Goal: Task Accomplishment & Management: Manage account settings

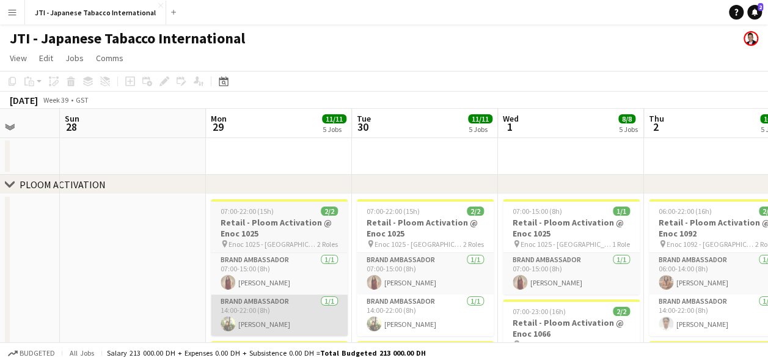
scroll to position [15, 0]
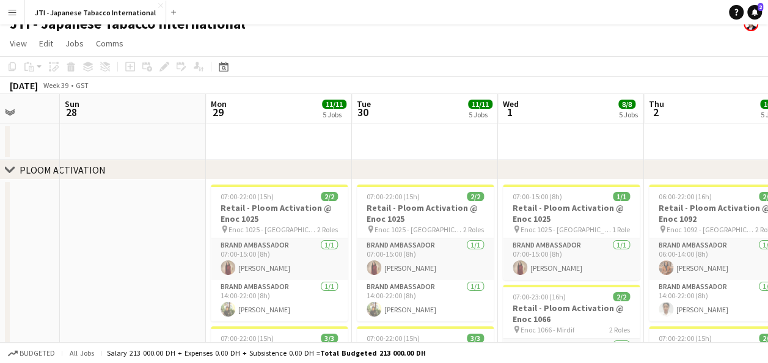
click at [272, 114] on app-board-header-date "Mon 29 11/11 5 Jobs" at bounding box center [279, 108] width 146 height 29
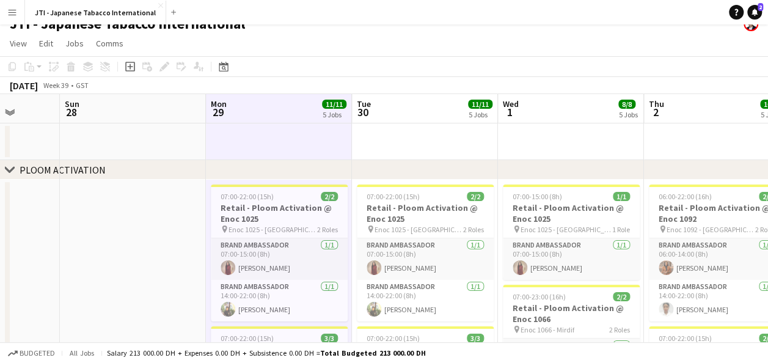
click at [430, 105] on app-board-header-date "Tue 30 11/11 5 Jobs" at bounding box center [425, 108] width 146 height 29
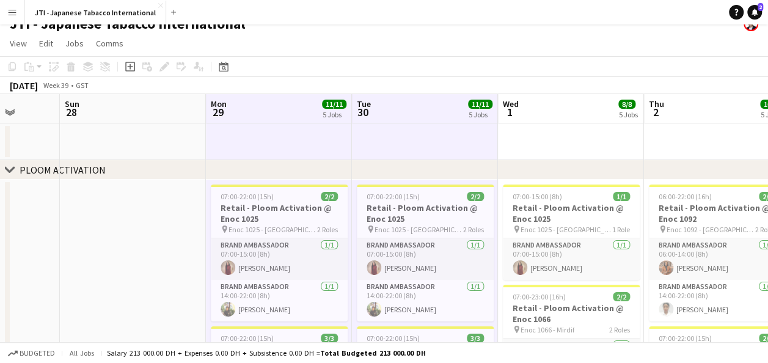
click at [556, 103] on app-board-header-date "Wed 1 8/8 5 Jobs" at bounding box center [571, 108] width 146 height 29
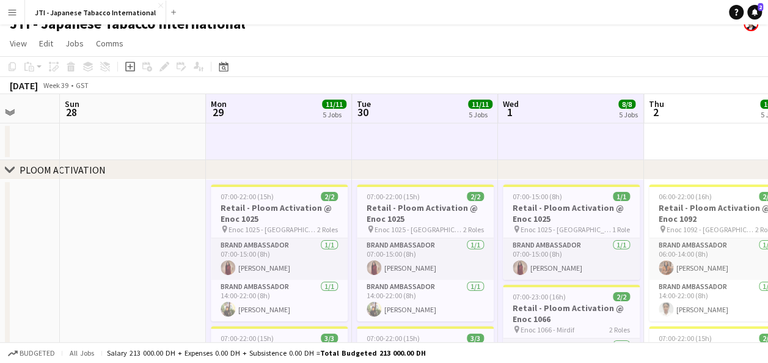
click at [676, 121] on app-board-header-date "Thu 2 10/10 5 Jobs" at bounding box center [717, 108] width 146 height 29
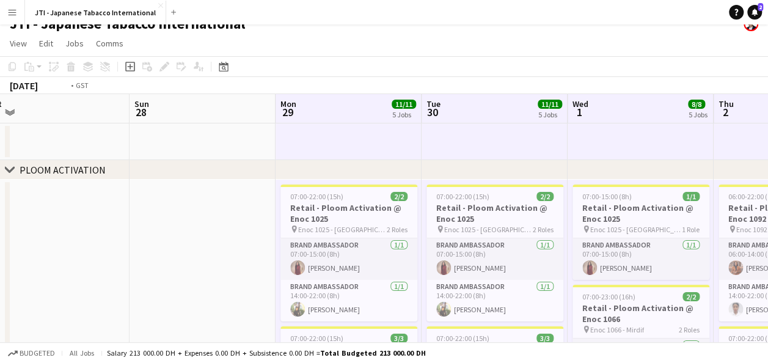
scroll to position [0, 309]
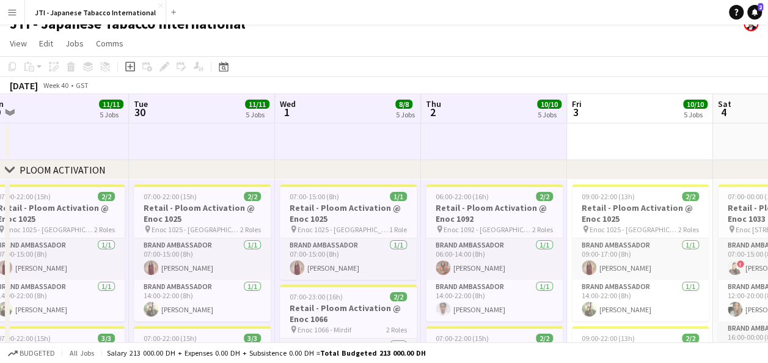
click at [644, 106] on app-board-header-date "Fri 3 10/10 5 Jobs" at bounding box center [640, 108] width 146 height 29
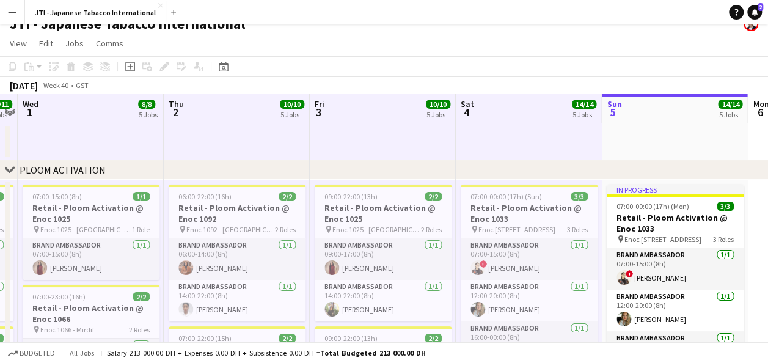
scroll to position [0, 567]
click at [659, 109] on app-board-header-date "Sun 5 14/14 5 Jobs" at bounding box center [674, 108] width 146 height 29
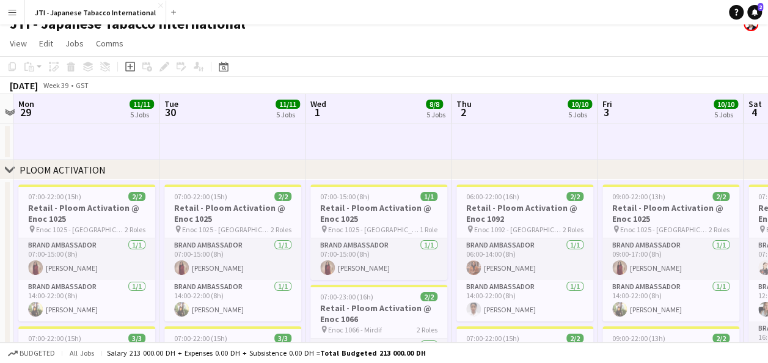
scroll to position [0, 279]
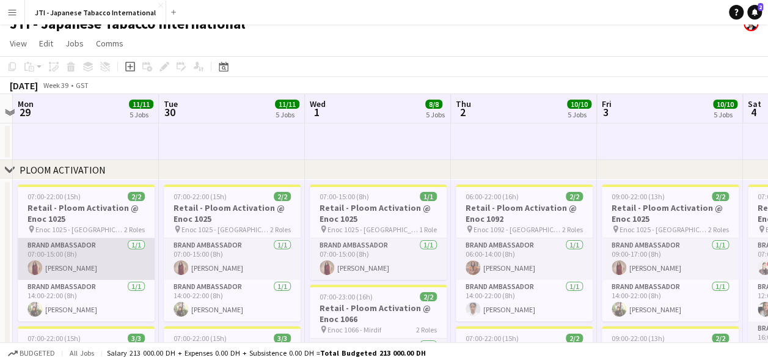
click at [90, 243] on app-card-role "Brand Ambassador [DATE] 07:00-15:00 (8h) [PERSON_NAME]" at bounding box center [86, 259] width 137 height 42
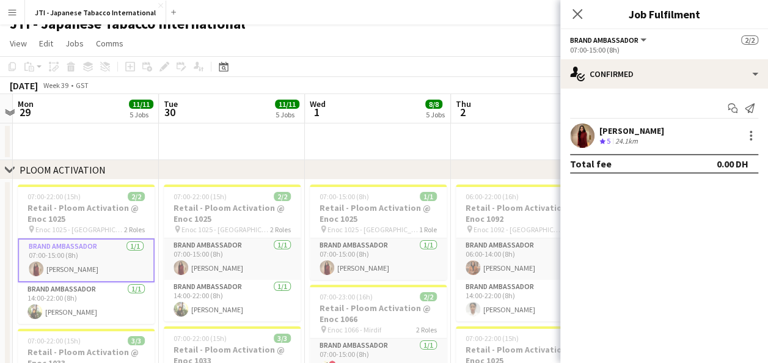
click at [326, 49] on app-page-menu "View Day view expanded Day view collapsed Month view Date picker Jump to [DATE]…" at bounding box center [384, 44] width 768 height 23
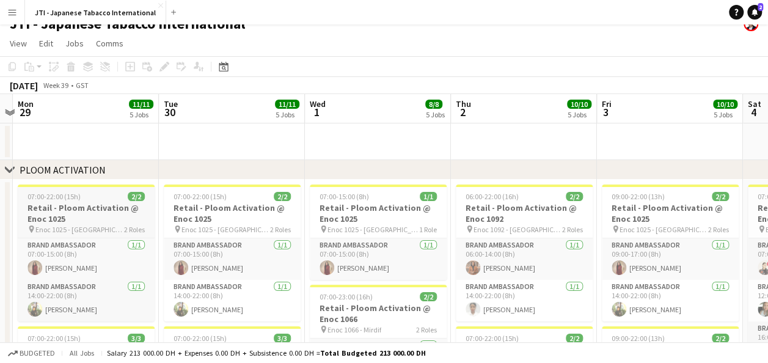
click at [52, 217] on h3 "Retail - Ploom Activation @ Enoc 1025" at bounding box center [86, 213] width 137 height 22
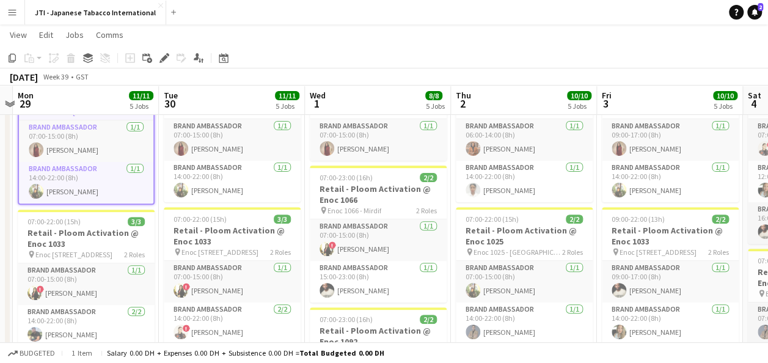
scroll to position [154, 0]
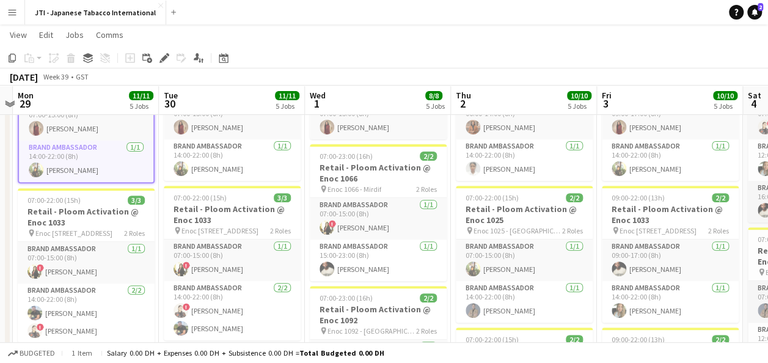
click at [52, 217] on h3 "Retail - Ploom Activation @ Enoc 1033" at bounding box center [86, 217] width 137 height 22
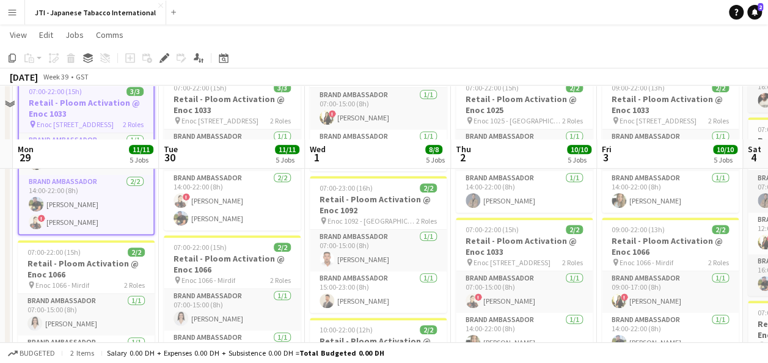
scroll to position [322, 0]
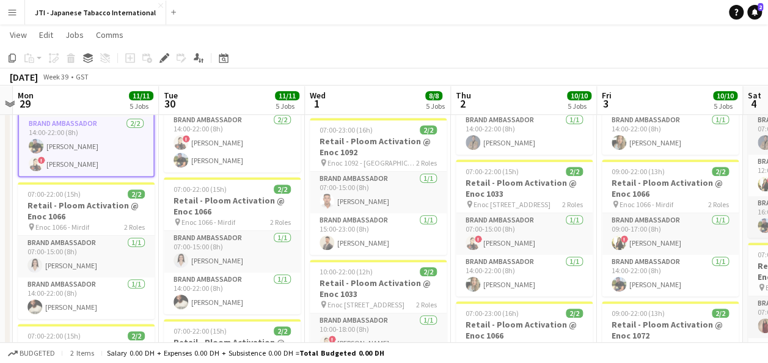
click at [52, 217] on h3 "Retail - Ploom Activation @ Enoc 1066" at bounding box center [86, 211] width 137 height 22
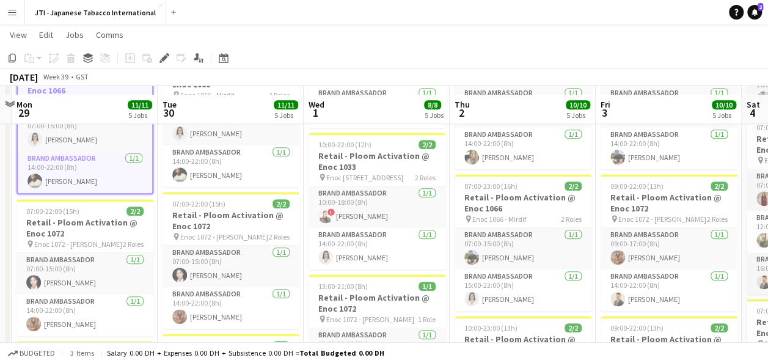
scroll to position [464, 0]
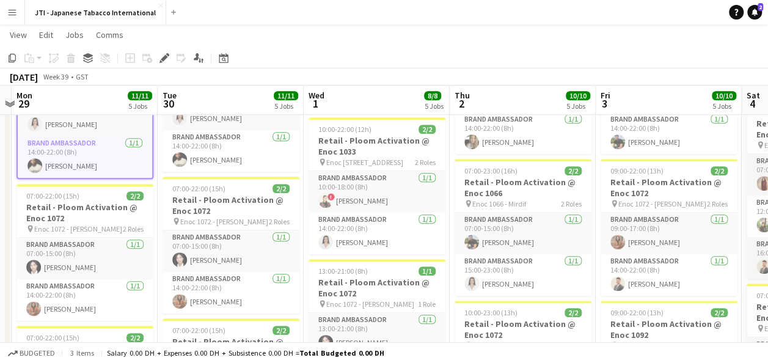
click at [52, 217] on h3 "Retail - Ploom Activation @ Enoc 1072" at bounding box center [84, 213] width 137 height 22
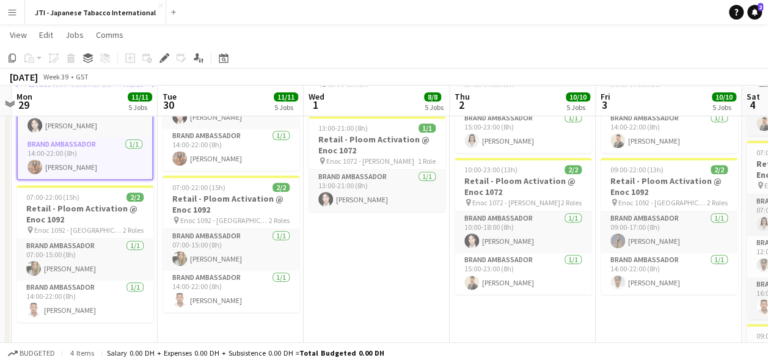
scroll to position [608, 0]
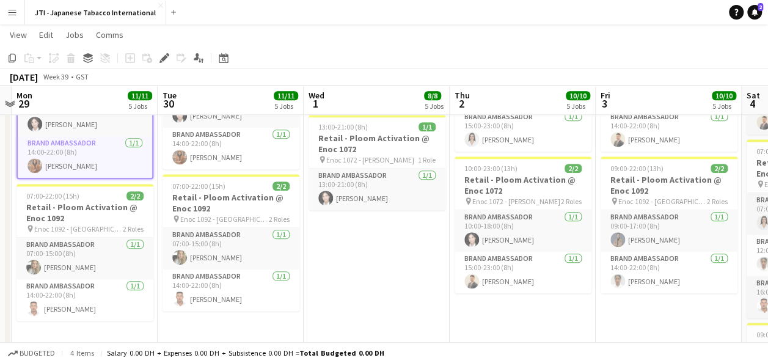
click at [52, 217] on h3 "Retail - Ploom Activation @ Enoc 1092" at bounding box center [84, 213] width 137 height 22
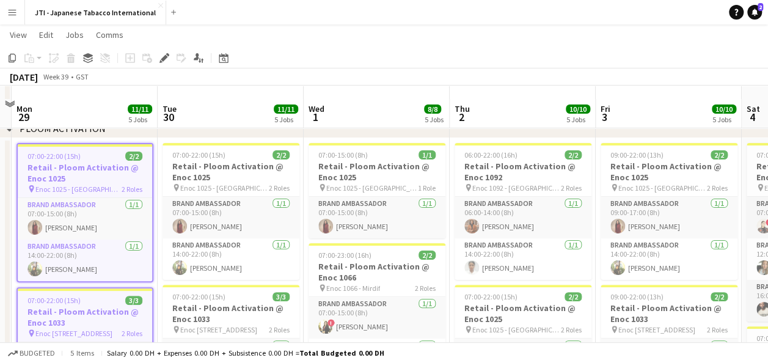
scroll to position [54, 0]
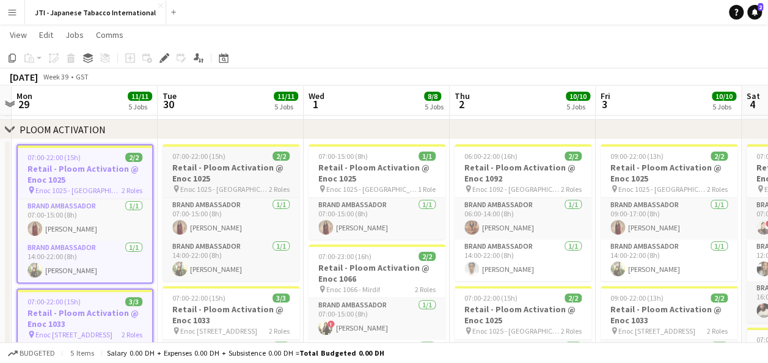
click at [203, 184] on span "Enoc 1025 - [GEOGRAPHIC_DATA]" at bounding box center [224, 188] width 89 height 9
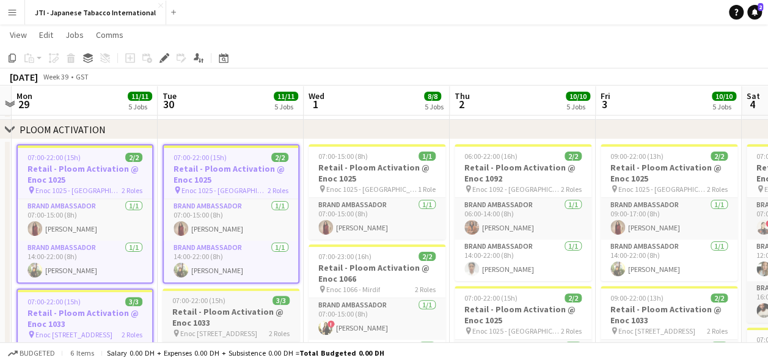
click at [226, 307] on h3 "Retail - Ploom Activation @ Enoc 1033" at bounding box center [230, 317] width 137 height 22
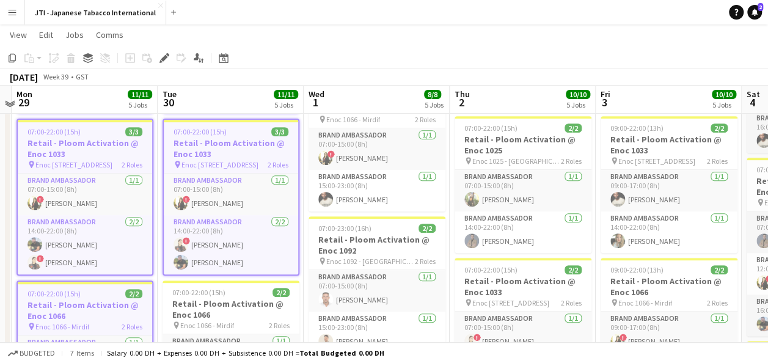
scroll to position [224, 0]
click at [226, 307] on h3 "Retail - Ploom Activation @ Enoc 1066" at bounding box center [230, 309] width 137 height 22
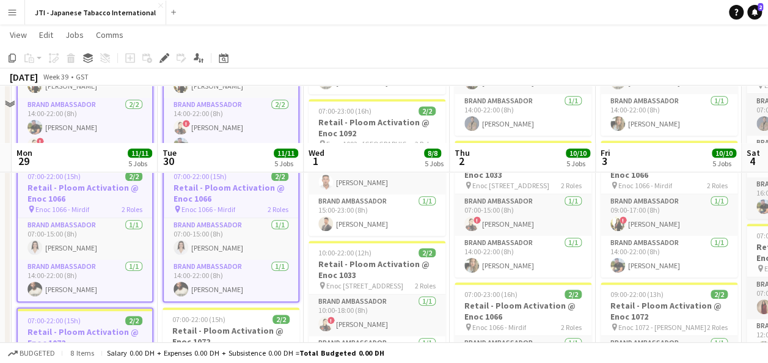
scroll to position [412, 0]
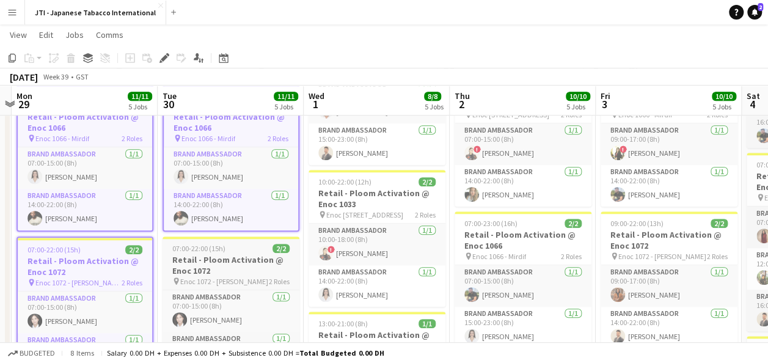
click at [224, 267] on h3 "Retail - Ploom Activation @ Enoc 1072" at bounding box center [230, 265] width 137 height 22
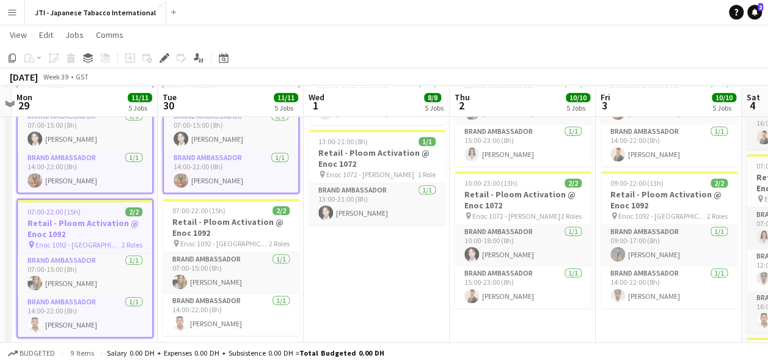
scroll to position [595, 0]
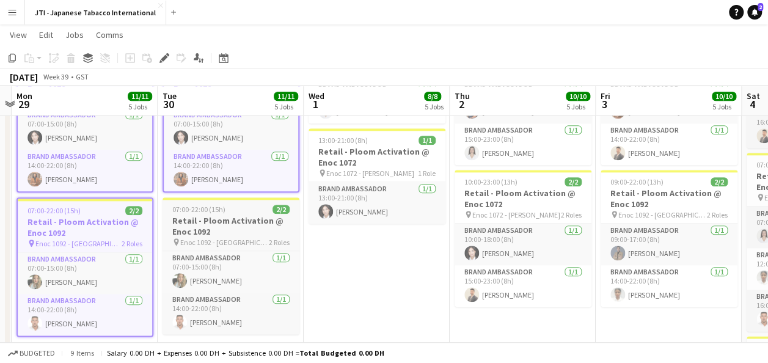
click at [219, 233] on h3 "Retail - Ploom Activation @ Enoc 1092" at bounding box center [230, 226] width 137 height 22
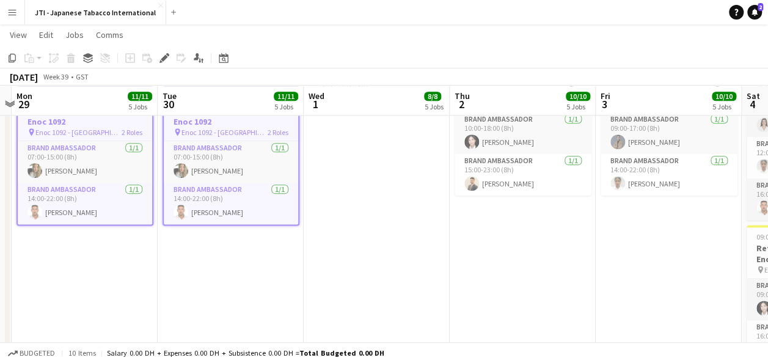
scroll to position [706, 0]
click at [8, 57] on icon "Copy" at bounding box center [12, 58] width 10 height 10
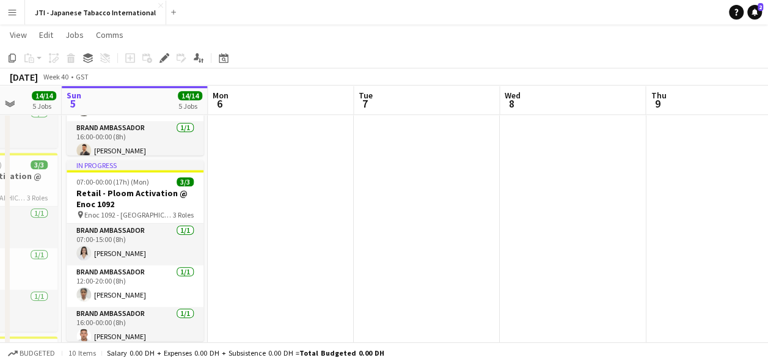
scroll to position [0, 367]
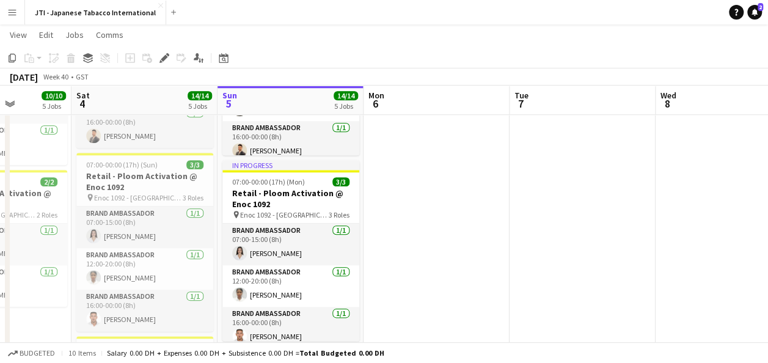
click at [403, 136] on app-date-cell at bounding box center [436, 58] width 146 height 920
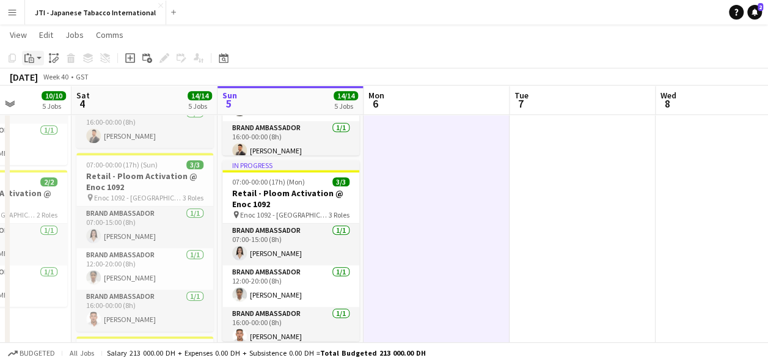
click at [37, 57] on app-action-btn "Paste" at bounding box center [33, 58] width 22 height 15
click at [553, 148] on app-date-cell at bounding box center [582, 58] width 146 height 920
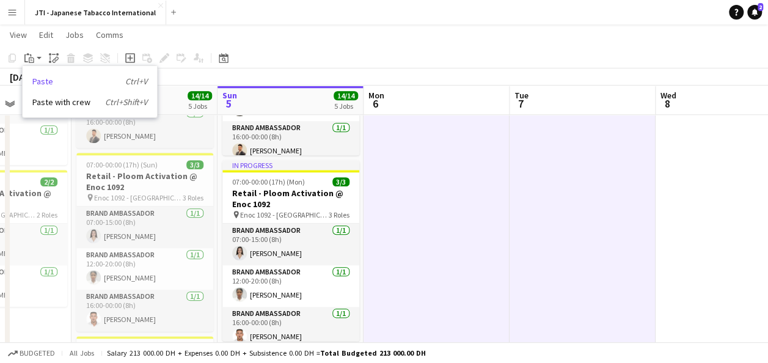
click at [48, 82] on link "Paste Ctrl+V" at bounding box center [89, 81] width 115 height 11
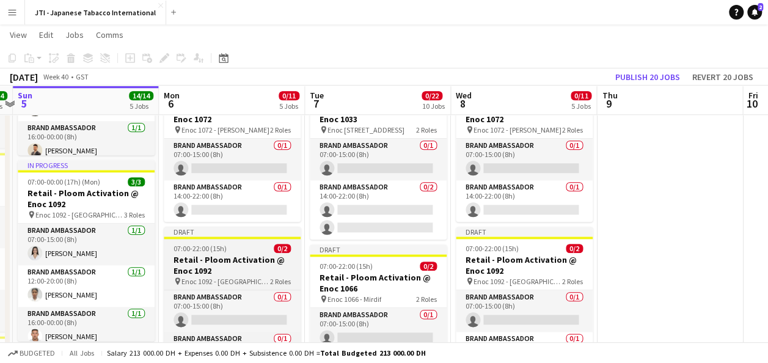
scroll to position [0, 572]
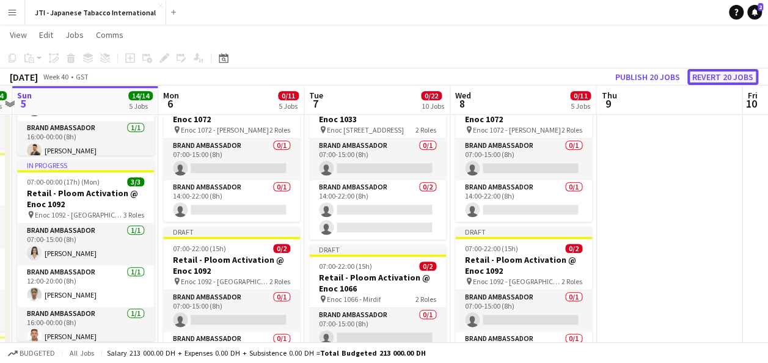
click at [737, 75] on button "Revert 20 jobs" at bounding box center [722, 77] width 71 height 16
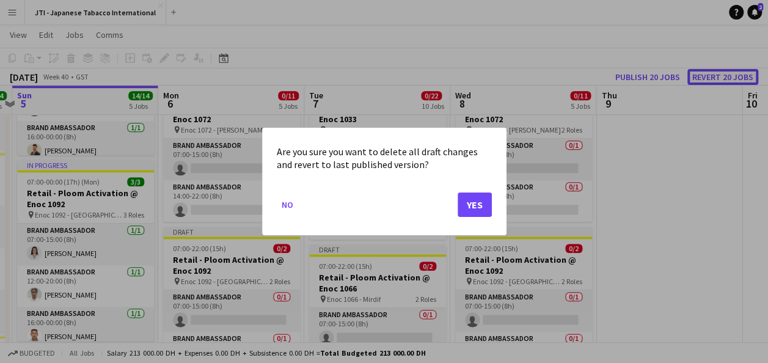
scroll to position [0, 0]
click at [468, 205] on button "Yes" at bounding box center [475, 204] width 34 height 24
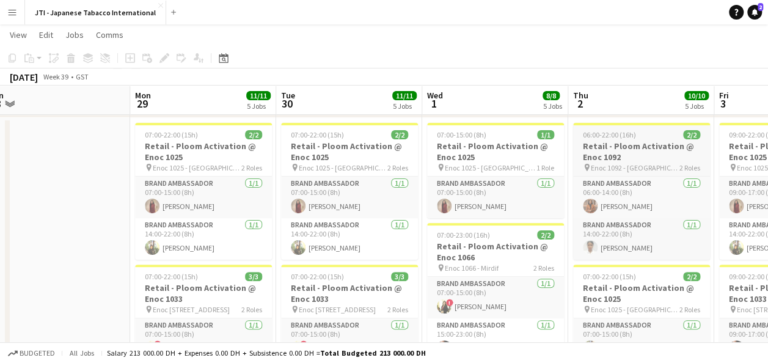
scroll to position [0, 374]
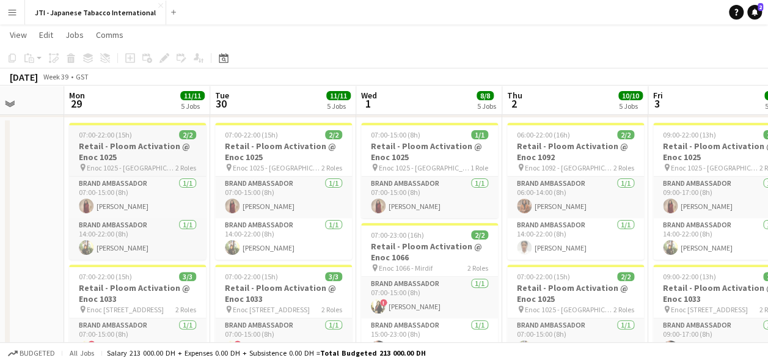
click at [102, 144] on h3 "Retail - Ploom Activation @ Enoc 1025" at bounding box center [137, 152] width 137 height 22
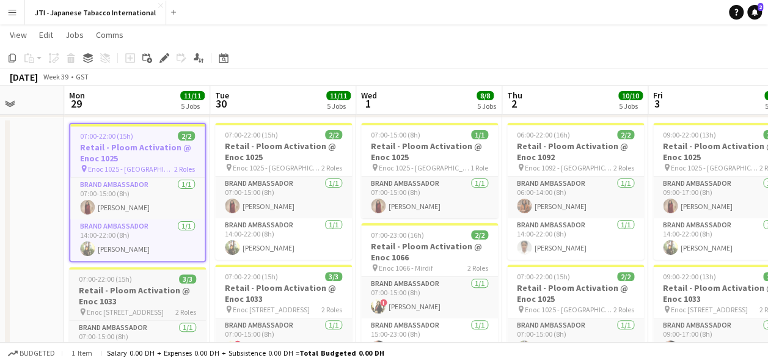
click at [117, 295] on h3 "Retail - Ploom Activation @ Enoc 1033" at bounding box center [137, 296] width 137 height 22
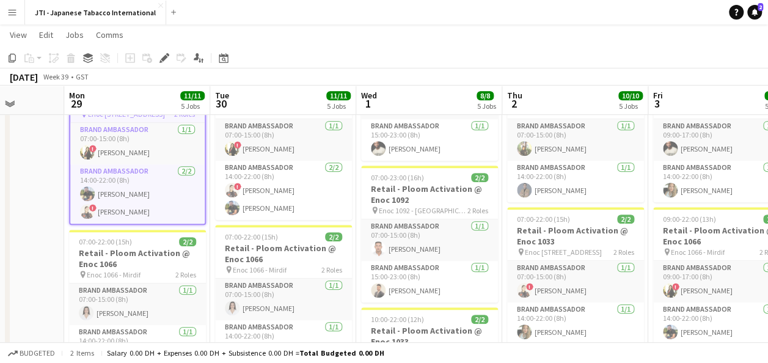
scroll to position [277, 0]
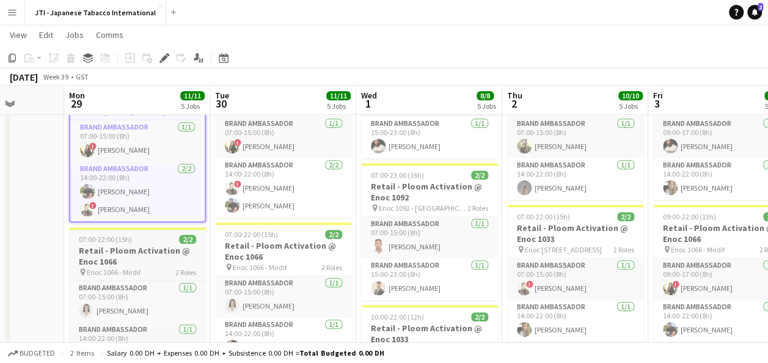
click at [120, 250] on h3 "Retail - Ploom Activation @ Enoc 1066" at bounding box center [137, 256] width 137 height 22
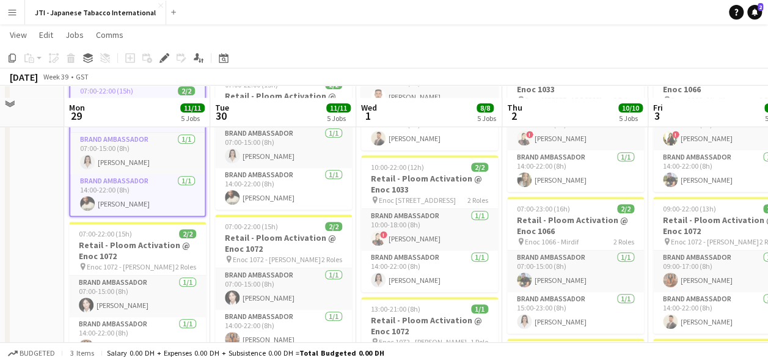
scroll to position [439, 0]
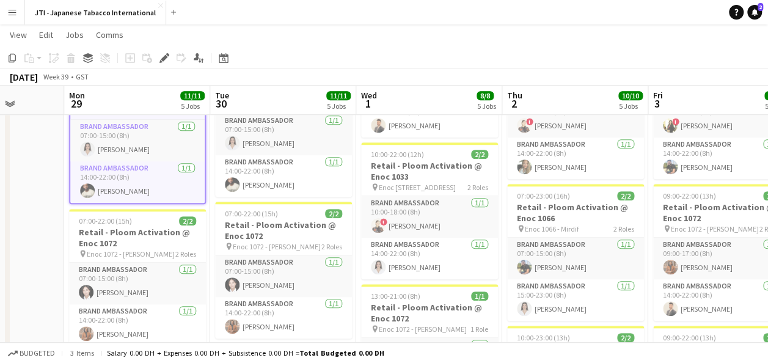
click at [120, 250] on span "Enoc 1072 - [PERSON_NAME]" at bounding box center [131, 253] width 88 height 9
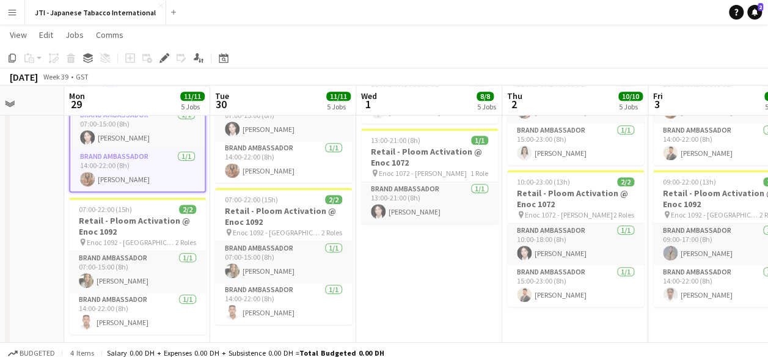
scroll to position [597, 0]
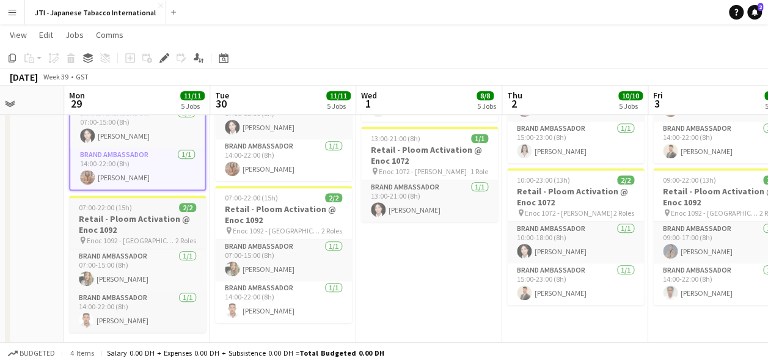
click at [123, 217] on h3 "Retail - Ploom Activation @ Enoc 1092" at bounding box center [137, 224] width 137 height 22
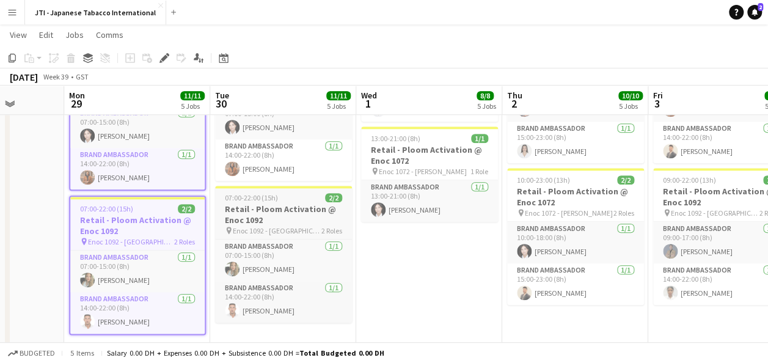
click at [285, 221] on h3 "Retail - Ploom Activation @ Enoc 1092" at bounding box center [283, 214] width 137 height 22
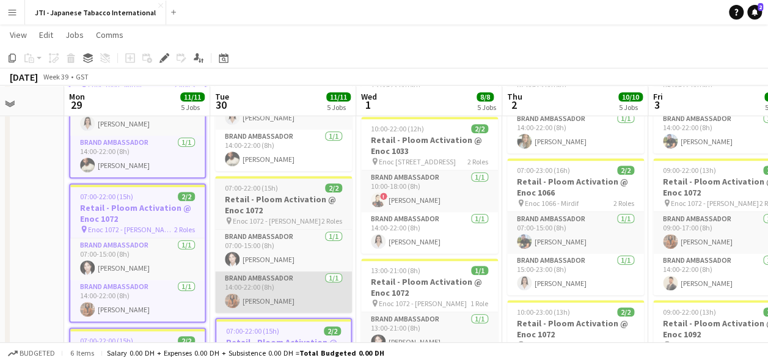
scroll to position [464, 0]
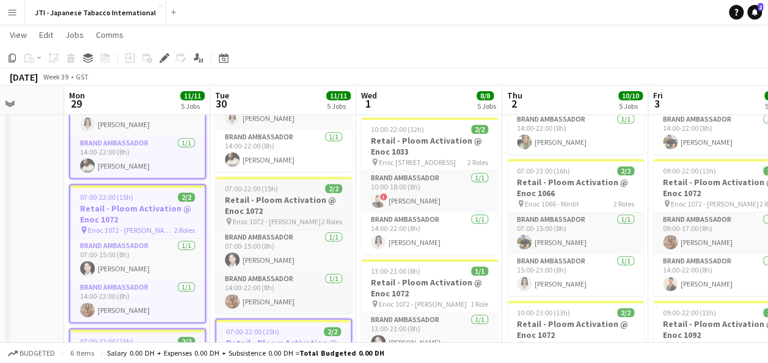
click at [275, 182] on app-job-card "07:00-22:00 (15h) 2/2 Retail - Ploom Activation @ Enoc 1072 pin Enoc 1072 - [PE…" at bounding box center [283, 245] width 137 height 137
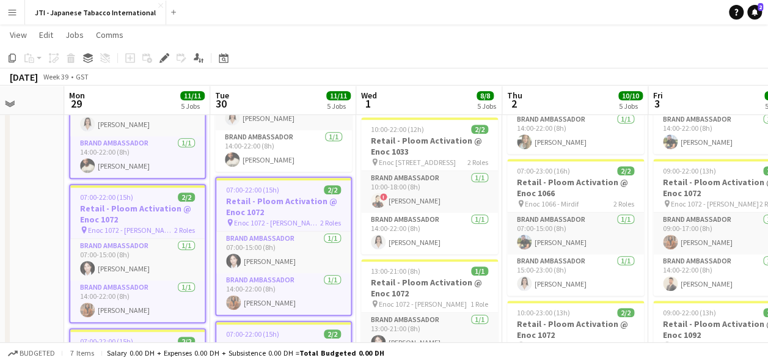
click at [275, 182] on app-job-card "07:00-22:00 (15h) 2/2 Retail - Ploom Activation @ Enoc 1072 pin Enoc 1072 - [PE…" at bounding box center [283, 246] width 137 height 139
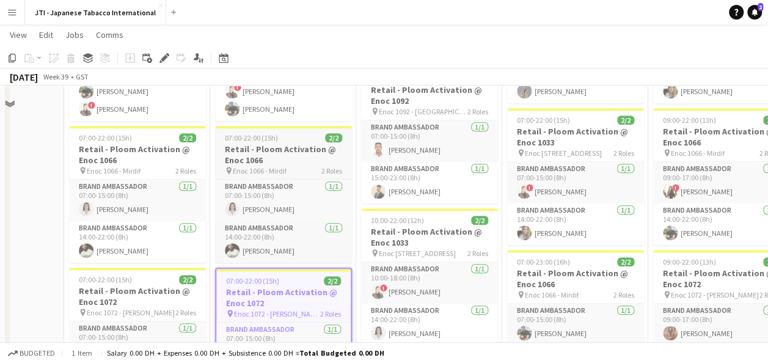
scroll to position [0, 0]
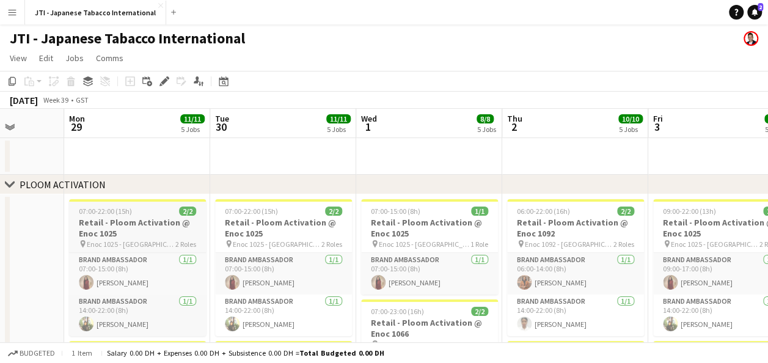
click at [126, 227] on h3 "Retail - Ploom Activation @ Enoc 1025" at bounding box center [137, 228] width 137 height 22
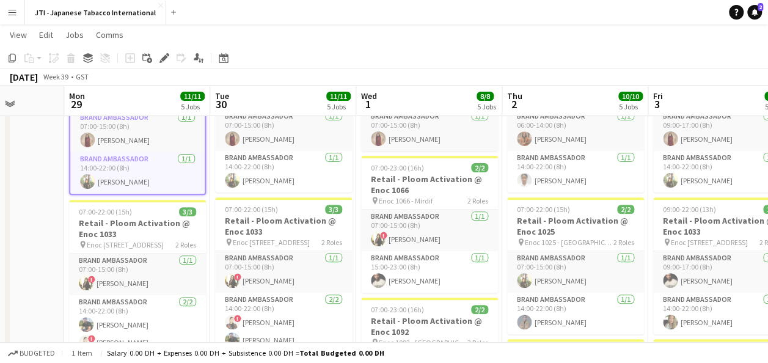
scroll to position [143, 0]
click at [120, 231] on h3 "Retail - Ploom Activation @ Enoc 1033" at bounding box center [137, 228] width 137 height 22
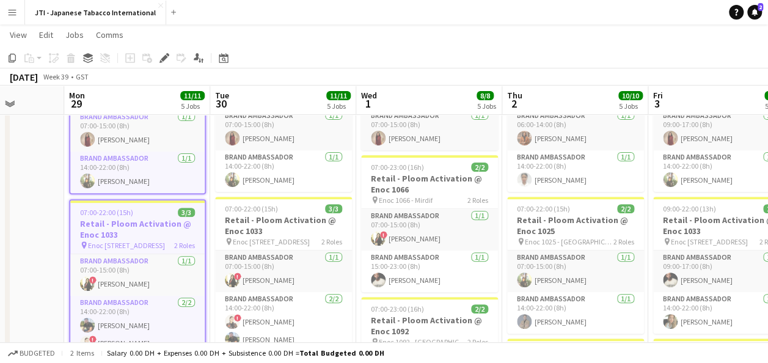
scroll to position [288, 0]
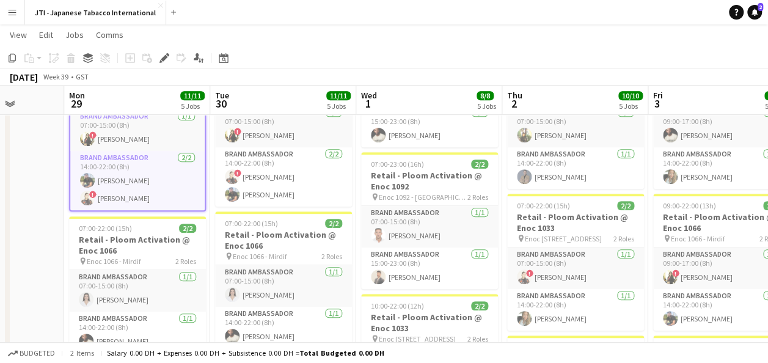
click at [120, 231] on span "07:00-22:00 (15h)" at bounding box center [105, 228] width 53 height 9
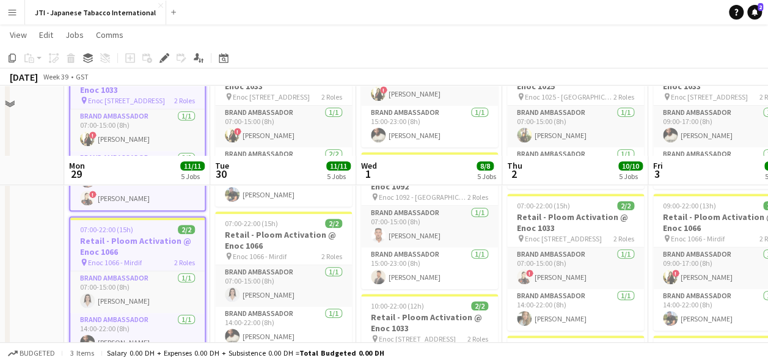
scroll to position [442, 0]
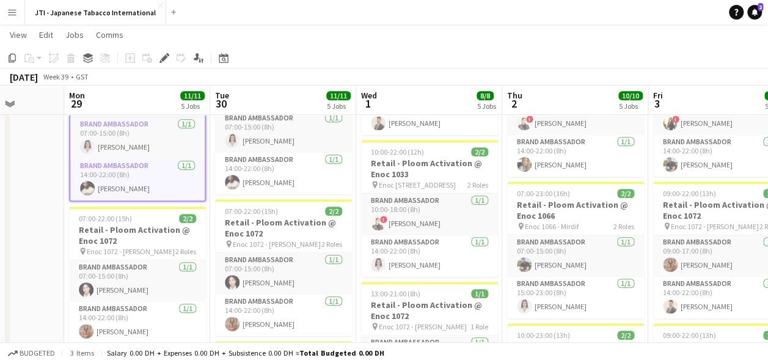
click at [120, 231] on h3 "Retail - Ploom Activation @ Enoc 1072" at bounding box center [137, 235] width 137 height 22
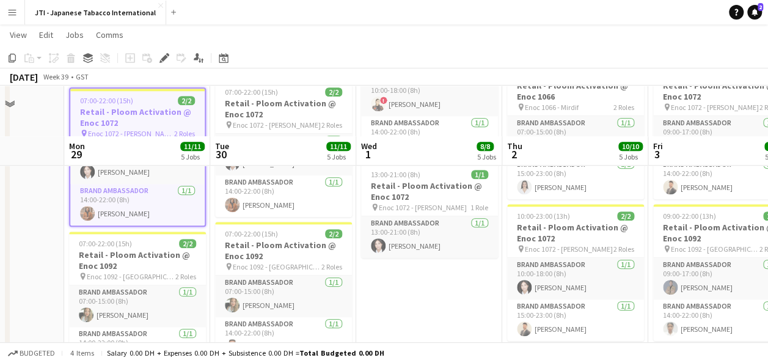
scroll to position [611, 0]
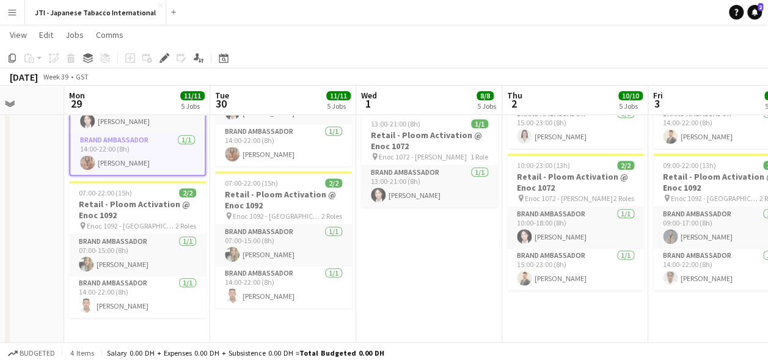
click at [120, 231] on app-job-card "07:00-22:00 (15h) 2/2 Retail - Ploom Activation @ Enoc 1092 pin Enoc 1092 - Emi…" at bounding box center [137, 249] width 137 height 137
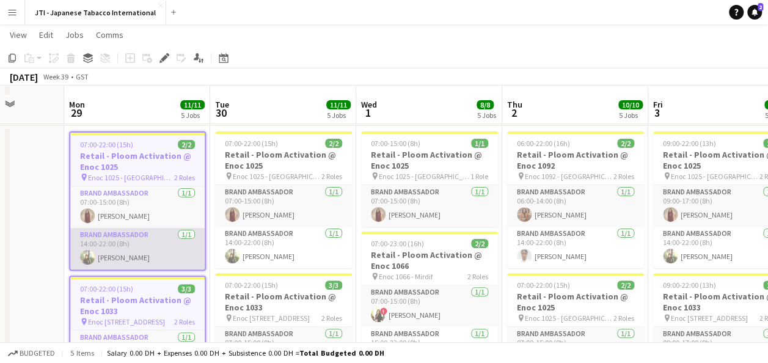
scroll to position [76, 0]
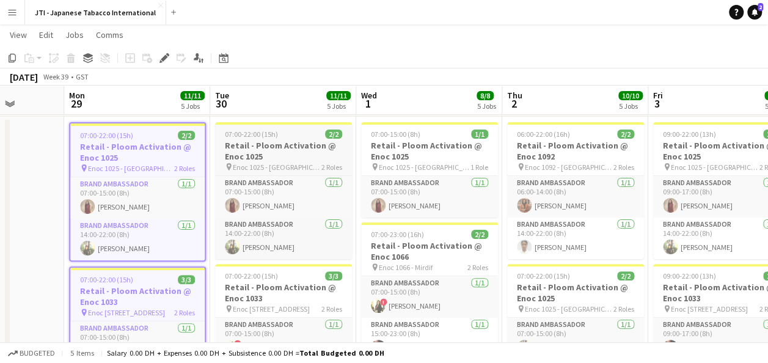
click at [282, 144] on h3 "Retail - Ploom Activation @ Enoc 1025" at bounding box center [283, 151] width 137 height 22
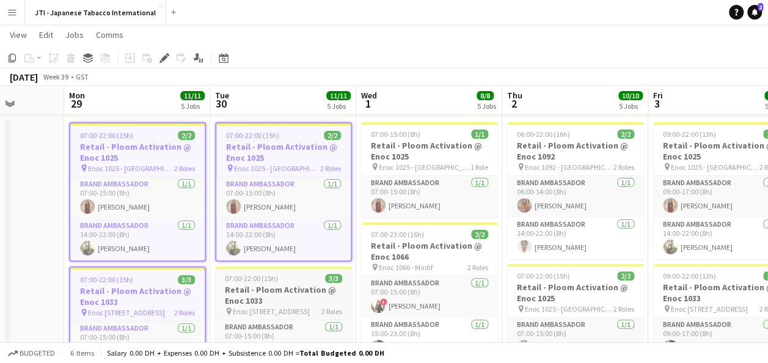
click at [277, 282] on div "07:00-22:00 (15h) 3/3" at bounding box center [283, 278] width 137 height 9
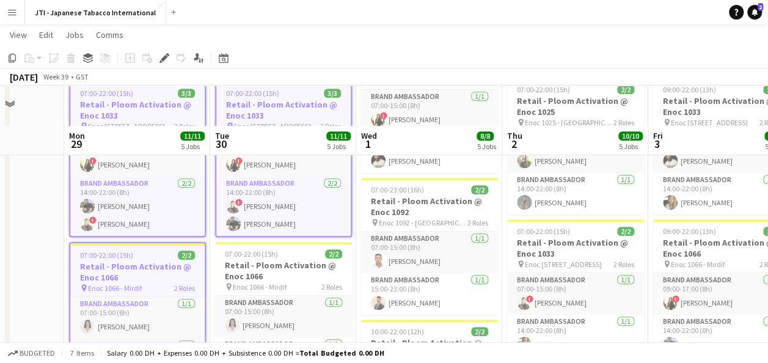
scroll to position [302, 0]
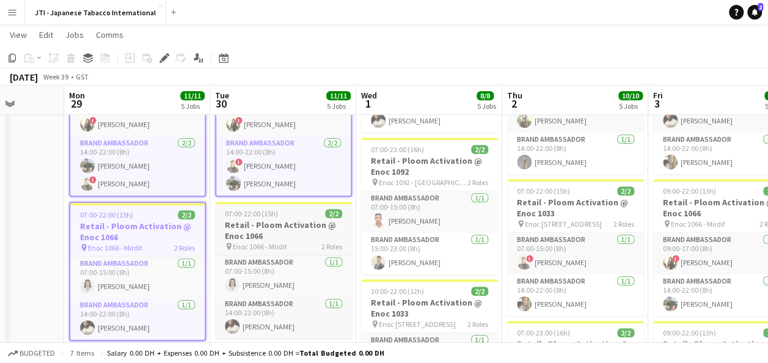
click at [272, 242] on span "Enoc 1066 - Mirdif" at bounding box center [260, 246] width 54 height 9
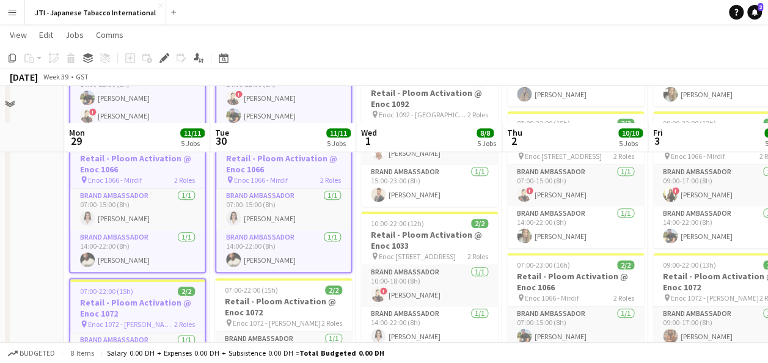
scroll to position [449, 0]
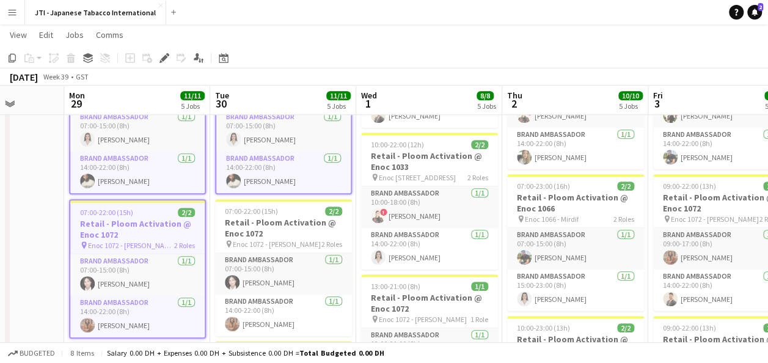
click at [272, 242] on span "Enoc 1072 - [PERSON_NAME]" at bounding box center [277, 243] width 88 height 9
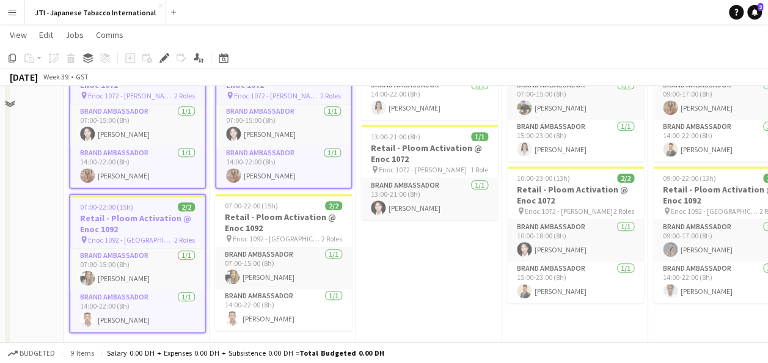
scroll to position [599, 0]
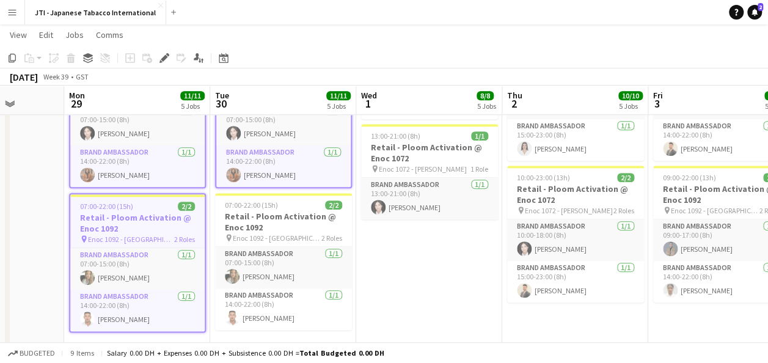
click at [272, 242] on app-job-card "07:00-22:00 (15h) 2/2 Retail - Ploom Activation @ Enoc 1092 pin Enoc 1092 - Emi…" at bounding box center [283, 261] width 137 height 137
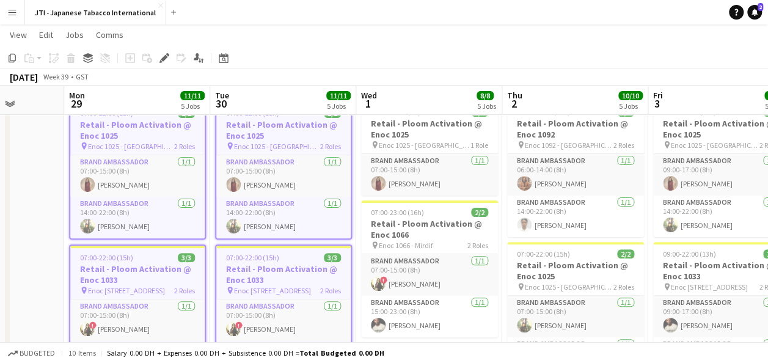
scroll to position [0, 0]
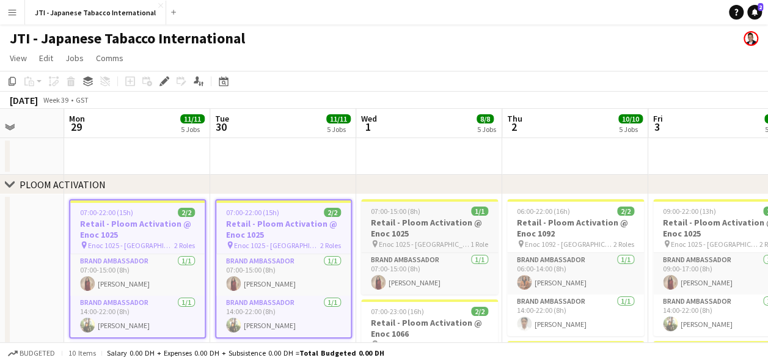
click at [400, 223] on h3 "Retail - Ploom Activation @ Enoc 1025" at bounding box center [429, 228] width 137 height 22
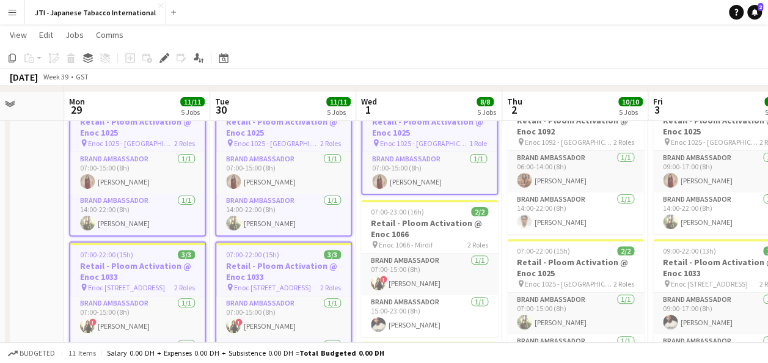
scroll to position [108, 0]
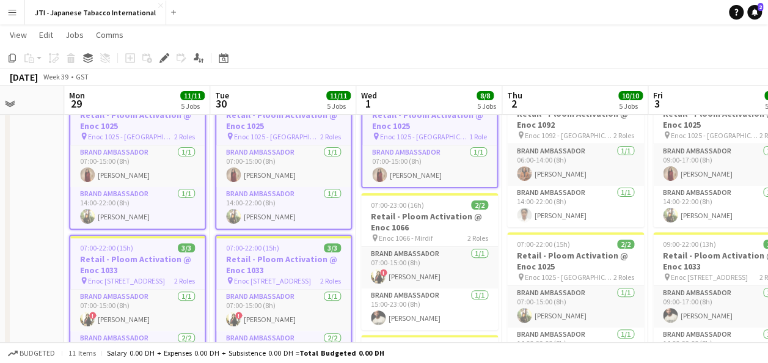
click at [400, 223] on h3 "Retail - Ploom Activation @ Enoc 1066" at bounding box center [429, 222] width 137 height 22
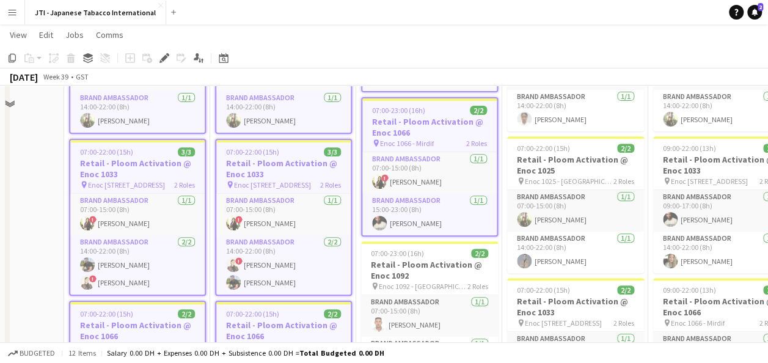
scroll to position [228, 0]
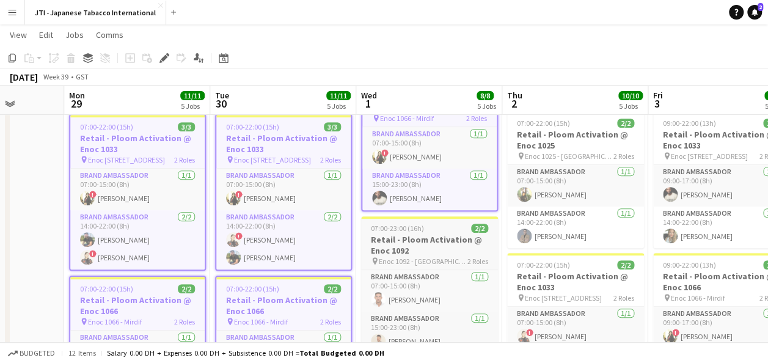
click at [400, 243] on h3 "Retail - Ploom Activation @ Enoc 1092" at bounding box center [429, 245] width 137 height 22
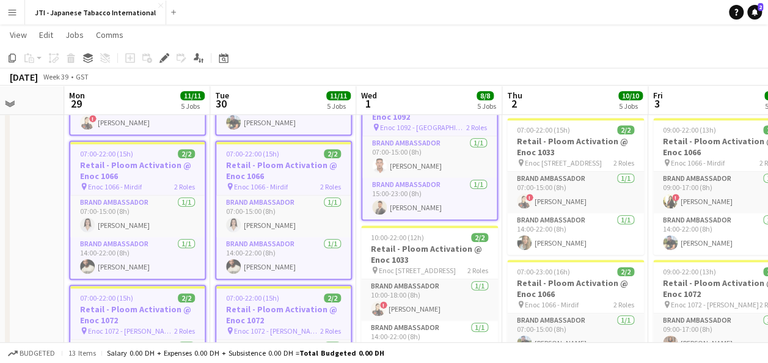
scroll to position [364, 0]
click at [400, 243] on h3 "Retail - Ploom Activation @ Enoc 1033" at bounding box center [429, 254] width 137 height 22
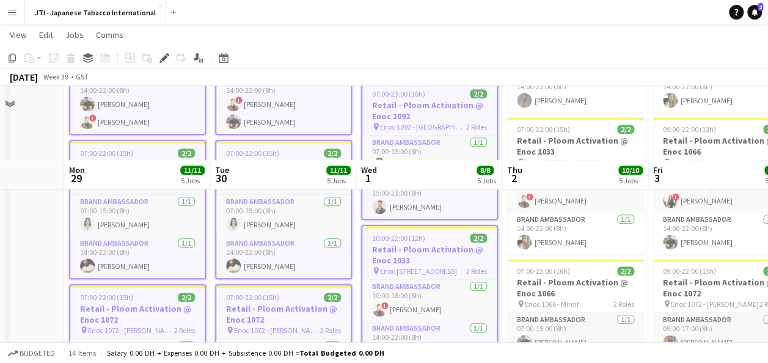
scroll to position [558, 0]
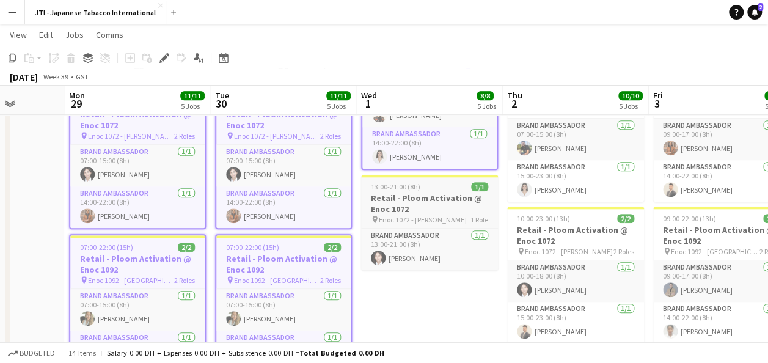
click at [400, 217] on span "Enoc 1072 - [PERSON_NAME]" at bounding box center [423, 219] width 88 height 9
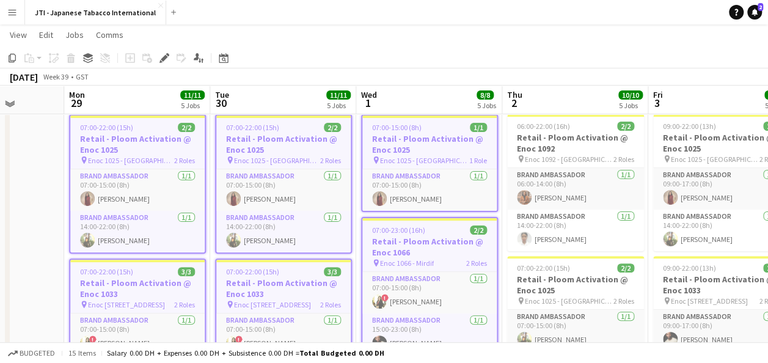
scroll to position [83, 0]
click at [552, 158] on span "Enoc 1092 - [GEOGRAPHIC_DATA]" at bounding box center [569, 159] width 89 height 9
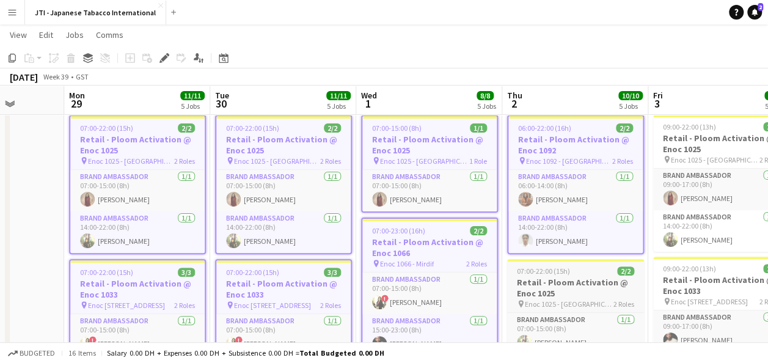
click at [566, 294] on h3 "Retail - Ploom Activation @ Enoc 1025" at bounding box center [575, 288] width 137 height 22
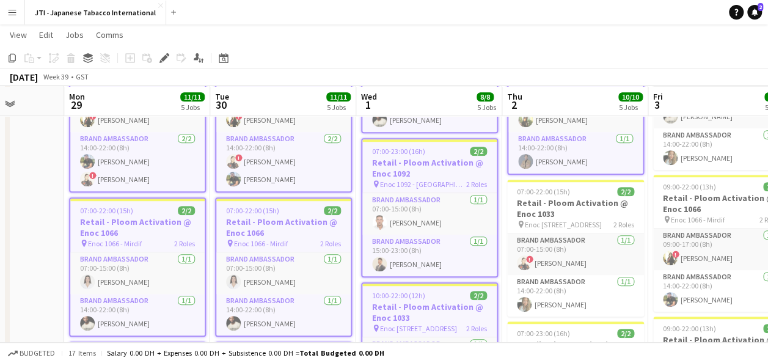
scroll to position [308, 0]
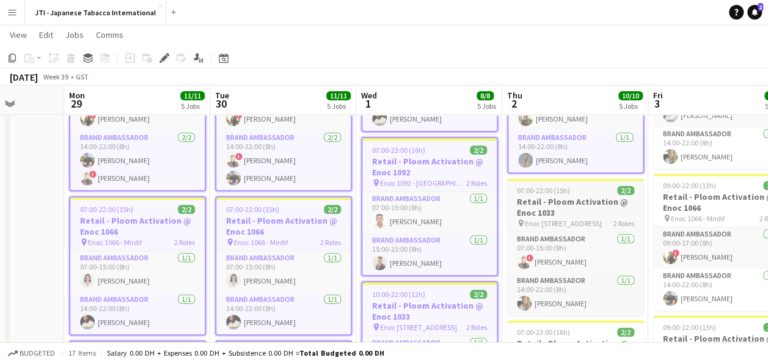
click at [555, 192] on span "07:00-22:00 (15h)" at bounding box center [543, 190] width 53 height 9
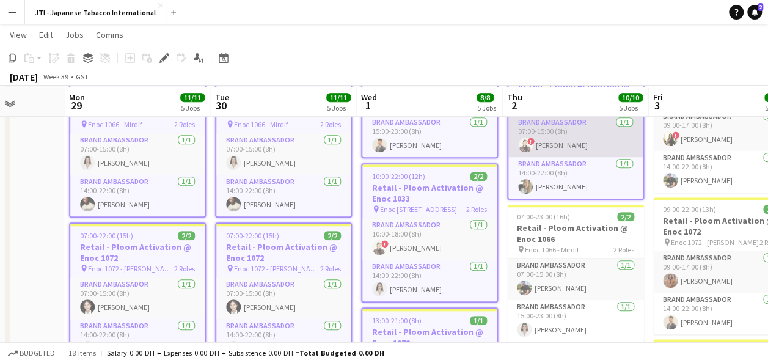
scroll to position [428, 0]
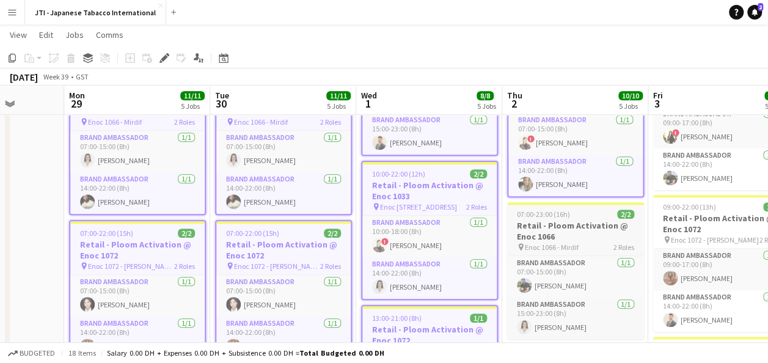
click at [563, 234] on h3 "Retail - Ploom Activation @ Enoc 1066" at bounding box center [575, 231] width 137 height 22
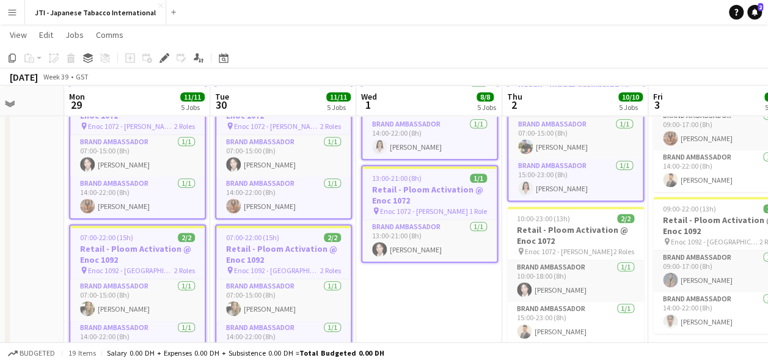
scroll to position [569, 0]
click at [563, 234] on h3 "Retail - Ploom Activation @ Enoc 1072" at bounding box center [575, 234] width 137 height 22
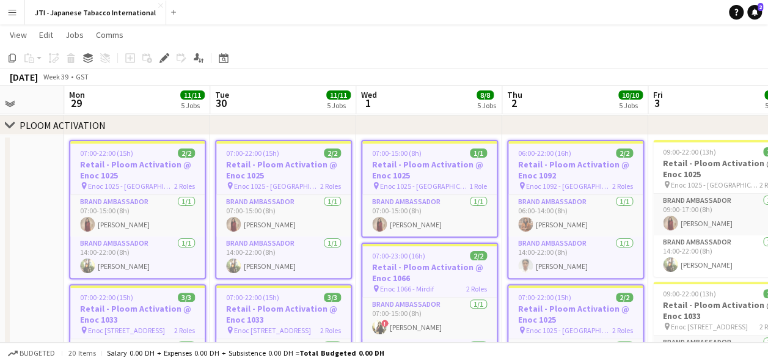
scroll to position [57, 0]
click at [679, 179] on h3 "Retail - Ploom Activation @ Enoc 1025" at bounding box center [721, 169] width 137 height 22
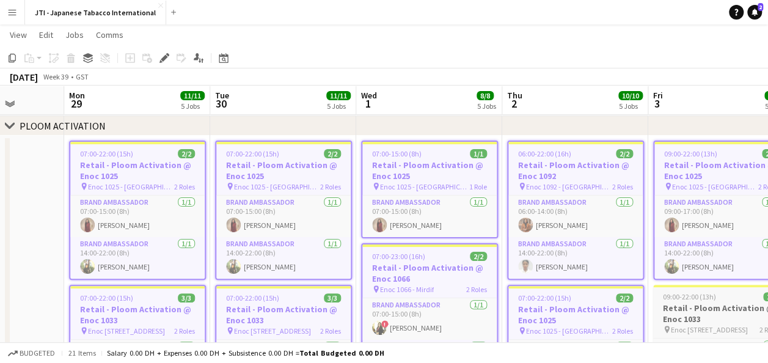
click at [695, 299] on span "09:00-22:00 (13h)" at bounding box center [689, 296] width 53 height 9
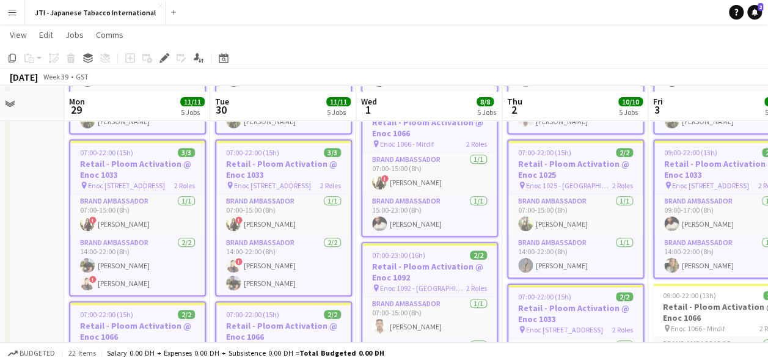
scroll to position [211, 0]
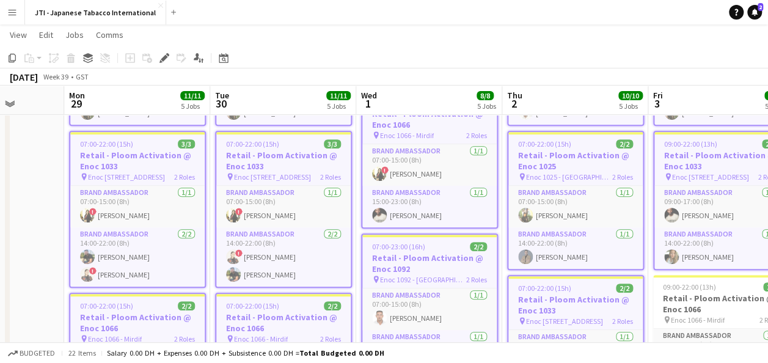
click at [695, 299] on h3 "Retail - Ploom Activation @ Enoc 1066" at bounding box center [721, 304] width 137 height 22
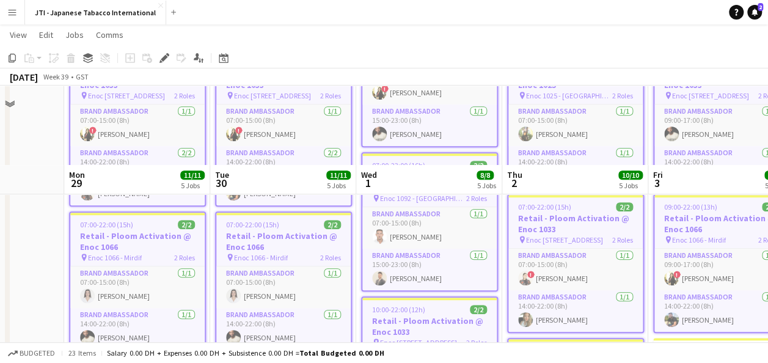
scroll to position [376, 0]
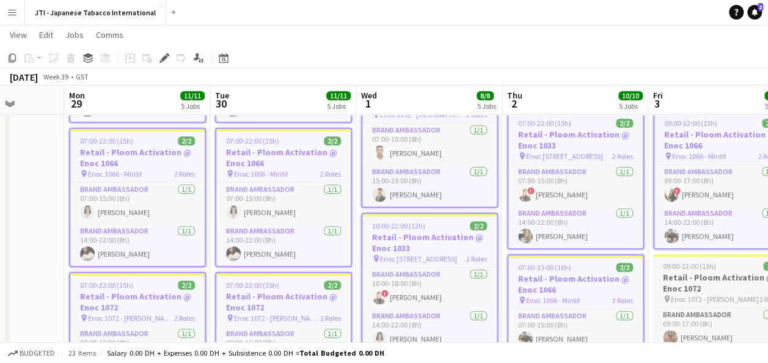
click at [696, 298] on span "Enoc 1072 - [PERSON_NAME]" at bounding box center [715, 298] width 88 height 9
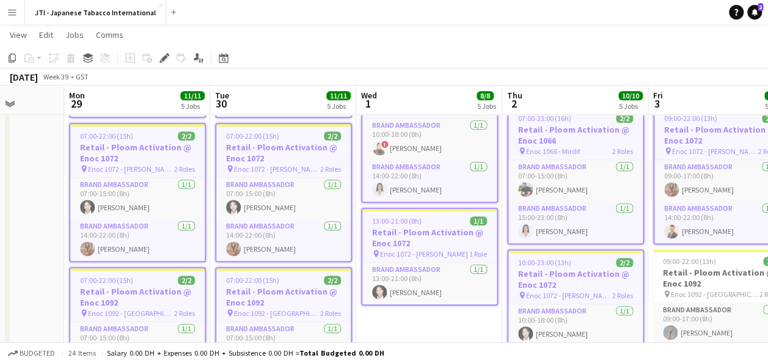
scroll to position [527, 0]
click at [700, 276] on h3 "Retail - Ploom Activation @ Enoc 1092" at bounding box center [721, 277] width 137 height 22
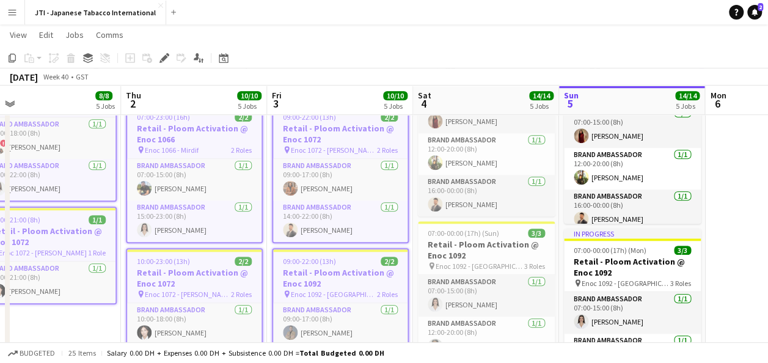
scroll to position [0, 478]
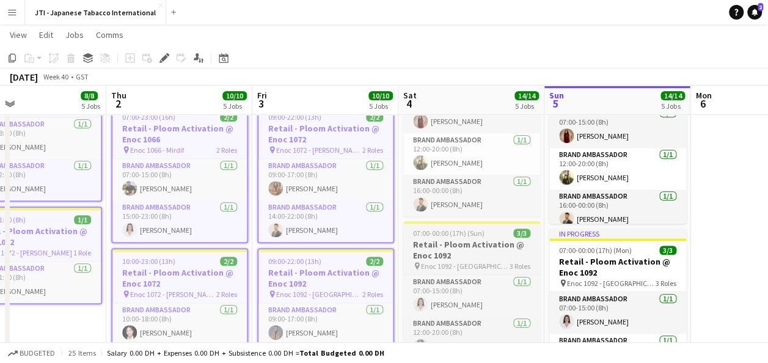
click at [484, 239] on h3 "Retail - Ploom Activation @ Enoc 1092" at bounding box center [471, 250] width 137 height 22
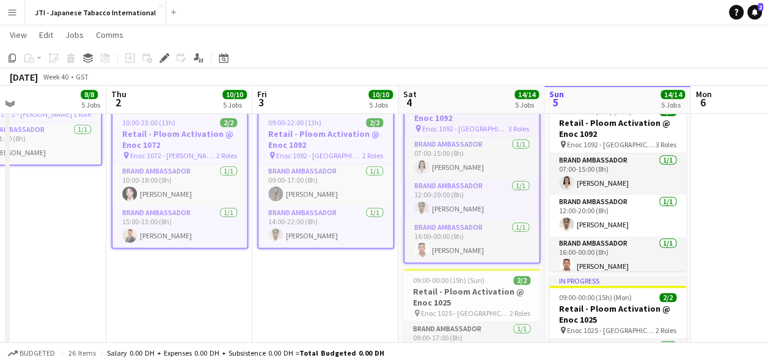
scroll to position [663, 0]
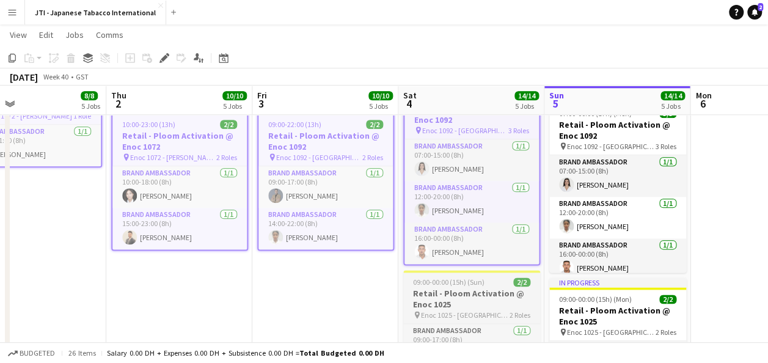
click at [458, 305] on h3 "Retail - Ploom Activation @ Enoc 1025" at bounding box center [471, 299] width 137 height 22
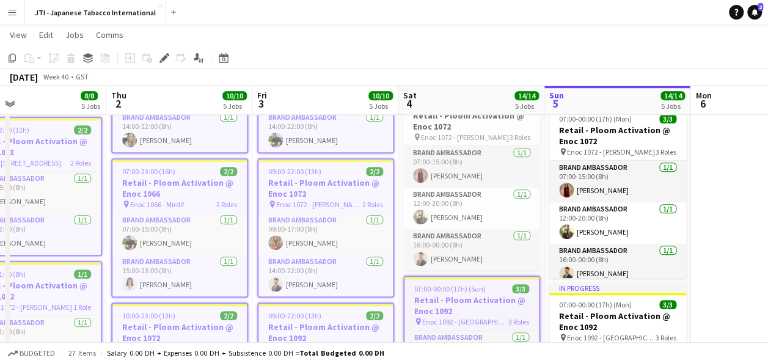
click at [458, 305] on h3 "Retail - Ploom Activation @ Enoc 1092" at bounding box center [471, 305] width 134 height 22
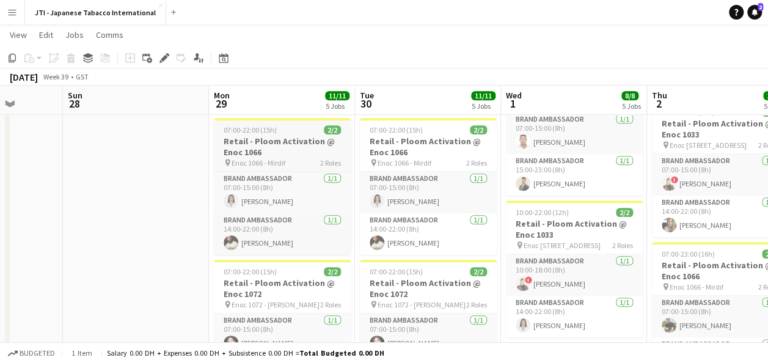
scroll to position [0, 375]
click at [270, 148] on h3 "Retail - Ploom Activation @ Enoc 1066" at bounding box center [282, 147] width 137 height 22
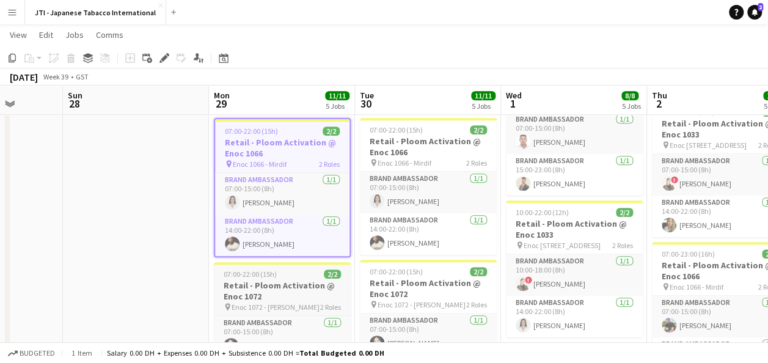
click at [271, 283] on h3 "Retail - Ploom Activation @ Enoc 1072" at bounding box center [282, 291] width 137 height 22
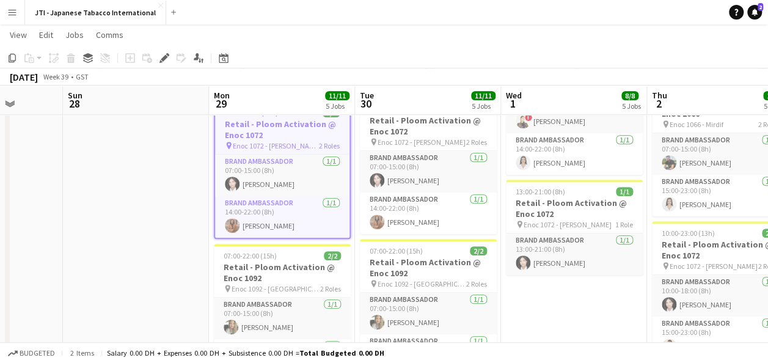
click at [271, 284] on span "Enoc 1092 - [GEOGRAPHIC_DATA]" at bounding box center [276, 288] width 89 height 9
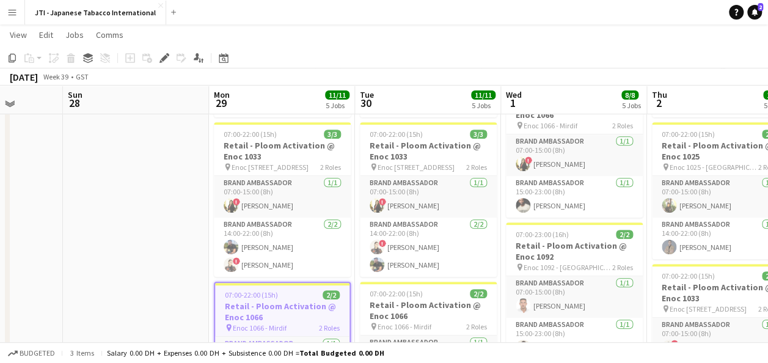
scroll to position [217, 0]
click at [279, 150] on h3 "Retail - Ploom Activation @ Enoc 1033" at bounding box center [282, 152] width 137 height 22
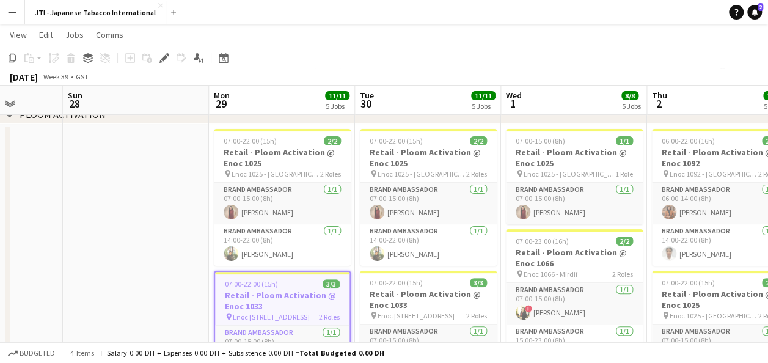
scroll to position [71, 0]
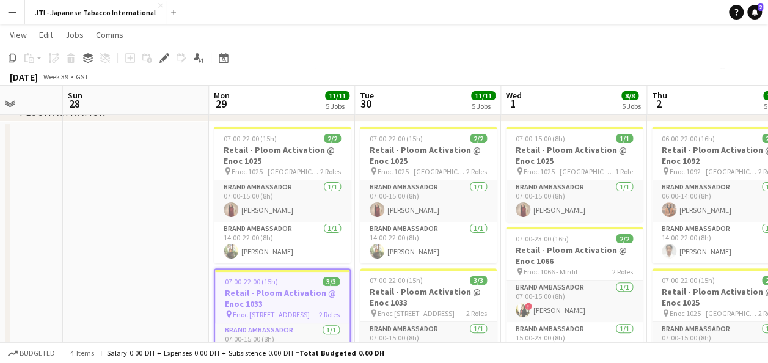
click at [279, 150] on h3 "Retail - Ploom Activation @ Enoc 1025" at bounding box center [282, 155] width 137 height 22
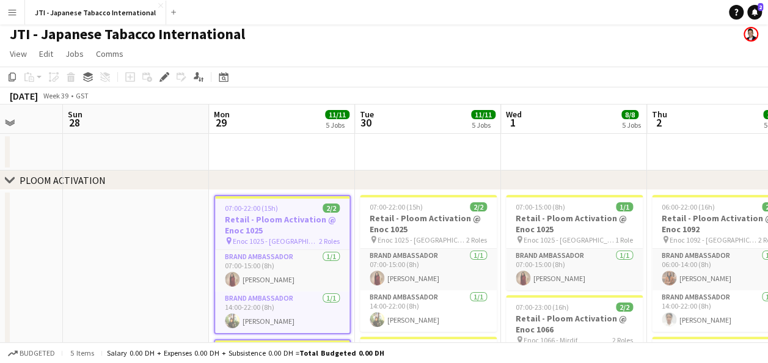
scroll to position [4, 0]
click at [409, 232] on h3 "Retail - Ploom Activation @ Enoc 1025" at bounding box center [428, 224] width 137 height 22
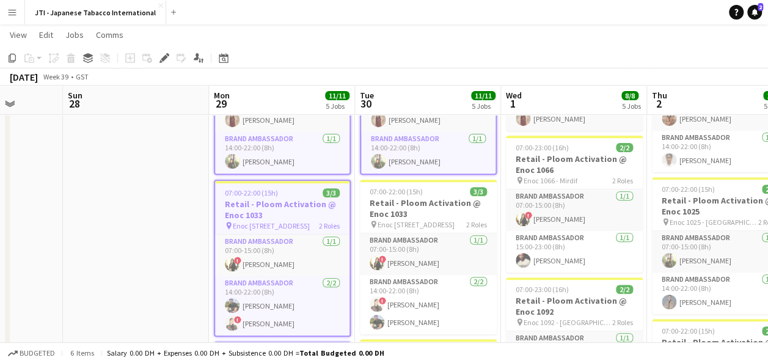
click at [409, 232] on app-job-card "07:00-22:00 (15h) 3/3 Retail - Ploom Activation @ Enoc 1033 pin Enoc 1033 - Hes…" at bounding box center [428, 257] width 137 height 155
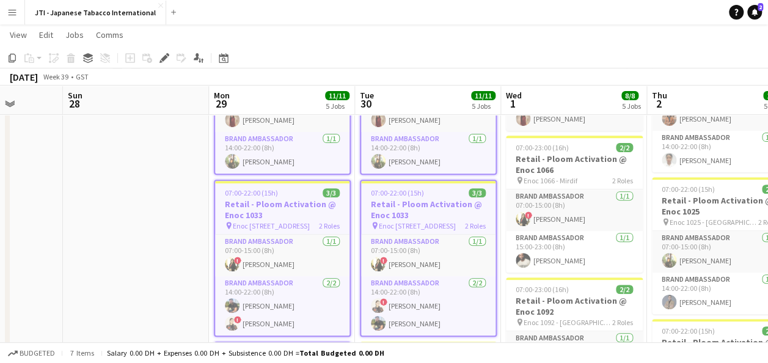
scroll to position [288, 0]
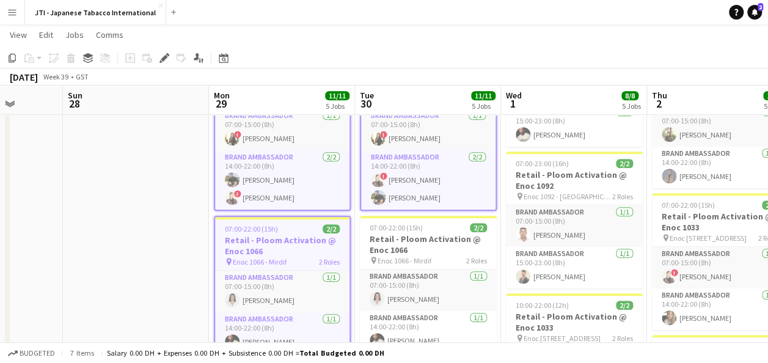
click at [409, 232] on app-job-card "07:00-22:00 (15h) 2/2 Retail - Ploom Activation @ Enoc 1066 pin Enoc 1066 - Mir…" at bounding box center [428, 284] width 137 height 137
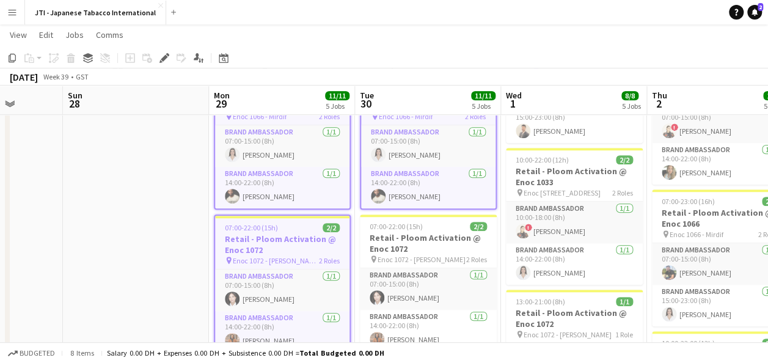
click at [409, 232] on h3 "Retail - Ploom Activation @ Enoc 1072" at bounding box center [428, 243] width 137 height 22
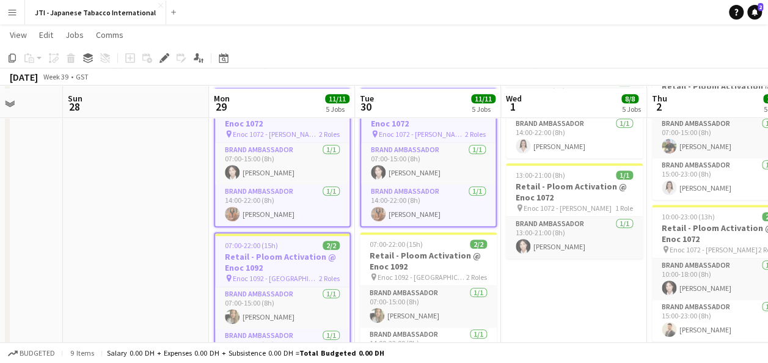
scroll to position [563, 0]
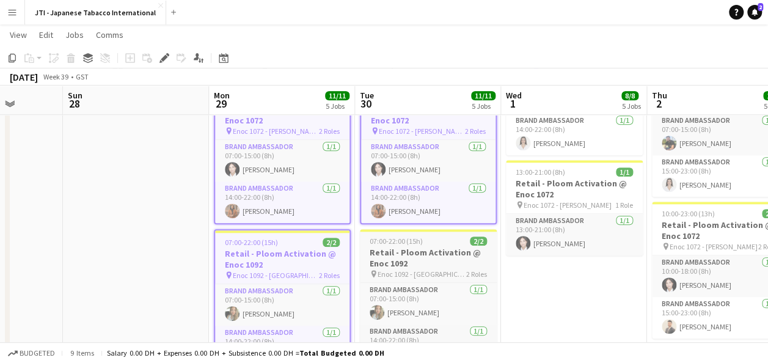
click at [409, 256] on h3 "Retail - Ploom Activation @ Enoc 1092" at bounding box center [428, 258] width 137 height 22
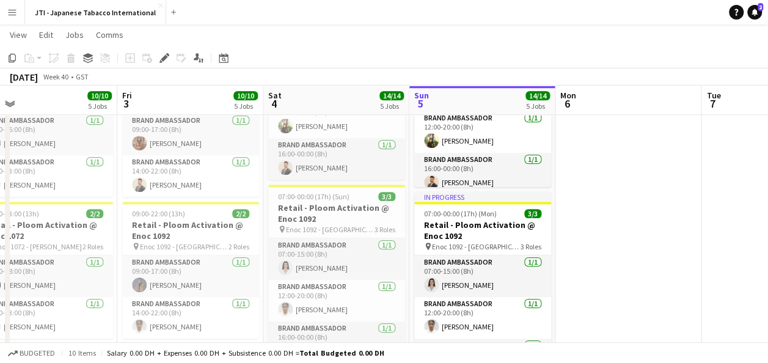
scroll to position [0, 469]
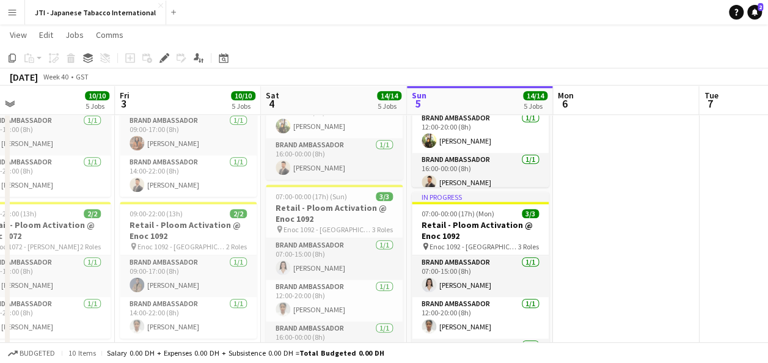
click at [607, 147] on app-date-cell at bounding box center [626, 90] width 146 height 920
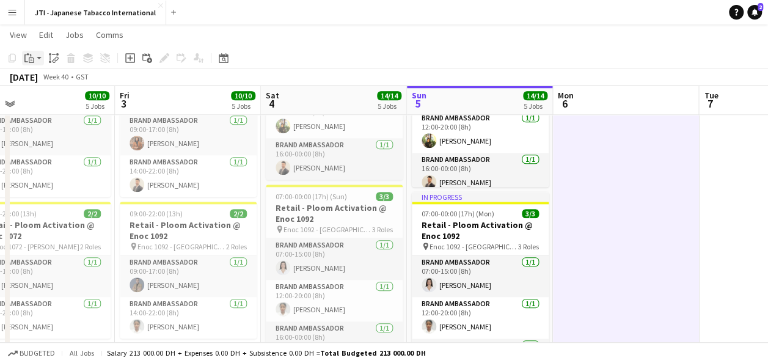
click at [38, 54] on app-action-btn "Paste" at bounding box center [33, 58] width 22 height 15
click at [41, 82] on link "Paste Ctrl+V" at bounding box center [89, 81] width 115 height 11
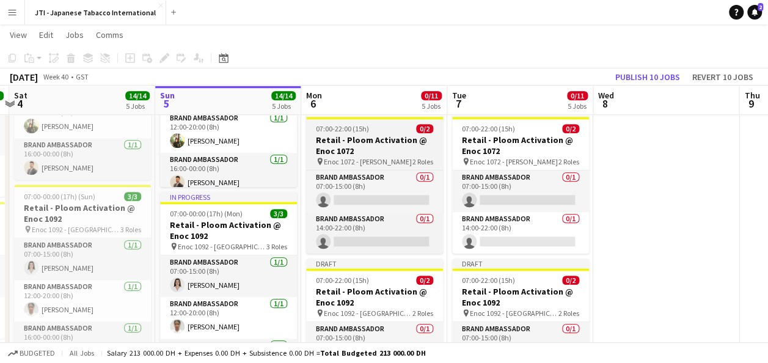
scroll to position [0, 432]
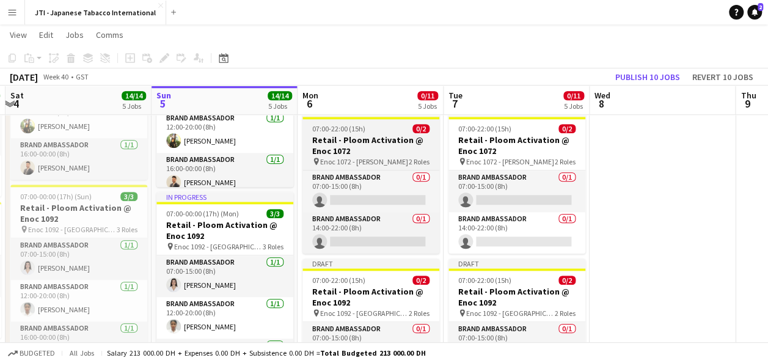
click at [345, 149] on h3 "Retail - Ploom Activation @ Enoc 1072" at bounding box center [370, 145] width 137 height 22
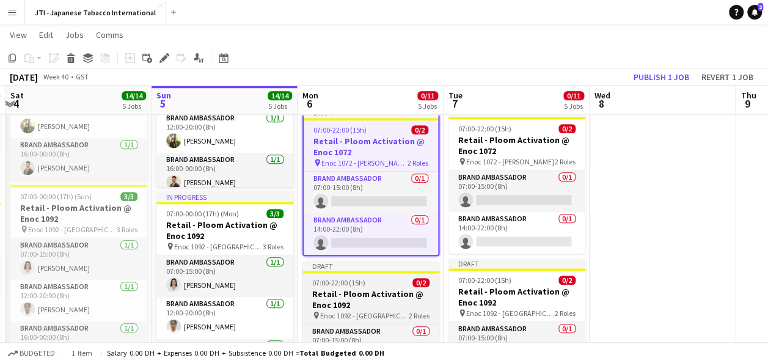
click at [353, 292] on h3 "Retail - Ploom Activation @ Enoc 1092" at bounding box center [370, 299] width 137 height 22
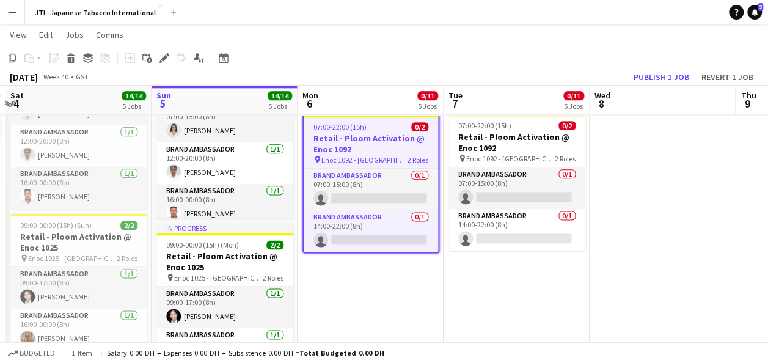
scroll to position [718, 0]
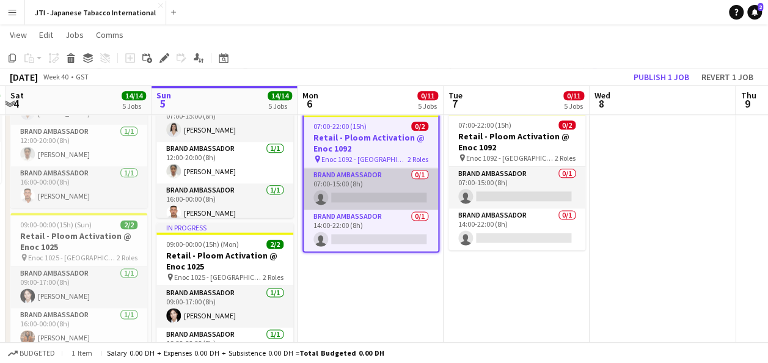
click at [377, 192] on app-card-role "Brand Ambassador 0/1 07:00-15:00 (8h) single-neutral-actions" at bounding box center [371, 189] width 134 height 42
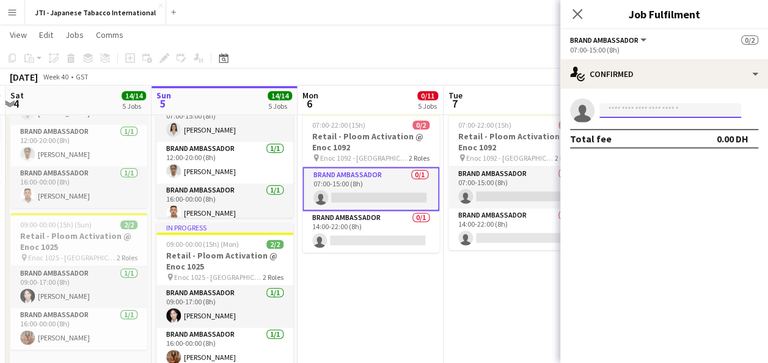
click at [643, 111] on input at bounding box center [670, 110] width 142 height 15
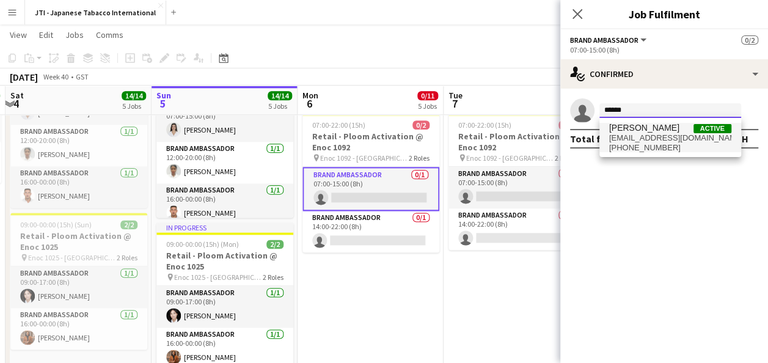
type input "******"
click at [639, 143] on span "[PHONE_NUMBER]" at bounding box center [670, 148] width 122 height 10
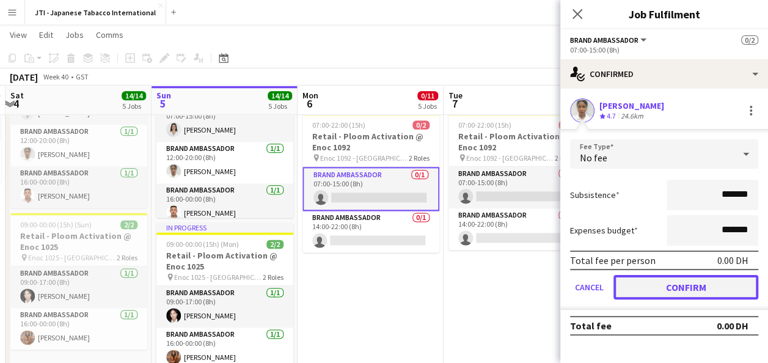
click at [673, 288] on button "Confirm" at bounding box center [685, 287] width 145 height 24
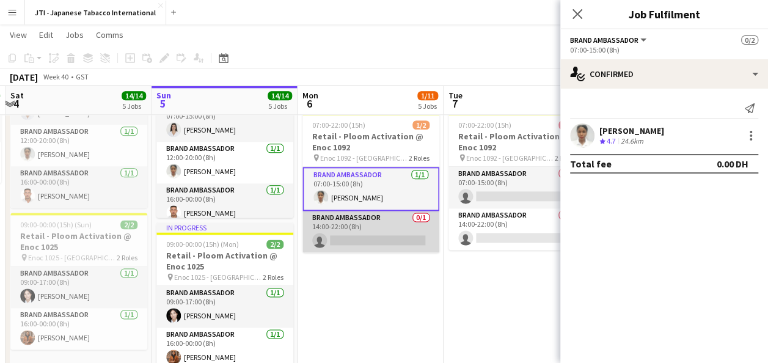
click at [384, 236] on app-card-role "Brand Ambassador 0/1 14:00-22:00 (8h) single-neutral-actions" at bounding box center [370, 232] width 137 height 42
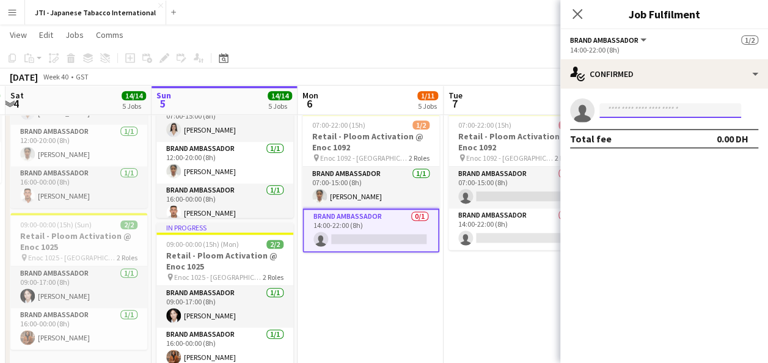
click at [671, 110] on input at bounding box center [670, 110] width 142 height 15
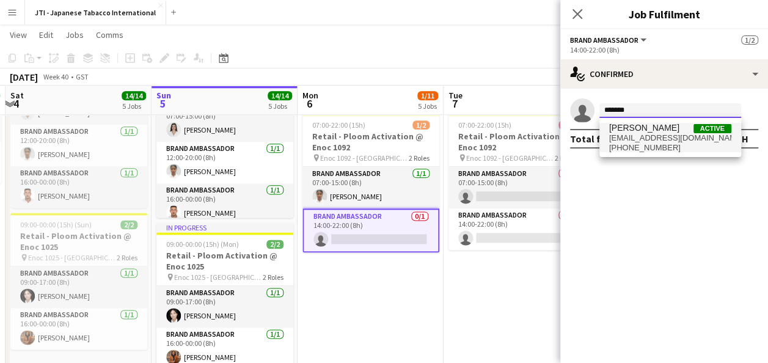
type input "******"
click at [649, 133] on span "[EMAIL_ADDRESS][DOMAIN_NAME]" at bounding box center [670, 138] width 122 height 10
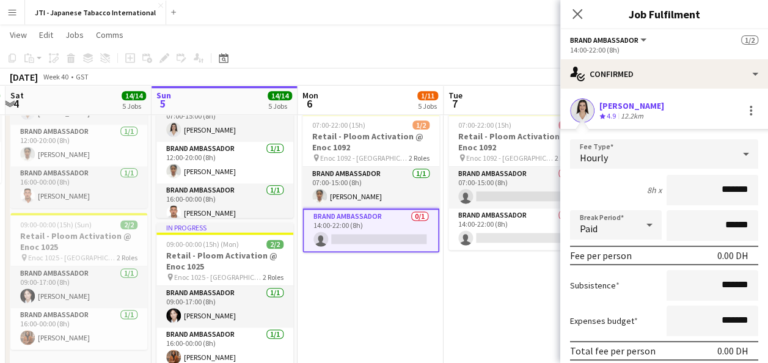
scroll to position [72, 0]
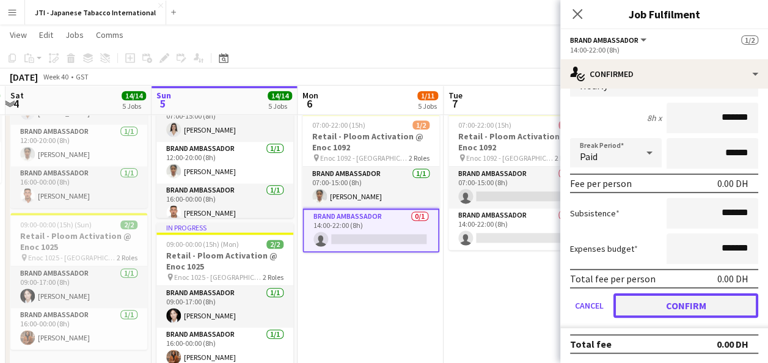
click at [682, 308] on button "Confirm" at bounding box center [685, 305] width 145 height 24
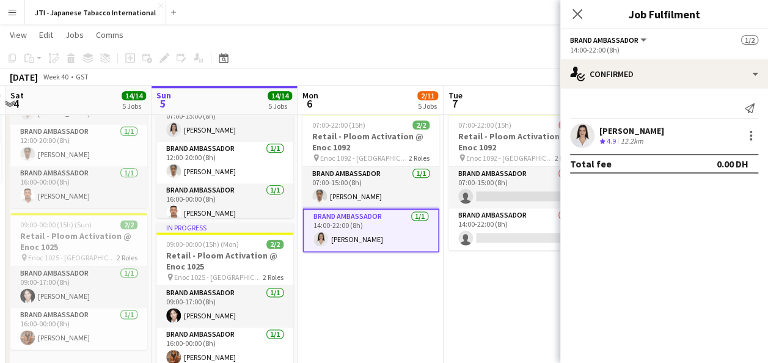
scroll to position [0, 0]
click at [574, 7] on app-icon "Close pop-in" at bounding box center [578, 14] width 18 height 18
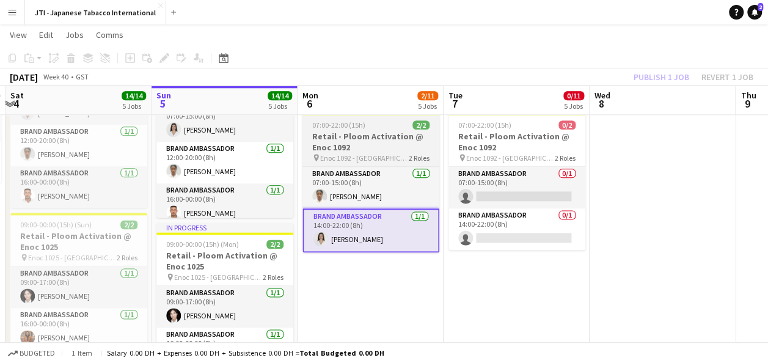
click at [357, 145] on h3 "Retail - Ploom Activation @ Enoc 1092" at bounding box center [370, 142] width 137 height 22
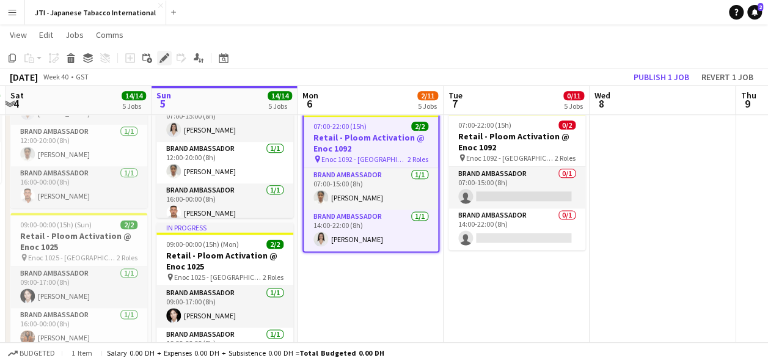
click at [166, 55] on icon at bounding box center [164, 58] width 7 height 7
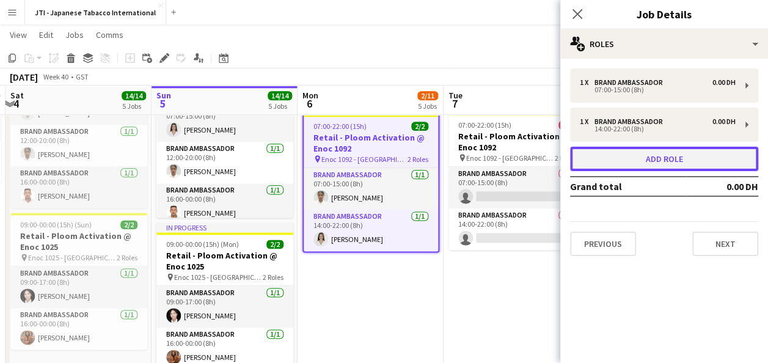
click at [673, 162] on button "Add role" at bounding box center [664, 159] width 188 height 24
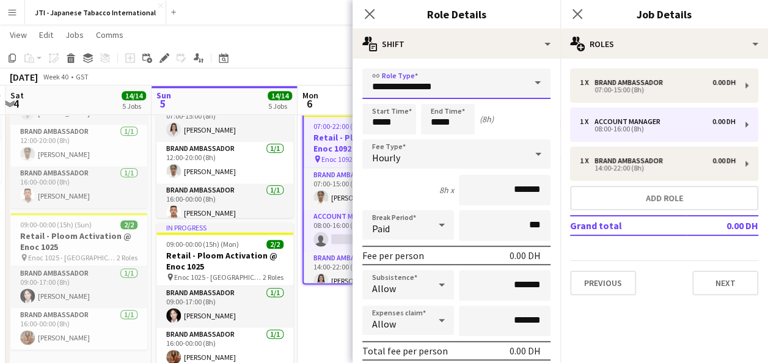
click at [468, 90] on input "**********" at bounding box center [456, 83] width 188 height 31
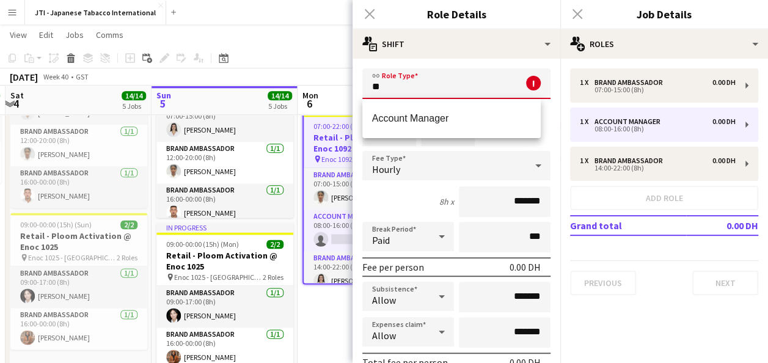
type input "*"
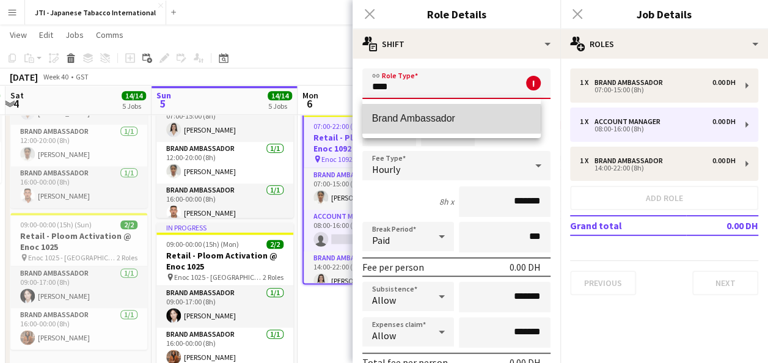
click at [443, 119] on span "Brand Ambassador" at bounding box center [451, 118] width 159 height 12
type input "**********"
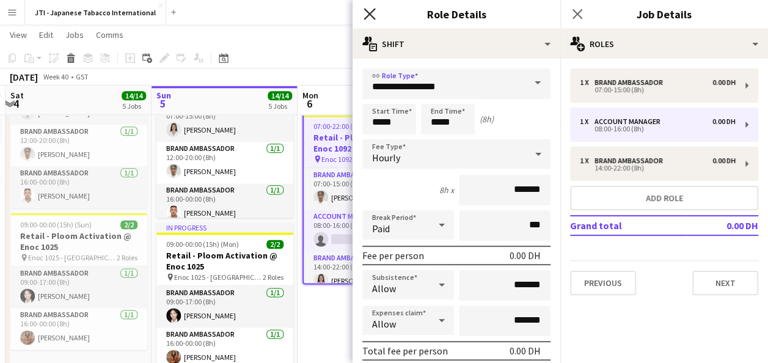
click at [367, 11] on icon at bounding box center [369, 14] width 12 height 12
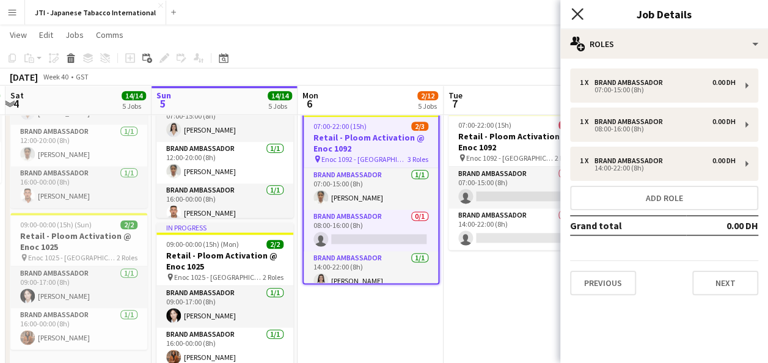
click at [574, 11] on icon at bounding box center [577, 14] width 12 height 12
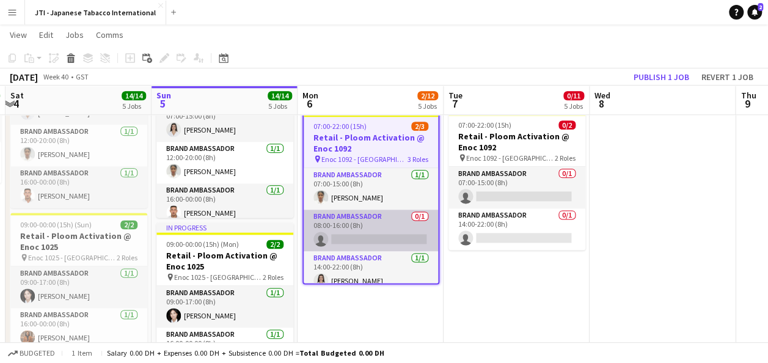
click at [364, 227] on app-card-role "Brand Ambassador 0/1 08:00-16:00 (8h) single-neutral-actions" at bounding box center [371, 231] width 134 height 42
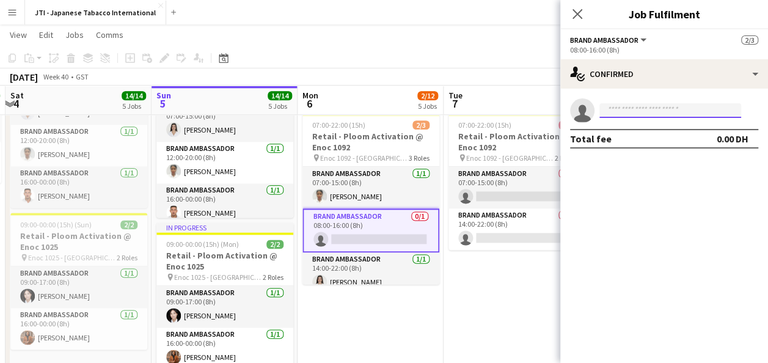
click at [638, 113] on input at bounding box center [670, 110] width 142 height 15
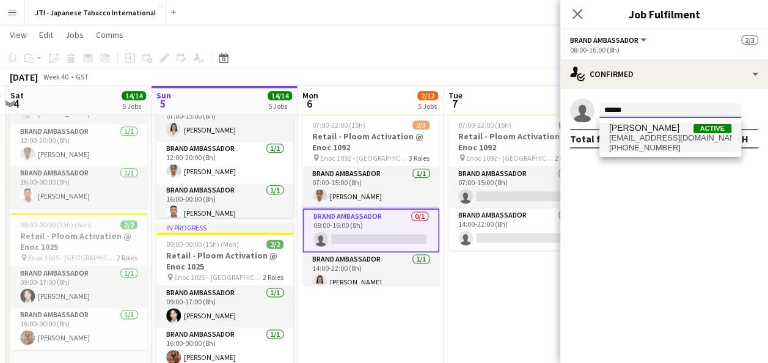
type input "******"
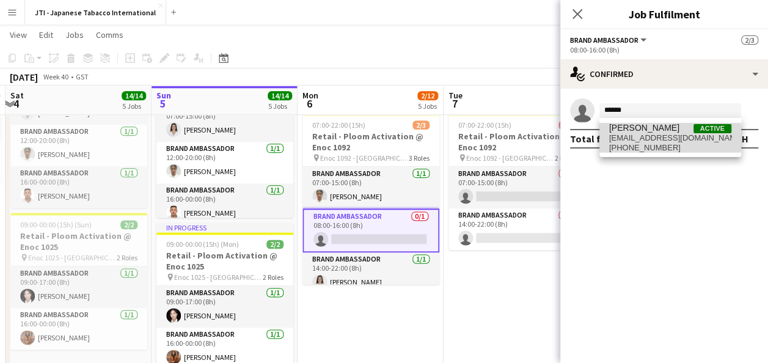
click at [635, 138] on span "[EMAIL_ADDRESS][DOMAIN_NAME]" at bounding box center [670, 138] width 122 height 10
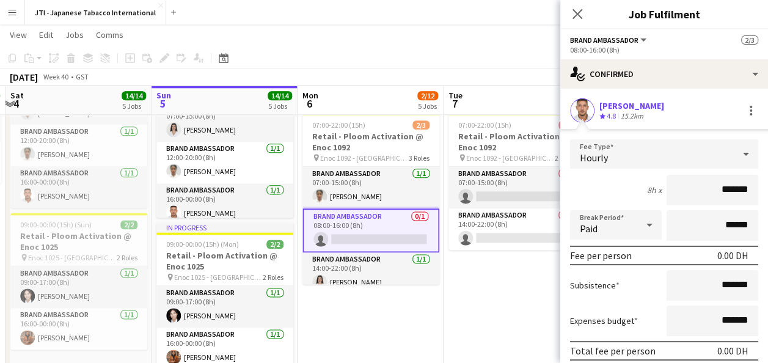
scroll to position [72, 0]
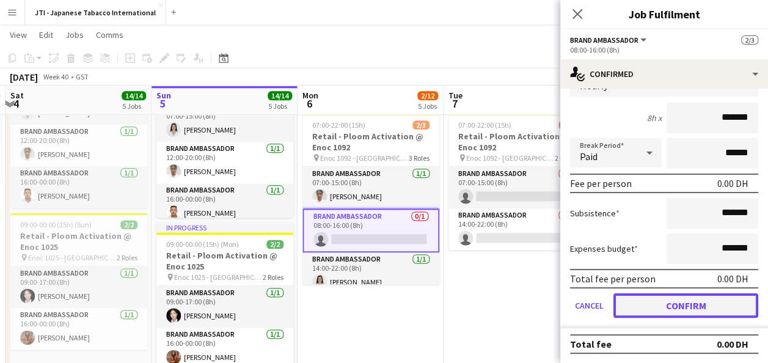
click at [709, 306] on button "Confirm" at bounding box center [685, 305] width 145 height 24
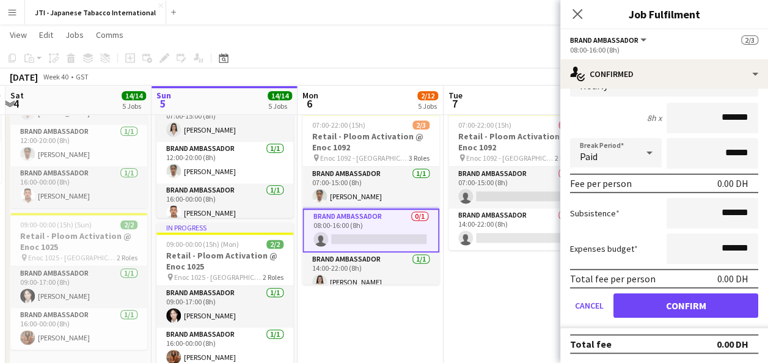
scroll to position [0, 0]
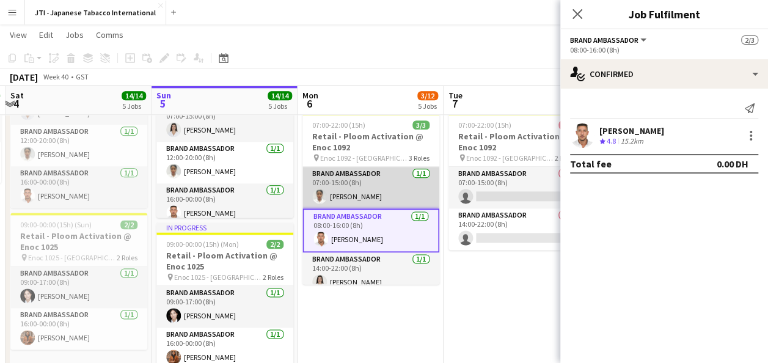
click at [378, 182] on app-card-role "Brand Ambassador [DATE] 07:00-15:00 (8h) [PERSON_NAME]" at bounding box center [370, 188] width 137 height 42
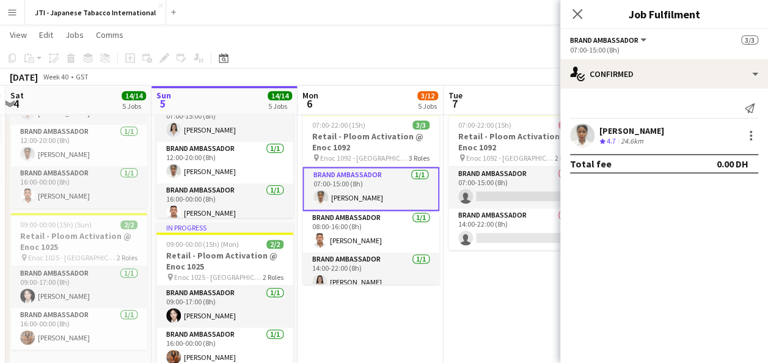
scroll to position [9, 0]
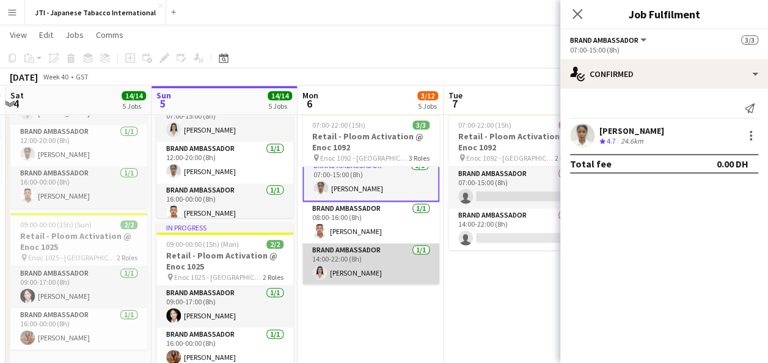
click at [360, 265] on app-card-role "Brand Ambassador [DATE] 14:00-22:00 (8h) [PERSON_NAME]" at bounding box center [370, 264] width 137 height 42
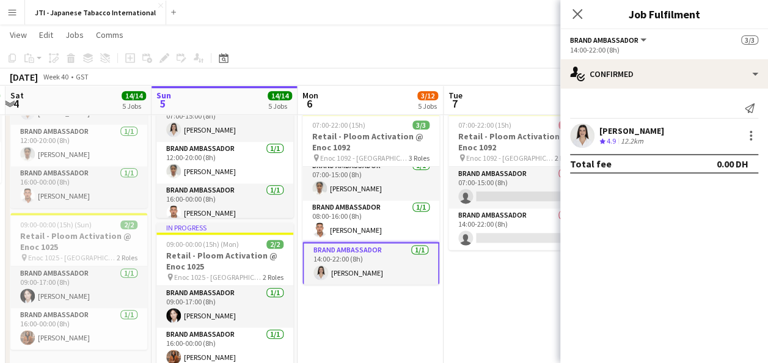
click at [360, 265] on app-card-role "Brand Ambassador [DATE] 14:00-22:00 (8h) [PERSON_NAME]" at bounding box center [370, 264] width 137 height 44
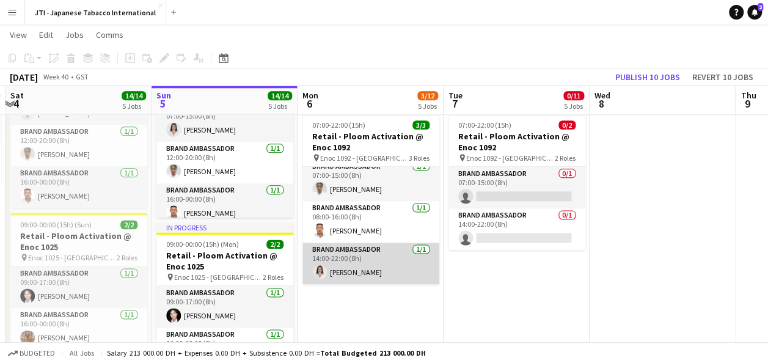
scroll to position [7, 0]
click at [360, 265] on app-card-role "Brand Ambassador [DATE] 14:00-22:00 (8h) [PERSON_NAME]" at bounding box center [370, 264] width 137 height 42
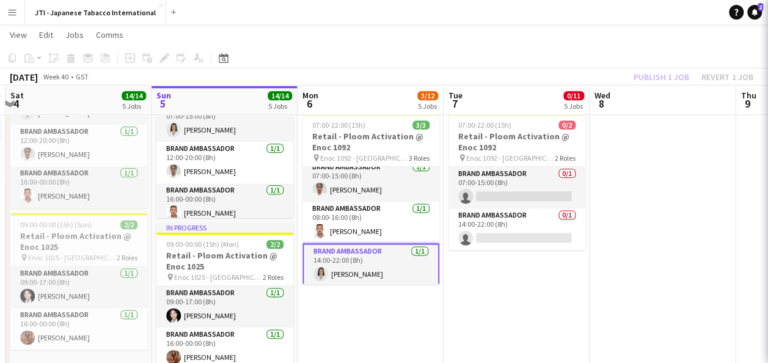
scroll to position [8, 0]
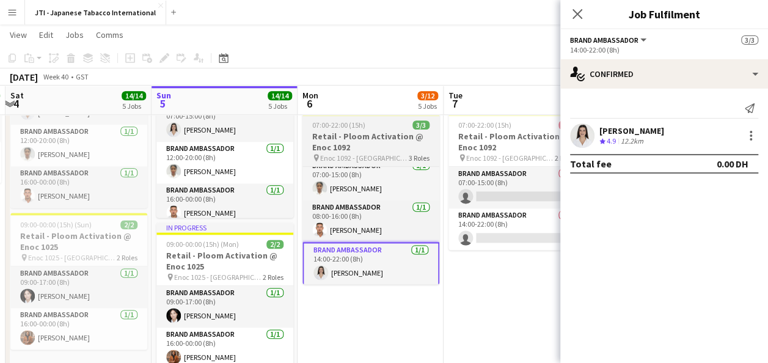
click at [347, 126] on span "07:00-22:00 (15h)" at bounding box center [338, 124] width 53 height 9
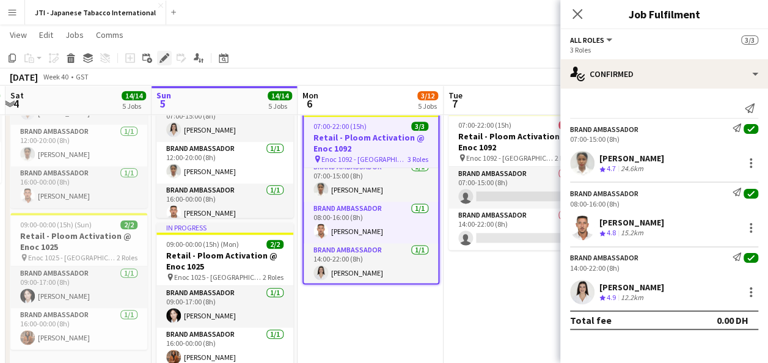
click at [166, 53] on icon "Edit" at bounding box center [164, 58] width 10 height 10
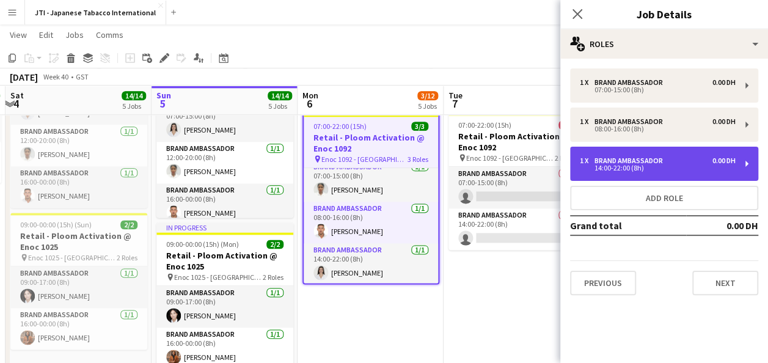
click at [611, 159] on div "Brand Ambassador" at bounding box center [630, 160] width 73 height 9
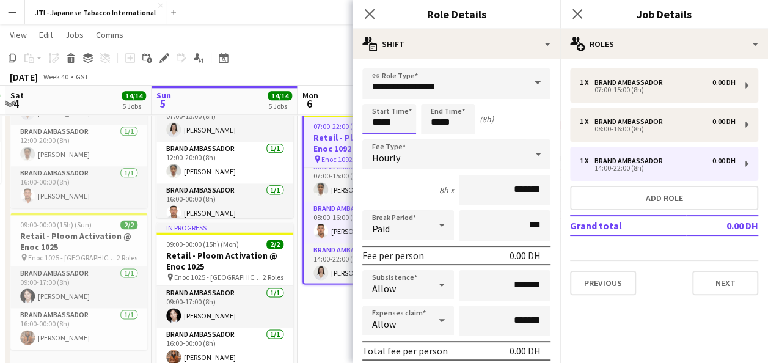
click at [389, 116] on input "*****" at bounding box center [389, 119] width 54 height 31
click at [376, 136] on div at bounding box center [377, 140] width 24 height 12
type input "*****"
click at [379, 137] on div at bounding box center [377, 140] width 24 height 12
click at [451, 126] on input "*****" at bounding box center [448, 119] width 54 height 31
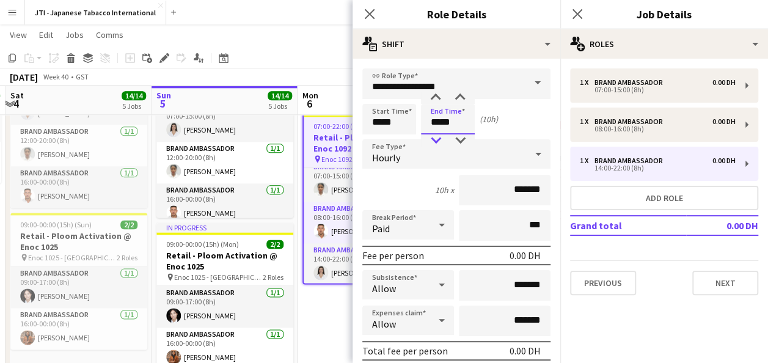
click at [436, 141] on div at bounding box center [435, 140] width 24 height 12
type input "*****"
click at [436, 141] on div at bounding box center [435, 140] width 24 height 12
click at [695, 312] on mat-expansion-panel "pencil3 General details 1 x Brand Ambassador 0.00 DH 07:00-15:00 (8h) 1 x Brand…" at bounding box center [664, 211] width 208 height 304
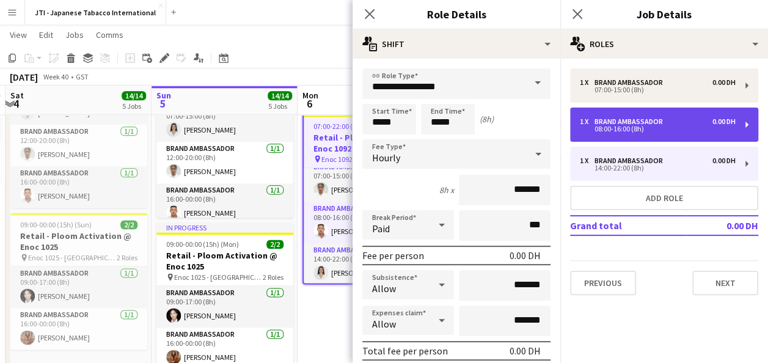
click at [632, 115] on div "1 x Brand Ambassador 0.00 DH 08:00-16:00 (8h)" at bounding box center [664, 125] width 188 height 34
type input "*****"
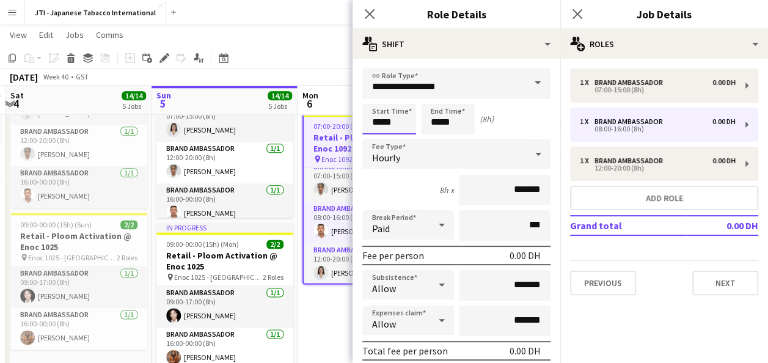
click at [405, 117] on input "*****" at bounding box center [389, 119] width 54 height 31
click at [375, 95] on div at bounding box center [377, 98] width 24 height 12
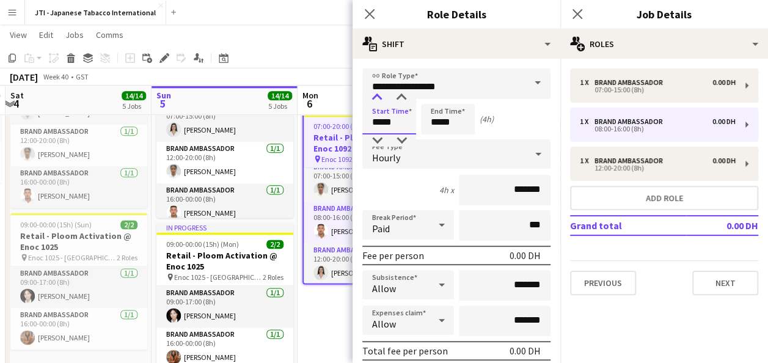
click at [375, 95] on div at bounding box center [377, 98] width 24 height 12
type input "*****"
click at [375, 95] on div at bounding box center [377, 98] width 24 height 12
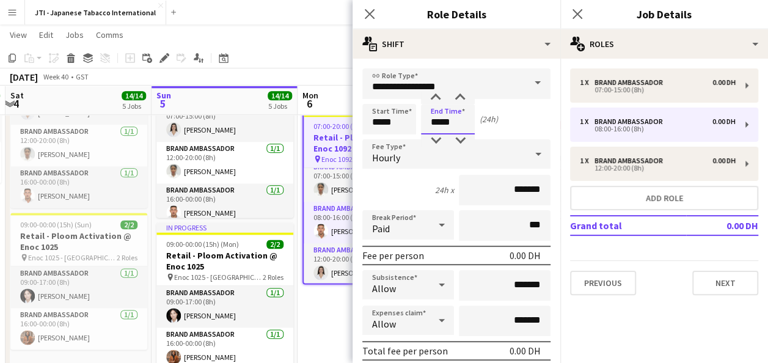
click at [450, 125] on input "*****" at bounding box center [448, 119] width 54 height 31
click at [439, 95] on div at bounding box center [435, 98] width 24 height 12
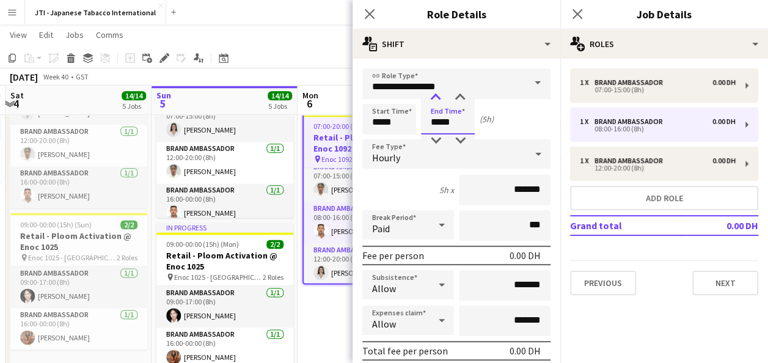
click at [439, 95] on div at bounding box center [435, 98] width 24 height 12
type input "*****"
click at [439, 95] on div at bounding box center [435, 98] width 24 height 12
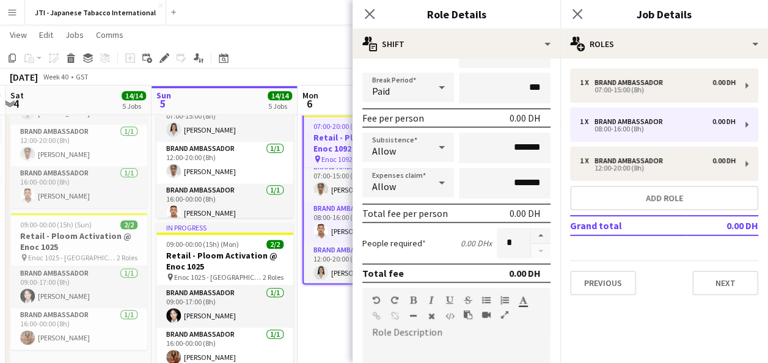
scroll to position [142, 0]
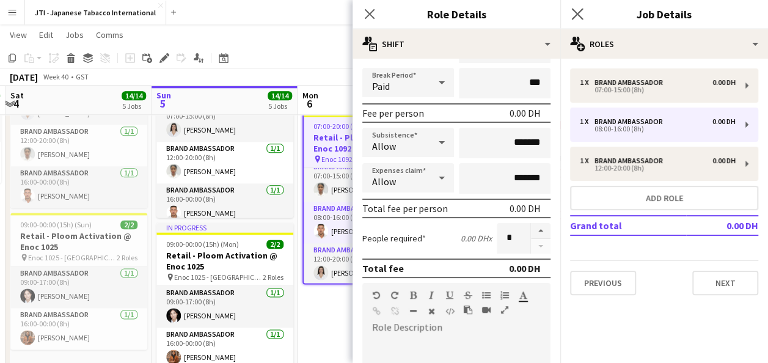
click at [575, 8] on icon "Close pop-in" at bounding box center [577, 14] width 12 height 12
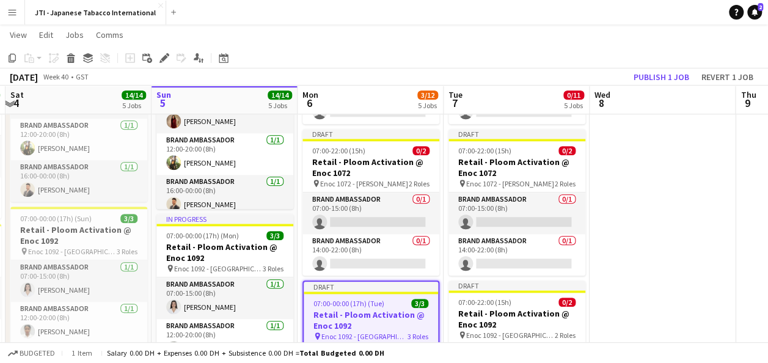
scroll to position [541, 0]
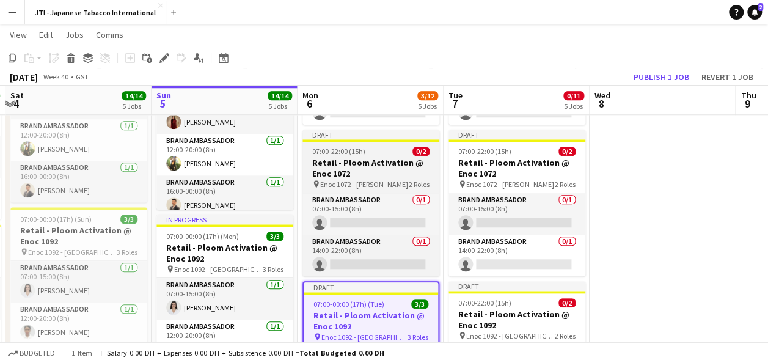
click at [357, 162] on h3 "Retail - Ploom Activation @ Enoc 1072" at bounding box center [370, 168] width 137 height 22
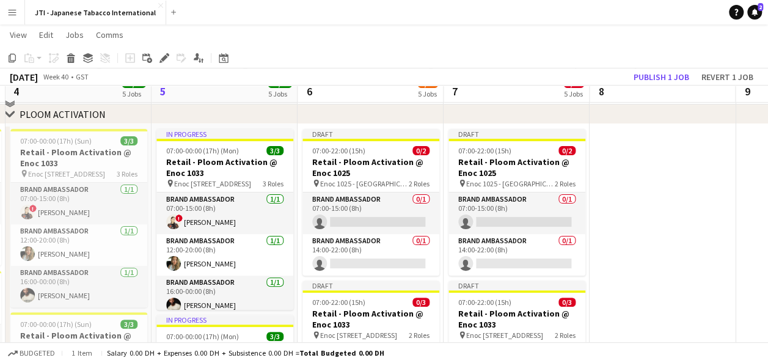
scroll to position [54, 0]
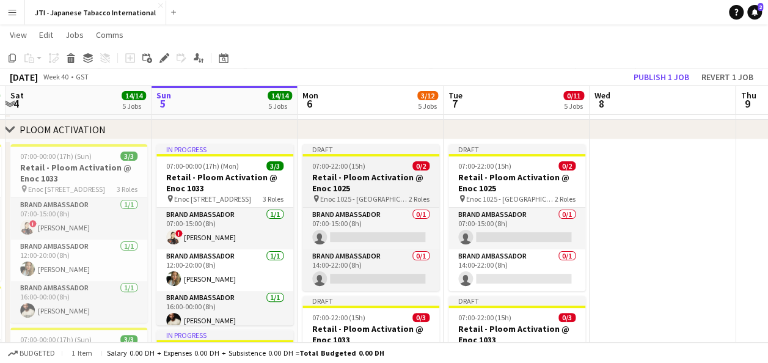
click at [362, 181] on h3 "Retail - Ploom Activation @ Enoc 1025" at bounding box center [370, 183] width 137 height 22
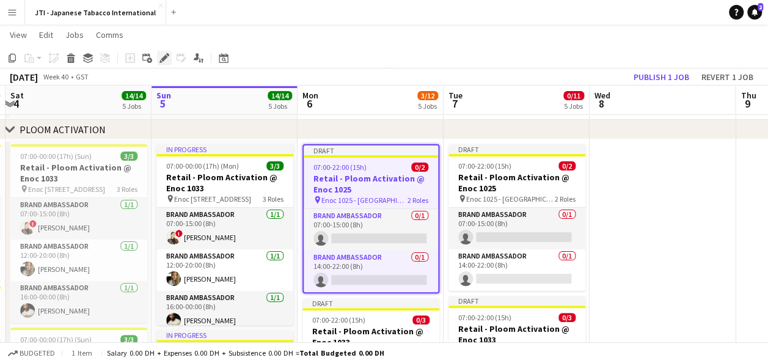
click at [166, 58] on icon "Edit" at bounding box center [164, 58] width 10 height 10
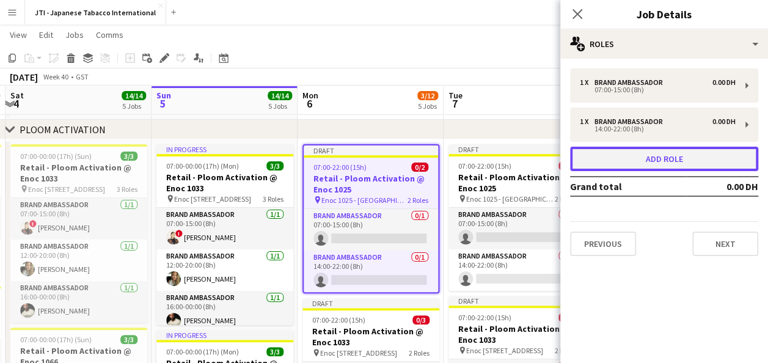
click at [677, 159] on button "Add role" at bounding box center [664, 159] width 188 height 24
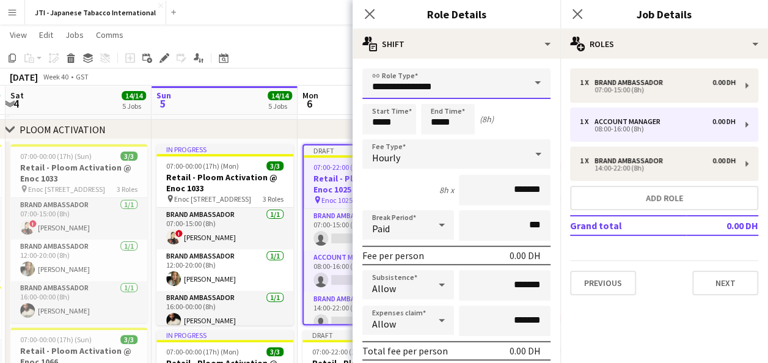
click at [505, 84] on input "**********" at bounding box center [456, 83] width 188 height 31
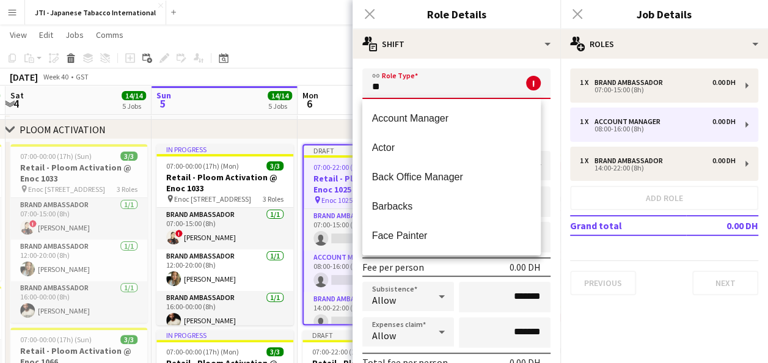
type input "*"
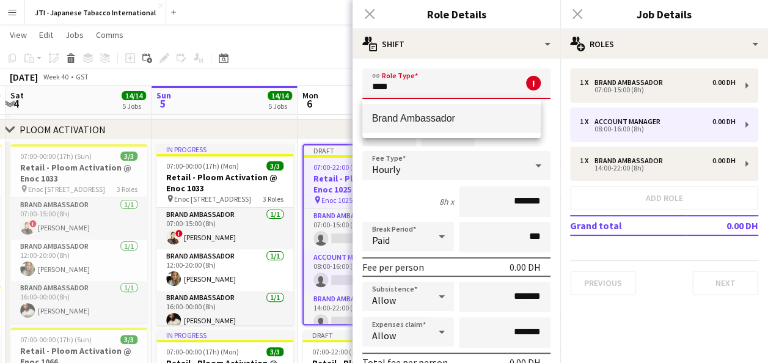
click at [470, 117] on span "Brand Ambassador" at bounding box center [451, 118] width 159 height 12
type input "**********"
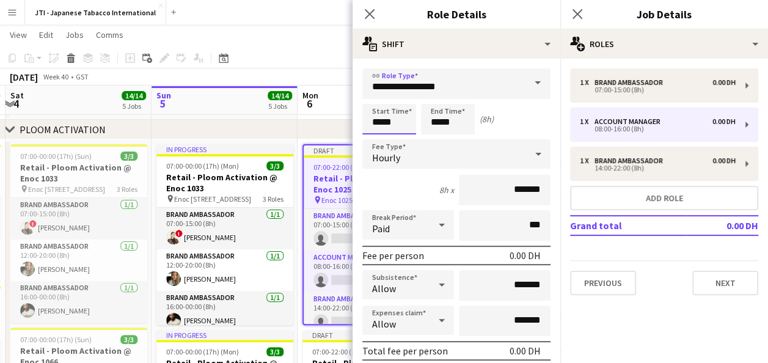
click at [400, 122] on input "*****" at bounding box center [389, 119] width 54 height 31
click at [372, 94] on div at bounding box center [377, 98] width 24 height 12
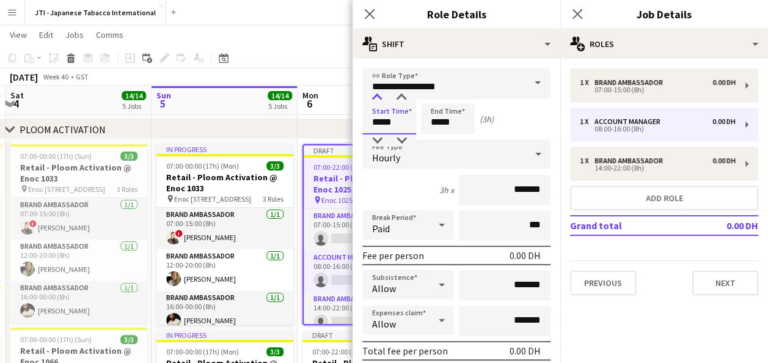
click at [372, 94] on div at bounding box center [377, 98] width 24 height 12
type input "*****"
click at [372, 94] on div at bounding box center [377, 98] width 24 height 12
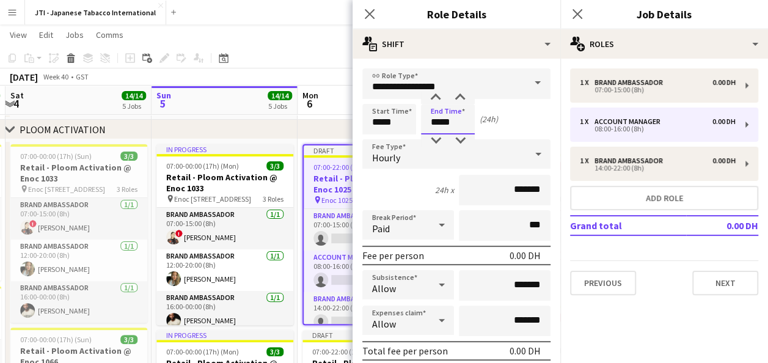
click at [433, 120] on input "*****" at bounding box center [448, 119] width 54 height 31
click at [435, 98] on div at bounding box center [435, 98] width 24 height 12
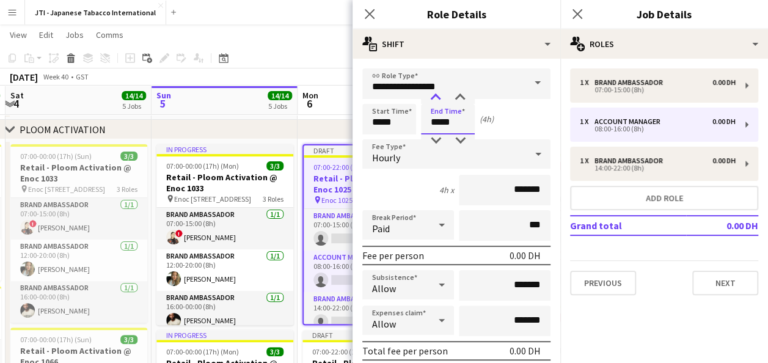
click at [435, 98] on div at bounding box center [435, 98] width 24 height 12
type input "*****"
click at [435, 98] on div at bounding box center [435, 98] width 24 height 12
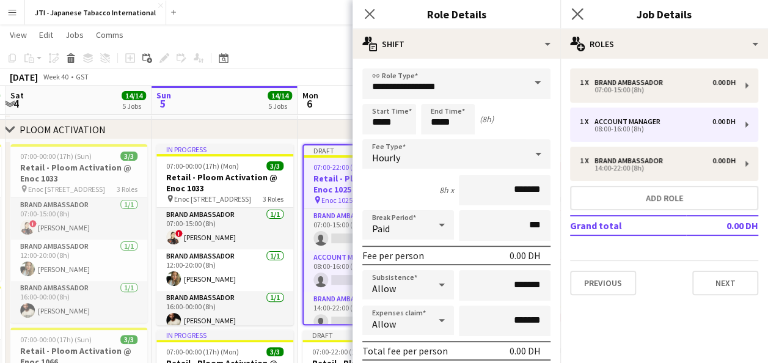
click at [578, 7] on app-icon "Close pop-in" at bounding box center [578, 14] width 18 height 18
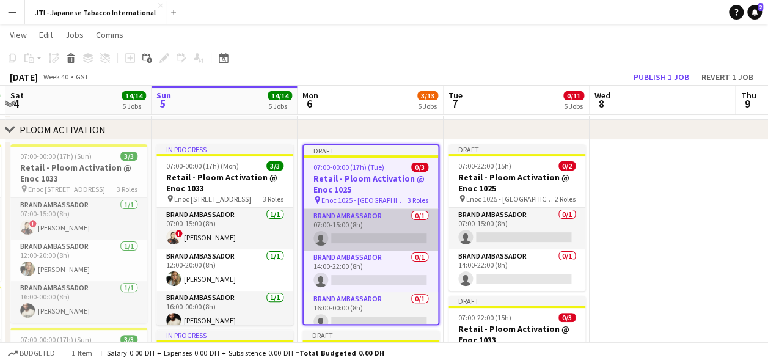
click at [354, 229] on app-card-role "Brand Ambassador 0/1 07:00-15:00 (8h) single-neutral-actions" at bounding box center [371, 230] width 134 height 42
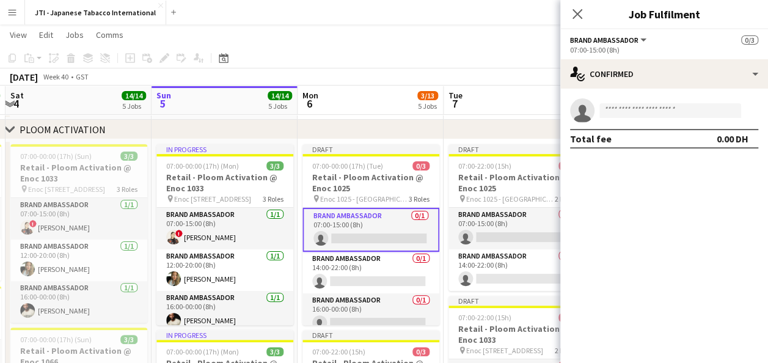
click at [354, 236] on app-card-role "Brand Ambassador 0/1 07:00-15:00 (8h) single-neutral-actions" at bounding box center [370, 230] width 137 height 44
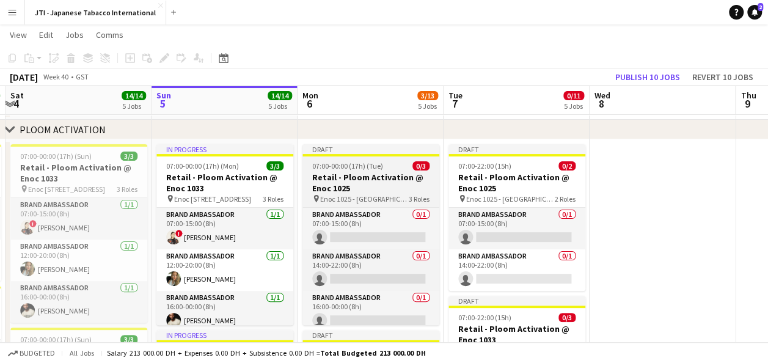
click at [348, 178] on h3 "Retail - Ploom Activation @ Enoc 1025" at bounding box center [370, 183] width 137 height 22
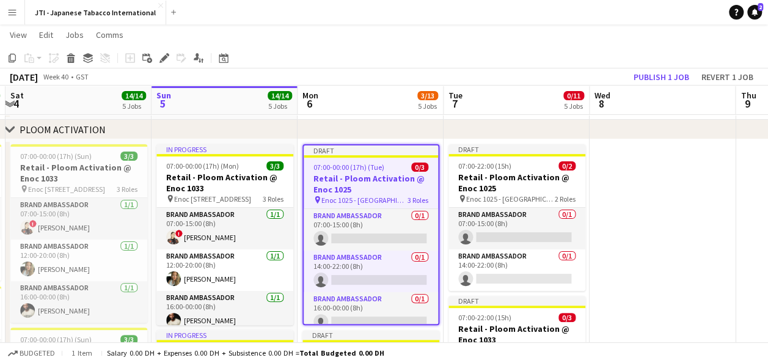
click at [172, 60] on div "Add job Add linked Job Edit Edit linked Job Applicants" at bounding box center [158, 58] width 93 height 15
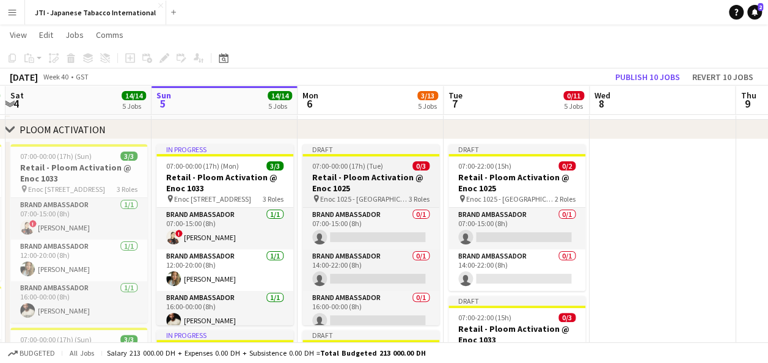
click at [357, 189] on h3 "Retail - Ploom Activation @ Enoc 1025" at bounding box center [370, 183] width 137 height 22
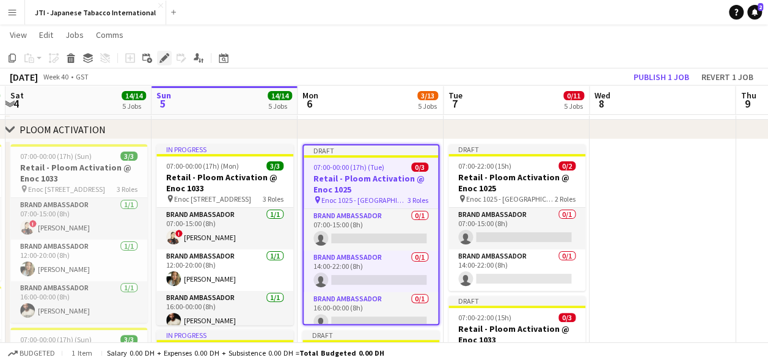
click at [165, 57] on icon at bounding box center [164, 58] width 7 height 7
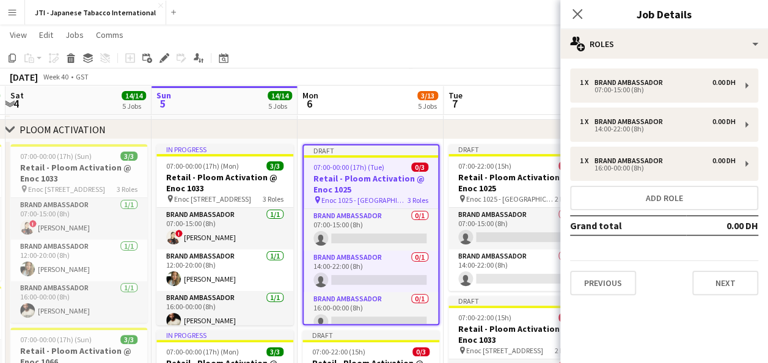
click at [371, 193] on h3 "Retail - Ploom Activation @ Enoc 1025" at bounding box center [371, 184] width 134 height 22
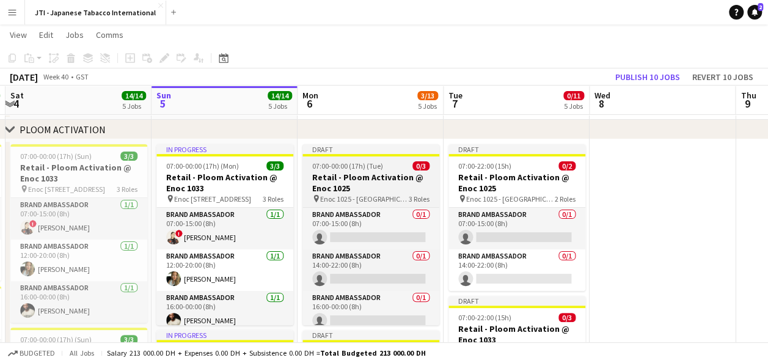
click at [371, 193] on h3 "Retail - Ploom Activation @ Enoc 1025" at bounding box center [370, 183] width 137 height 22
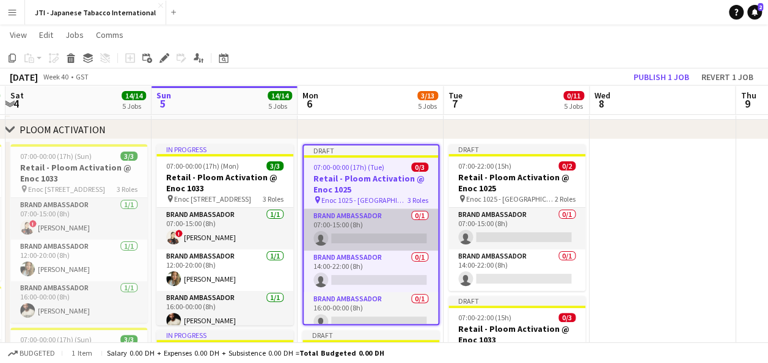
click at [363, 229] on app-card-role "Brand Ambassador 0/1 07:00-15:00 (8h) single-neutral-actions" at bounding box center [371, 230] width 134 height 42
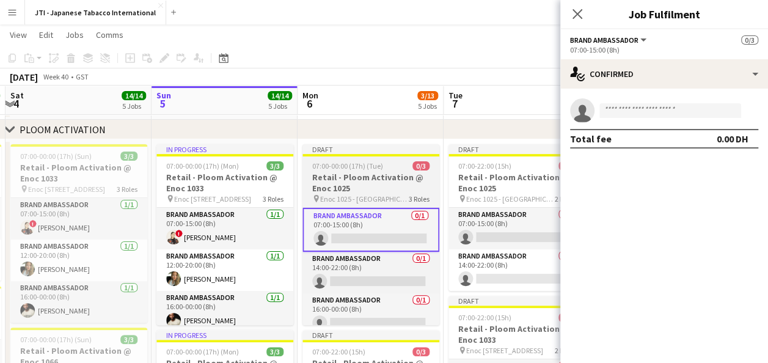
click at [343, 191] on h3 "Retail - Ploom Activation @ Enoc 1025" at bounding box center [370, 183] width 137 height 22
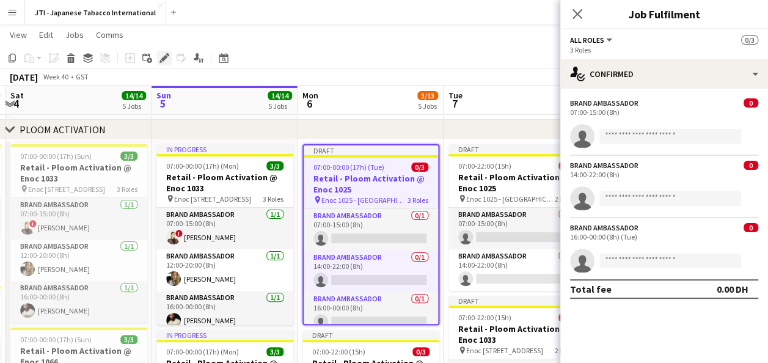
click at [163, 59] on icon at bounding box center [164, 58] width 7 height 7
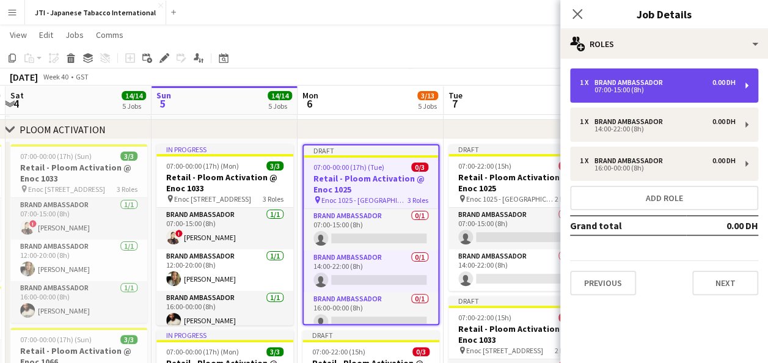
click at [634, 84] on div "Brand Ambassador" at bounding box center [630, 82] width 73 height 9
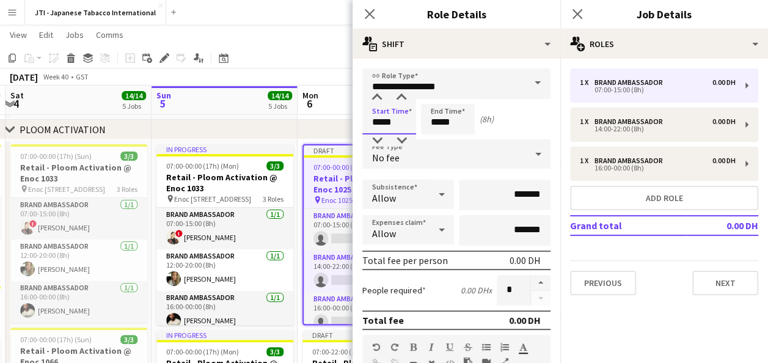
click at [393, 119] on input "*****" at bounding box center [389, 119] width 54 height 31
click at [375, 97] on div at bounding box center [377, 98] width 24 height 12
type input "*****"
click at [375, 97] on div at bounding box center [377, 98] width 24 height 12
click at [447, 119] on input "*****" at bounding box center [448, 119] width 54 height 31
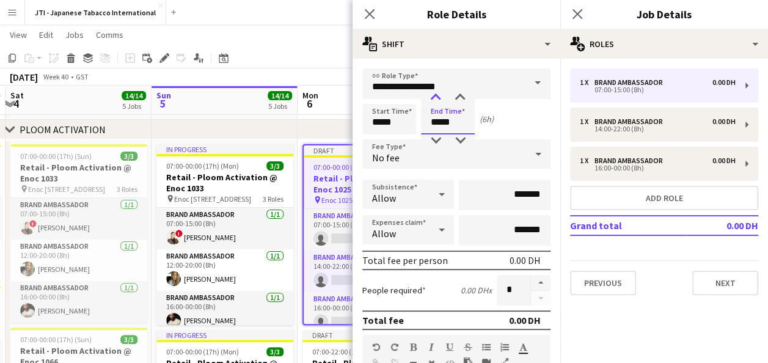
click at [430, 92] on div at bounding box center [435, 98] width 24 height 12
type input "*****"
click at [430, 92] on div at bounding box center [435, 98] width 24 height 12
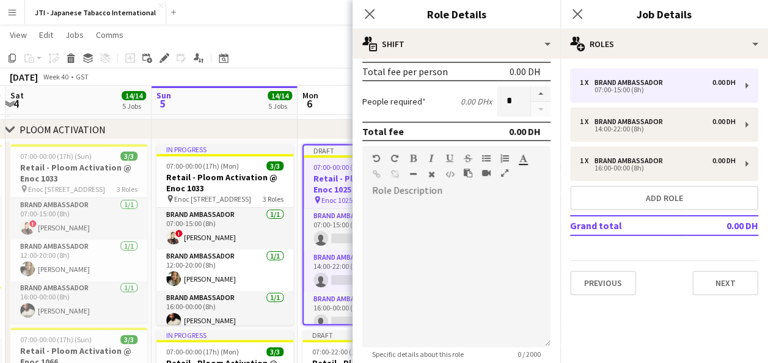
scroll to position [189, 0]
click at [579, 15] on icon "Close pop-in" at bounding box center [577, 14] width 12 height 12
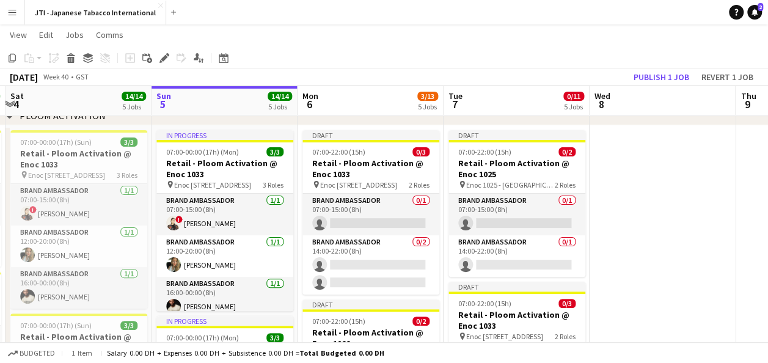
scroll to position [68, 0]
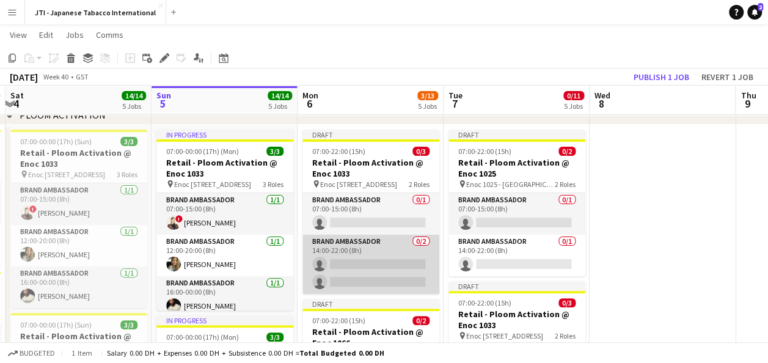
click at [359, 249] on app-card-role "Brand Ambassador 0/2 14:00-22:00 (8h) single-neutral-actions single-neutral-act…" at bounding box center [370, 264] width 137 height 59
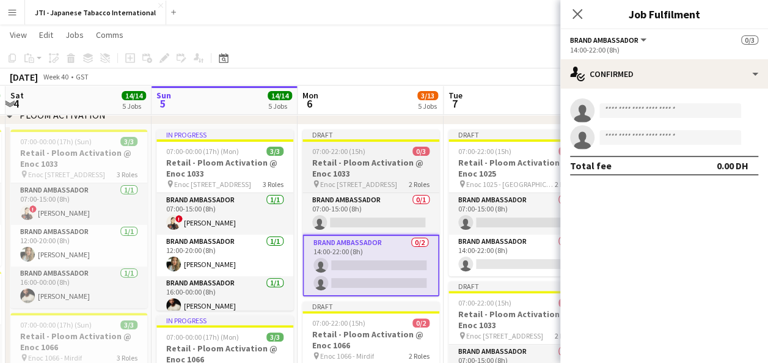
click at [348, 175] on h3 "Retail - Ploom Activation @ Enoc 1033" at bounding box center [370, 168] width 137 height 22
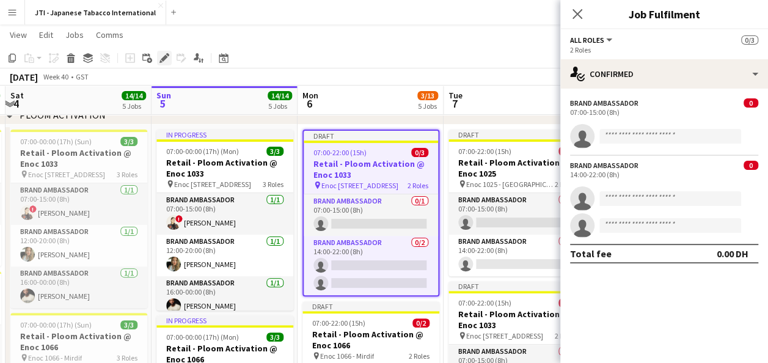
click at [162, 59] on icon at bounding box center [164, 58] width 7 height 7
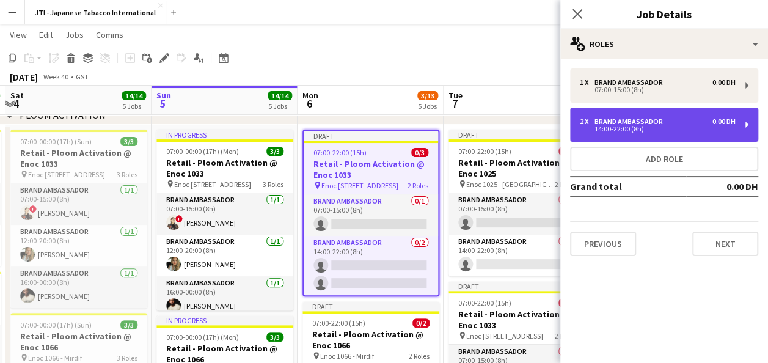
click at [665, 131] on div "14:00-22:00 (8h)" at bounding box center [658, 129] width 156 height 6
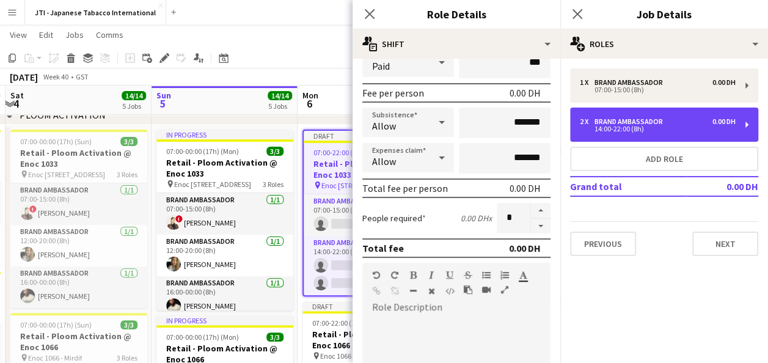
scroll to position [167, 0]
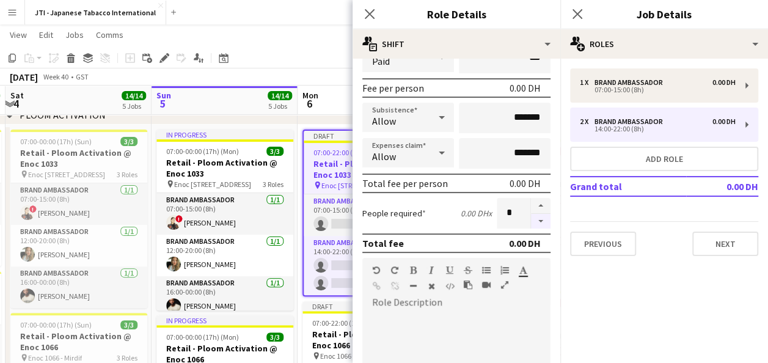
click at [531, 216] on button "button" at bounding box center [541, 221] width 20 height 15
type input "*"
click at [577, 10] on icon "Close pop-in" at bounding box center [577, 14] width 12 height 12
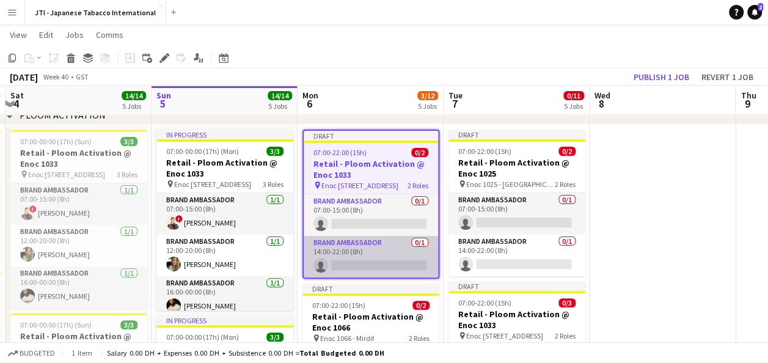
click at [335, 251] on app-card-role "Brand Ambassador 0/1 14:00-22:00 (8h) single-neutral-actions" at bounding box center [371, 257] width 134 height 42
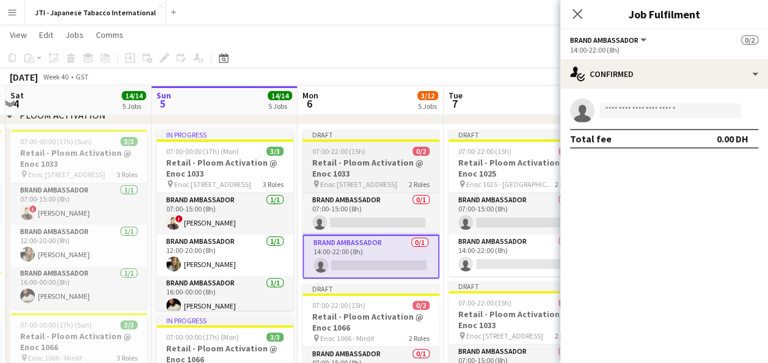
click at [334, 172] on h3 "Retail - Ploom Activation @ Enoc 1033" at bounding box center [370, 168] width 137 height 22
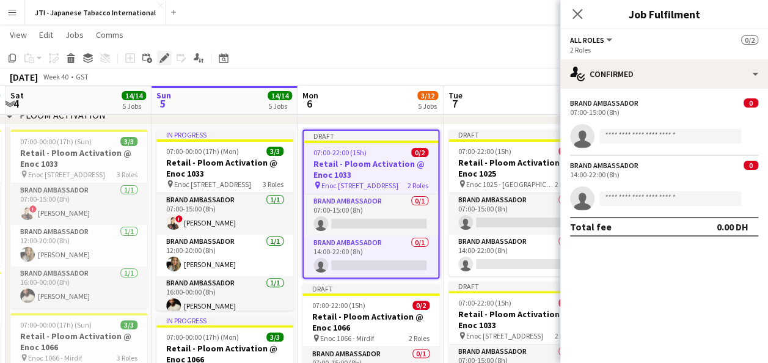
click at [163, 57] on icon at bounding box center [164, 58] width 7 height 7
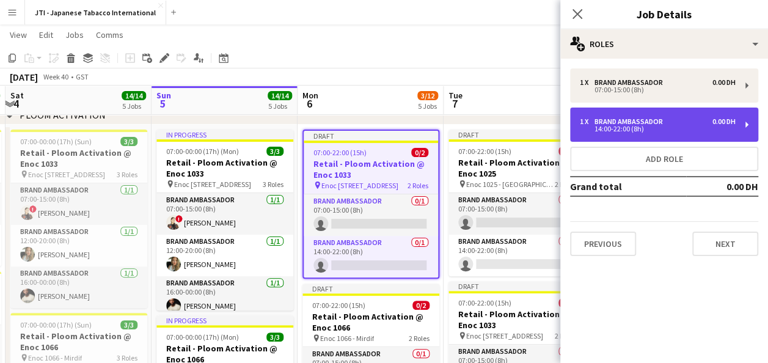
click at [611, 121] on div "Brand Ambassador" at bounding box center [630, 121] width 73 height 9
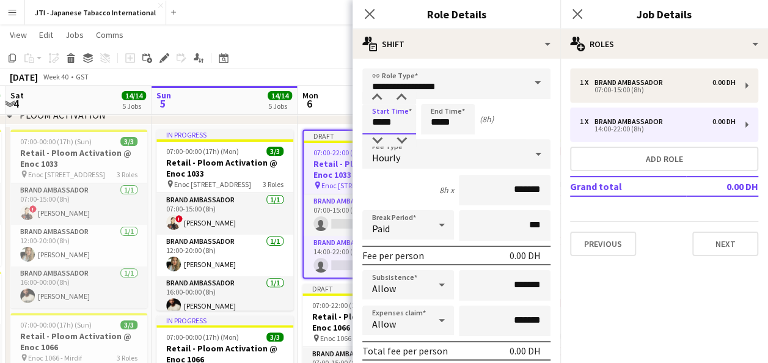
click at [393, 122] on input "*****" at bounding box center [389, 119] width 54 height 31
click at [378, 92] on div at bounding box center [377, 98] width 24 height 12
type input "*****"
click at [378, 92] on div at bounding box center [377, 98] width 24 height 12
click at [446, 127] on input "*****" at bounding box center [448, 119] width 54 height 31
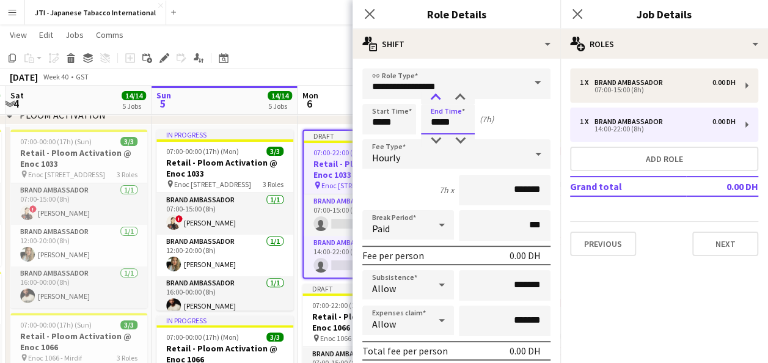
click at [435, 97] on div at bounding box center [435, 98] width 24 height 12
type input "*****"
click at [435, 97] on div at bounding box center [435, 98] width 24 height 12
click at [582, 12] on icon "Close pop-in" at bounding box center [577, 14] width 12 height 12
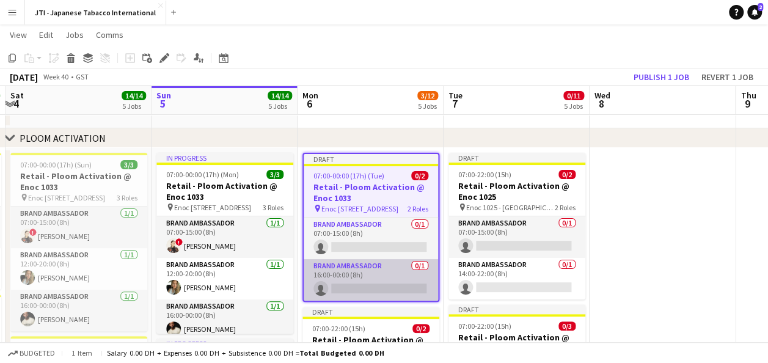
scroll to position [46, 0]
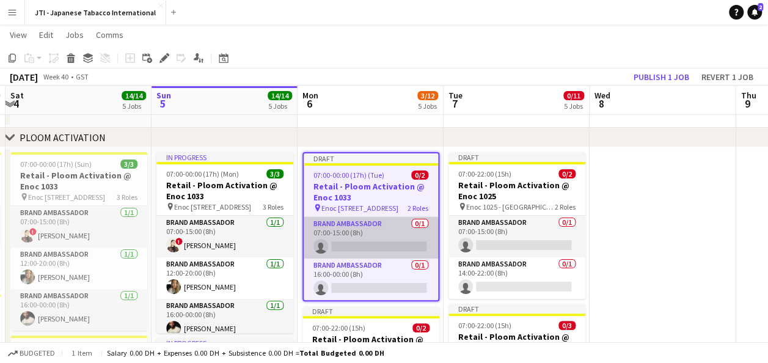
click at [328, 230] on app-card-role "Brand Ambassador 0/1 07:00-15:00 (8h) single-neutral-actions" at bounding box center [371, 238] width 134 height 42
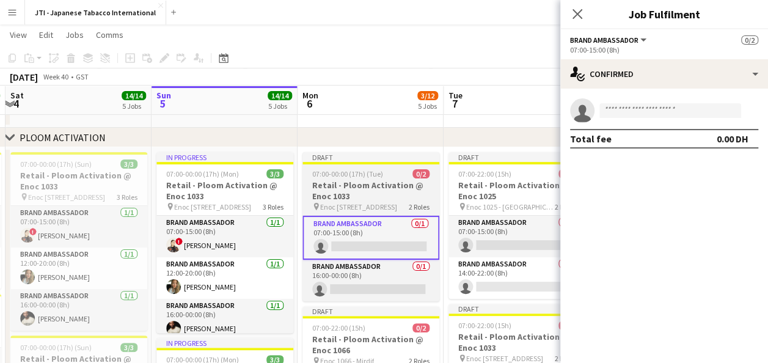
click at [357, 191] on h3 "Retail - Ploom Activation @ Enoc 1033" at bounding box center [370, 191] width 137 height 22
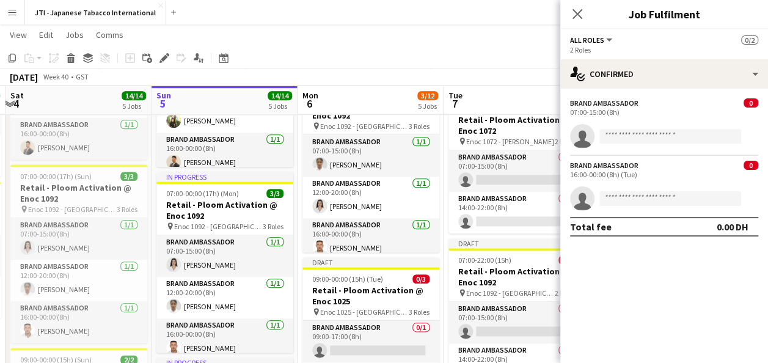
scroll to position [7, 0]
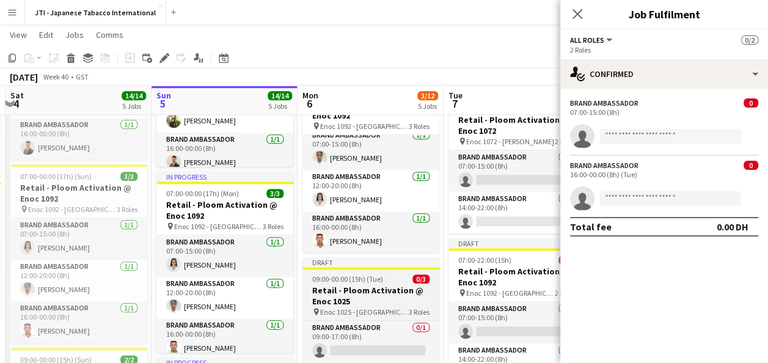
click at [345, 288] on h3 "Retail - Ploom Activation @ Enoc 1025" at bounding box center [370, 296] width 137 height 22
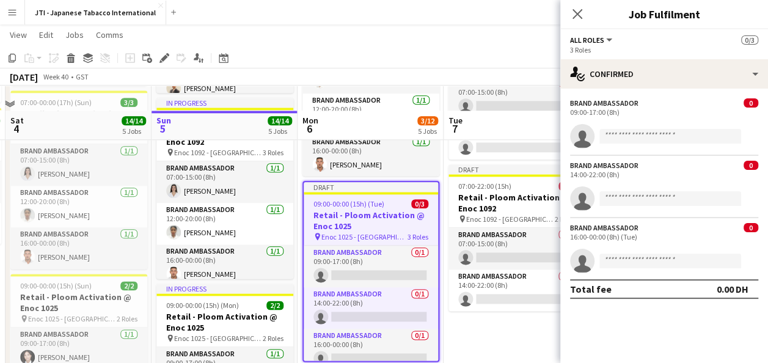
scroll to position [692, 0]
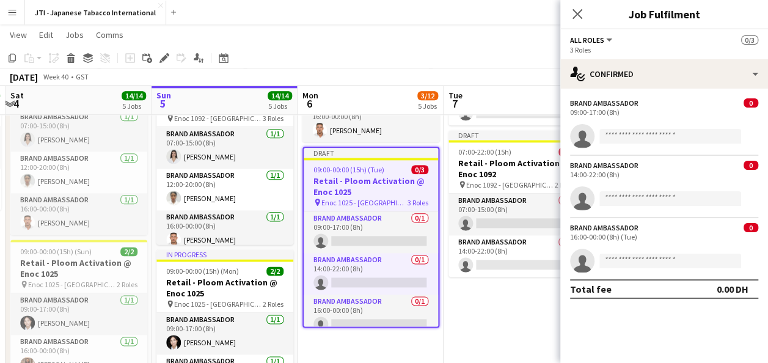
click at [350, 181] on h3 "Retail - Ploom Activation @ Enoc 1025" at bounding box center [371, 186] width 134 height 22
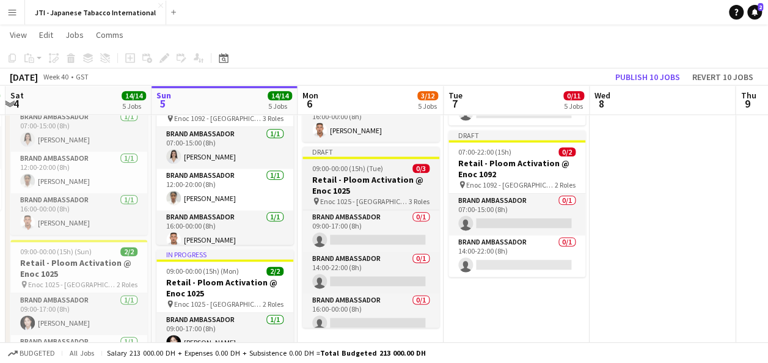
click at [350, 181] on h3 "Retail - Ploom Activation @ Enoc 1025" at bounding box center [370, 185] width 137 height 22
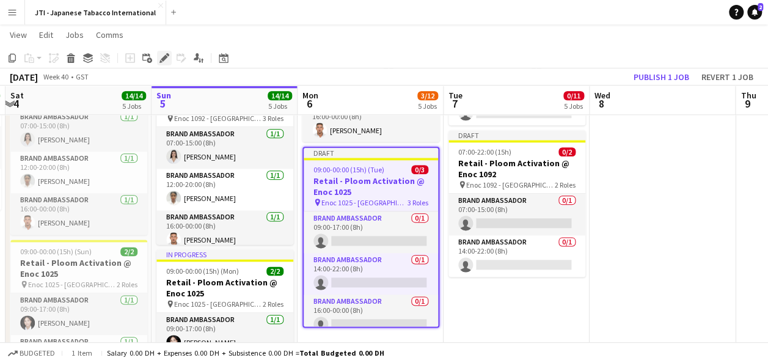
click at [167, 57] on icon "Edit" at bounding box center [164, 58] width 10 height 10
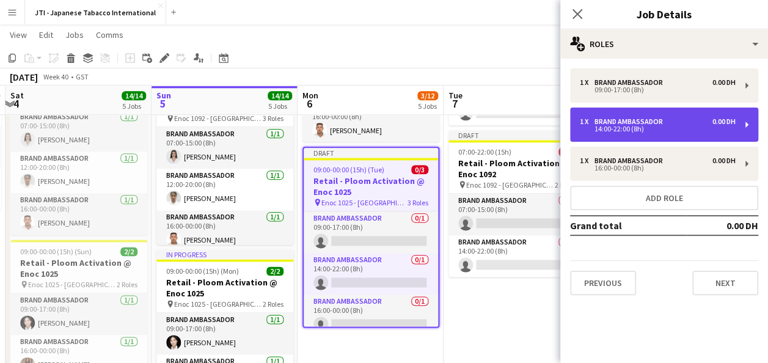
drag, startPoint x: 646, startPoint y: 161, endPoint x: 667, endPoint y: 134, distance: 34.0
click at [667, 134] on div "1 x Brand Ambassador 0.00 DH 14:00-22:00 (8h)" at bounding box center [664, 125] width 188 height 34
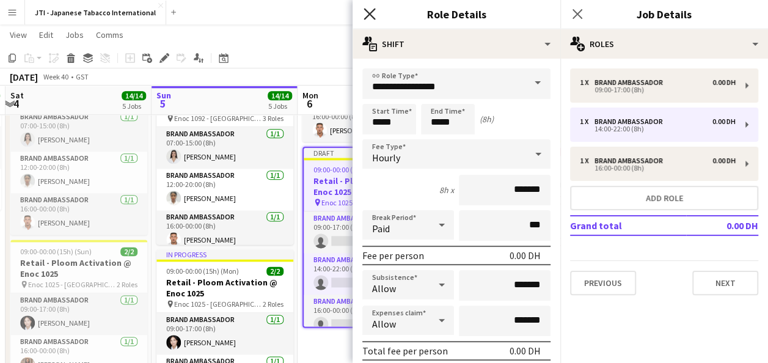
click at [371, 9] on icon "Close pop-in" at bounding box center [369, 14] width 12 height 12
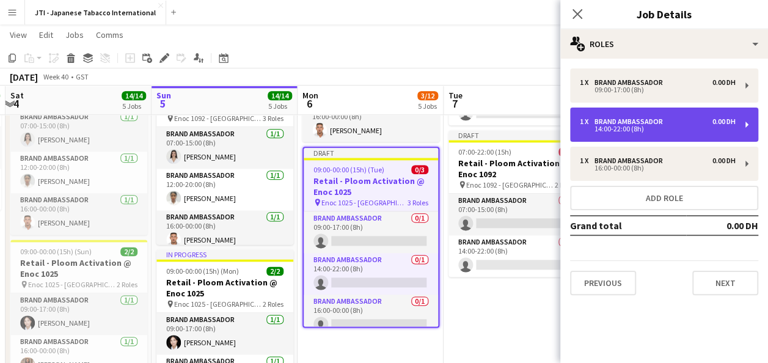
drag, startPoint x: 583, startPoint y: 118, endPoint x: 611, endPoint y: 120, distance: 27.6
click at [611, 120] on div "Brand Ambassador" at bounding box center [630, 121] width 73 height 9
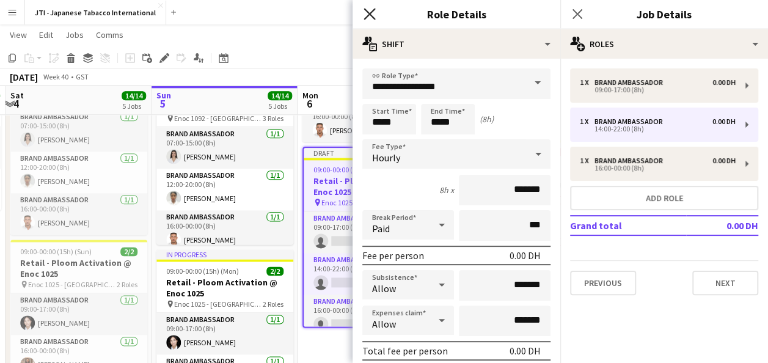
click at [371, 12] on icon at bounding box center [369, 14] width 12 height 12
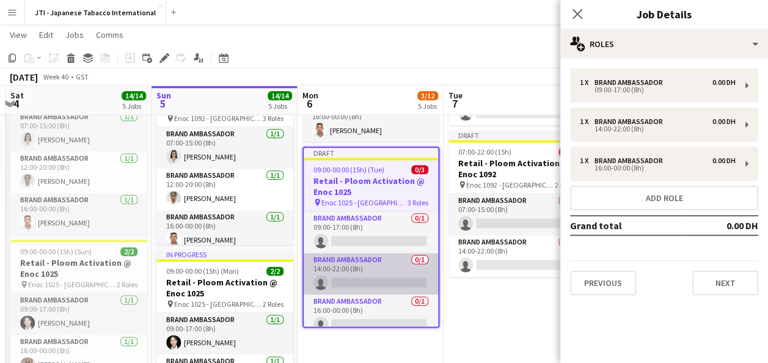
click at [359, 281] on app-card-role "Brand Ambassador 0/1 14:00-22:00 (8h) single-neutral-actions" at bounding box center [371, 274] width 134 height 42
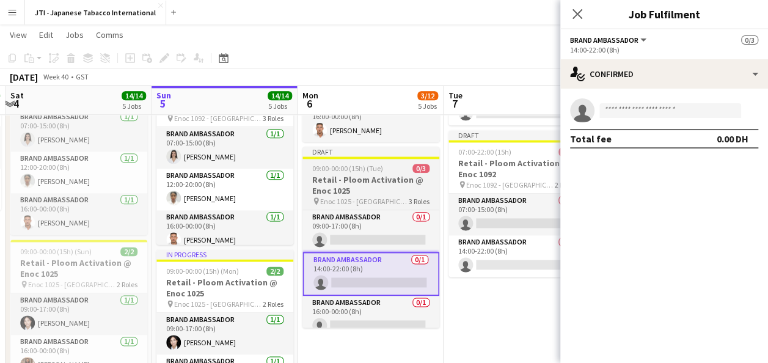
click at [339, 189] on h3 "Retail - Ploom Activation @ Enoc 1025" at bounding box center [370, 185] width 137 height 22
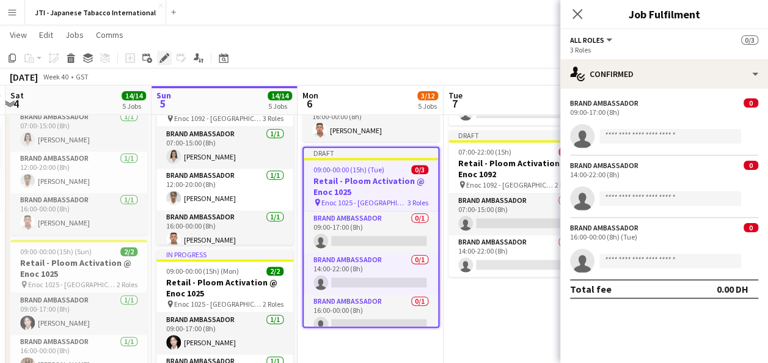
click at [164, 59] on icon at bounding box center [164, 58] width 7 height 7
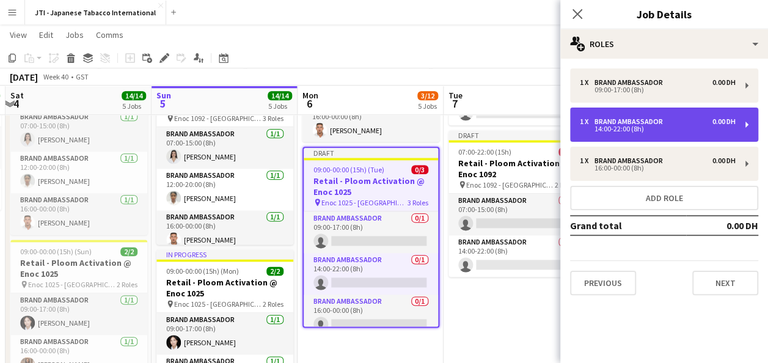
click at [747, 127] on div "1 x Brand Ambassador 0.00 DH 14:00-22:00 (8h)" at bounding box center [664, 125] width 188 height 34
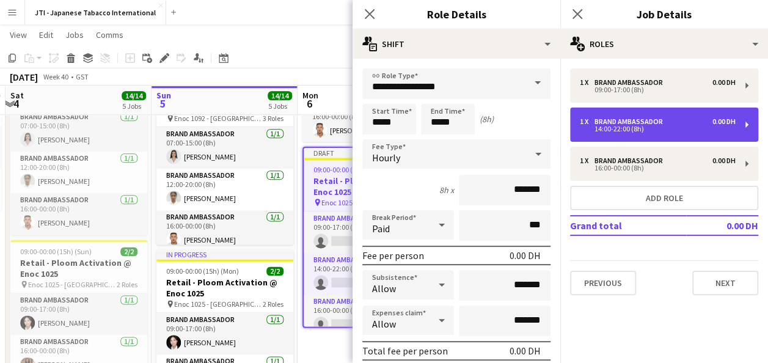
click at [747, 127] on div "1 x Brand Ambassador 0.00 DH 14:00-22:00 (8h)" at bounding box center [664, 125] width 188 height 34
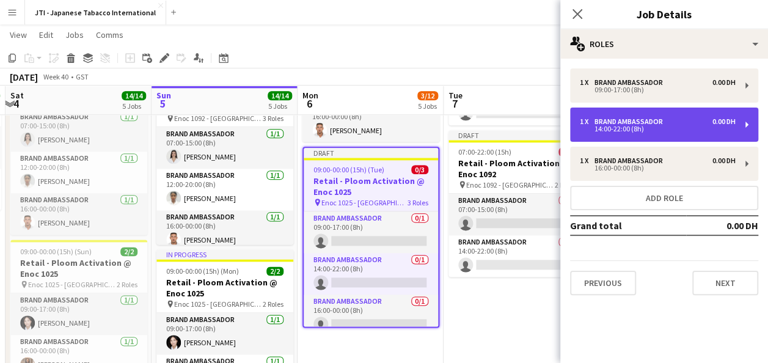
click at [747, 127] on div "1 x Brand Ambassador 0.00 DH 14:00-22:00 (8h)" at bounding box center [664, 125] width 188 height 34
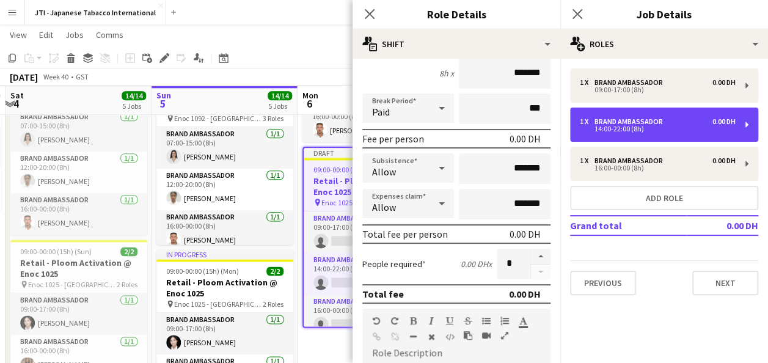
scroll to position [0, 0]
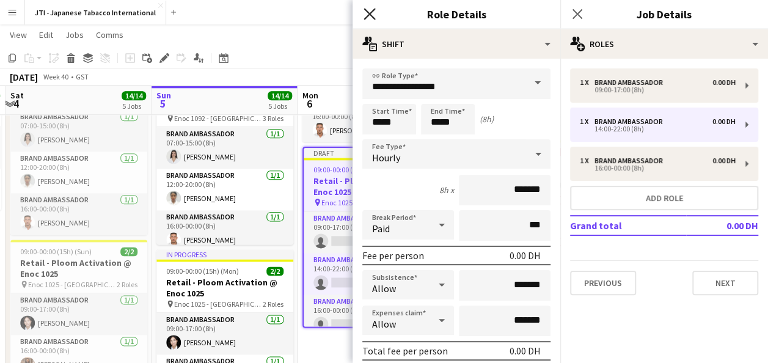
click at [370, 13] on icon at bounding box center [369, 14] width 12 height 12
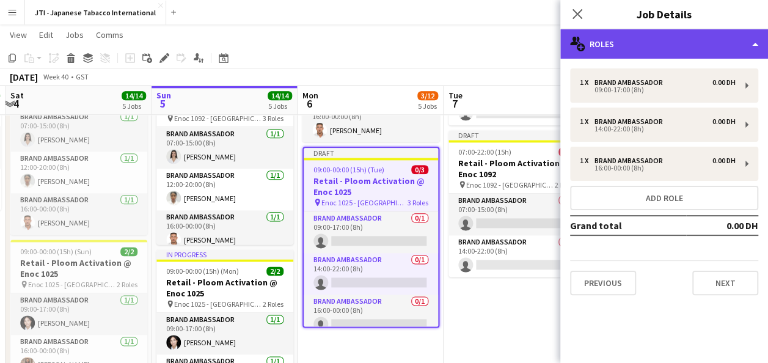
click at [676, 41] on div "multiple-users-add Roles" at bounding box center [664, 43] width 208 height 29
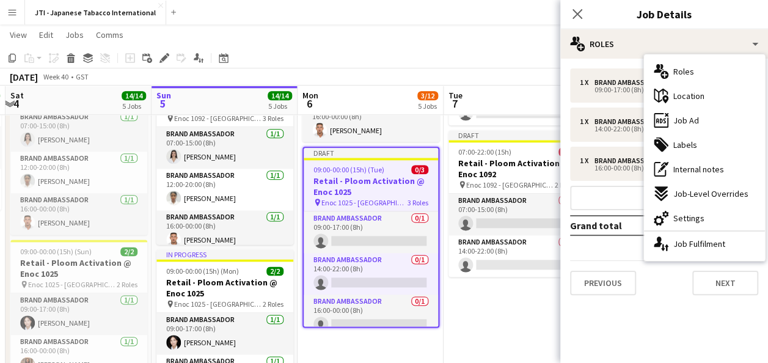
click at [535, 39] on app-page-menu "View Day view expanded Day view collapsed Month view Date picker Jump to [DATE]…" at bounding box center [384, 35] width 768 height 23
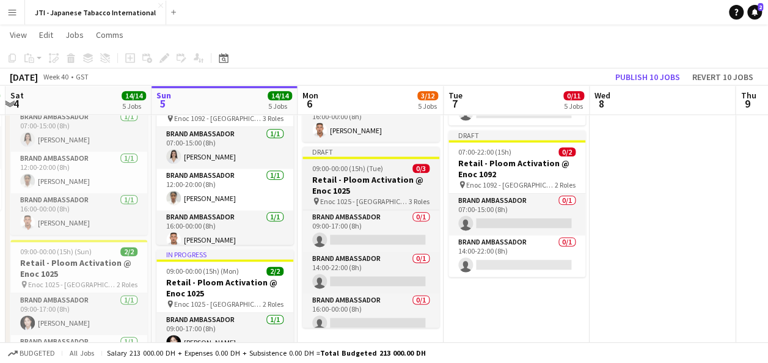
click at [370, 183] on h3 "Retail - Ploom Activation @ Enoc 1025" at bounding box center [370, 185] width 137 height 22
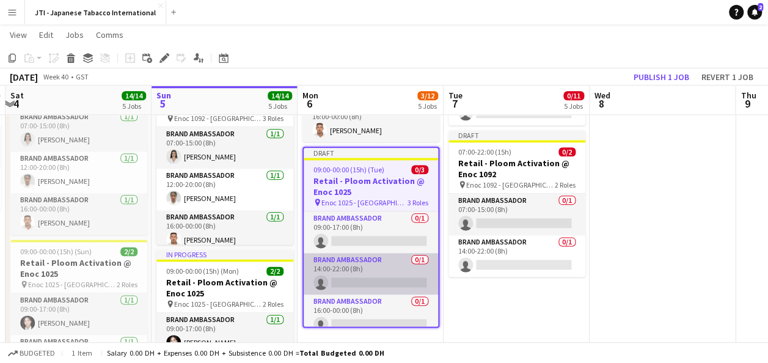
drag, startPoint x: 378, startPoint y: 271, endPoint x: 369, endPoint y: 268, distance: 9.3
click at [369, 268] on app-card-role "Brand Ambassador 0/1 14:00-22:00 (8h) single-neutral-actions" at bounding box center [371, 274] width 134 height 42
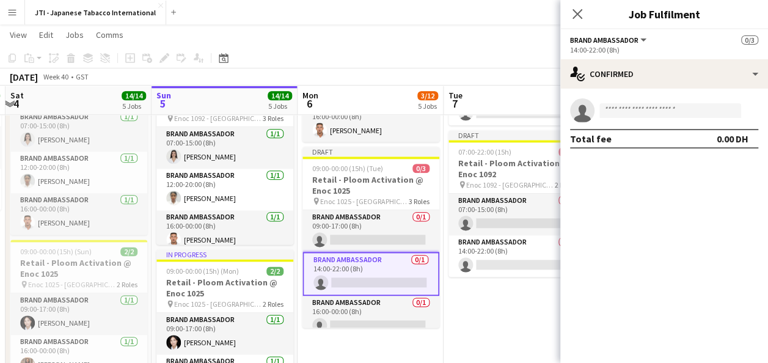
click at [369, 268] on app-card-role "Brand Ambassador 0/1 14:00-22:00 (8h) single-neutral-actions" at bounding box center [370, 274] width 137 height 44
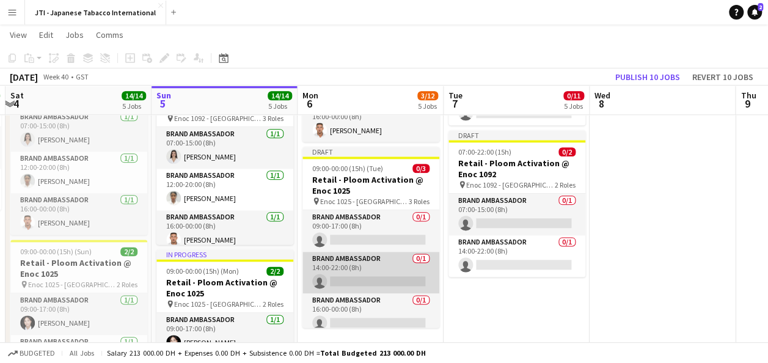
click at [369, 268] on app-card-role "Brand Ambassador 0/1 14:00-22:00 (8h) single-neutral-actions" at bounding box center [370, 273] width 137 height 42
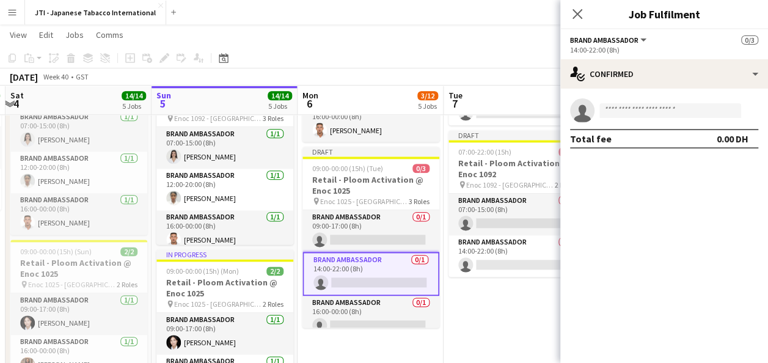
click at [639, 41] on button "Brand Ambassador" at bounding box center [609, 39] width 78 height 9
click at [638, 81] on li "Brand Ambassador" at bounding box center [615, 81] width 70 height 11
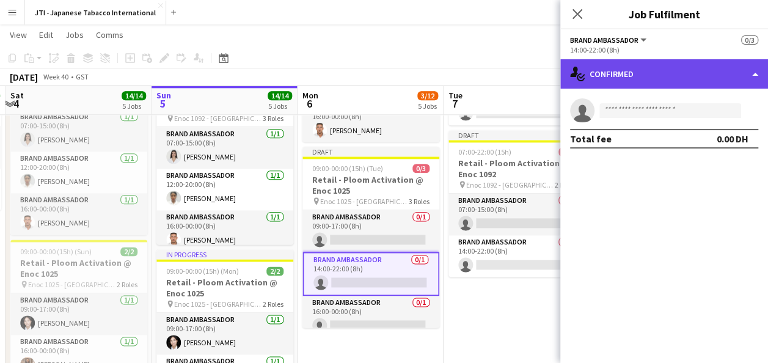
click at [733, 72] on div "single-neutral-actions-check-2 Confirmed" at bounding box center [664, 73] width 208 height 29
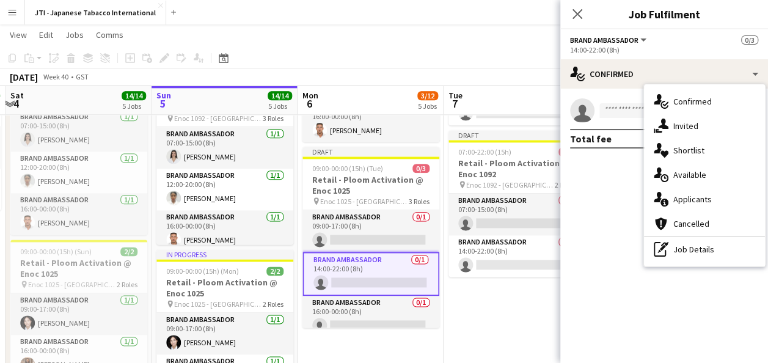
click at [588, 200] on mat-expansion-panel "check Confirmed single-neutral-actions Total fee 0.00 DH" at bounding box center [664, 226] width 208 height 274
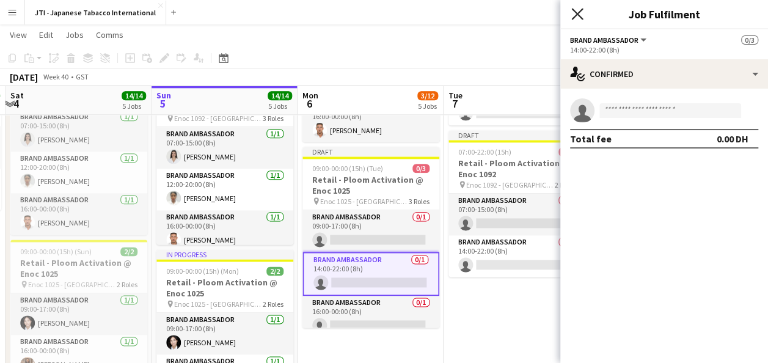
click at [580, 11] on icon at bounding box center [577, 14] width 12 height 12
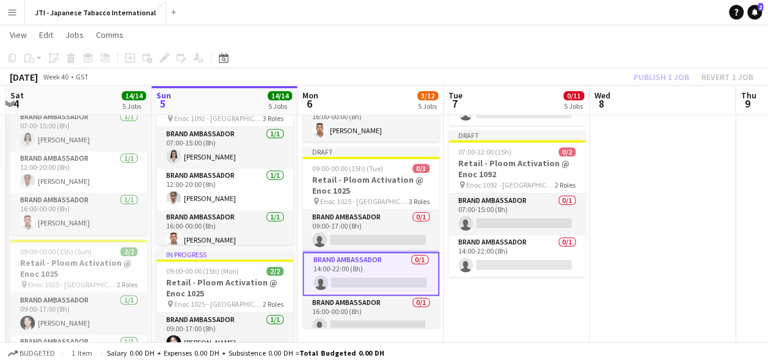
scroll to position [0, 431]
drag, startPoint x: 393, startPoint y: 280, endPoint x: 379, endPoint y: 277, distance: 15.0
click at [379, 277] on app-card-role "Brand Ambassador 0/1 14:00-22:00 (8h) single-neutral-actions" at bounding box center [372, 274] width 137 height 44
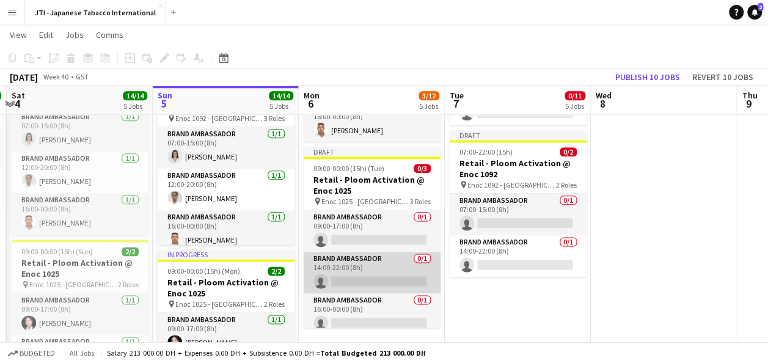
click at [379, 277] on app-card-role "Brand Ambassador 0/1 14:00-22:00 (8h) single-neutral-actions" at bounding box center [372, 273] width 137 height 42
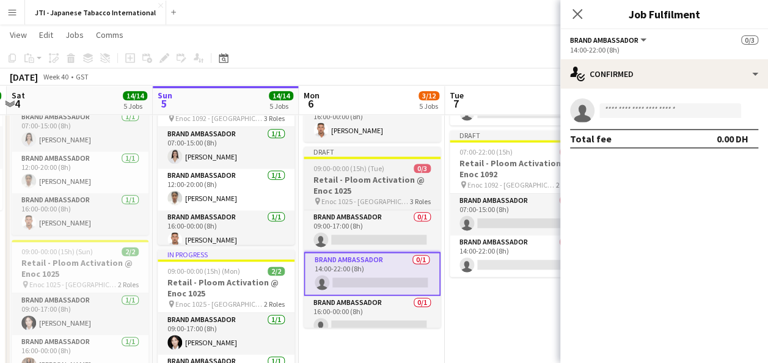
click at [348, 189] on h3 "Retail - Ploom Activation @ Enoc 1025" at bounding box center [372, 185] width 137 height 22
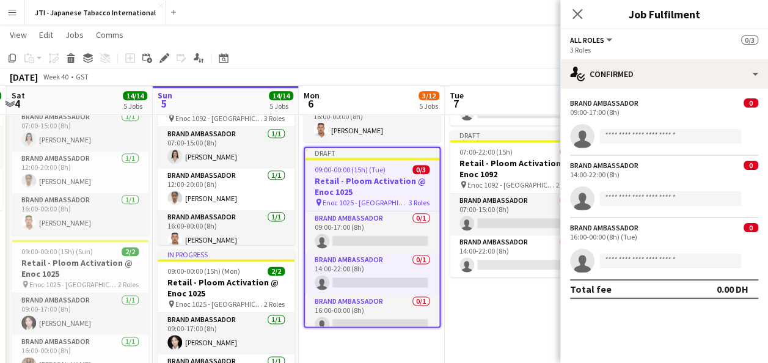
drag, startPoint x: 703, startPoint y: 172, endPoint x: 717, endPoint y: 172, distance: 14.7
click at [717, 172] on div "14:00-22:00 (8h)" at bounding box center [664, 174] width 188 height 9
click at [164, 63] on div "Edit" at bounding box center [164, 58] width 15 height 15
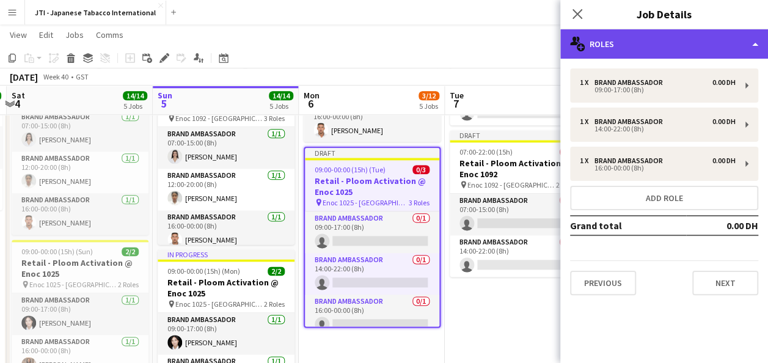
click at [611, 37] on div "multiple-users-add Roles" at bounding box center [664, 43] width 208 height 29
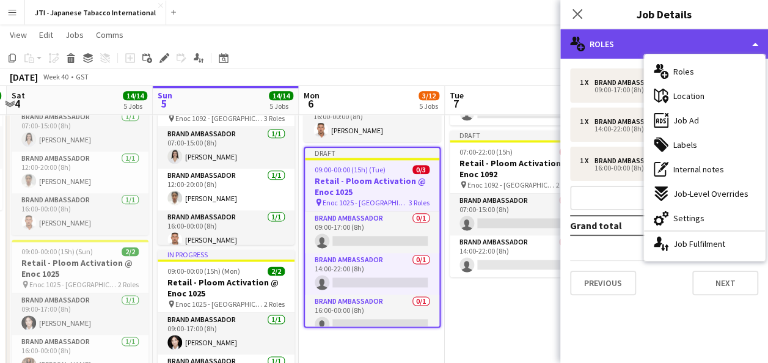
click at [596, 47] on div "multiple-users-add Roles" at bounding box center [664, 43] width 208 height 29
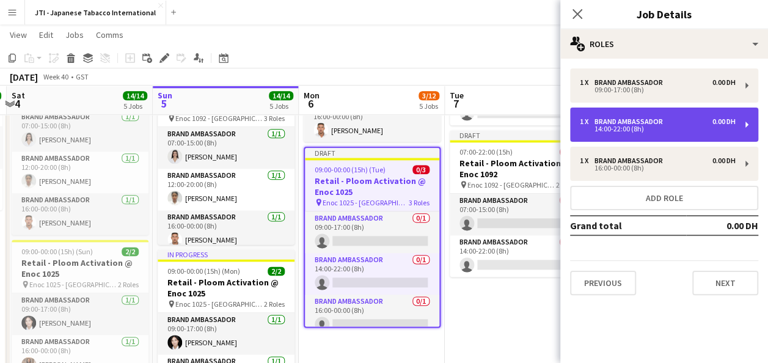
click at [620, 121] on div "Brand Ambassador" at bounding box center [630, 121] width 73 height 9
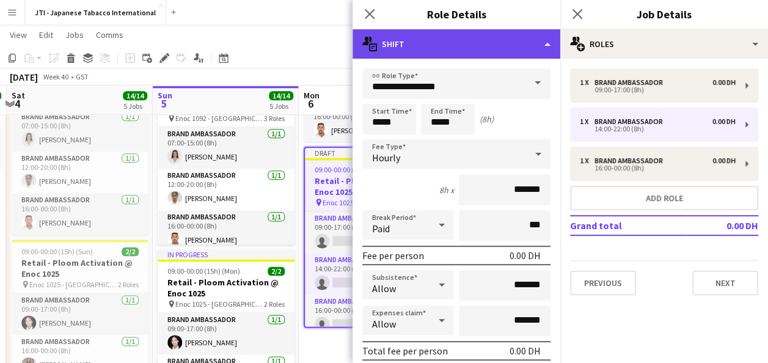
click at [550, 43] on div "multiple-actions-text Shift" at bounding box center [456, 43] width 208 height 29
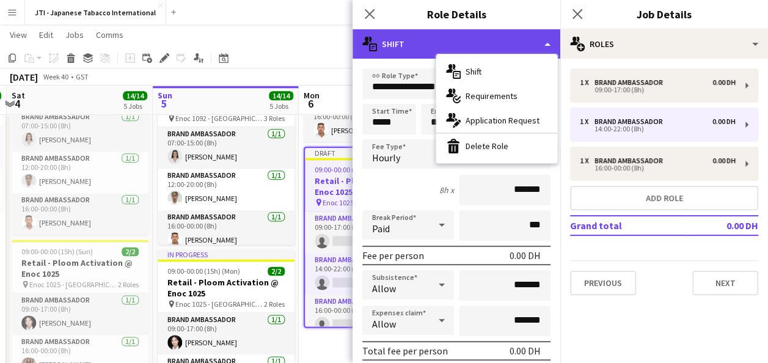
click at [550, 43] on div "multiple-actions-text Shift" at bounding box center [456, 43] width 208 height 29
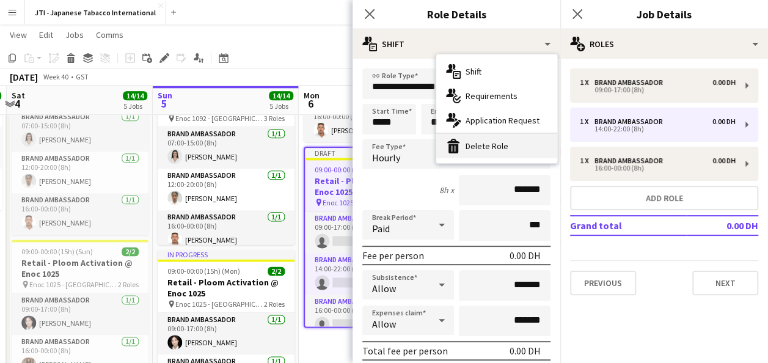
click at [509, 147] on div "bin-2 Delete Role" at bounding box center [496, 146] width 121 height 24
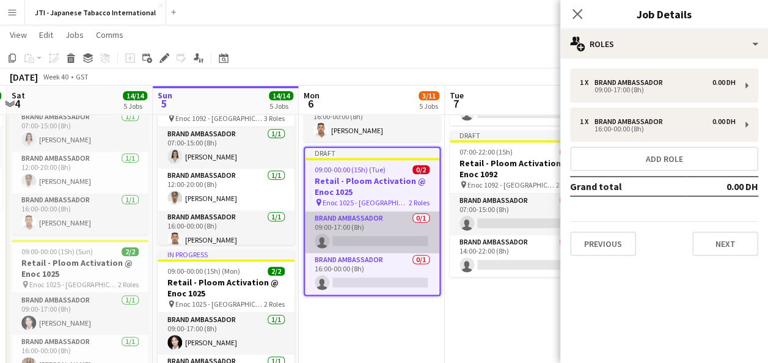
click at [360, 224] on app-card-role "Brand Ambassador 0/1 09:00-17:00 (8h) single-neutral-actions" at bounding box center [372, 232] width 134 height 42
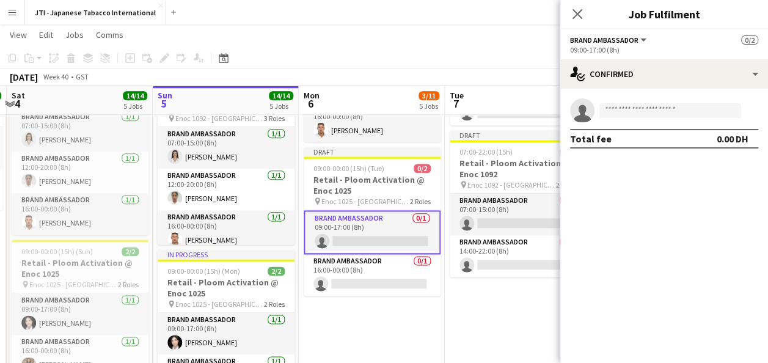
click at [363, 234] on app-card-role "Brand Ambassador 0/1 09:00-17:00 (8h) single-neutral-actions" at bounding box center [372, 232] width 137 height 44
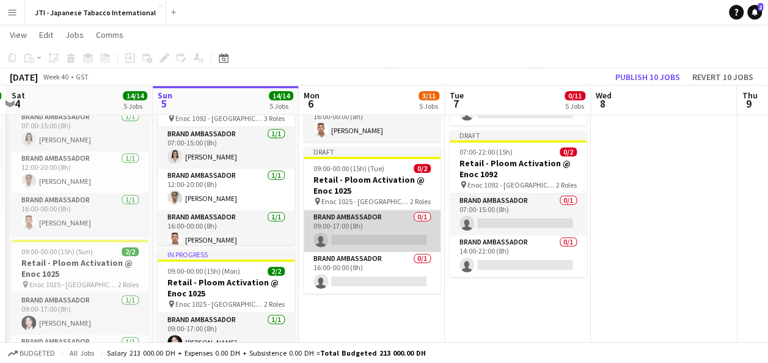
click at [363, 234] on app-card-role "Brand Ambassador 0/1 09:00-17:00 (8h) single-neutral-actions" at bounding box center [372, 231] width 137 height 42
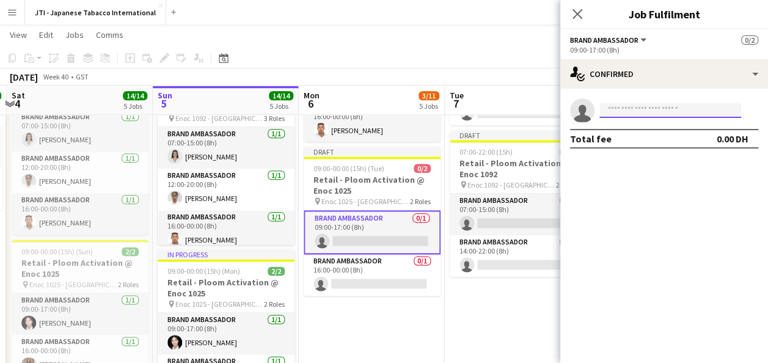
click at [643, 112] on input at bounding box center [670, 110] width 142 height 15
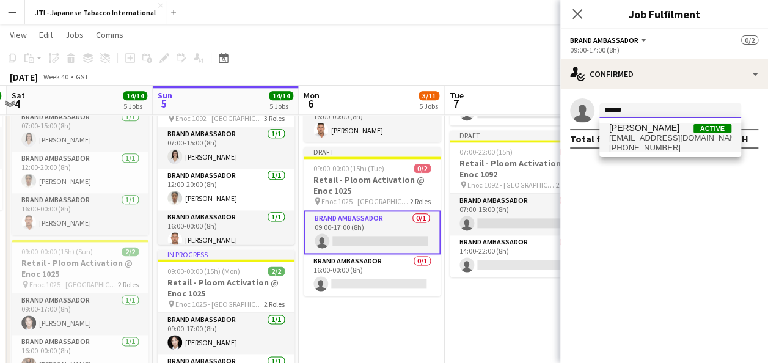
type input "******"
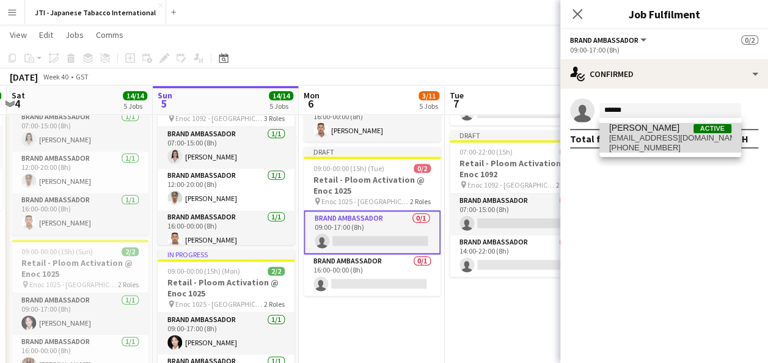
click at [643, 137] on span "[EMAIL_ADDRESS][DOMAIN_NAME]" at bounding box center [670, 138] width 122 height 10
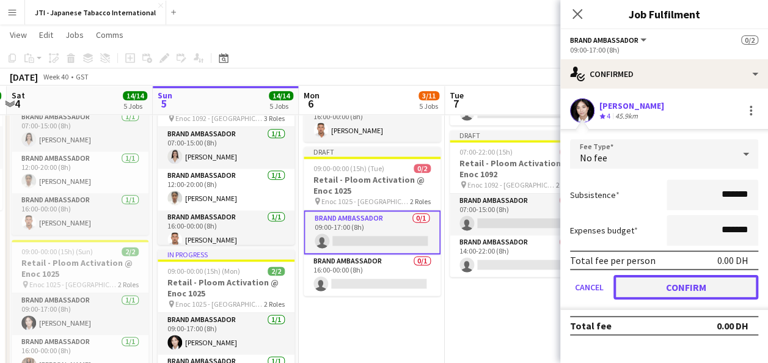
click at [663, 283] on button "Confirm" at bounding box center [685, 287] width 145 height 24
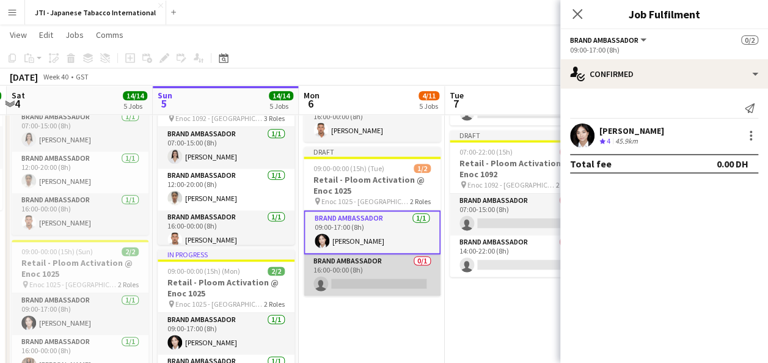
click at [362, 283] on app-card-role "Brand Ambassador 0/1 16:00-00:00 (8h) single-neutral-actions" at bounding box center [372, 275] width 137 height 42
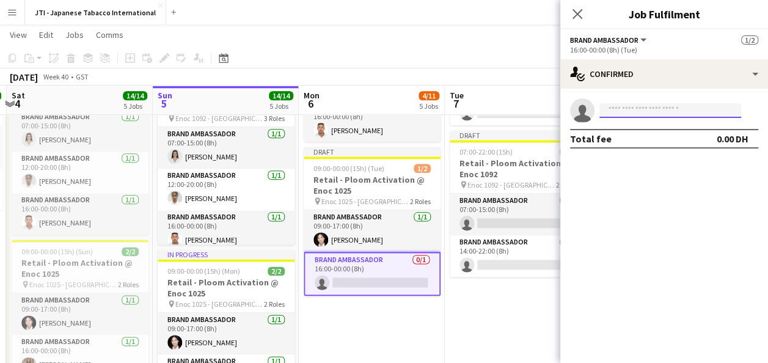
click at [626, 109] on input at bounding box center [670, 110] width 142 height 15
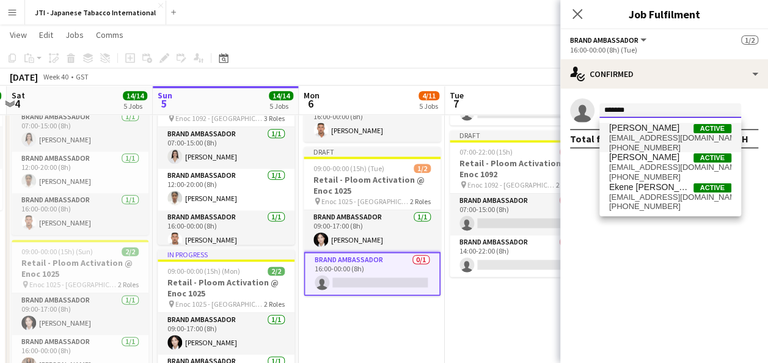
type input "*******"
click at [637, 137] on span "[EMAIL_ADDRESS][DOMAIN_NAME]" at bounding box center [670, 138] width 122 height 10
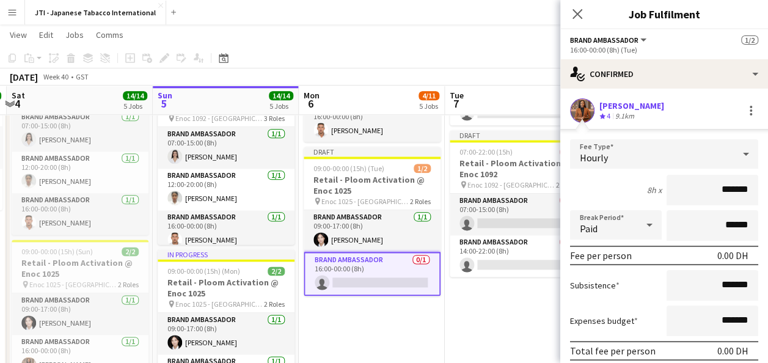
scroll to position [72, 0]
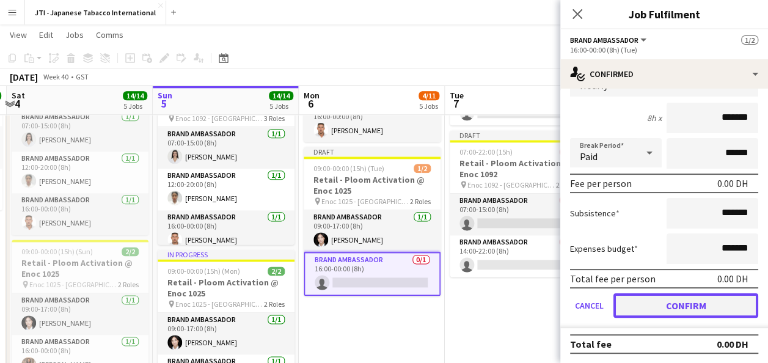
click at [657, 307] on button "Confirm" at bounding box center [685, 305] width 145 height 24
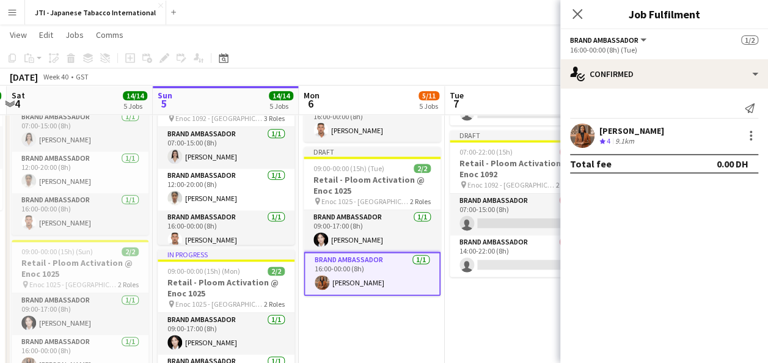
scroll to position [0, 0]
click at [576, 13] on icon at bounding box center [577, 14] width 12 height 12
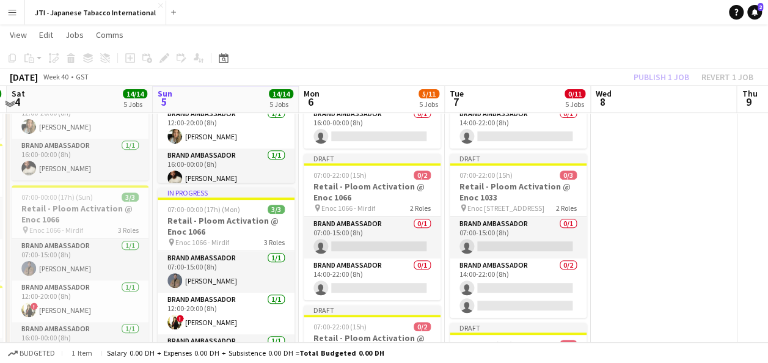
scroll to position [194, 0]
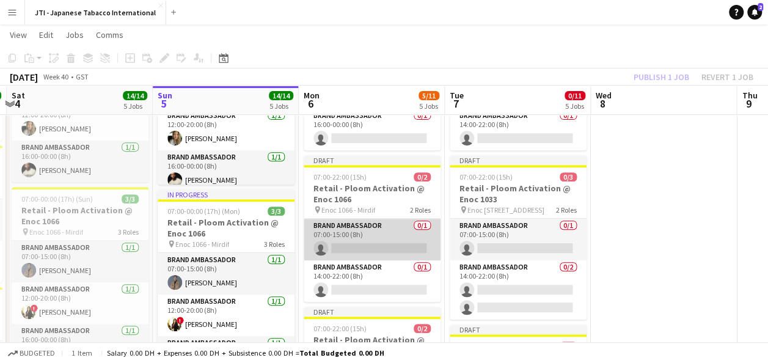
click at [369, 246] on app-card-role "Brand Ambassador 0/1 07:00-15:00 (8h) single-neutral-actions" at bounding box center [372, 240] width 137 height 42
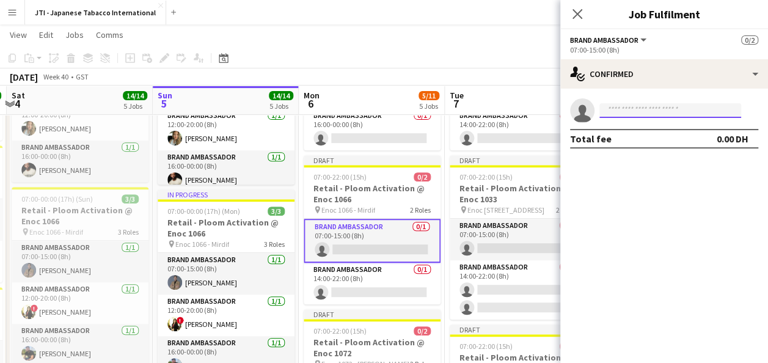
click at [654, 112] on input at bounding box center [670, 110] width 142 height 15
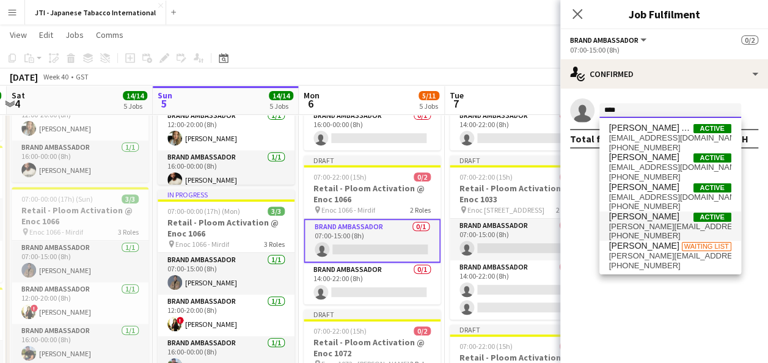
type input "****"
click at [643, 227] on span "[PERSON_NAME][EMAIL_ADDRESS][DOMAIN_NAME]" at bounding box center [670, 227] width 122 height 10
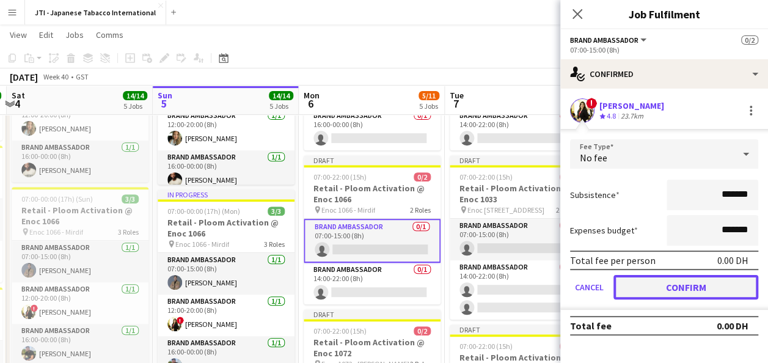
click at [661, 282] on button "Confirm" at bounding box center [685, 287] width 145 height 24
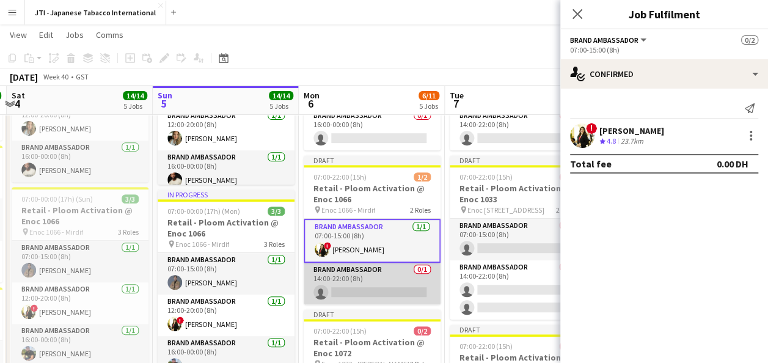
click at [349, 289] on app-card-role "Brand Ambassador 0/1 14:00-22:00 (8h) single-neutral-actions" at bounding box center [372, 284] width 137 height 42
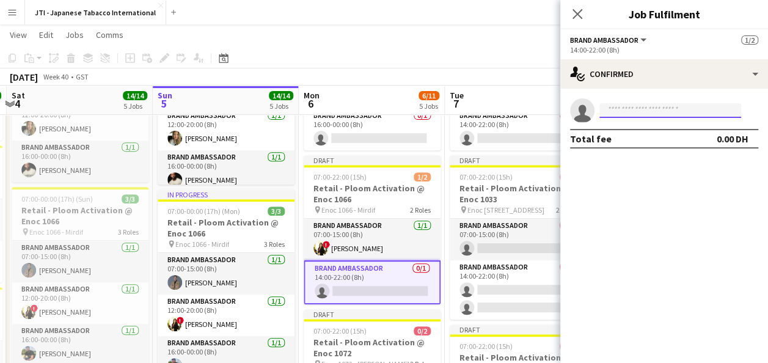
click at [640, 110] on input at bounding box center [670, 110] width 142 height 15
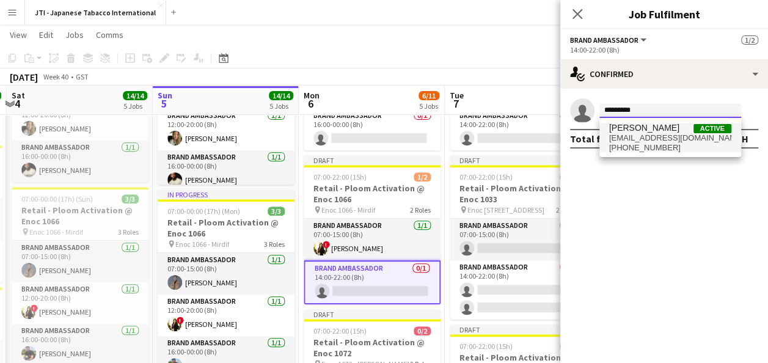
type input "*********"
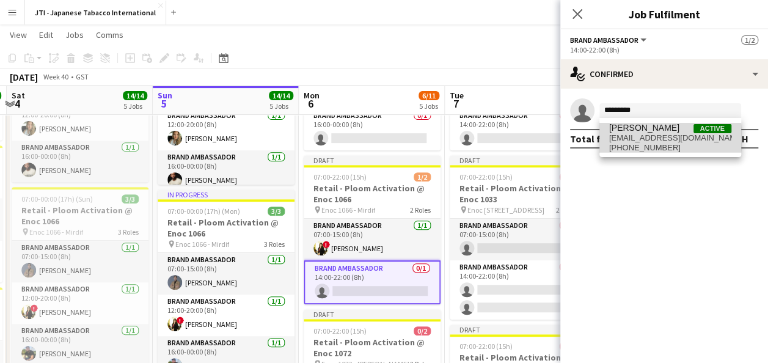
click at [646, 139] on span "[EMAIL_ADDRESS][DOMAIN_NAME]" at bounding box center [670, 138] width 122 height 10
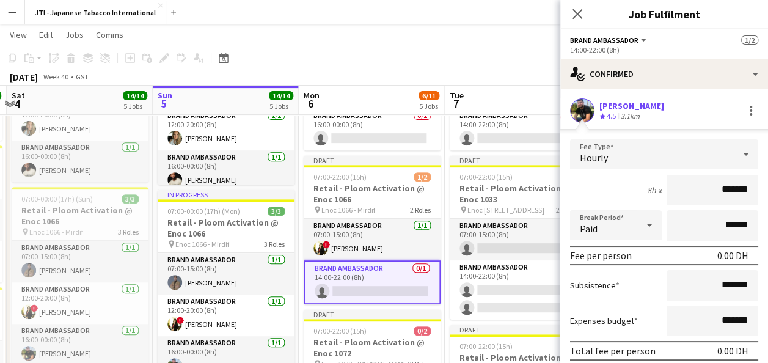
scroll to position [72, 0]
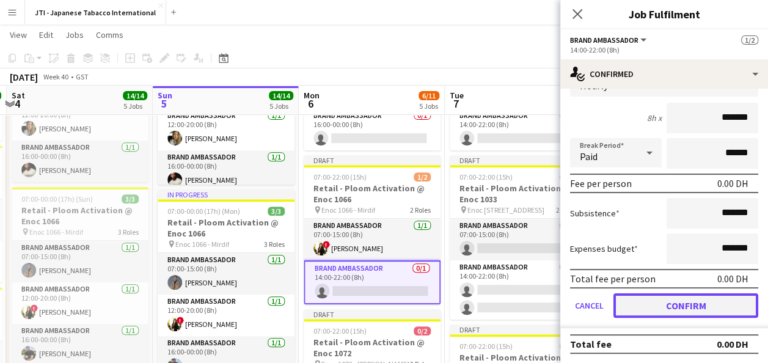
click at [690, 303] on button "Confirm" at bounding box center [685, 305] width 145 height 24
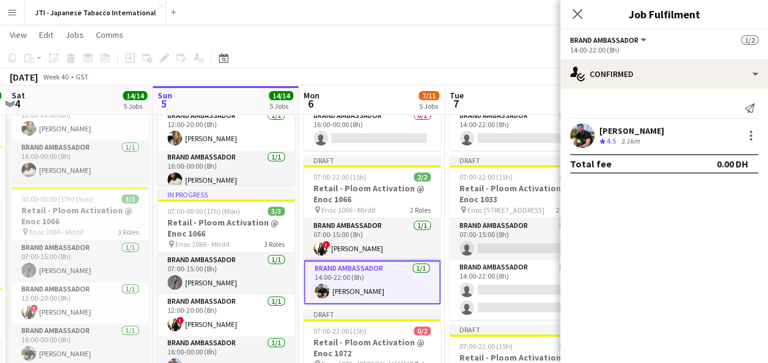
scroll to position [0, 0]
click at [348, 272] on app-card-role "Brand Ambassador [DATE] 14:00-22:00 (8h) [PERSON_NAME]" at bounding box center [372, 282] width 137 height 44
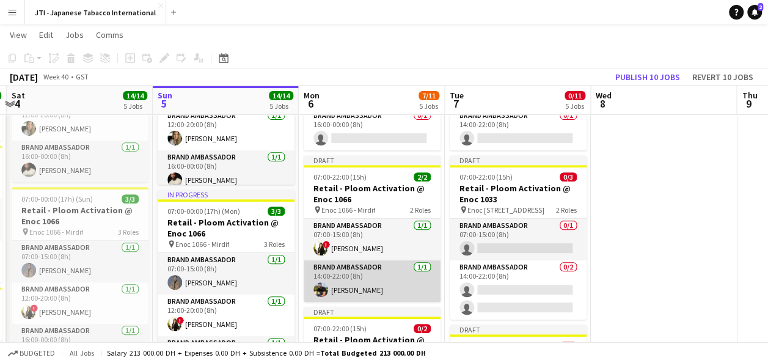
click at [348, 272] on app-card-role "Brand Ambassador [DATE] 14:00-22:00 (8h) [PERSON_NAME]" at bounding box center [372, 281] width 137 height 42
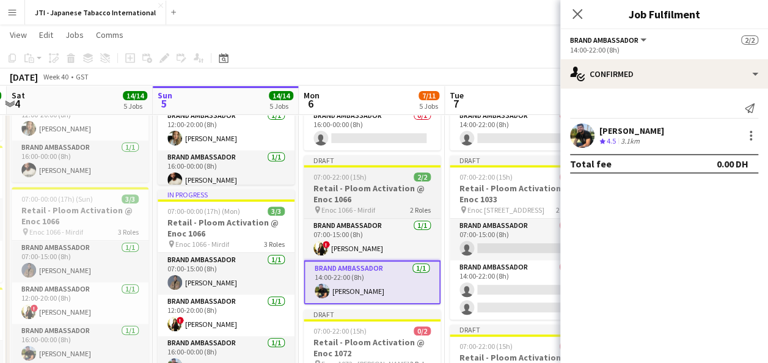
click at [357, 194] on h3 "Retail - Ploom Activation @ Enoc 1066" at bounding box center [372, 194] width 137 height 22
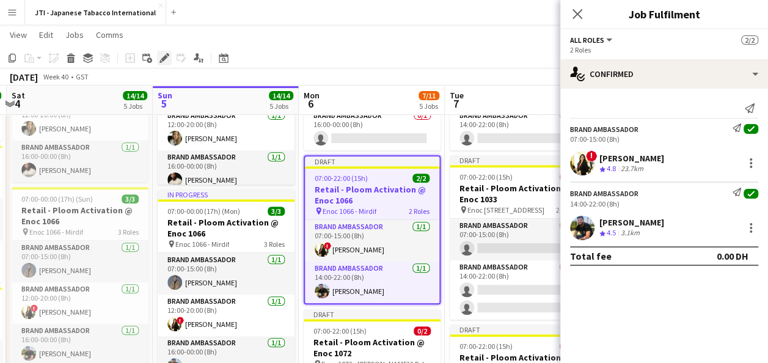
click at [164, 57] on icon at bounding box center [164, 58] width 7 height 7
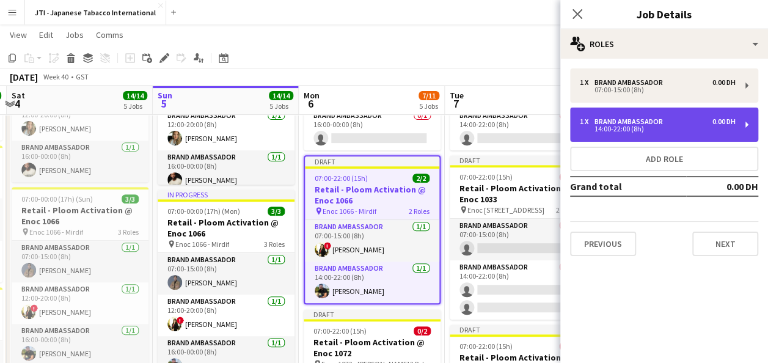
click at [640, 128] on div "14:00-22:00 (8h)" at bounding box center [658, 129] width 156 height 6
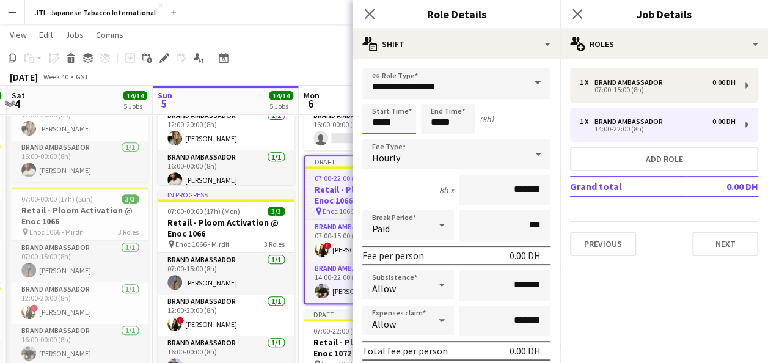
click at [403, 122] on input "*****" at bounding box center [389, 119] width 54 height 31
click at [379, 141] on div at bounding box center [377, 140] width 24 height 12
click at [379, 93] on div at bounding box center [377, 98] width 24 height 12
type input "*****"
click at [379, 93] on div at bounding box center [377, 98] width 24 height 12
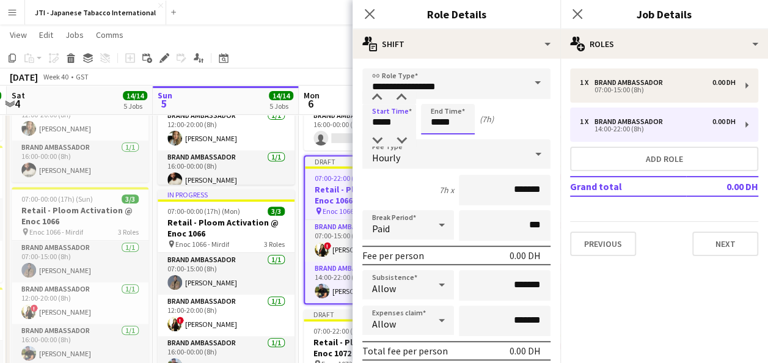
click at [448, 131] on input "*****" at bounding box center [448, 119] width 54 height 31
click at [440, 123] on input "*****" at bounding box center [448, 119] width 54 height 31
type input "*****"
click at [435, 97] on div at bounding box center [435, 98] width 24 height 12
click at [369, 12] on icon "Close pop-in" at bounding box center [369, 14] width 12 height 12
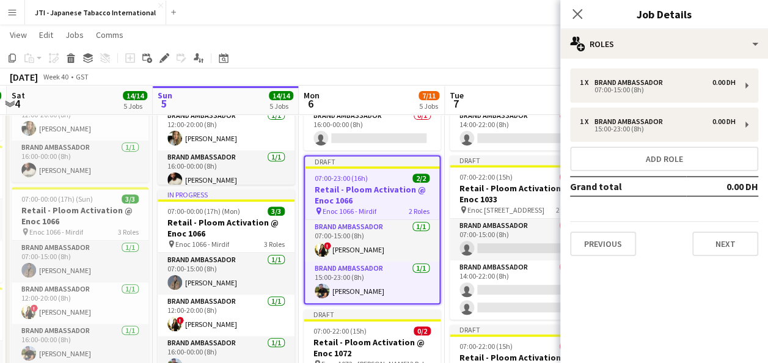
click at [586, 16] on div "Close pop-in" at bounding box center [577, 14] width 34 height 28
click at [584, 16] on app-icon "Close pop-in" at bounding box center [577, 14] width 15 height 15
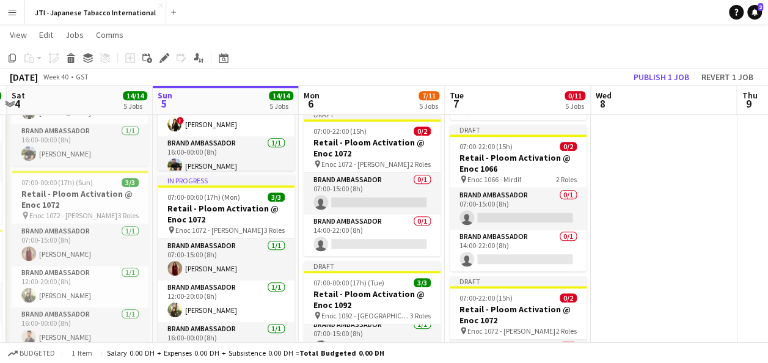
scroll to position [395, 0]
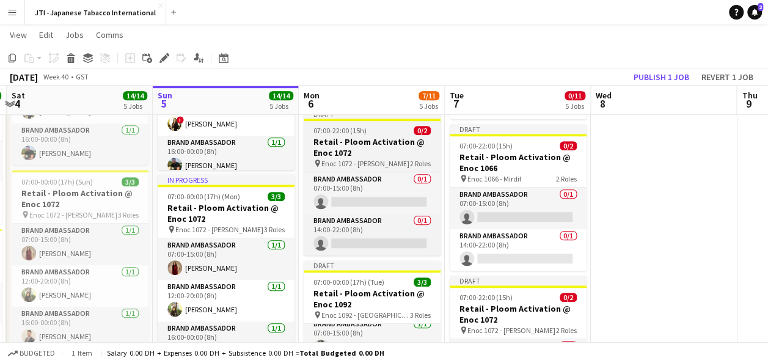
click at [367, 149] on h3 "Retail - Ploom Activation @ Enoc 1072" at bounding box center [372, 147] width 137 height 22
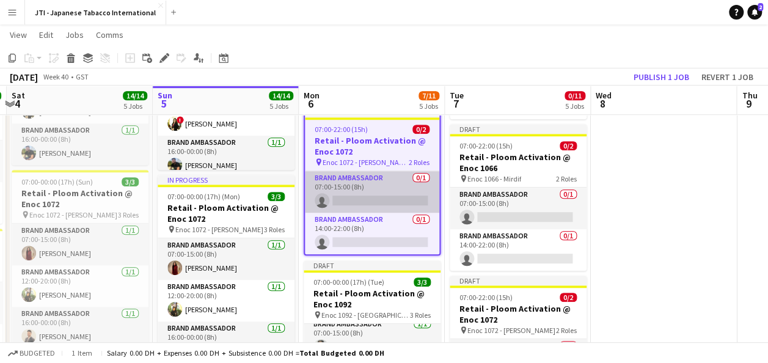
click at [375, 187] on app-card-role "Brand Ambassador 0/1 07:00-15:00 (8h) single-neutral-actions" at bounding box center [372, 192] width 134 height 42
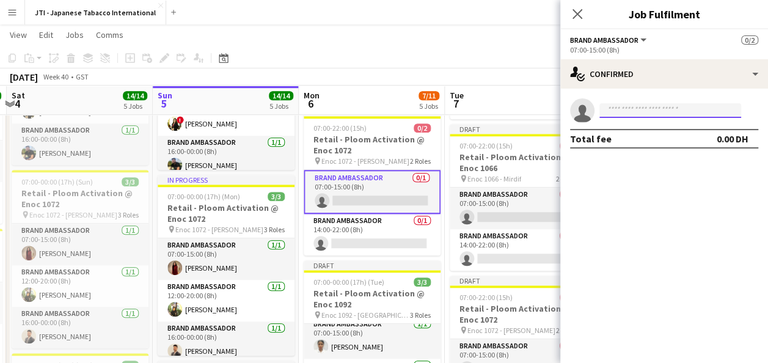
click at [621, 114] on input at bounding box center [670, 110] width 142 height 15
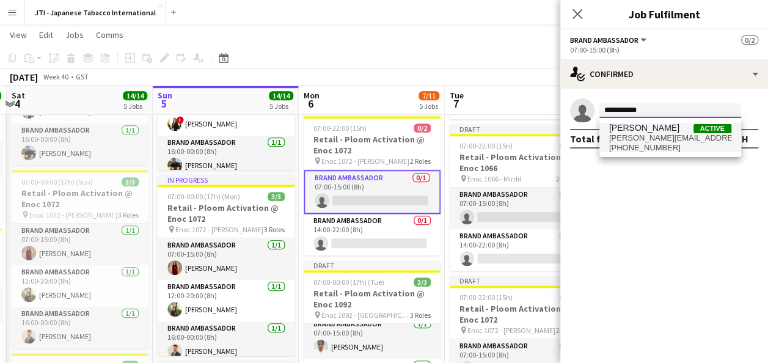
type input "**********"
click at [649, 142] on span "[PERSON_NAME][EMAIL_ADDRESS][DOMAIN_NAME]" at bounding box center [670, 138] width 122 height 10
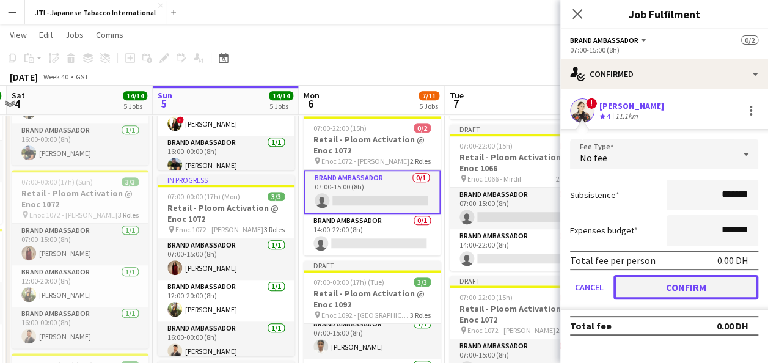
click at [696, 291] on button "Confirm" at bounding box center [685, 287] width 145 height 24
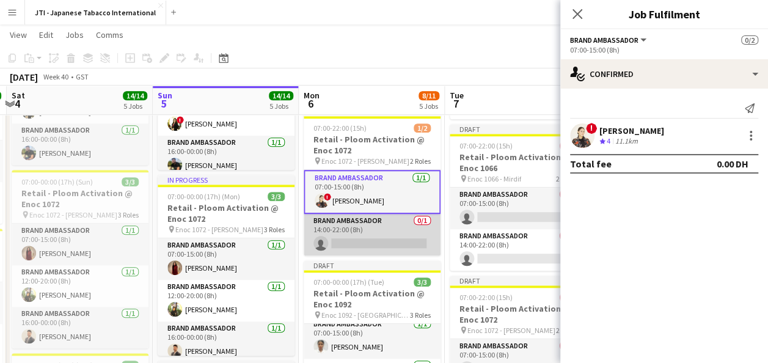
click at [362, 233] on app-card-role "Brand Ambassador 0/1 14:00-22:00 (8h) single-neutral-actions" at bounding box center [372, 235] width 137 height 42
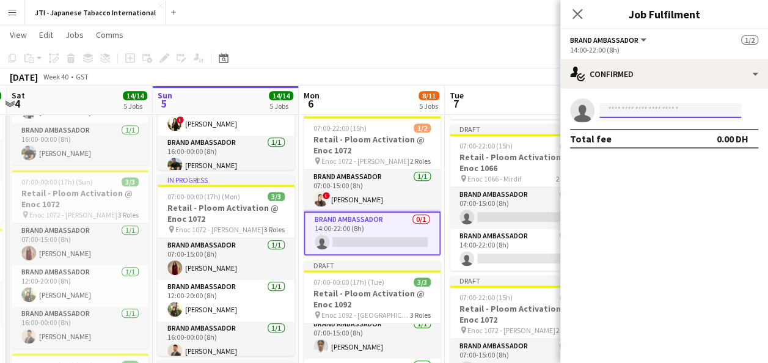
click at [636, 109] on input at bounding box center [670, 110] width 142 height 15
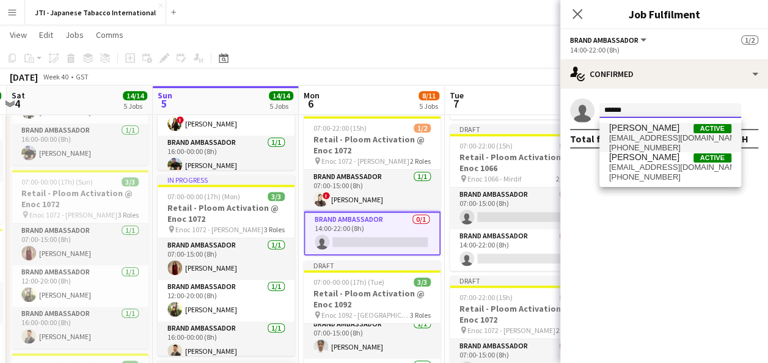
type input "******"
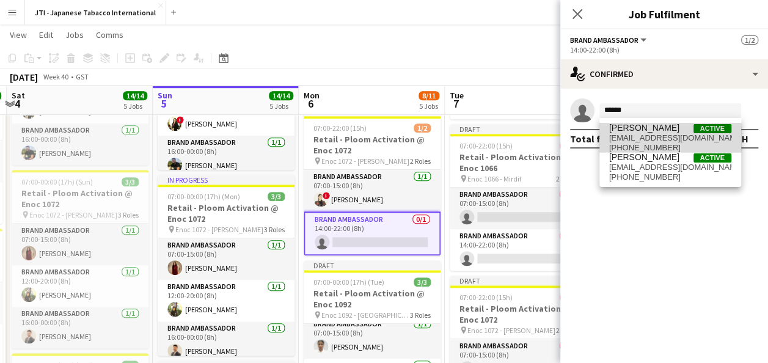
click at [640, 138] on span "[EMAIL_ADDRESS][DOMAIN_NAME]" at bounding box center [670, 138] width 122 height 10
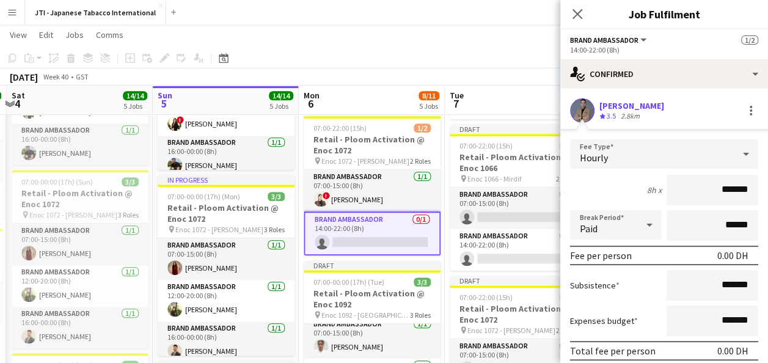
scroll to position [72, 0]
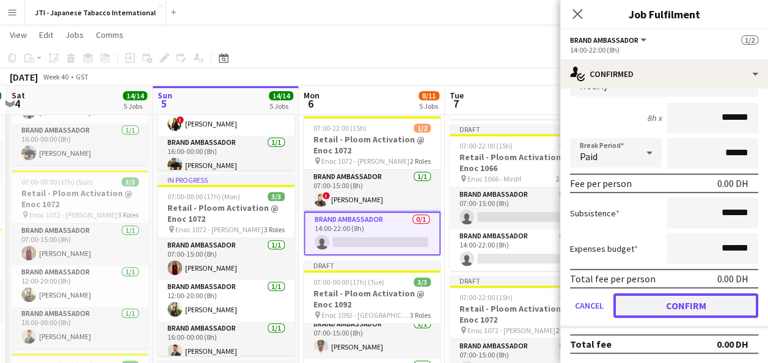
click at [675, 309] on button "Confirm" at bounding box center [685, 305] width 145 height 24
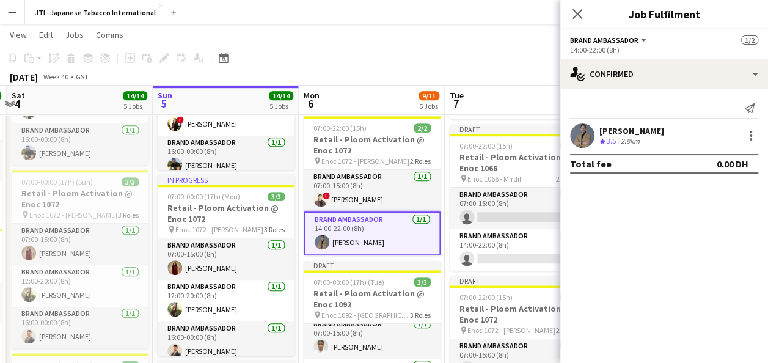
scroll to position [0, 0]
click at [578, 16] on icon "Close pop-in" at bounding box center [577, 14] width 12 height 12
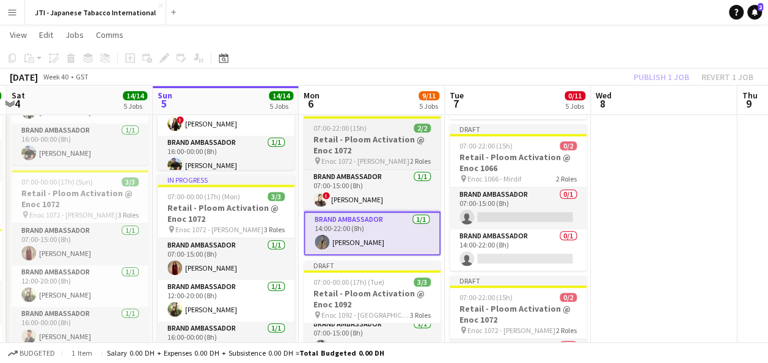
click at [351, 142] on h3 "Retail - Ploom Activation @ Enoc 1072" at bounding box center [372, 145] width 137 height 22
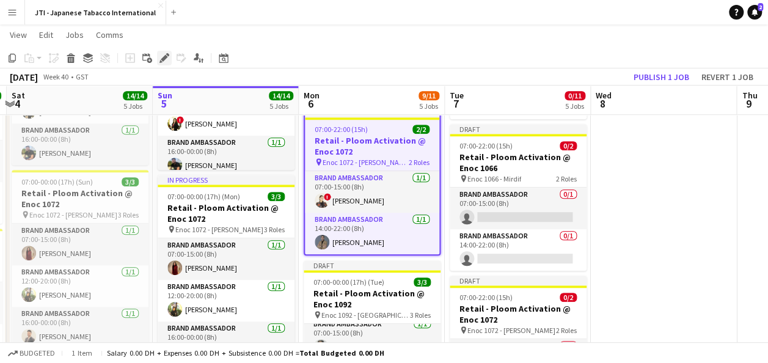
click at [162, 58] on icon at bounding box center [164, 58] width 7 height 7
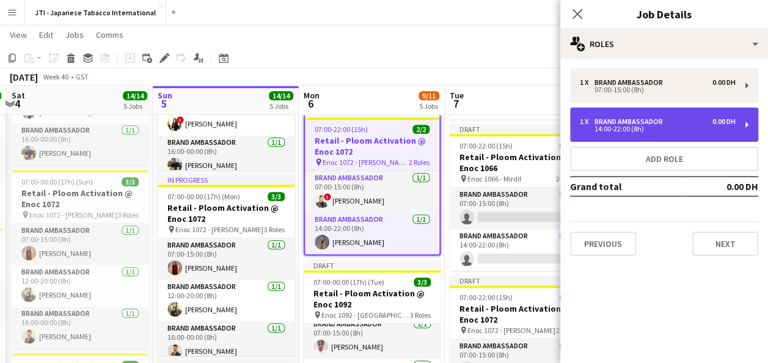
click at [602, 127] on div "14:00-22:00 (8h)" at bounding box center [658, 129] width 156 height 6
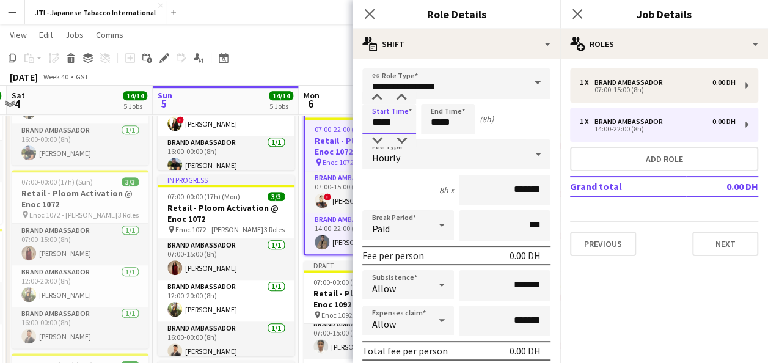
click at [403, 118] on input "*****" at bounding box center [389, 119] width 54 height 31
click at [382, 94] on div at bounding box center [377, 98] width 24 height 12
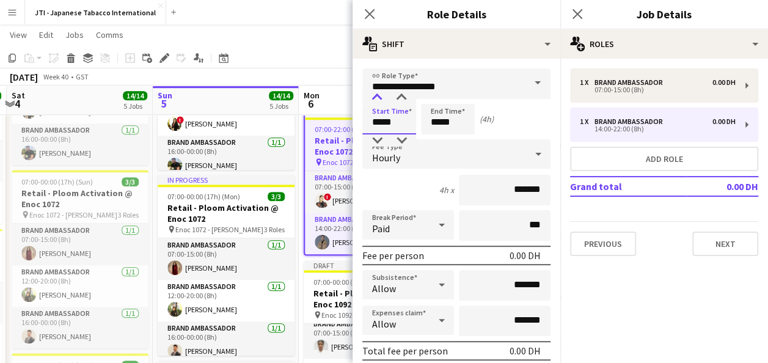
click at [382, 94] on div at bounding box center [377, 98] width 24 height 12
click at [379, 138] on div at bounding box center [377, 140] width 24 height 12
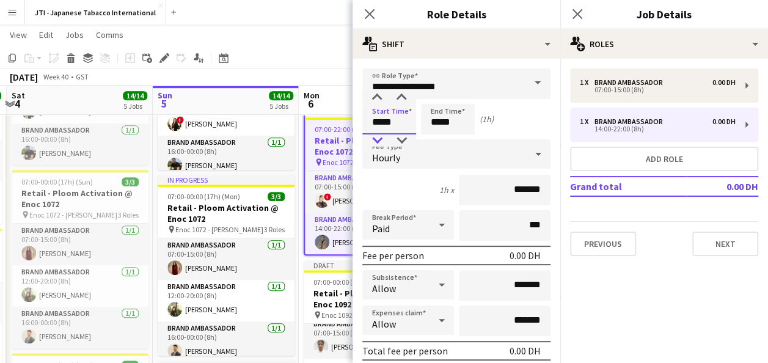
click at [379, 138] on div at bounding box center [377, 140] width 24 height 12
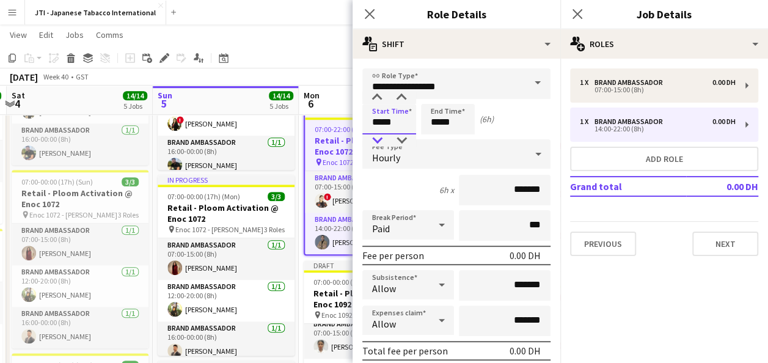
type input "*****"
click at [379, 138] on div at bounding box center [377, 140] width 24 height 12
click at [452, 126] on input "*****" at bounding box center [448, 119] width 54 height 31
type input "*****"
click at [438, 95] on div at bounding box center [435, 98] width 24 height 12
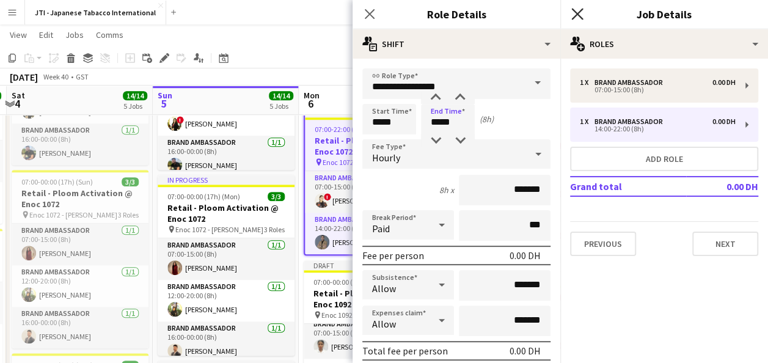
click at [577, 17] on icon "Close pop-in" at bounding box center [577, 14] width 12 height 12
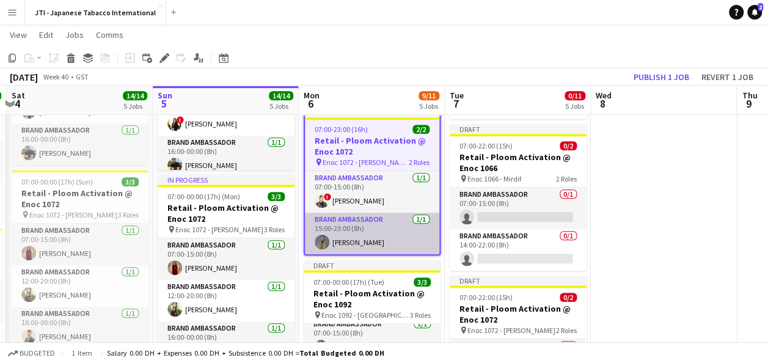
click at [363, 232] on app-card-role "Brand Ambassador [DATE] 15:00-23:00 (8h) [PERSON_NAME]" at bounding box center [372, 234] width 134 height 42
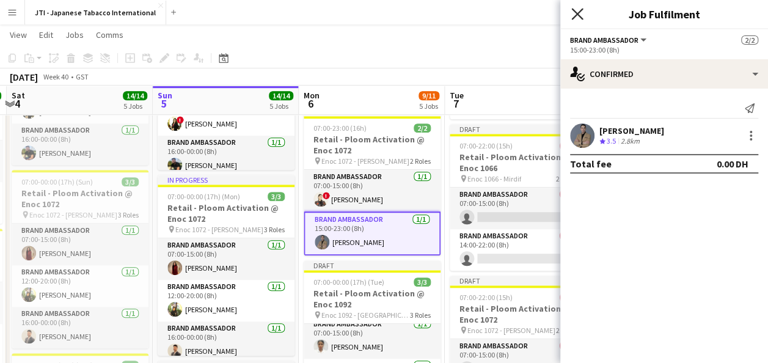
click at [575, 18] on icon "Close pop-in" at bounding box center [577, 14] width 12 height 12
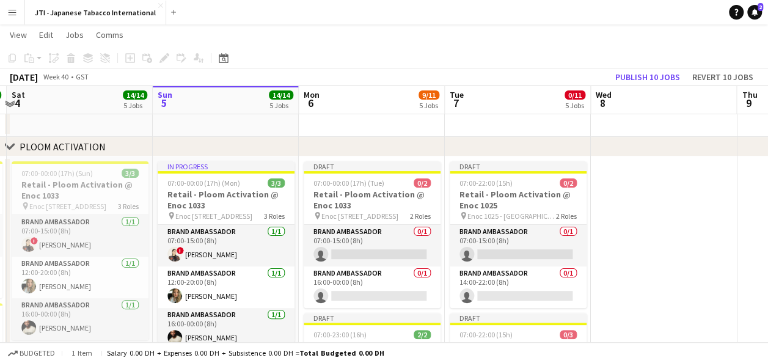
scroll to position [35, 0]
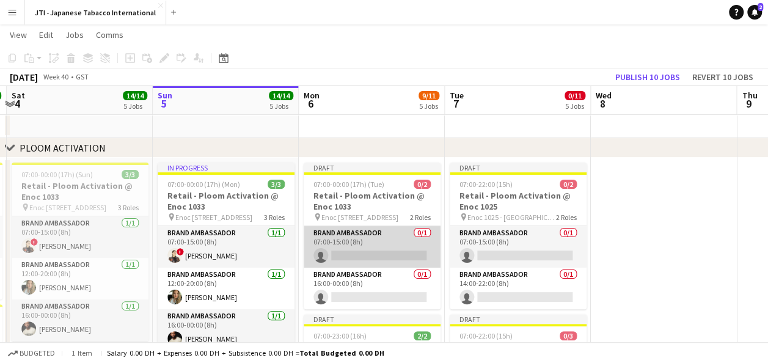
click at [373, 255] on app-card-role "Brand Ambassador 0/1 07:00-15:00 (8h) single-neutral-actions" at bounding box center [372, 247] width 137 height 42
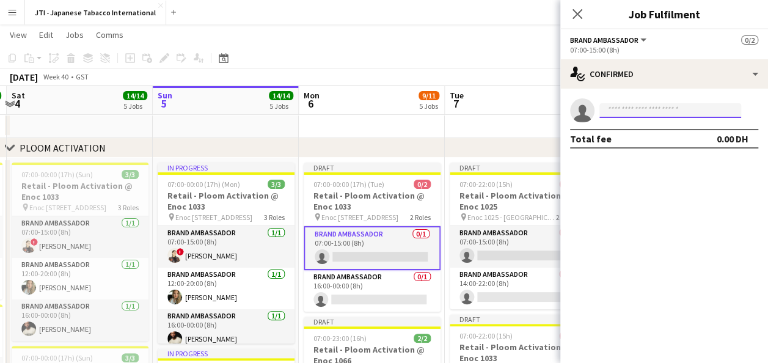
click at [678, 115] on input at bounding box center [670, 110] width 142 height 15
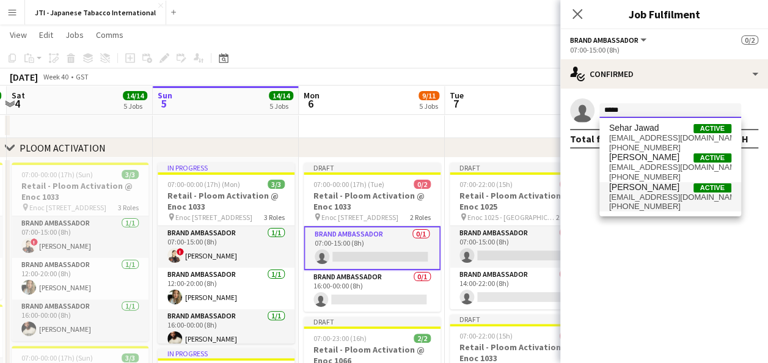
type input "*****"
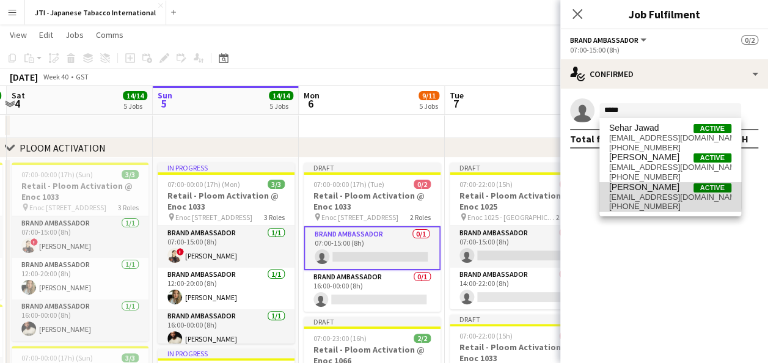
click at [644, 192] on span "[EMAIL_ADDRESS][DOMAIN_NAME]" at bounding box center [670, 197] width 122 height 10
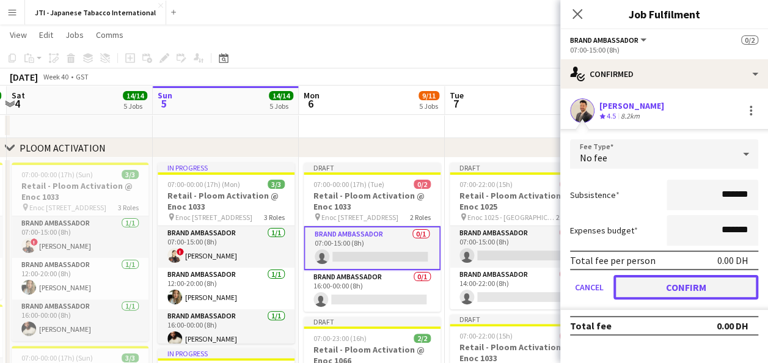
click at [667, 282] on button "Confirm" at bounding box center [685, 287] width 145 height 24
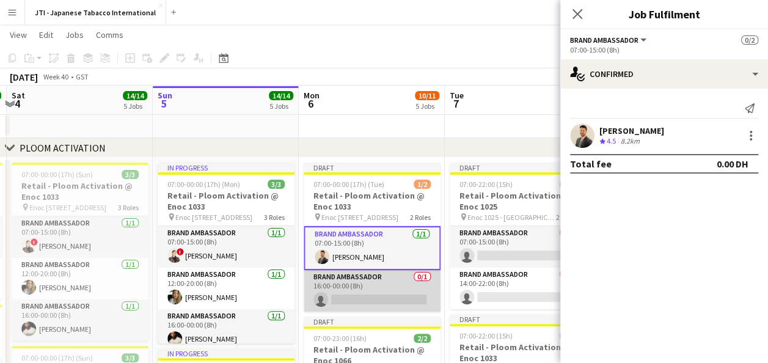
click at [392, 298] on app-card-role "Brand Ambassador 0/1 16:00-00:00 (8h) single-neutral-actions" at bounding box center [372, 291] width 137 height 42
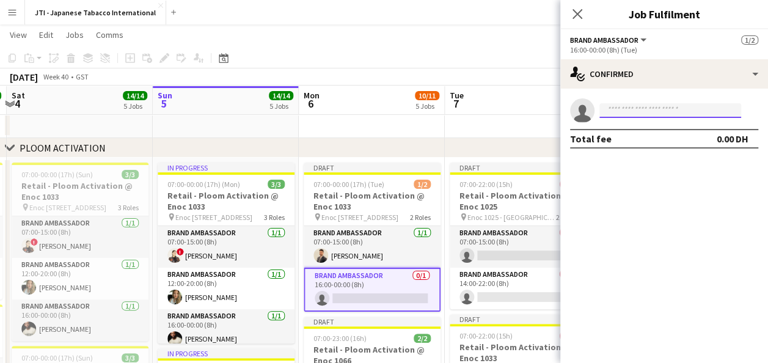
click at [632, 112] on input at bounding box center [670, 110] width 142 height 15
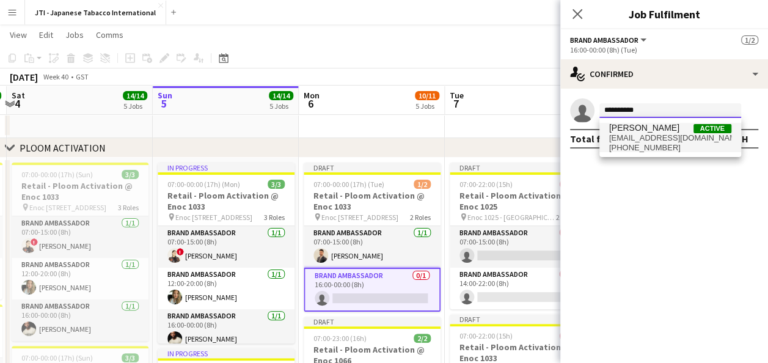
type input "**********"
click at [643, 134] on span "[EMAIL_ADDRESS][DOMAIN_NAME]" at bounding box center [670, 138] width 122 height 10
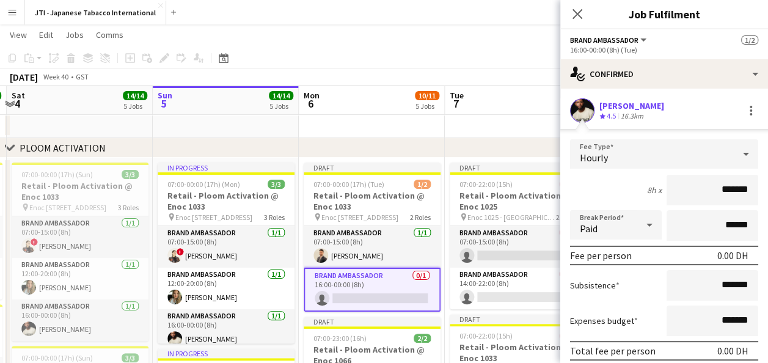
scroll to position [72, 0]
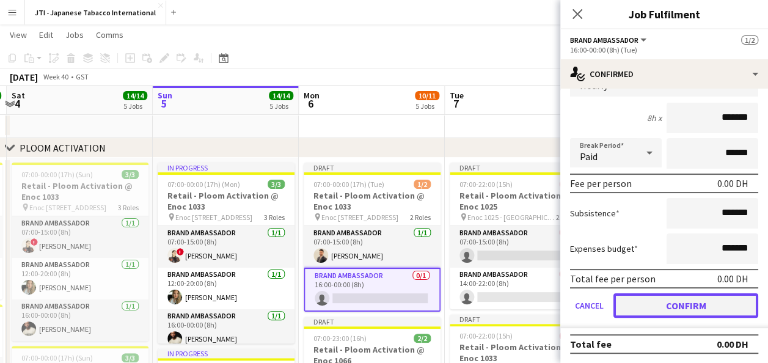
click at [706, 308] on button "Confirm" at bounding box center [685, 305] width 145 height 24
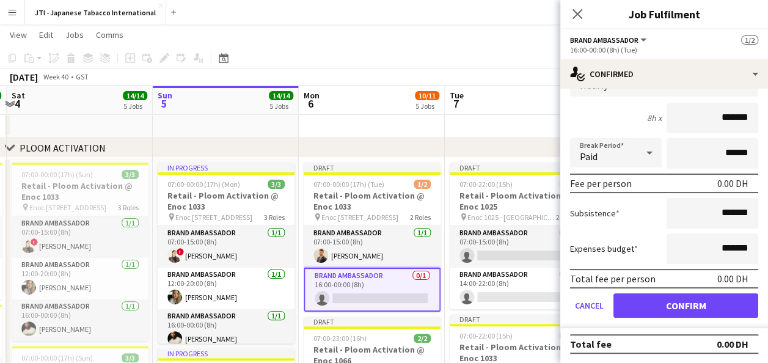
scroll to position [0, 0]
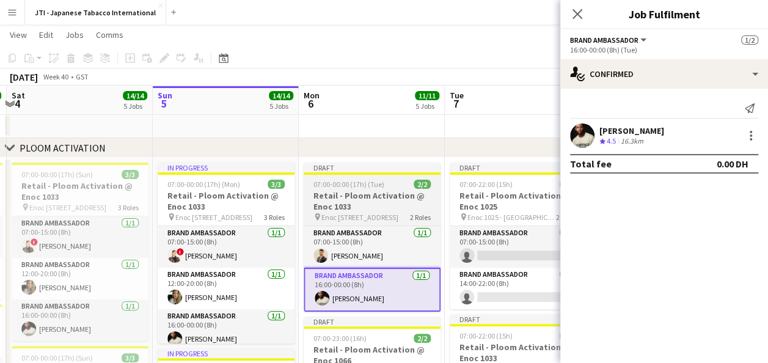
click at [369, 195] on h3 "Retail - Ploom Activation @ Enoc 1033" at bounding box center [372, 201] width 137 height 22
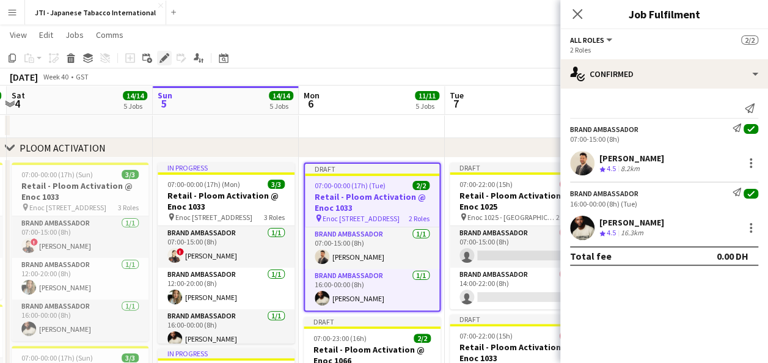
click at [164, 57] on icon at bounding box center [164, 58] width 7 height 7
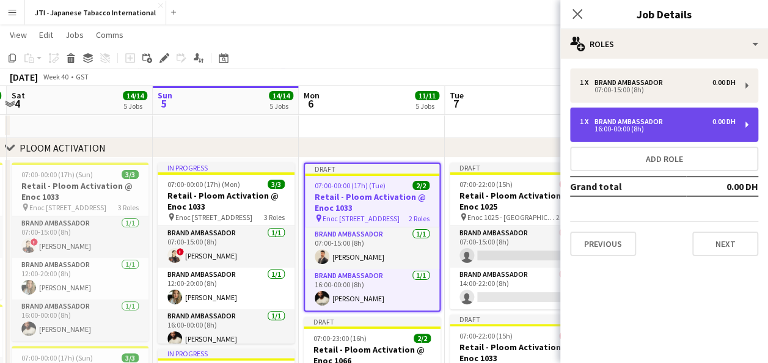
click at [619, 122] on div "Brand Ambassador" at bounding box center [630, 121] width 73 height 9
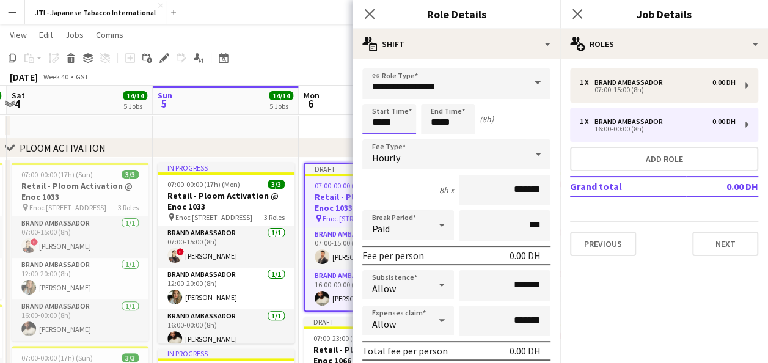
click at [396, 112] on input "*****" at bounding box center [389, 119] width 54 height 31
click at [373, 142] on div at bounding box center [377, 140] width 24 height 12
drag, startPoint x: 373, startPoint y: 142, endPoint x: 374, endPoint y: 96, distance: 45.8
click at [374, 117] on app-time-picker "*****" at bounding box center [389, 121] width 54 height 9
type input "*****"
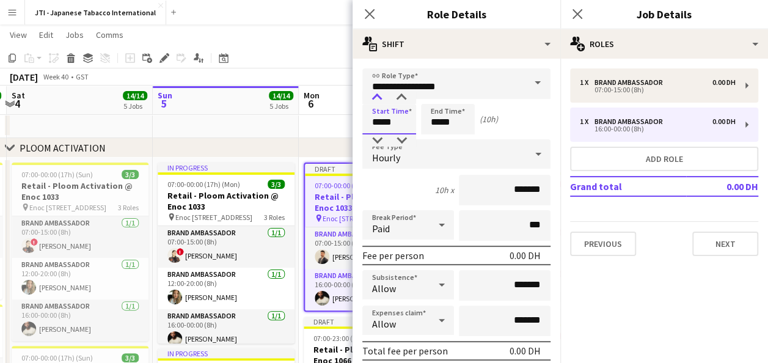
click at [378, 94] on div at bounding box center [377, 98] width 24 height 12
click at [439, 121] on input "*****" at bounding box center [448, 119] width 54 height 31
type input "*****"
click at [435, 140] on div at bounding box center [435, 140] width 24 height 12
click at [373, 16] on icon at bounding box center [369, 14] width 12 height 12
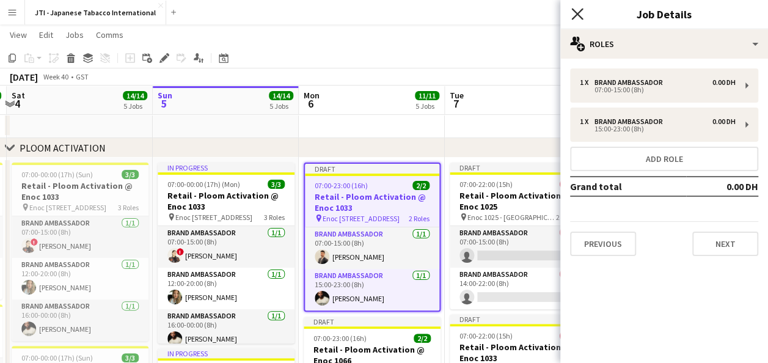
click at [574, 15] on icon "Close pop-in" at bounding box center [577, 14] width 12 height 12
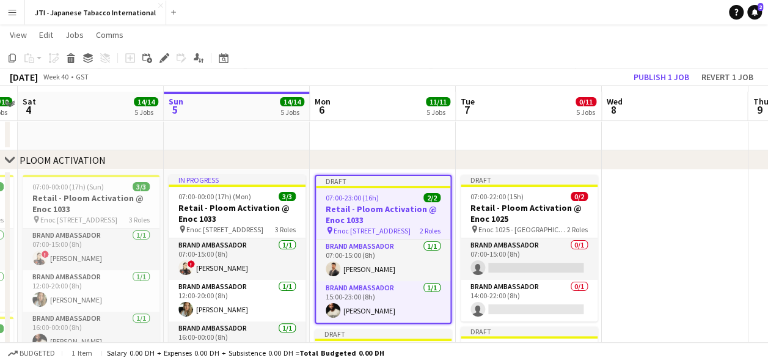
scroll to position [53, 0]
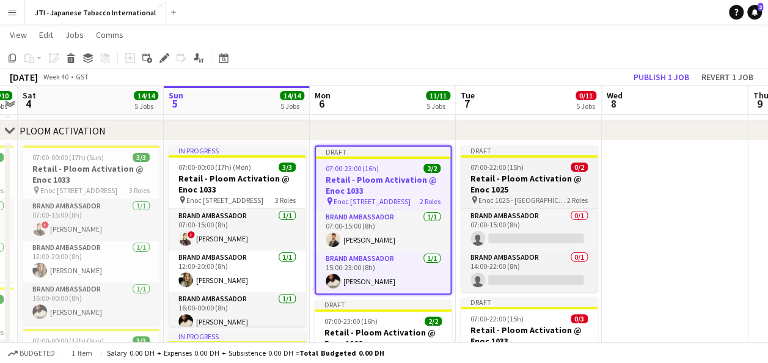
click at [514, 175] on h3 "Retail - Ploom Activation @ Enoc 1025" at bounding box center [529, 184] width 137 height 22
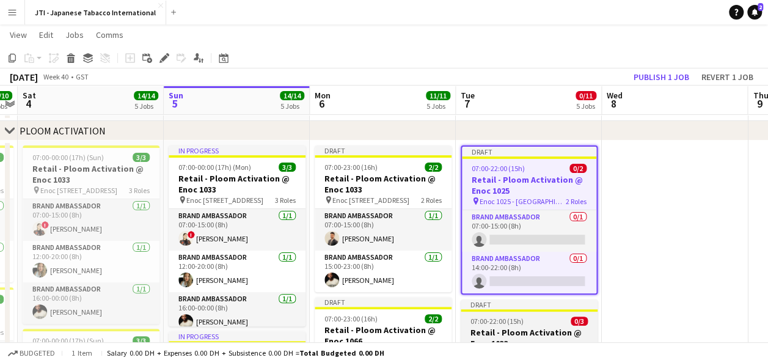
click at [513, 318] on span "07:00-22:00 (15h)" at bounding box center [496, 320] width 53 height 9
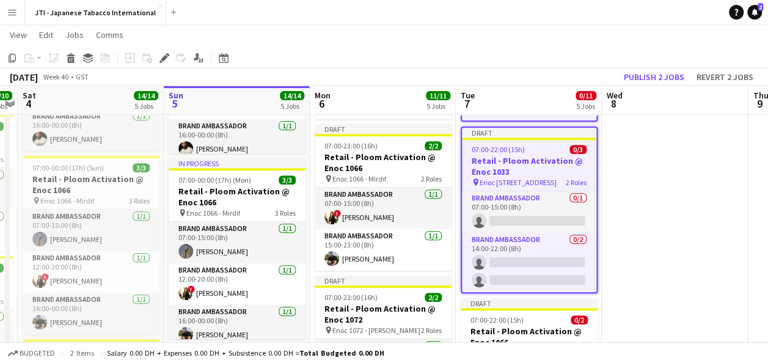
scroll to position [227, 0]
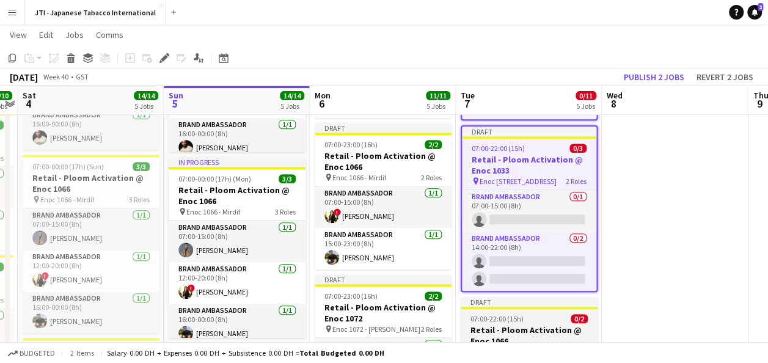
click at [513, 320] on span "07:00-22:00 (15h)" at bounding box center [496, 318] width 53 height 9
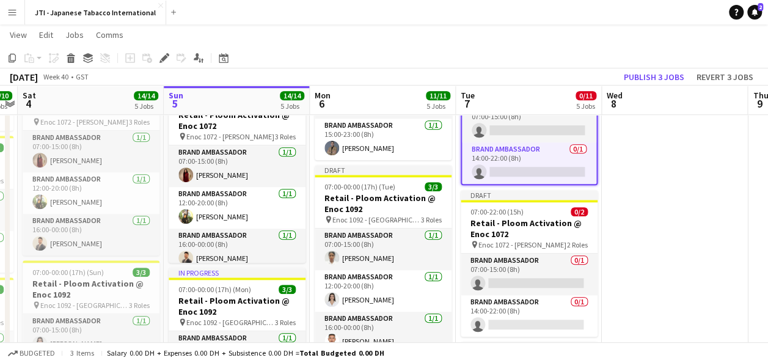
scroll to position [488, 0]
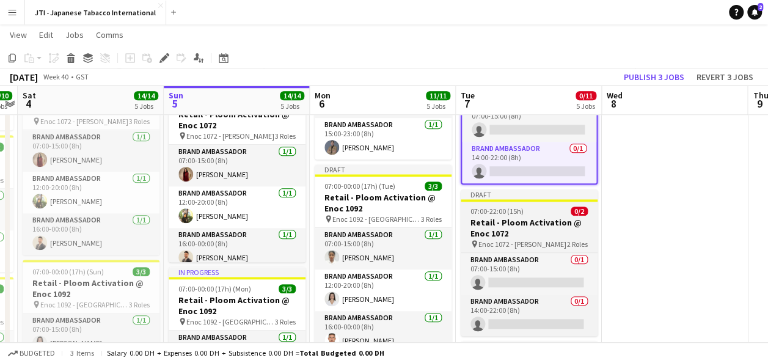
click at [522, 242] on span "Enoc 1072 - [PERSON_NAME]" at bounding box center [522, 243] width 88 height 9
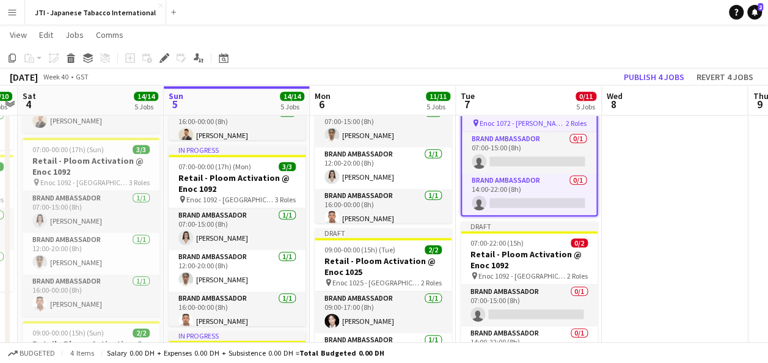
scroll to position [611, 0]
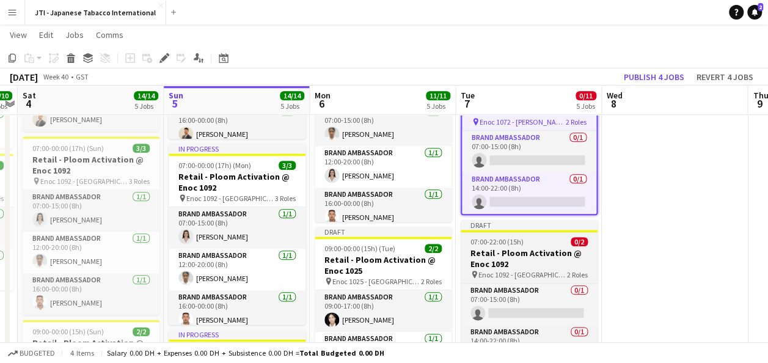
click at [520, 248] on h3 "Retail - Ploom Activation @ Enoc 1092" at bounding box center [529, 258] width 137 height 22
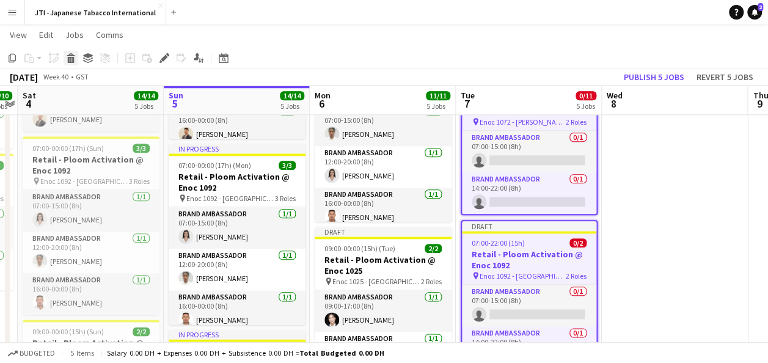
click at [71, 58] on icon at bounding box center [71, 60] width 7 height 6
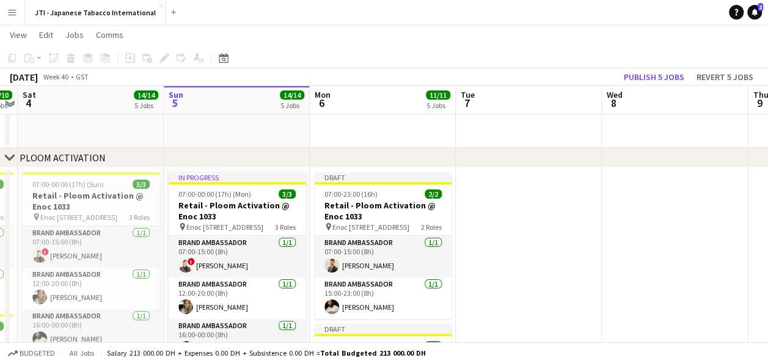
scroll to position [24, 0]
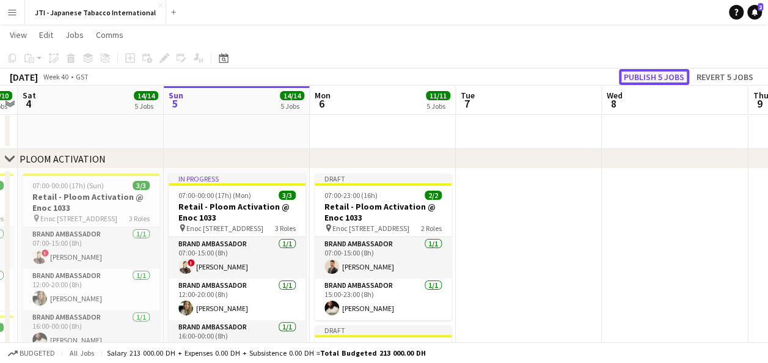
click at [670, 73] on button "Publish 5 jobs" at bounding box center [654, 77] width 70 height 16
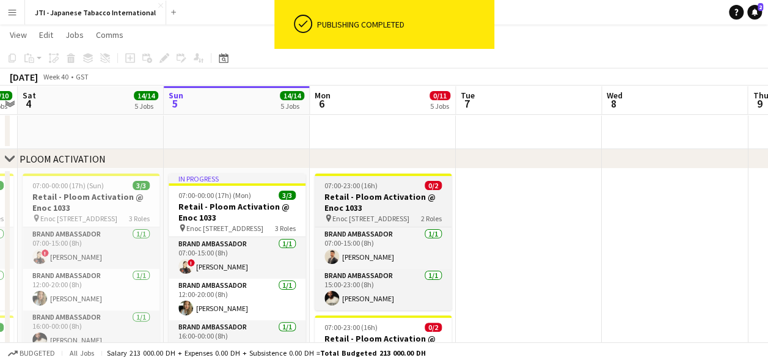
click at [363, 203] on h3 "Retail - Ploom Activation @ Enoc 1033" at bounding box center [383, 202] width 137 height 22
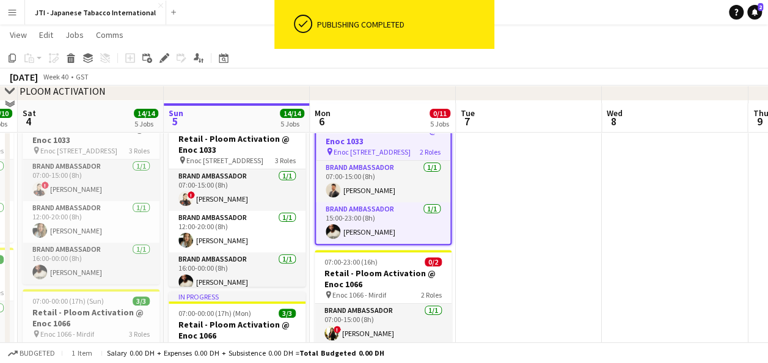
scroll to position [136, 0]
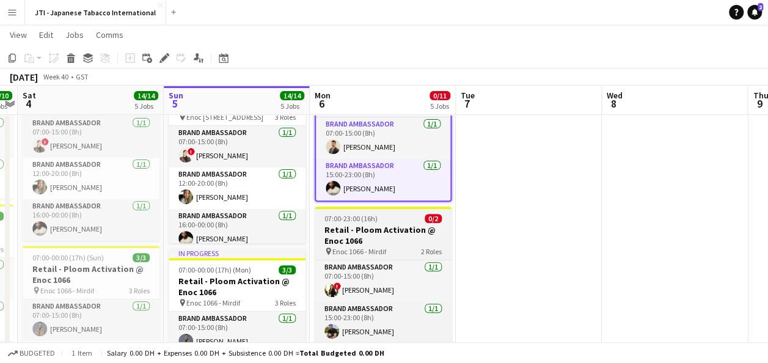
click at [367, 236] on h3 "Retail - Ploom Activation @ Enoc 1066" at bounding box center [383, 235] width 137 height 22
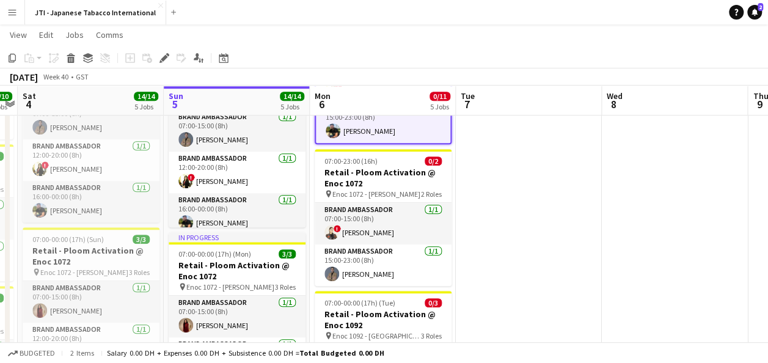
scroll to position [338, 0]
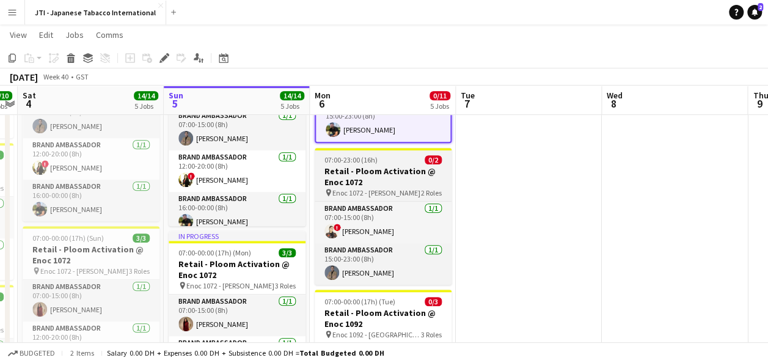
click at [373, 166] on h3 "Retail - Ploom Activation @ Enoc 1072" at bounding box center [383, 177] width 137 height 22
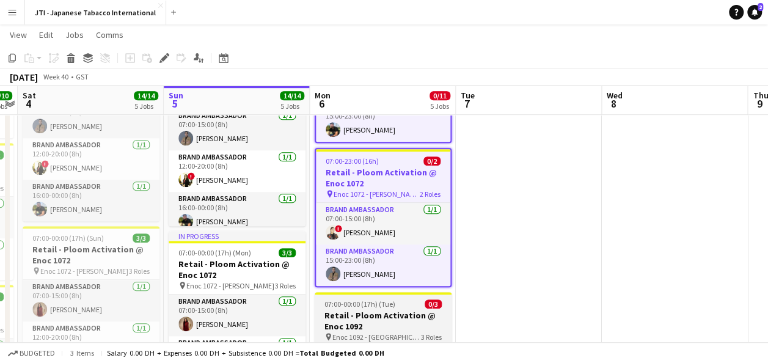
click at [363, 310] on h3 "Retail - Ploom Activation @ Enoc 1092" at bounding box center [383, 321] width 137 height 22
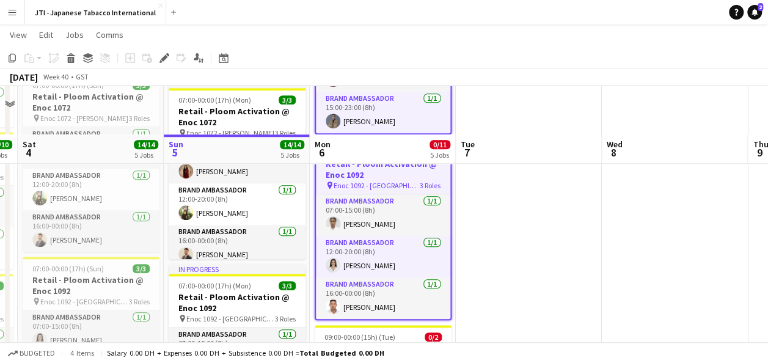
scroll to position [546, 0]
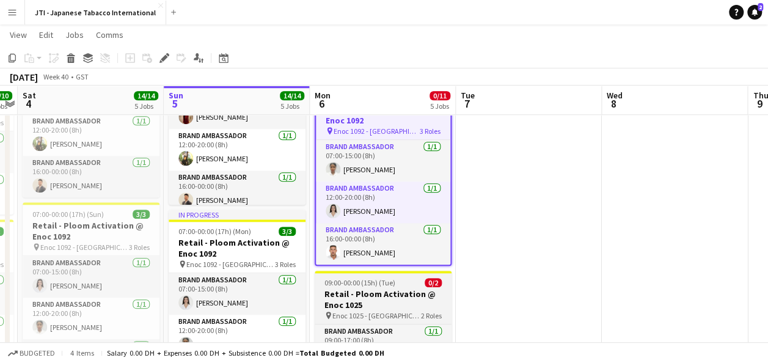
click at [363, 311] on span "Enoc 1025 - [GEOGRAPHIC_DATA]" at bounding box center [376, 315] width 89 height 9
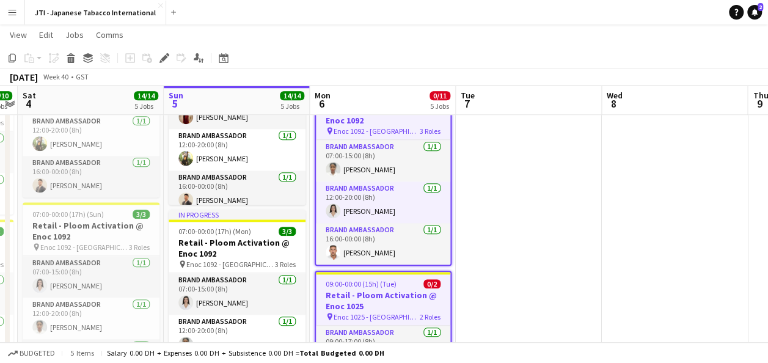
scroll to position [0, 529]
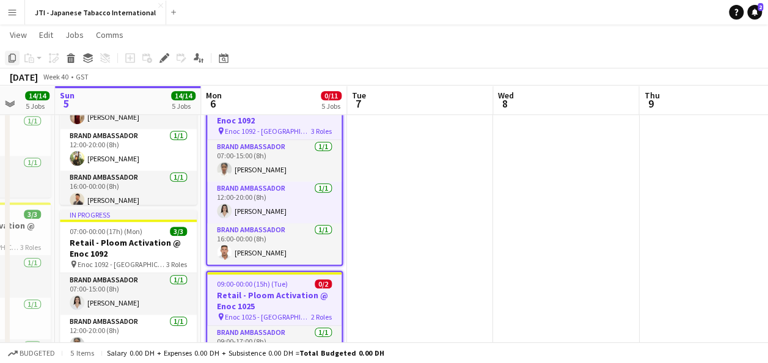
drag, startPoint x: 281, startPoint y: 128, endPoint x: 10, endPoint y: 52, distance: 281.8
click at [10, 52] on app-calendar "Copy Paste Paste Ctrl+V Paste with crew Ctrl+Shift+V Paste linked Job [GEOGRAPH…" at bounding box center [384, 63] width 768 height 1122
click at [15, 57] on icon "Copy" at bounding box center [12, 58] width 10 height 10
click at [400, 154] on app-date-cell at bounding box center [420, 108] width 146 height 920
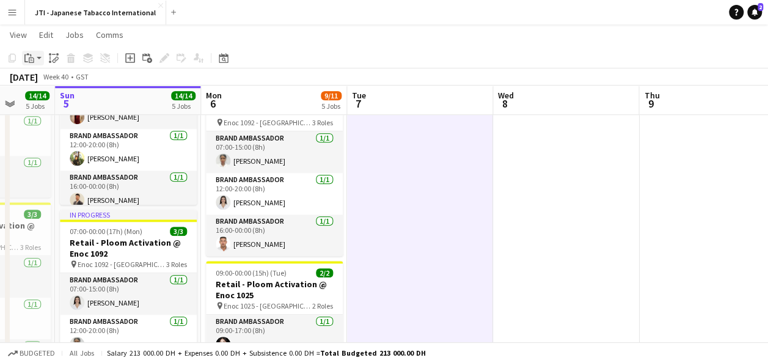
click at [37, 57] on app-action-btn "Paste" at bounding box center [33, 58] width 22 height 15
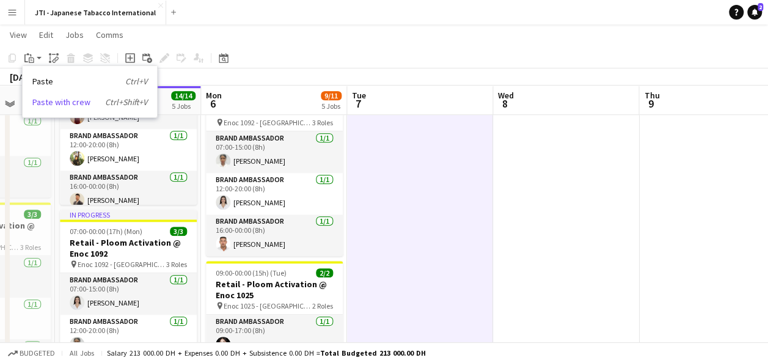
click at [54, 101] on link "Paste with crew Ctrl+Shift+V" at bounding box center [89, 102] width 115 height 11
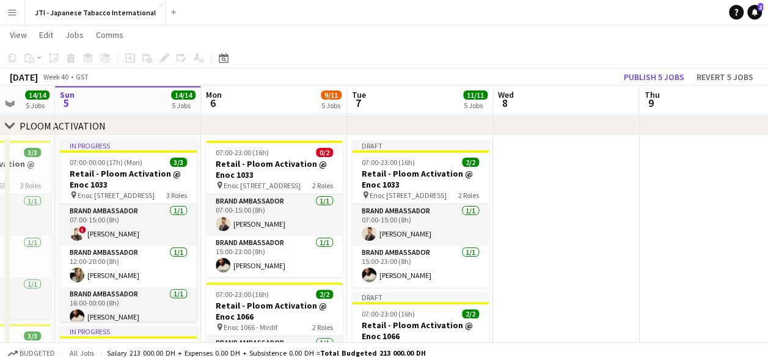
scroll to position [57, 0]
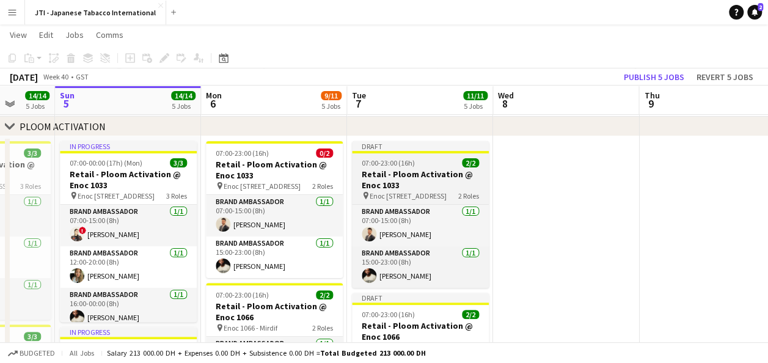
click at [409, 183] on h3 "Retail - Ploom Activation @ Enoc 1033" at bounding box center [420, 180] width 137 height 22
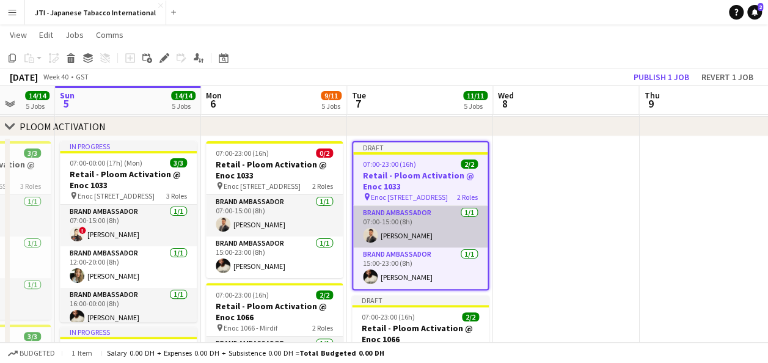
click at [411, 227] on app-card-role "Brand Ambassador [DATE] 07:00-15:00 (8h) [PERSON_NAME]" at bounding box center [420, 227] width 134 height 42
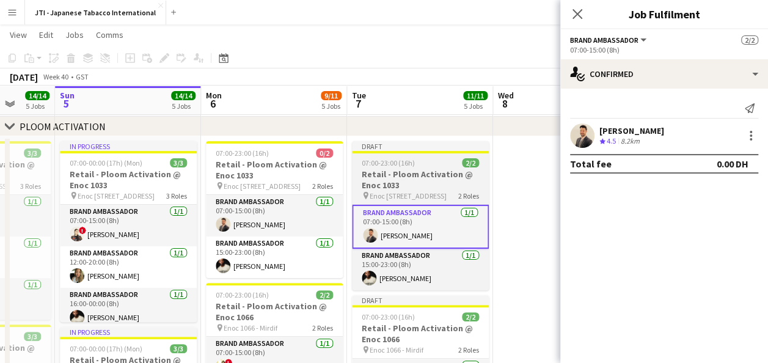
click at [426, 170] on h3 "Retail - Ploom Activation @ Enoc 1033" at bounding box center [420, 180] width 137 height 22
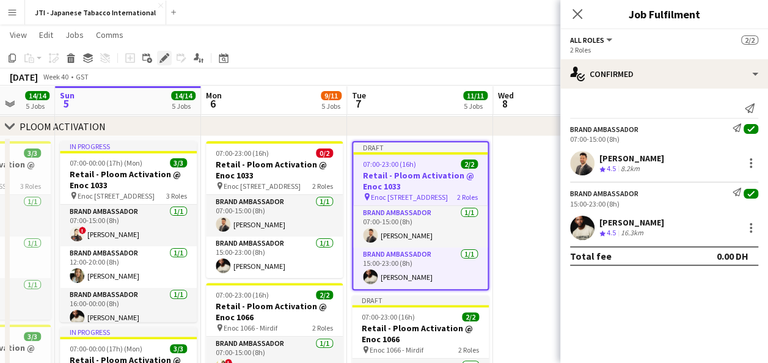
click at [167, 55] on icon at bounding box center [167, 54] width 3 height 3
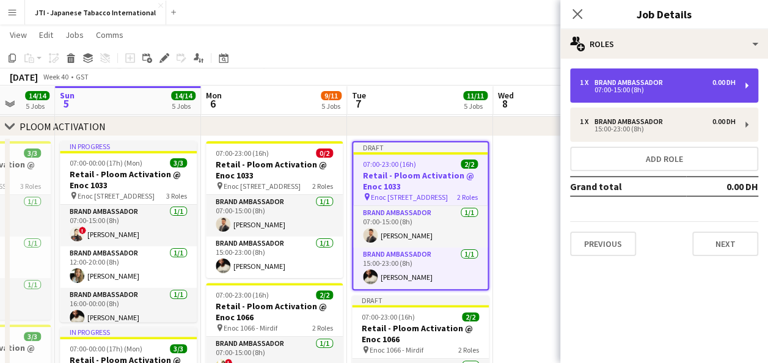
click at [639, 81] on div "Brand Ambassador" at bounding box center [630, 82] width 73 height 9
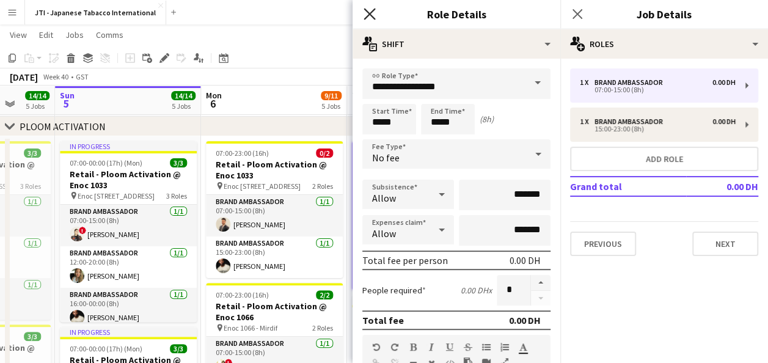
click at [368, 12] on icon at bounding box center [369, 14] width 12 height 12
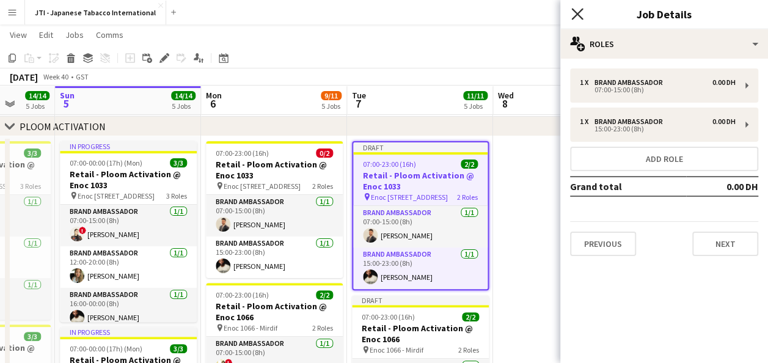
click at [582, 13] on icon "Close pop-in" at bounding box center [577, 14] width 12 height 12
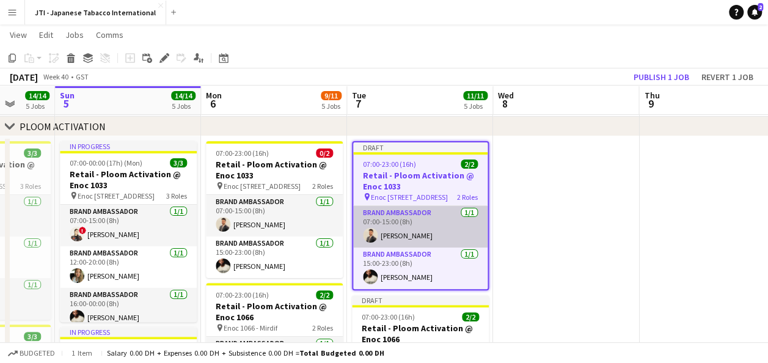
click at [413, 217] on app-card-role "Brand Ambassador [DATE] 07:00-15:00 (8h) [PERSON_NAME]" at bounding box center [420, 227] width 134 height 42
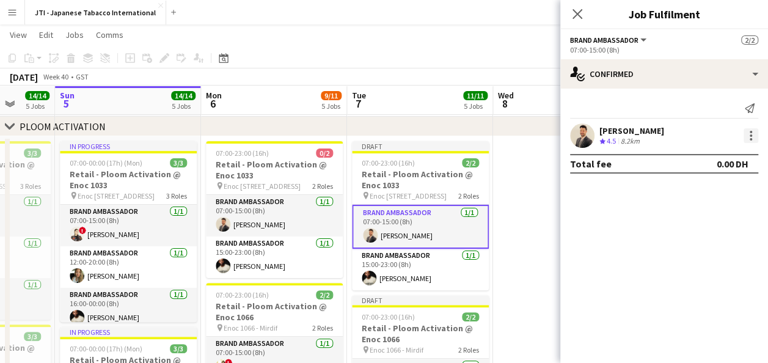
click at [752, 132] on div at bounding box center [750, 135] width 15 height 15
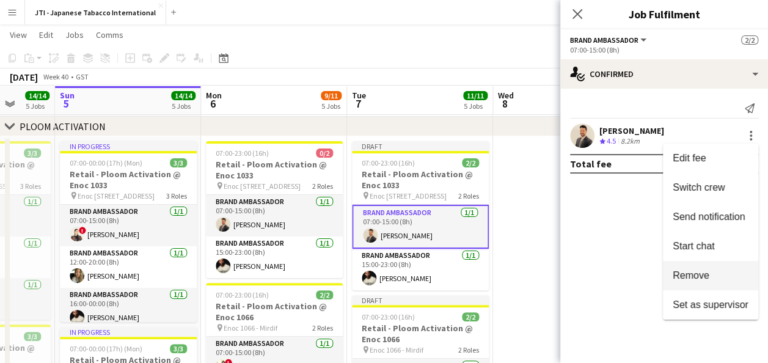
click at [707, 274] on span "Remove" at bounding box center [691, 275] width 37 height 10
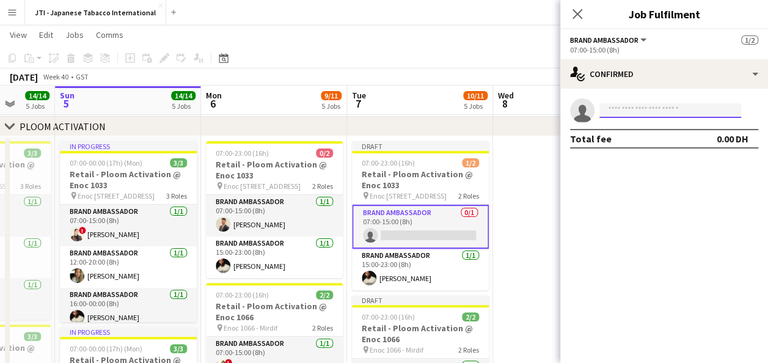
click at [663, 114] on input at bounding box center [670, 110] width 142 height 15
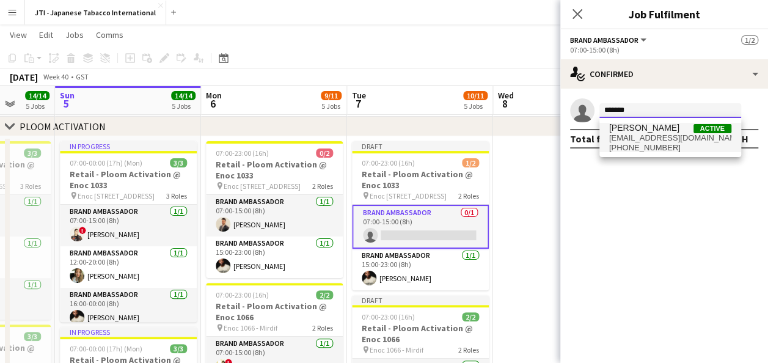
type input "*******"
click at [657, 139] on span "[EMAIL_ADDRESS][DOMAIN_NAME]" at bounding box center [670, 138] width 122 height 10
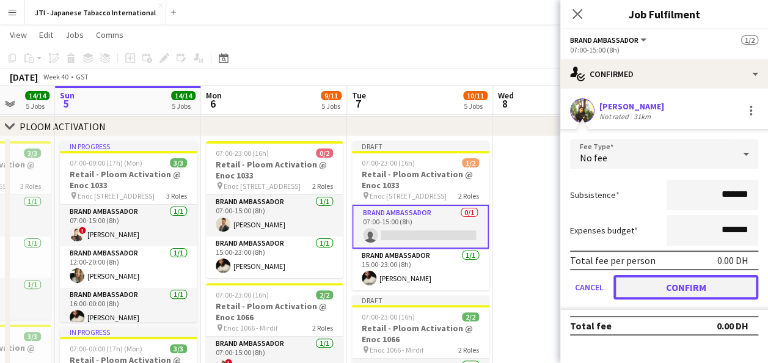
click at [675, 286] on button "Confirm" at bounding box center [685, 287] width 145 height 24
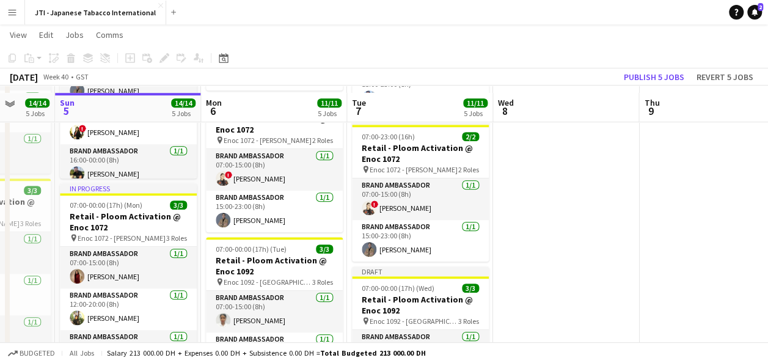
scroll to position [394, 0]
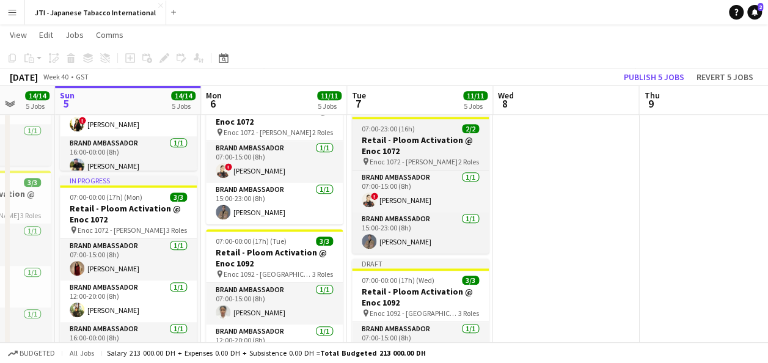
click at [420, 151] on h3 "Retail - Ploom Activation @ Enoc 1072" at bounding box center [420, 145] width 137 height 22
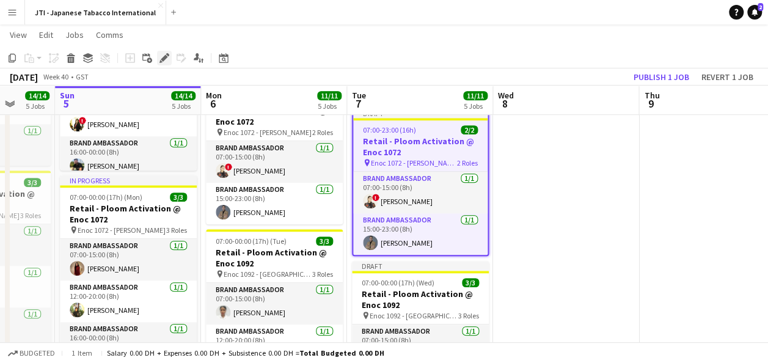
click at [163, 61] on icon "Edit" at bounding box center [164, 58] width 10 height 10
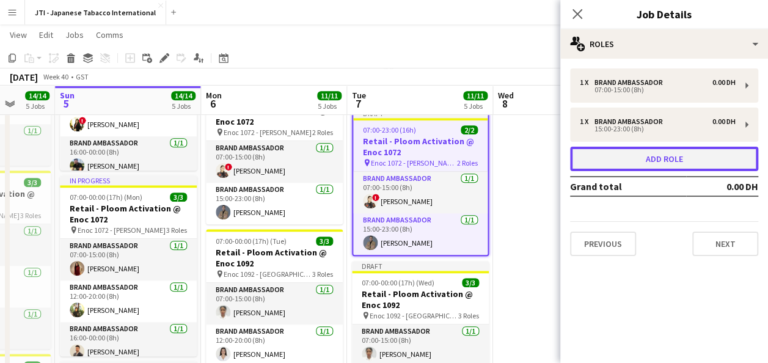
click at [695, 155] on button "Add role" at bounding box center [664, 159] width 188 height 24
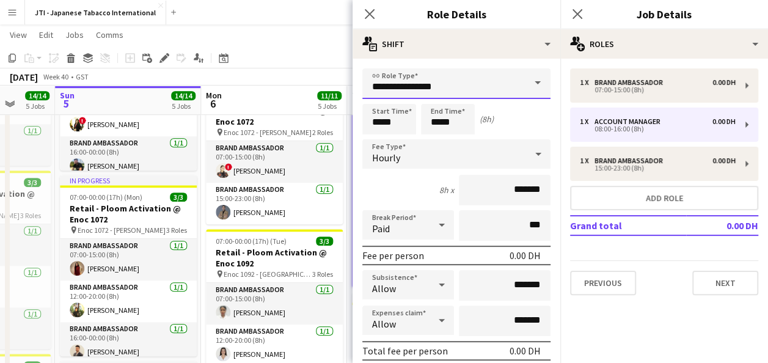
click at [459, 76] on input "**********" at bounding box center [456, 83] width 188 height 31
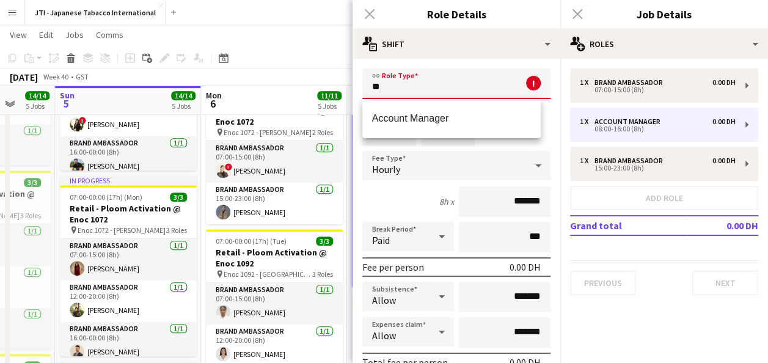
type input "*"
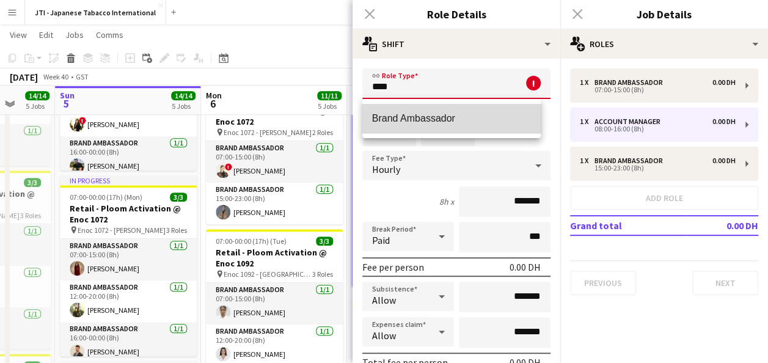
click at [457, 116] on span "Brand Ambassador" at bounding box center [451, 118] width 159 height 12
type input "**********"
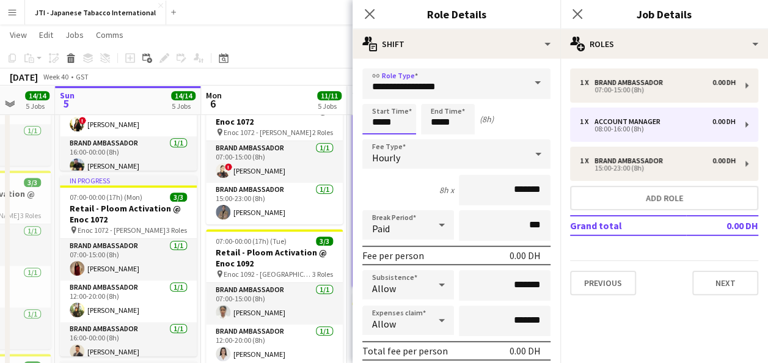
click at [388, 125] on input "*****" at bounding box center [389, 119] width 54 height 31
click at [374, 97] on div at bounding box center [377, 98] width 24 height 12
type input "*****"
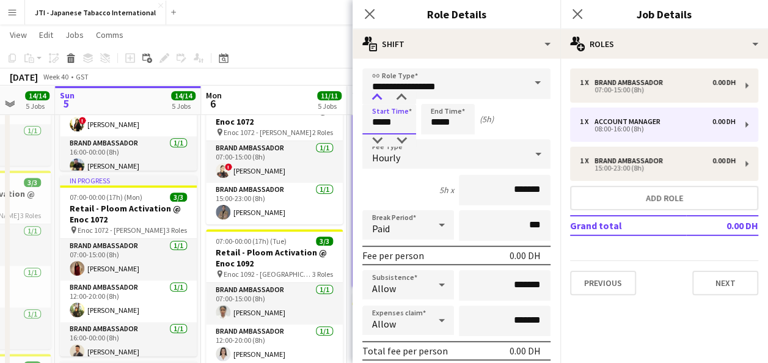
click at [374, 97] on div at bounding box center [377, 98] width 24 height 12
click at [439, 121] on input "*****" at bounding box center [448, 119] width 54 height 31
click at [434, 95] on div at bounding box center [435, 98] width 24 height 12
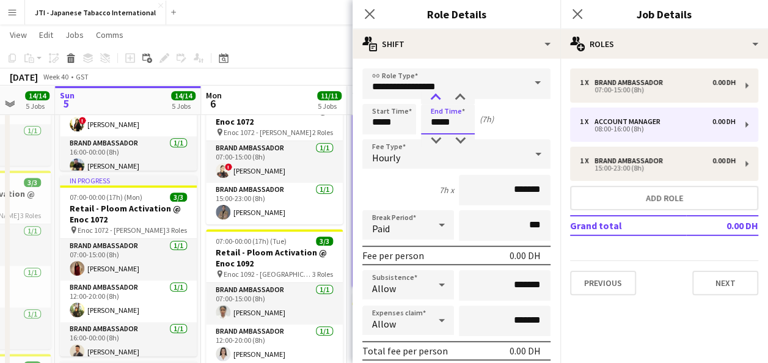
type input "*****"
click at [434, 95] on div at bounding box center [435, 98] width 24 height 12
click at [581, 10] on icon at bounding box center [577, 14] width 12 height 12
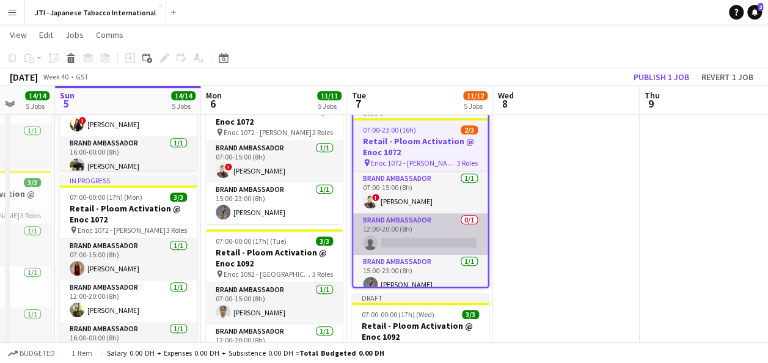
scroll to position [9, 0]
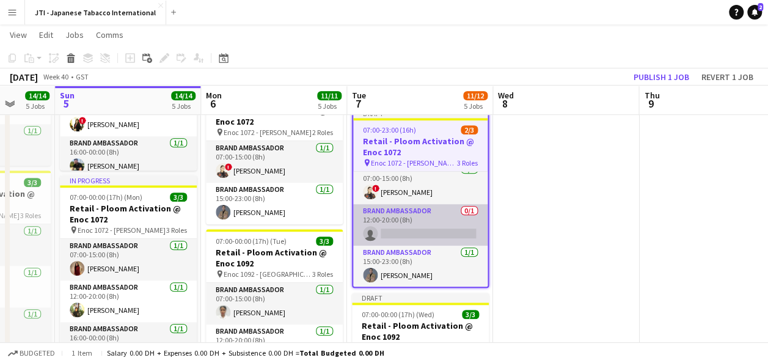
click at [412, 228] on app-card-role "Brand Ambassador 0/1 12:00-20:00 (8h) single-neutral-actions" at bounding box center [420, 225] width 134 height 42
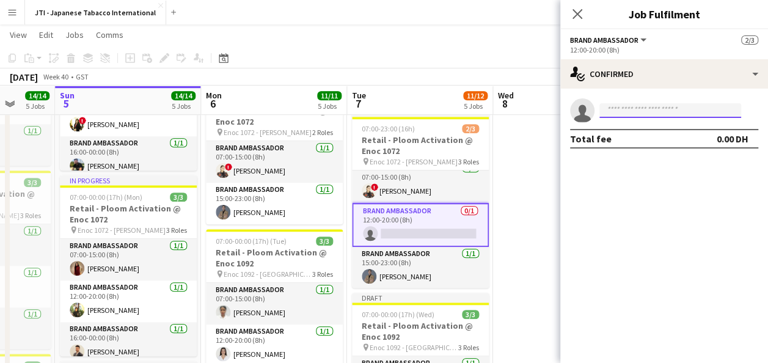
click at [643, 109] on input at bounding box center [670, 110] width 142 height 15
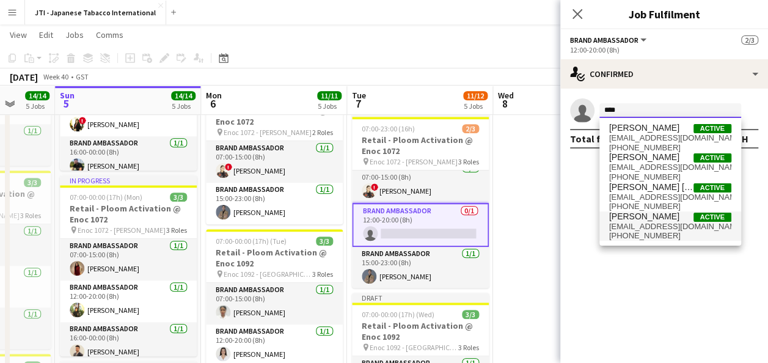
type input "****"
click at [644, 228] on span "[EMAIL_ADDRESS][DOMAIN_NAME]" at bounding box center [670, 227] width 122 height 10
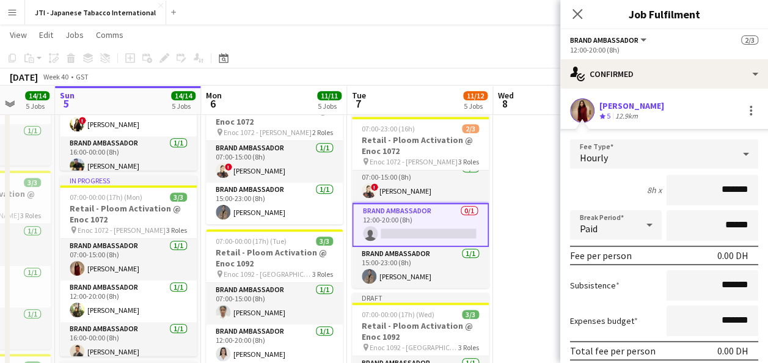
scroll to position [72, 0]
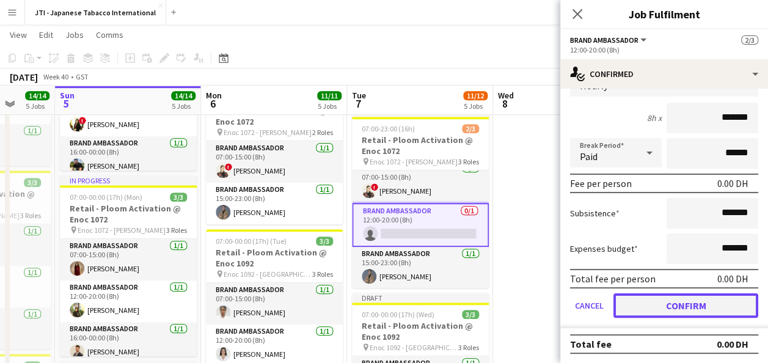
click at [690, 302] on button "Confirm" at bounding box center [685, 305] width 145 height 24
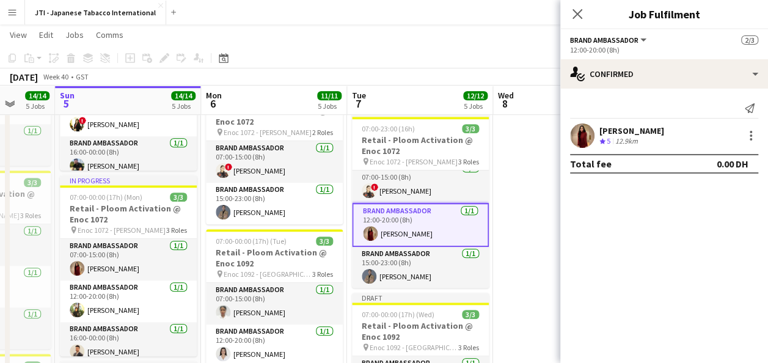
scroll to position [0, 0]
click at [536, 235] on app-date-cell at bounding box center [566, 259] width 146 height 920
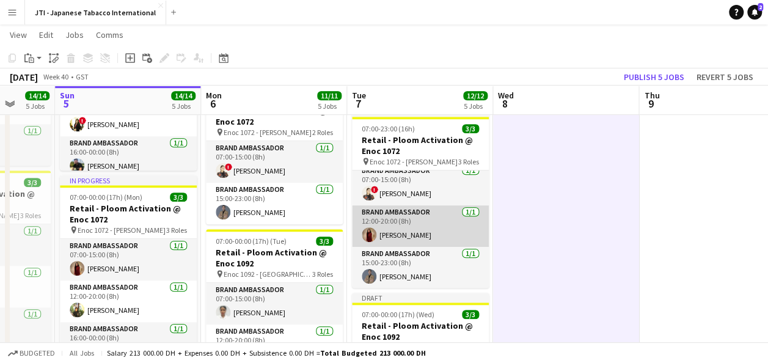
click at [417, 219] on app-card-role "Brand Ambassador [DATE] 12:00-20:00 (8h) [PERSON_NAME]" at bounding box center [420, 226] width 137 height 42
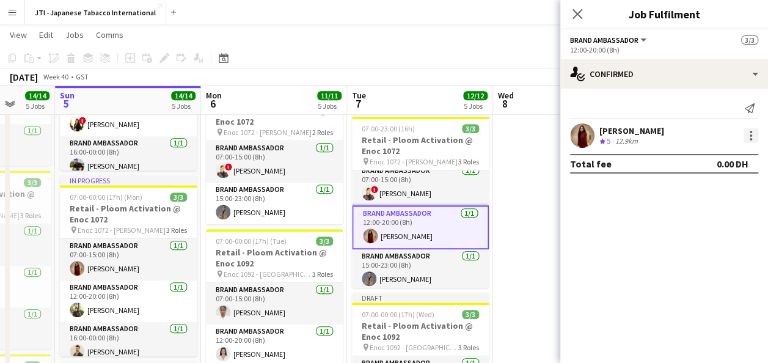
click at [753, 134] on div at bounding box center [750, 135] width 15 height 15
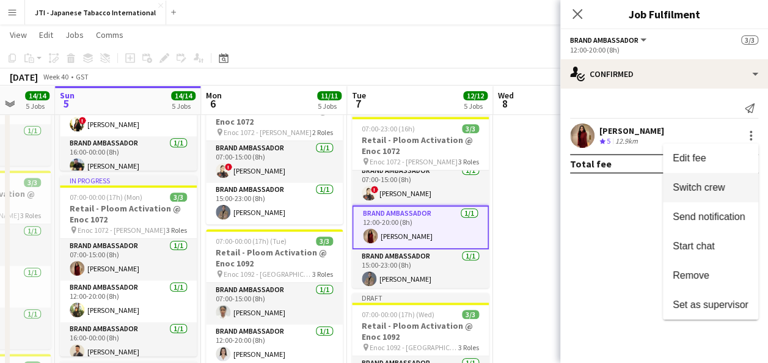
click at [712, 189] on span "Switch crew" at bounding box center [699, 187] width 52 height 10
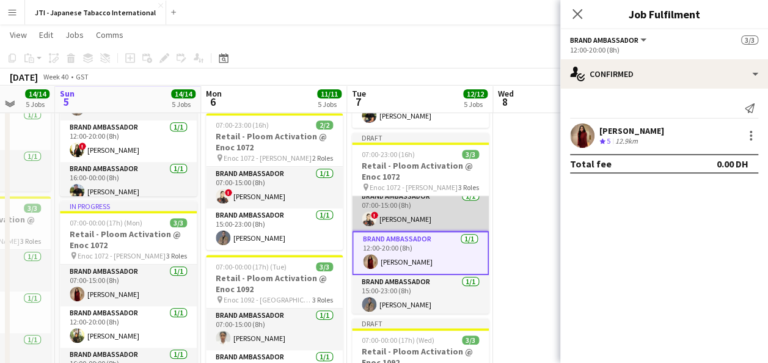
click at [429, 211] on app-card-role "Brand Ambassador [DATE] 07:00-15:00 (8h) ! [PERSON_NAME]" at bounding box center [420, 210] width 137 height 42
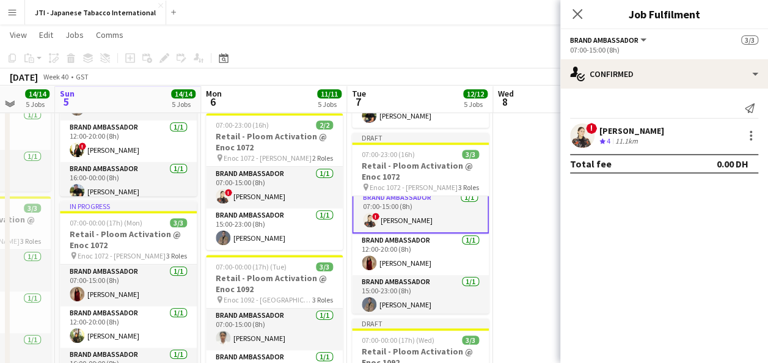
scroll to position [8, 0]
click at [757, 130] on div at bounding box center [750, 135] width 15 height 15
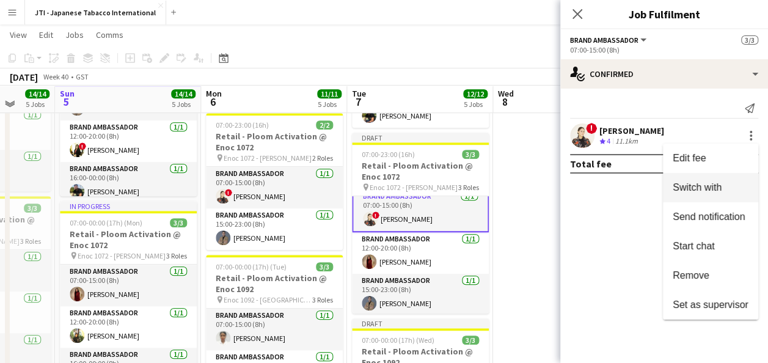
click at [710, 187] on span "Switch with" at bounding box center [697, 187] width 49 height 10
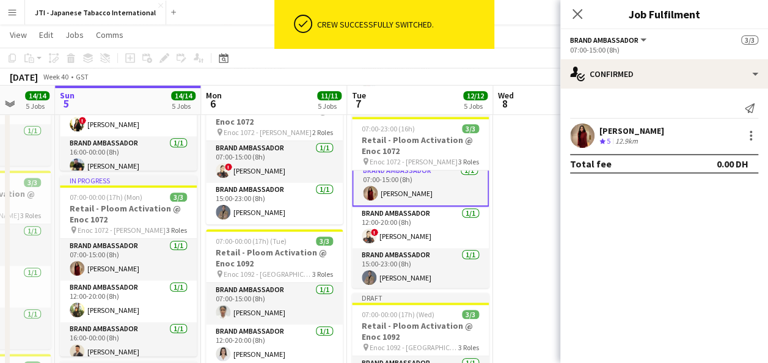
scroll to position [394, 0]
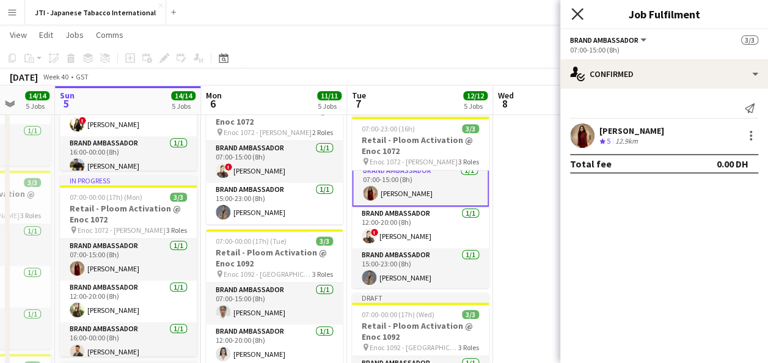
click at [578, 13] on icon at bounding box center [577, 14] width 12 height 12
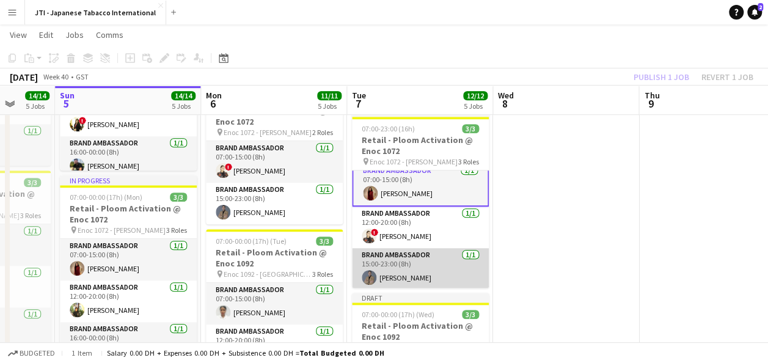
click at [420, 270] on app-card-role "Brand Ambassador [DATE] 15:00-23:00 (8h) [PERSON_NAME]" at bounding box center [420, 269] width 137 height 42
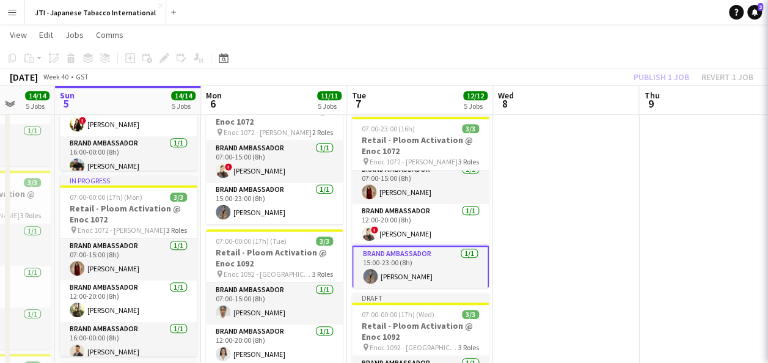
scroll to position [7, 0]
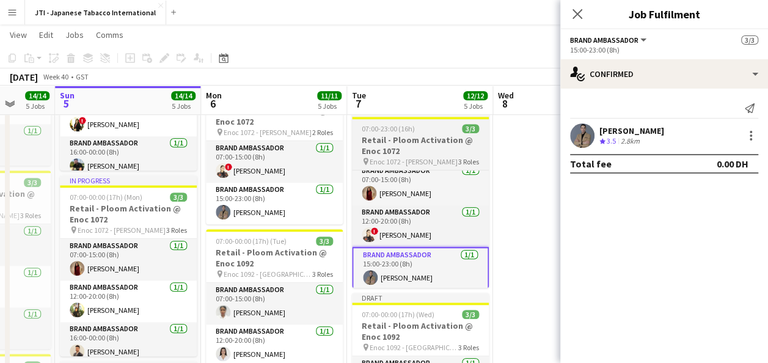
click at [400, 150] on h3 "Retail - Ploom Activation @ Enoc 1072" at bounding box center [420, 145] width 137 height 22
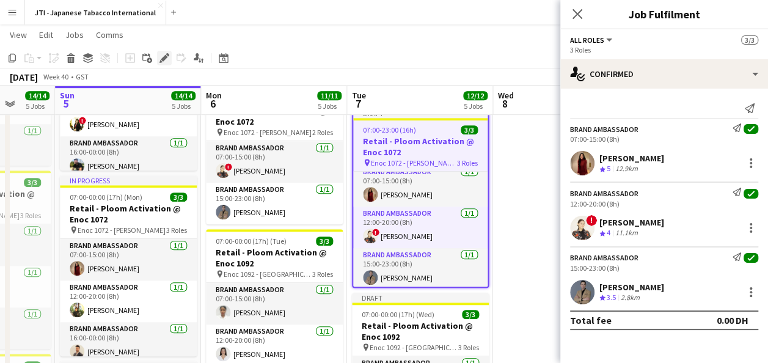
click at [164, 59] on icon at bounding box center [164, 58] width 7 height 7
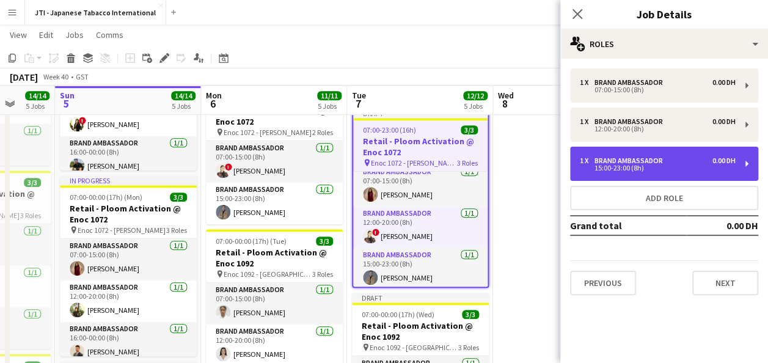
click at [637, 166] on div "15:00-23:00 (8h)" at bounding box center [658, 168] width 156 height 6
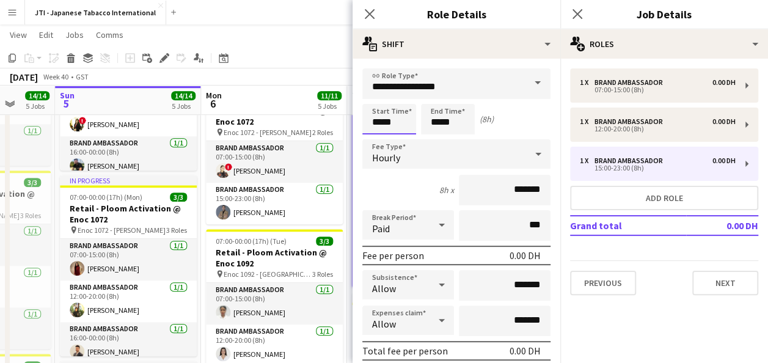
click at [386, 115] on input "*****" at bounding box center [389, 119] width 54 height 31
type input "*****"
click at [376, 93] on div at bounding box center [377, 98] width 24 height 12
click at [440, 115] on input "*****" at bounding box center [448, 119] width 54 height 31
type input "*****"
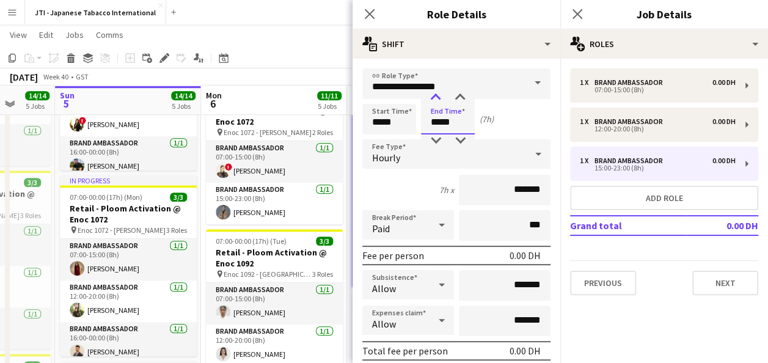
click at [439, 95] on div at bounding box center [435, 98] width 24 height 12
click at [578, 12] on icon at bounding box center [577, 14] width 12 height 12
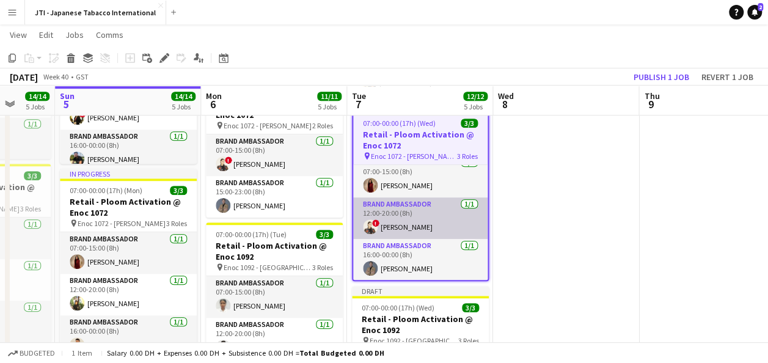
scroll to position [0, 0]
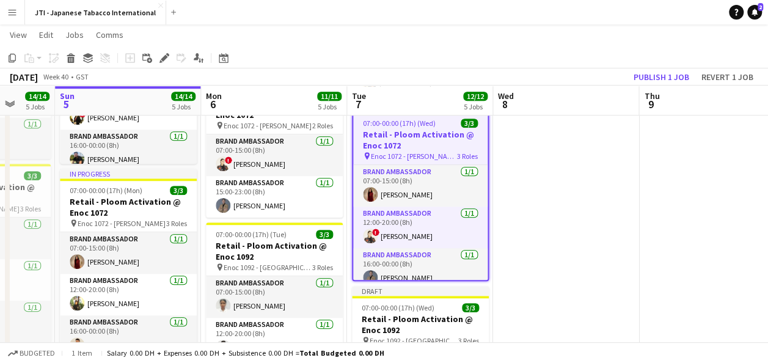
click at [543, 200] on app-date-cell at bounding box center [566, 252] width 146 height 920
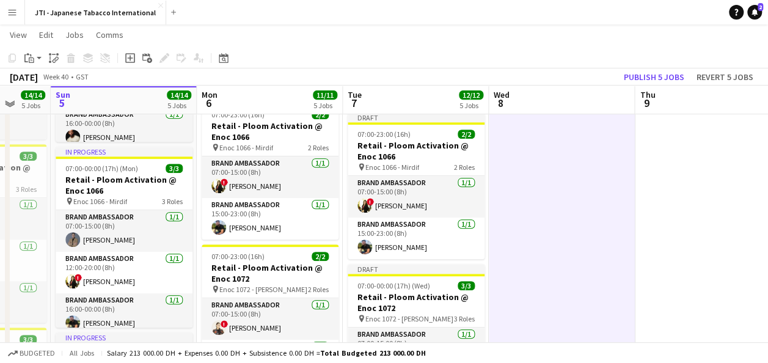
scroll to position [236, 0]
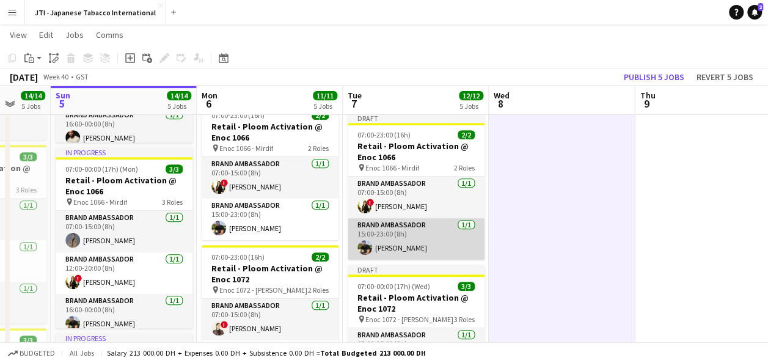
click at [411, 243] on app-card-role "Brand Ambassador [DATE] 15:00-23:00 (8h) [PERSON_NAME]" at bounding box center [416, 239] width 137 height 42
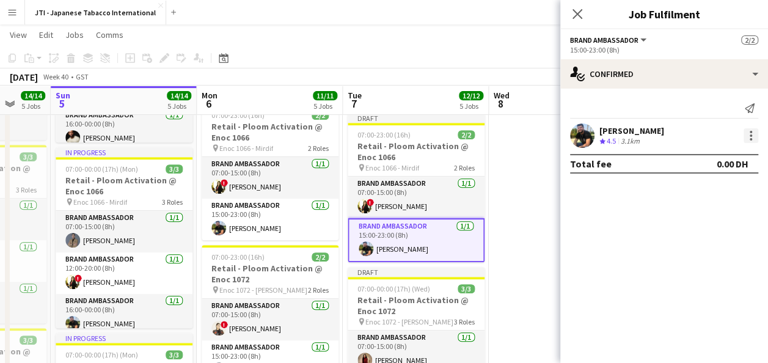
click at [754, 132] on div at bounding box center [750, 135] width 15 height 15
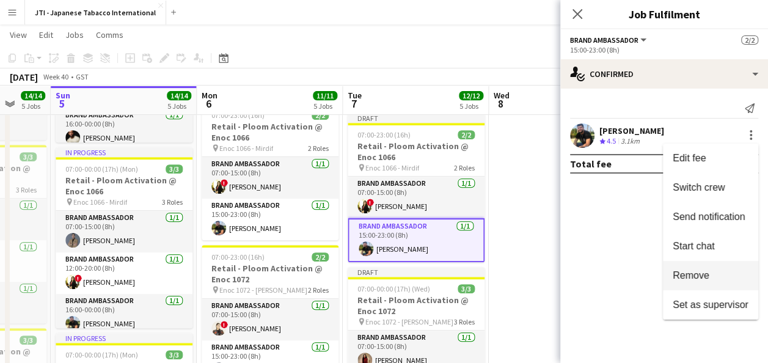
click at [723, 279] on span "Remove" at bounding box center [711, 275] width 76 height 11
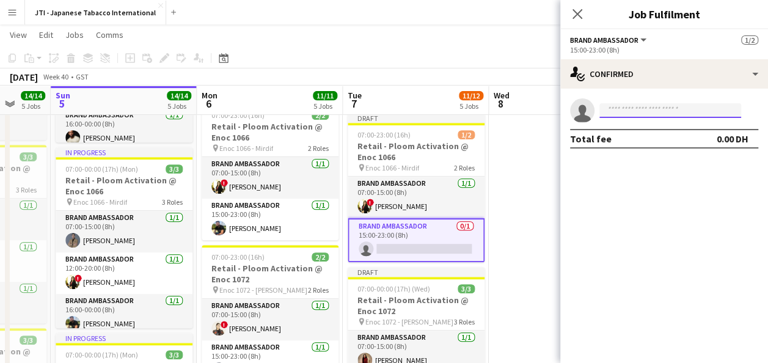
click at [650, 114] on input at bounding box center [670, 110] width 142 height 15
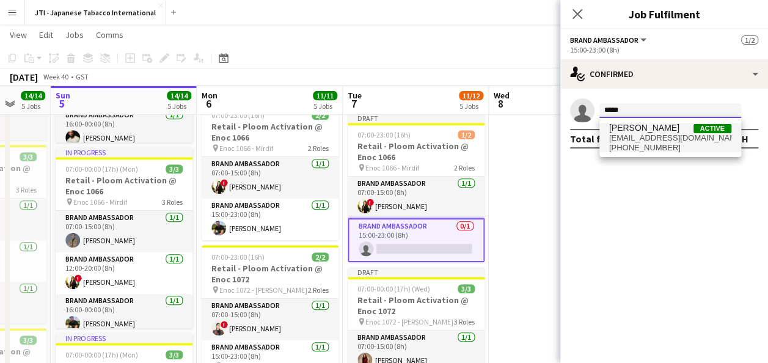
type input "*****"
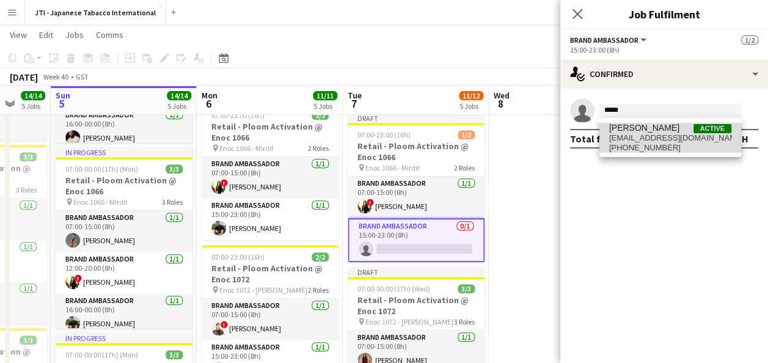
click at [643, 143] on span "[PHONE_NUMBER]" at bounding box center [670, 148] width 122 height 10
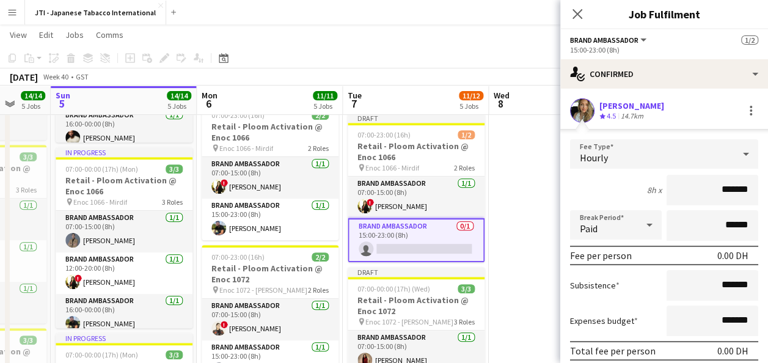
scroll to position [72, 0]
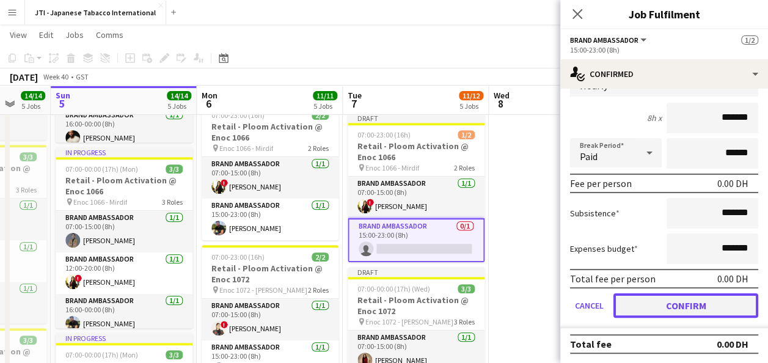
click at [694, 304] on button "Confirm" at bounding box center [685, 305] width 145 height 24
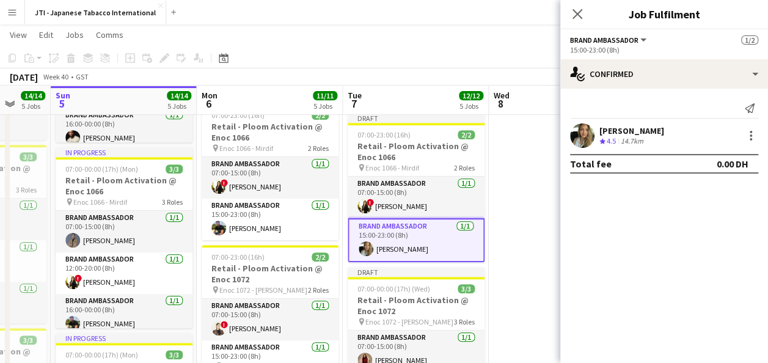
scroll to position [0, 0]
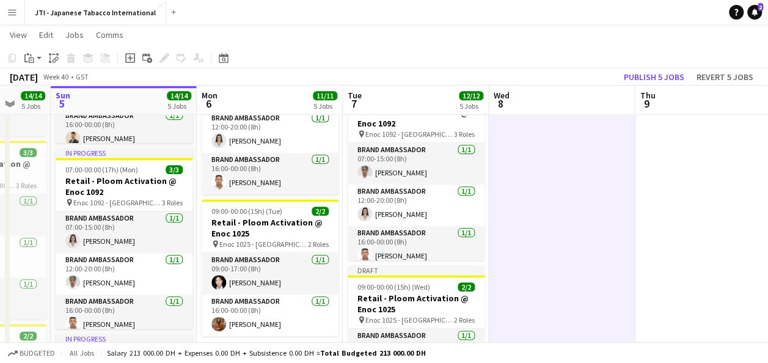
scroll to position [608, 0]
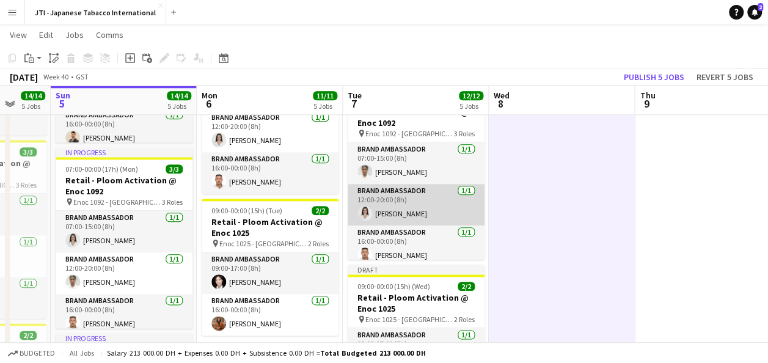
click at [426, 201] on app-card-role "Brand Ambassador [DATE] 12:00-20:00 (8h) [PERSON_NAME]" at bounding box center [416, 205] width 137 height 42
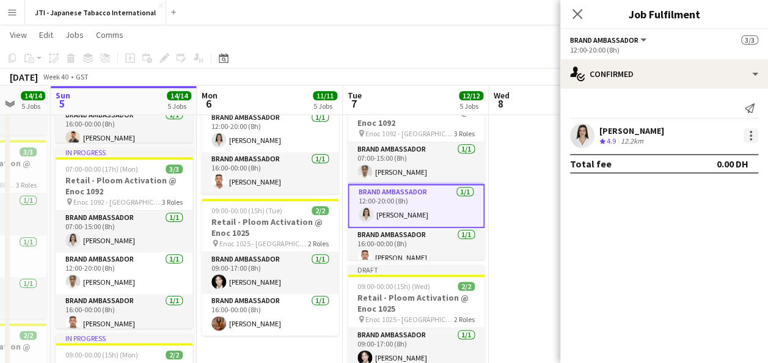
click at [750, 136] on div at bounding box center [751, 135] width 2 height 2
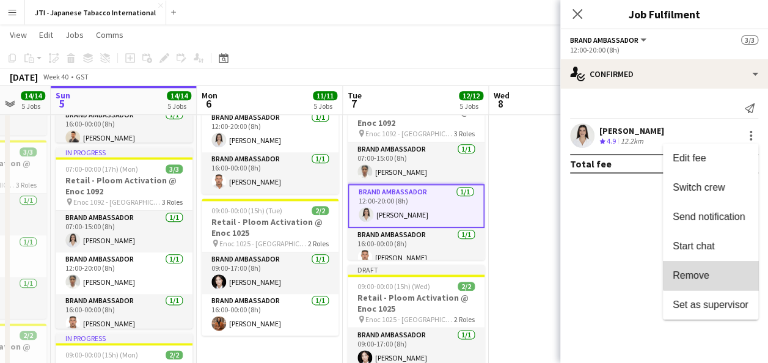
click at [716, 275] on span "Remove" at bounding box center [711, 275] width 76 height 11
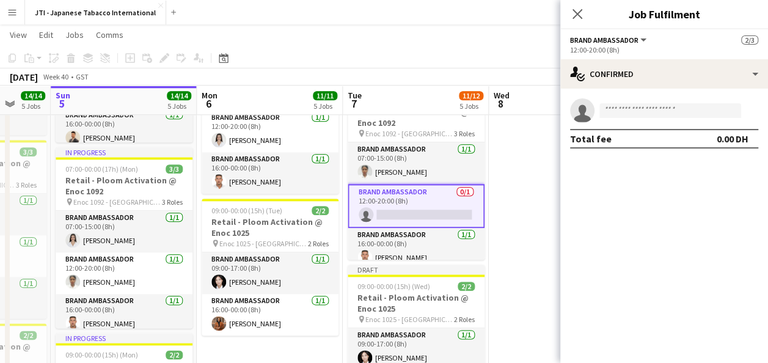
click at [527, 202] on app-date-cell at bounding box center [562, 45] width 146 height 920
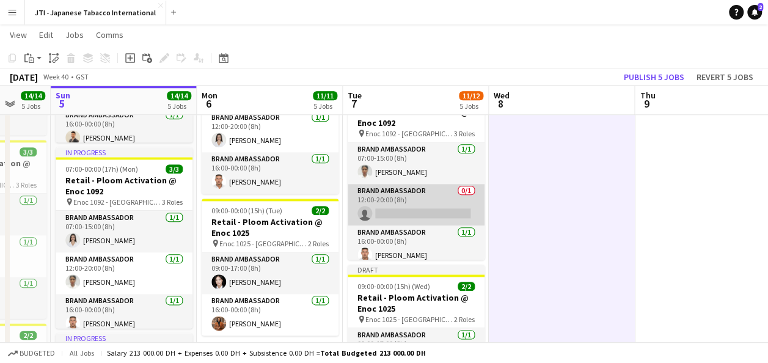
click at [396, 191] on app-card-role "Brand Ambassador 0/1 12:00-20:00 (8h) single-neutral-actions" at bounding box center [416, 205] width 137 height 42
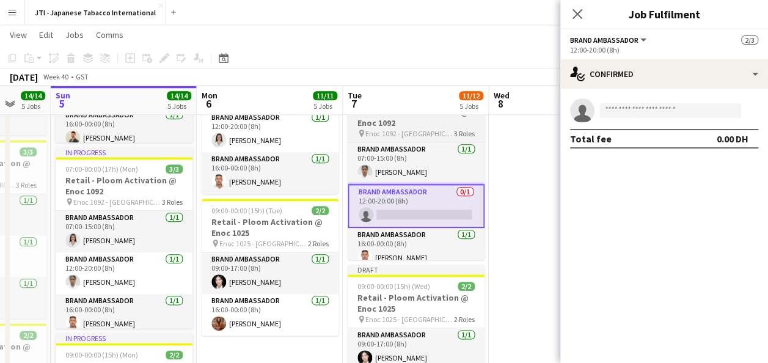
click at [392, 123] on h3 "Retail - Ploom Activation @ Enoc 1092" at bounding box center [416, 117] width 137 height 22
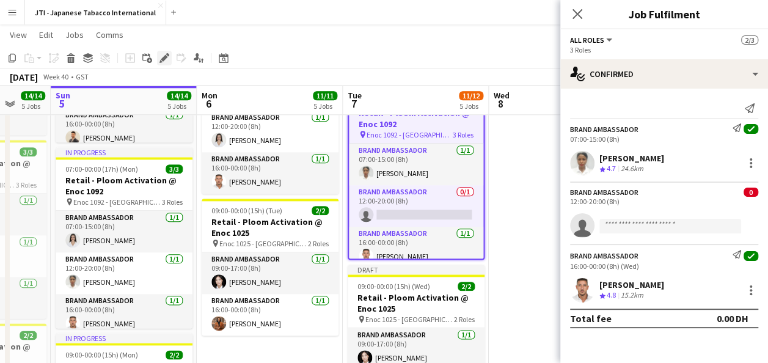
click at [163, 59] on icon at bounding box center [164, 58] width 7 height 7
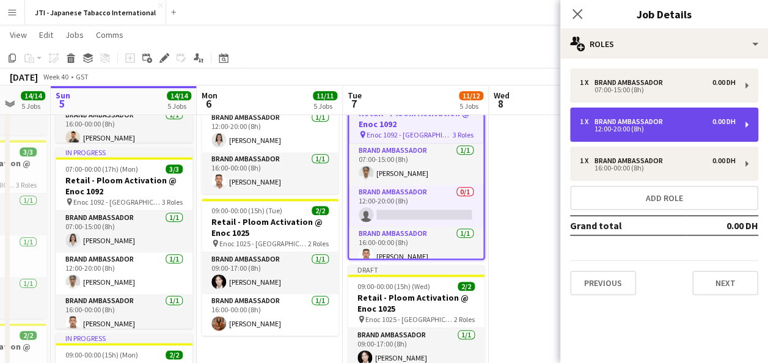
click at [704, 120] on div "1 x Brand Ambassador 0.00 DH" at bounding box center [658, 121] width 156 height 9
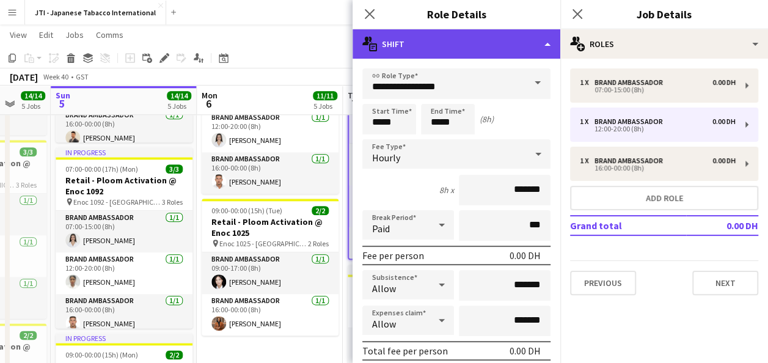
click at [545, 38] on div "multiple-actions-text Shift" at bounding box center [456, 43] width 208 height 29
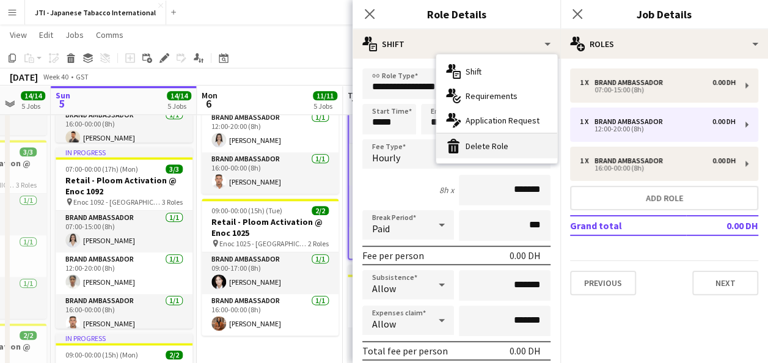
click at [503, 145] on div "bin-2 Delete Role" at bounding box center [496, 146] width 121 height 24
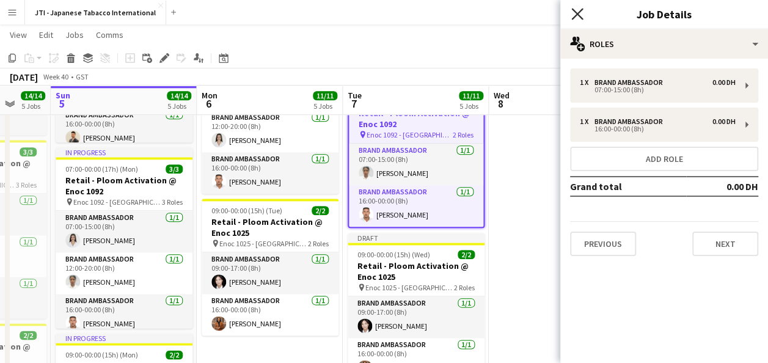
click at [578, 12] on icon "Close pop-in" at bounding box center [577, 14] width 12 height 12
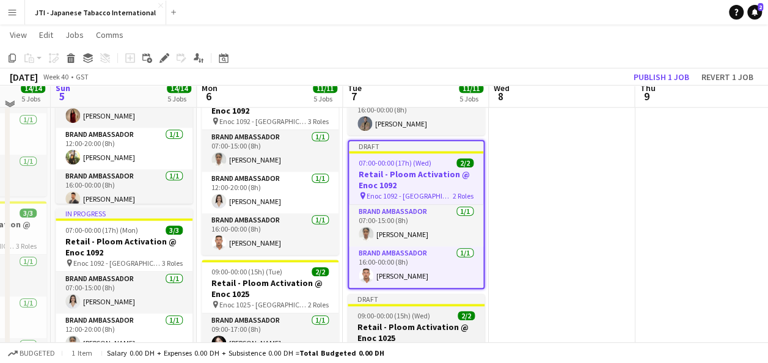
scroll to position [535, 0]
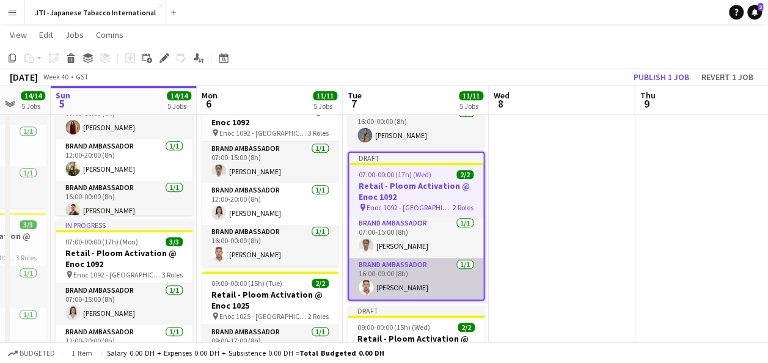
click at [412, 281] on app-card-role "Brand Ambassador [DATE] 16:00-00:00 (8h) [PERSON_NAME]" at bounding box center [416, 279] width 134 height 42
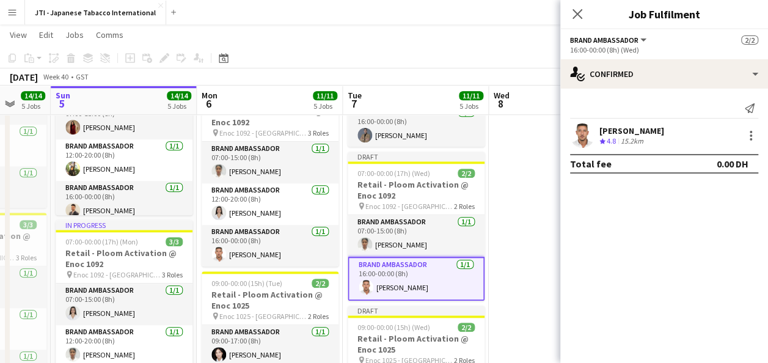
click at [415, 275] on app-card-role "Brand Ambassador [DATE] 16:00-00:00 (8h) [PERSON_NAME]" at bounding box center [416, 279] width 137 height 44
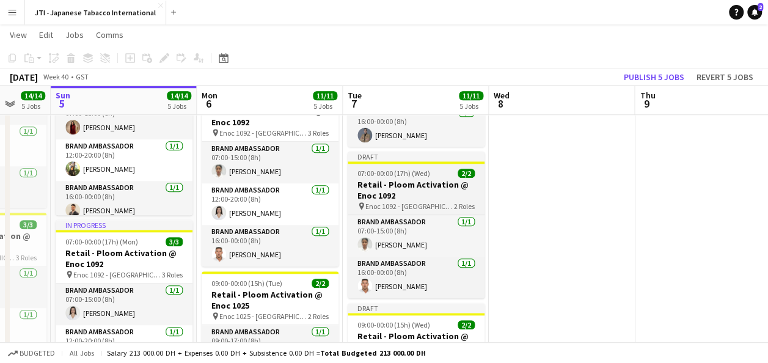
click at [394, 175] on span "07:00-00:00 (17h) (Wed)" at bounding box center [393, 173] width 73 height 9
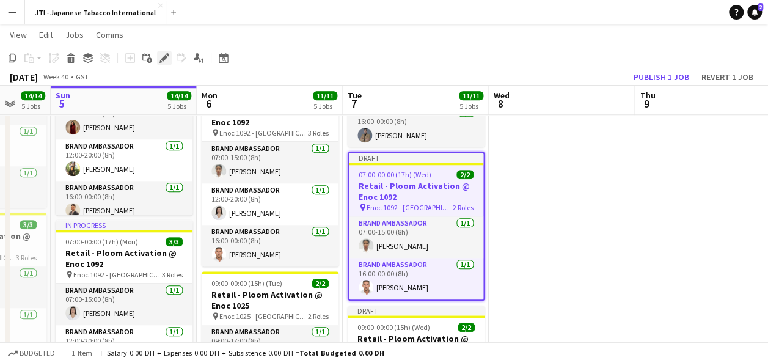
click at [164, 55] on icon "Edit" at bounding box center [164, 58] width 10 height 10
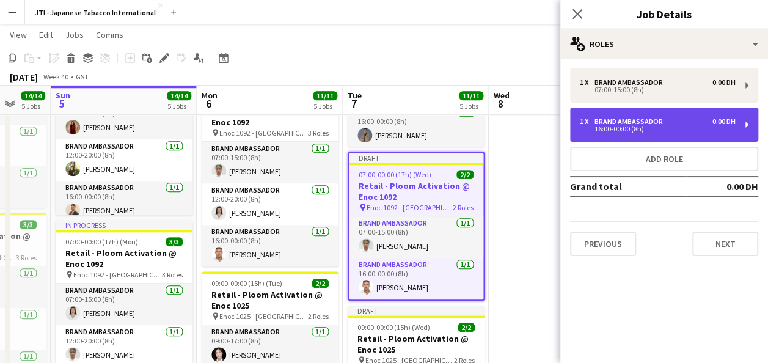
click at [633, 130] on div "16:00-00:00 (8h)" at bounding box center [658, 129] width 156 height 6
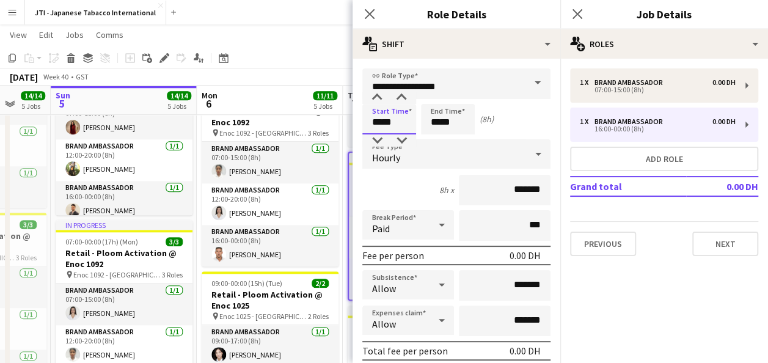
click at [386, 122] on input "*****" at bounding box center [389, 119] width 54 height 31
type input "*****"
click at [376, 141] on div at bounding box center [377, 140] width 24 height 12
click at [437, 125] on input "*****" at bounding box center [448, 119] width 54 height 31
click at [436, 137] on div at bounding box center [435, 140] width 24 height 12
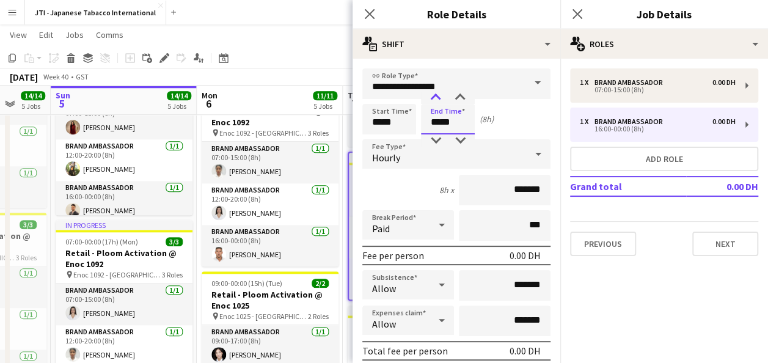
click at [434, 94] on div at bounding box center [435, 98] width 24 height 12
type input "*****"
click at [437, 141] on div at bounding box center [435, 140] width 24 height 12
click at [578, 16] on icon "Close pop-in" at bounding box center [577, 14] width 12 height 12
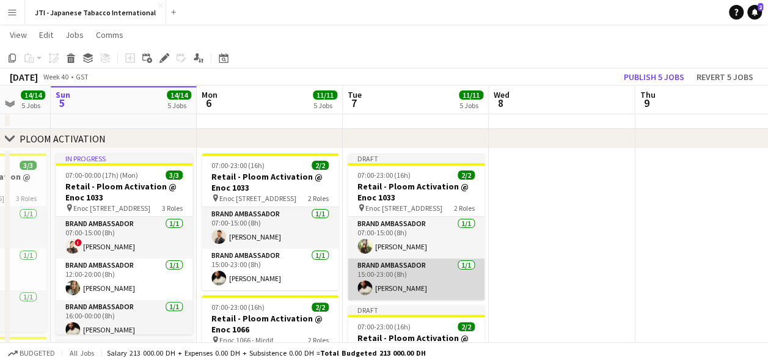
scroll to position [44, 0]
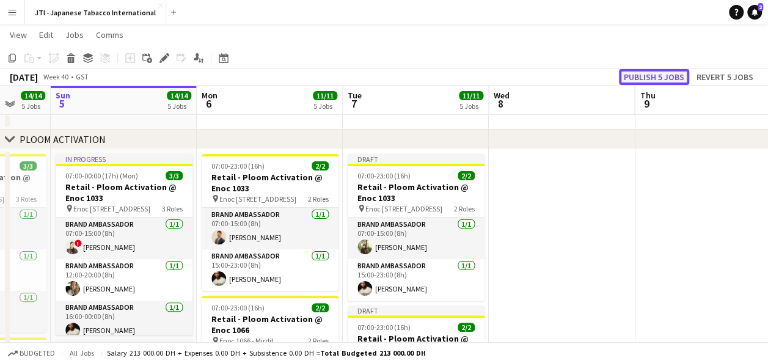
click at [670, 75] on button "Publish 5 jobs" at bounding box center [654, 77] width 70 height 16
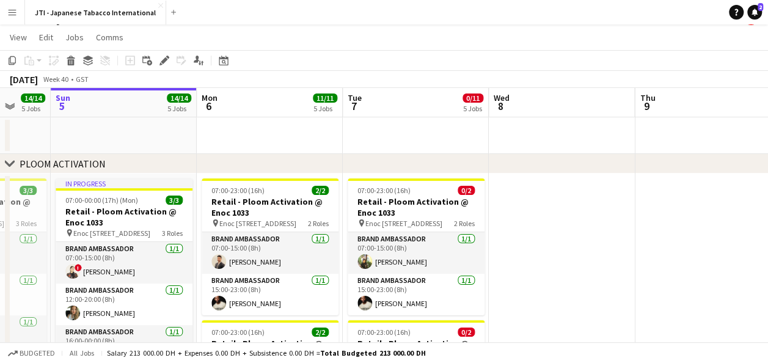
scroll to position [50, 0]
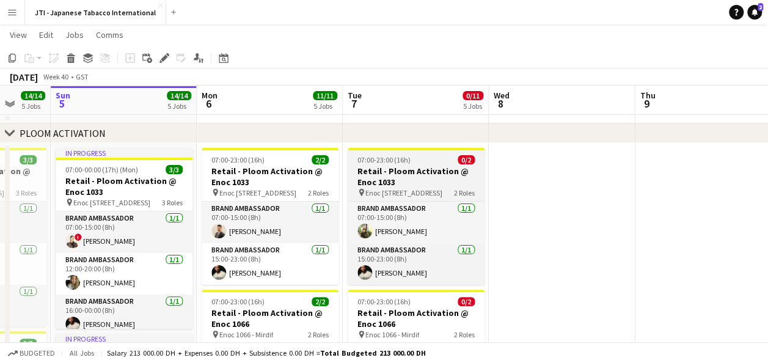
click at [411, 183] on h3 "Retail - Ploom Activation @ Enoc 1033" at bounding box center [416, 177] width 137 height 22
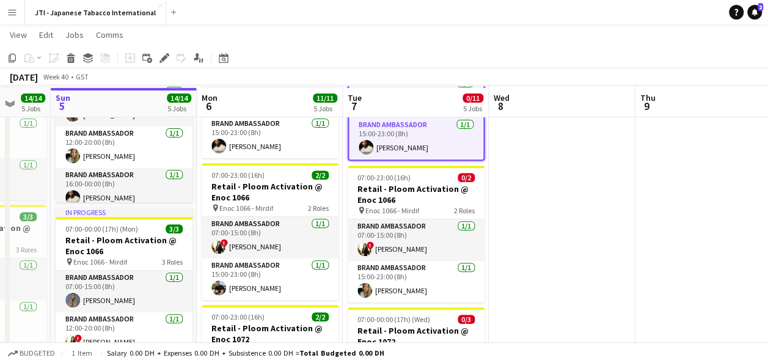
scroll to position [180, 0]
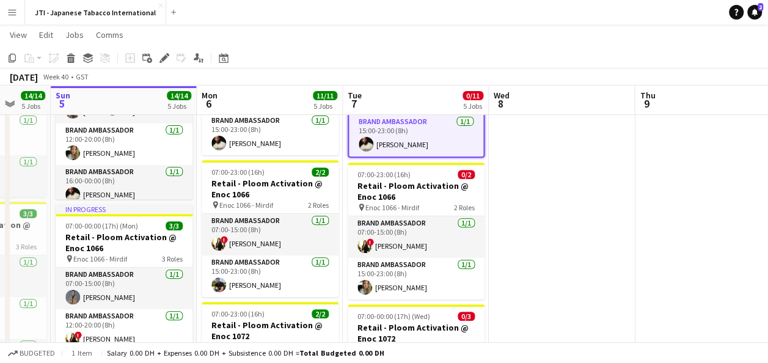
click at [411, 183] on h3 "Retail - Ploom Activation @ Enoc 1066" at bounding box center [416, 191] width 137 height 22
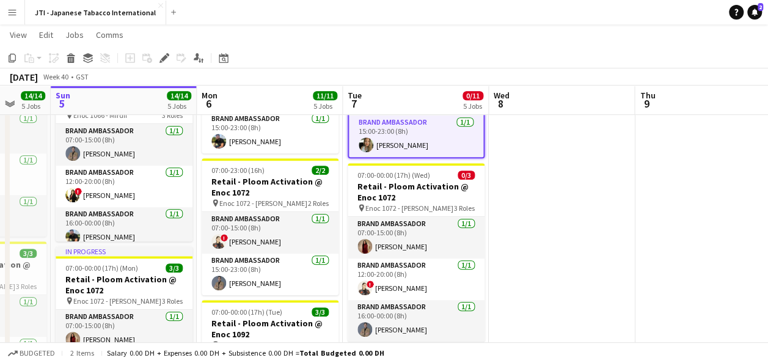
scroll to position [324, 0]
click at [411, 183] on h3 "Retail - Ploom Activation @ Enoc 1072" at bounding box center [416, 191] width 137 height 22
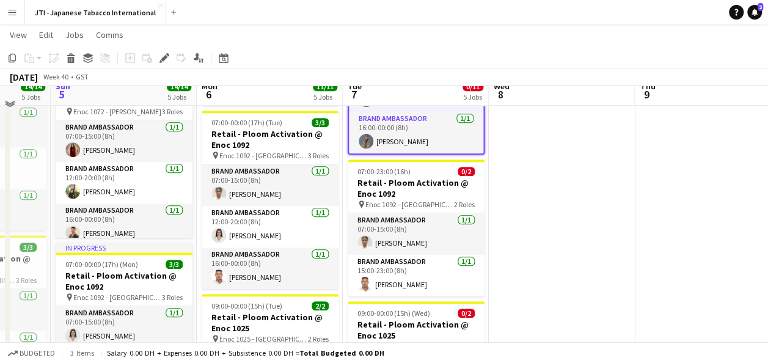
scroll to position [513, 0]
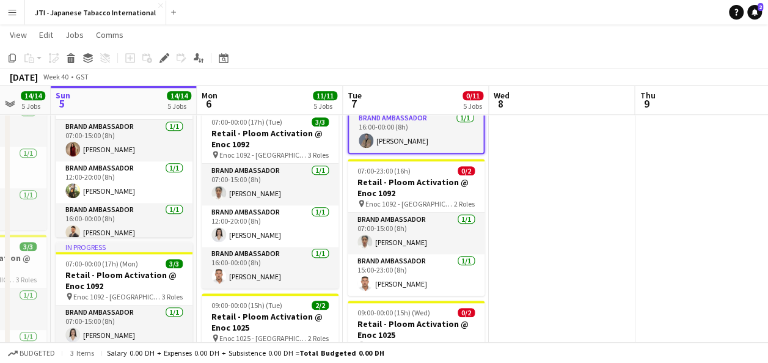
click at [411, 183] on h3 "Retail - Ploom Activation @ Enoc 1092" at bounding box center [416, 188] width 137 height 22
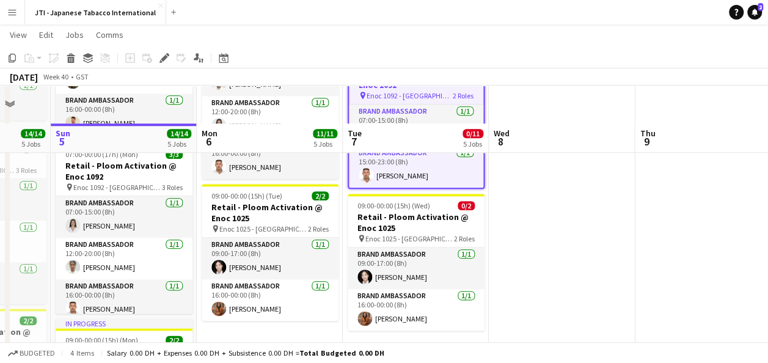
scroll to position [665, 0]
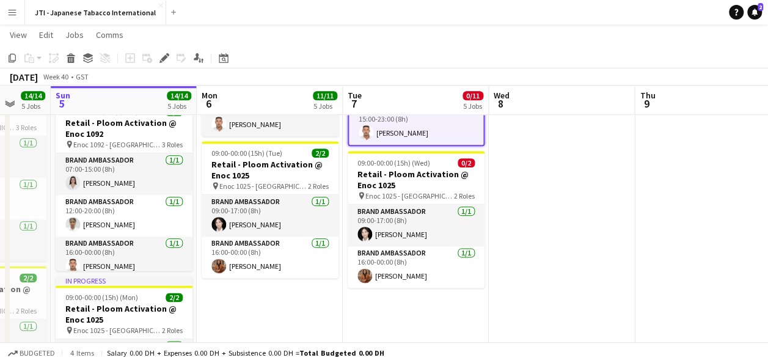
click at [411, 183] on h3 "Retail - Ploom Activation @ Enoc 1025" at bounding box center [416, 180] width 137 height 22
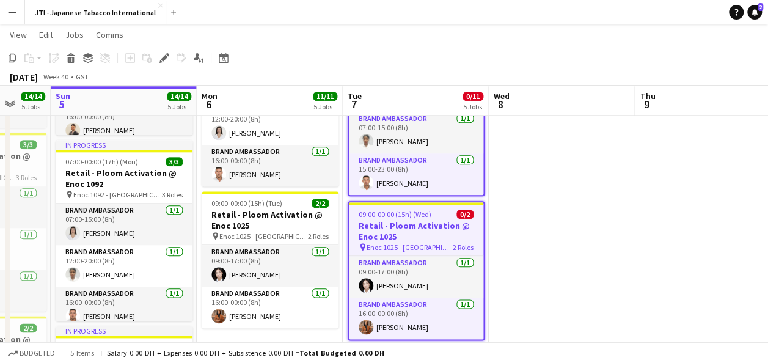
scroll to position [615, 0]
click at [12, 60] on icon "Copy" at bounding box center [12, 58] width 10 height 10
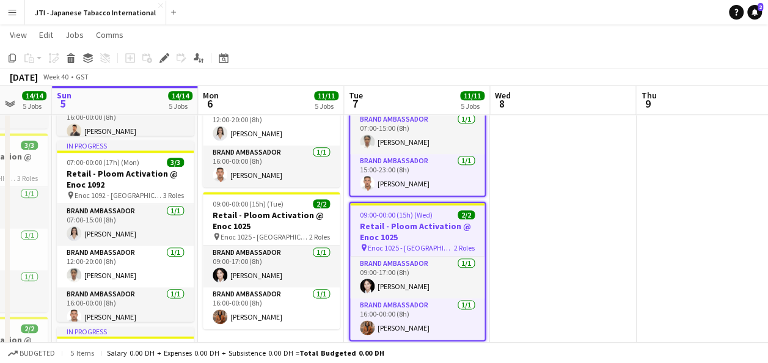
drag, startPoint x: 545, startPoint y: 147, endPoint x: 538, endPoint y: 147, distance: 7.4
click at [538, 147] on app-date-cell at bounding box center [563, 38] width 146 height 920
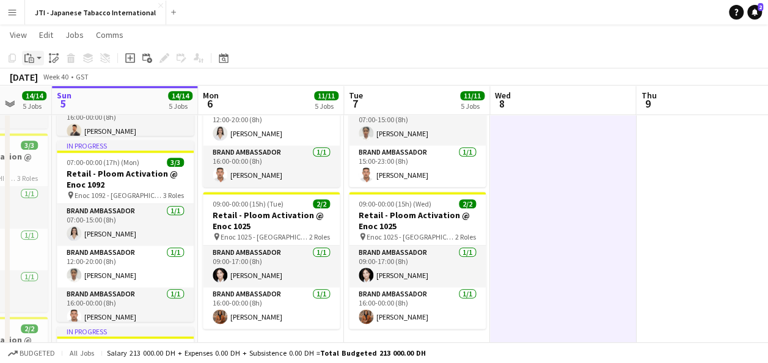
click at [38, 56] on app-action-btn "Paste" at bounding box center [33, 58] width 22 height 15
click at [48, 84] on link "Paste Ctrl+V" at bounding box center [89, 81] width 115 height 11
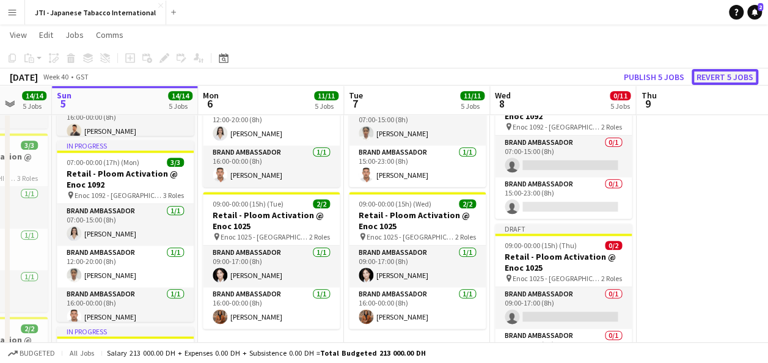
click at [723, 75] on button "Revert 5 jobs" at bounding box center [725, 77] width 67 height 16
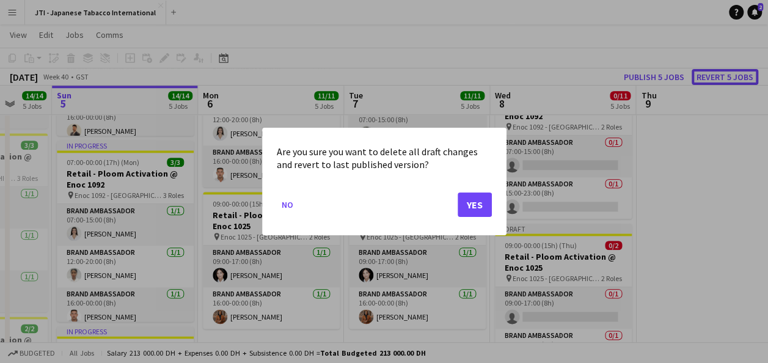
scroll to position [0, 0]
click at [476, 205] on button "Yes" at bounding box center [475, 204] width 34 height 24
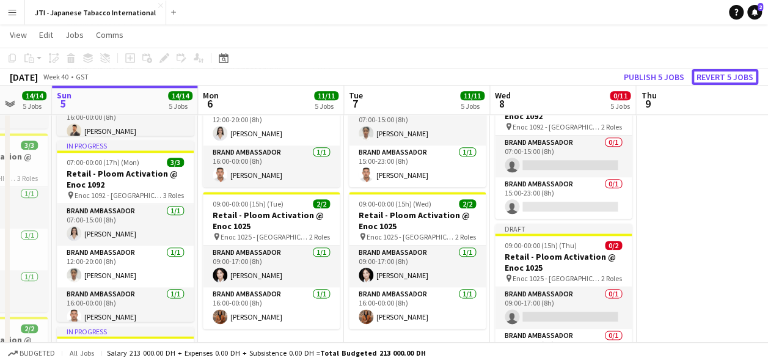
scroll to position [615, 0]
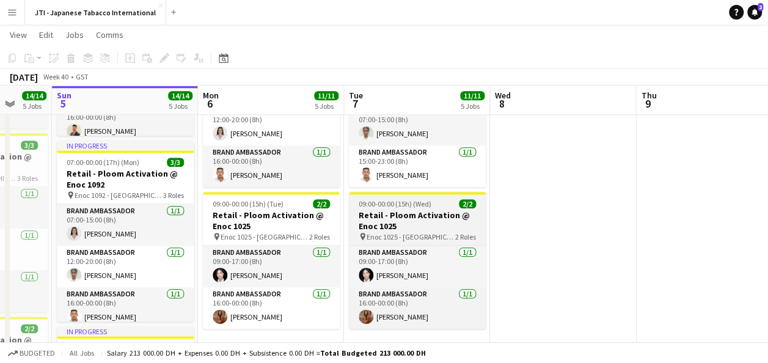
click at [407, 234] on span "Enoc 1025 - [GEOGRAPHIC_DATA]" at bounding box center [411, 236] width 89 height 9
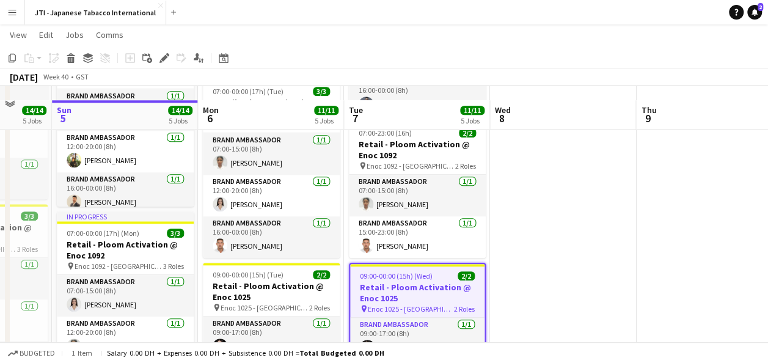
scroll to position [541, 0]
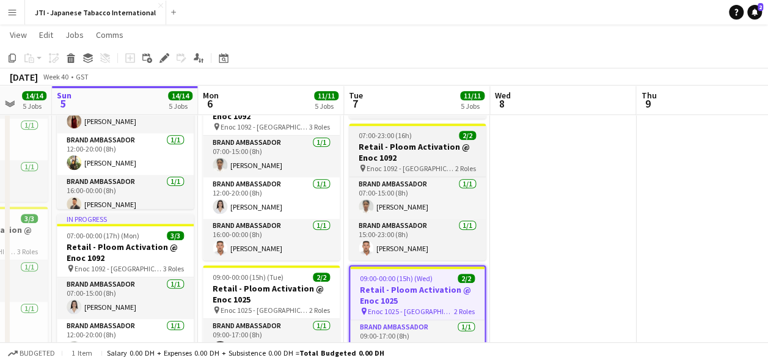
click at [407, 144] on h3 "Retail - Ploom Activation @ Enoc 1092" at bounding box center [417, 152] width 137 height 22
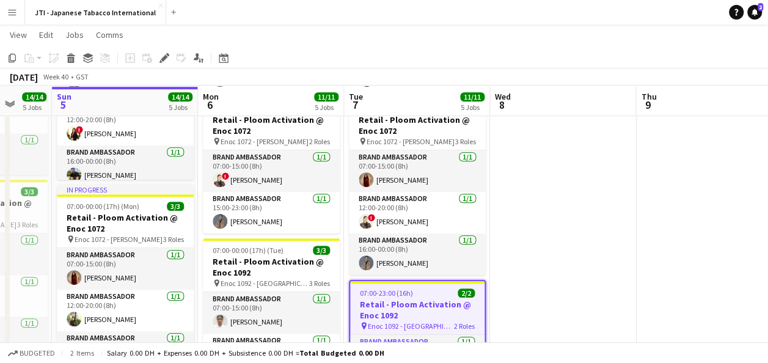
scroll to position [386, 0]
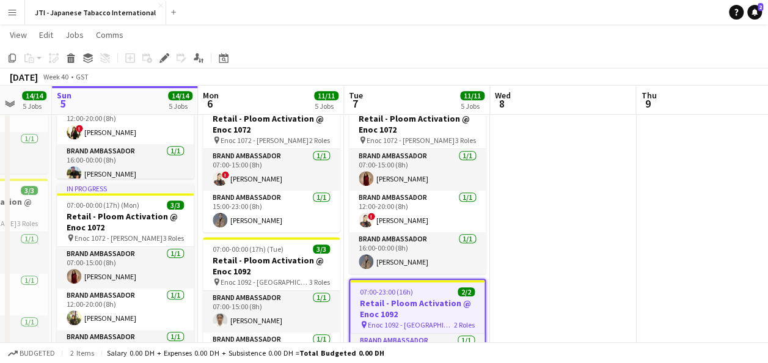
click at [407, 144] on app-job-card "07:00-00:00 (17h) (Wed) 3/3 Retail - Ploom Activation @ Enoc 1072 pin Enoc 1072…" at bounding box center [417, 184] width 137 height 178
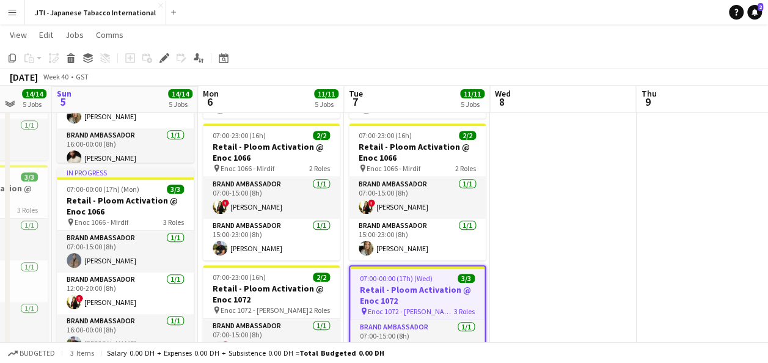
scroll to position [214, 0]
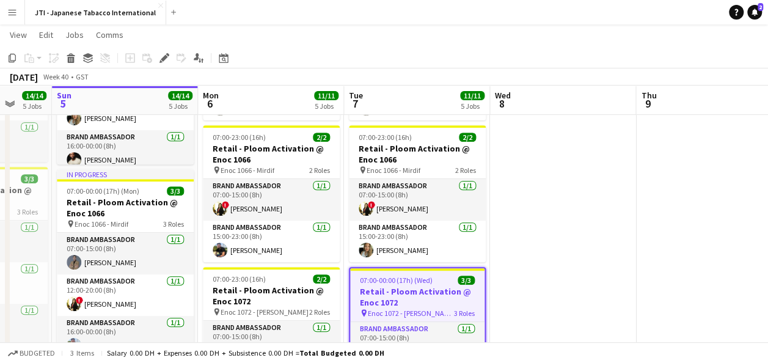
click at [407, 144] on h3 "Retail - Ploom Activation @ Enoc 1066" at bounding box center [417, 154] width 137 height 22
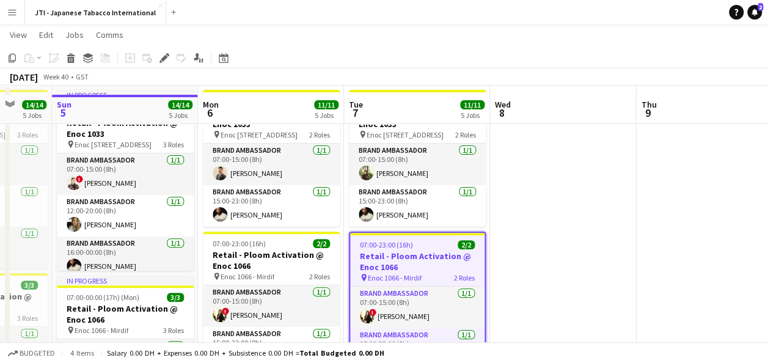
scroll to position [105, 0]
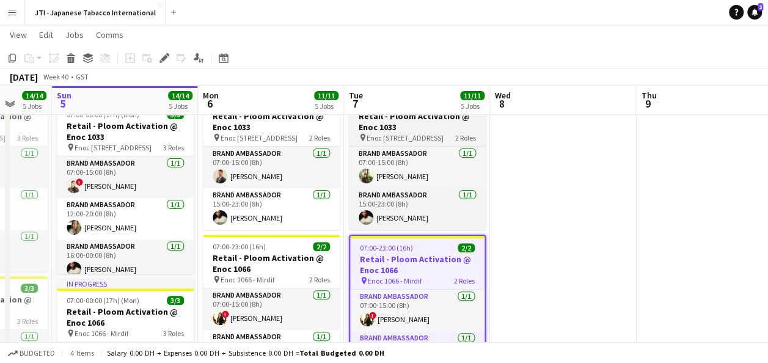
click at [407, 134] on span "Enoc [STREET_ADDRESS]" at bounding box center [405, 137] width 77 height 9
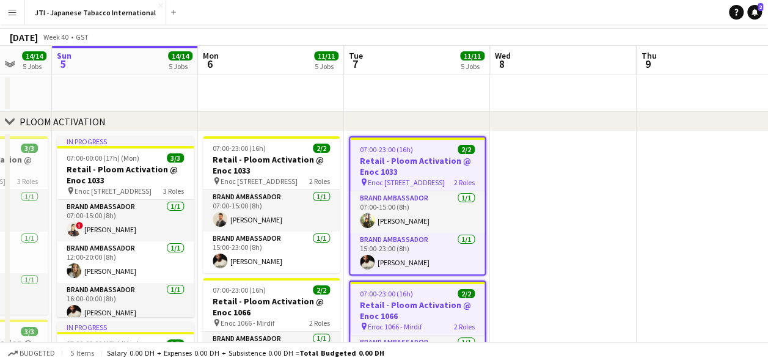
scroll to position [75, 0]
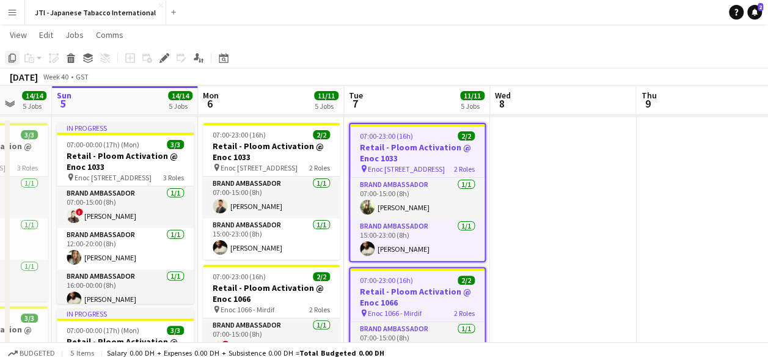
click at [10, 56] on icon at bounding box center [12, 58] width 7 height 9
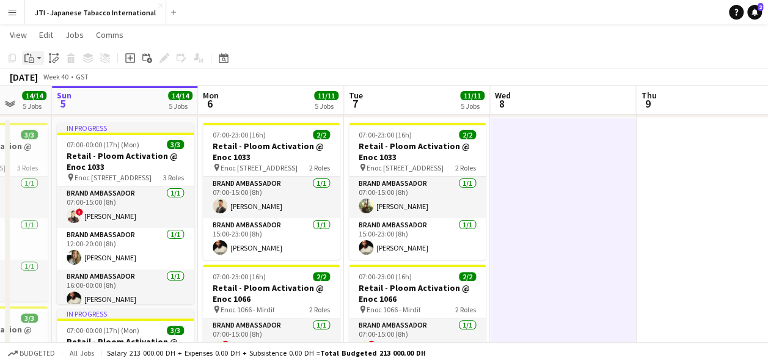
click at [27, 54] on icon at bounding box center [27, 54] width 3 height 2
click at [66, 98] on link "Paste with crew Ctrl+Shift+V" at bounding box center [89, 102] width 115 height 11
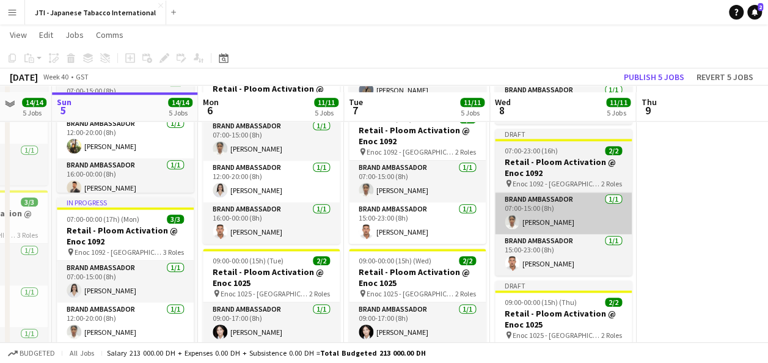
scroll to position [553, 0]
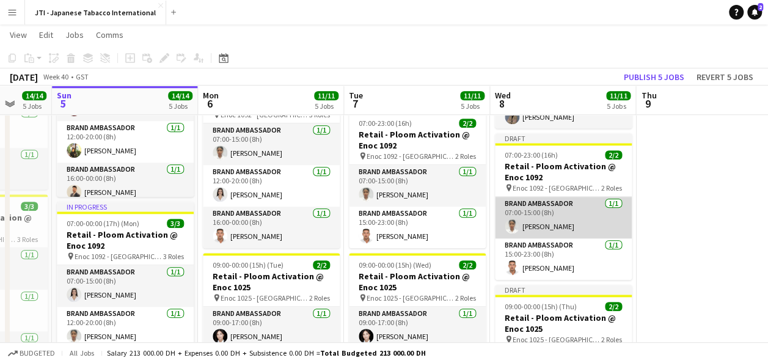
click at [569, 211] on app-card-role "Brand Ambassador [DATE] 07:00-15:00 (8h) [PERSON_NAME]" at bounding box center [563, 218] width 137 height 42
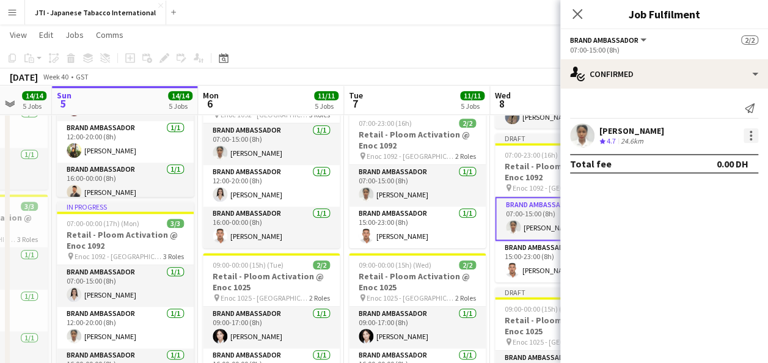
click at [753, 133] on div at bounding box center [750, 135] width 15 height 15
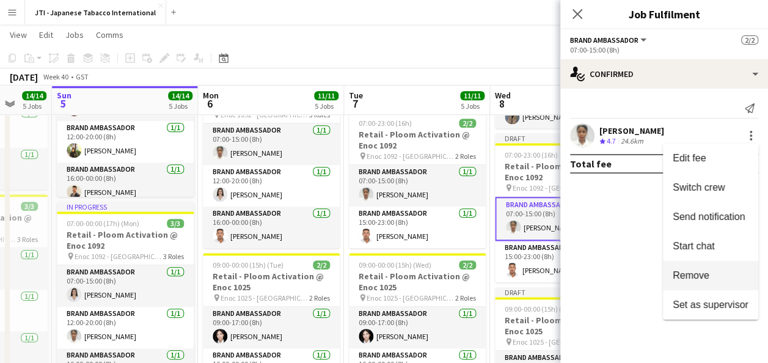
click at [715, 274] on span "Remove" at bounding box center [711, 275] width 76 height 11
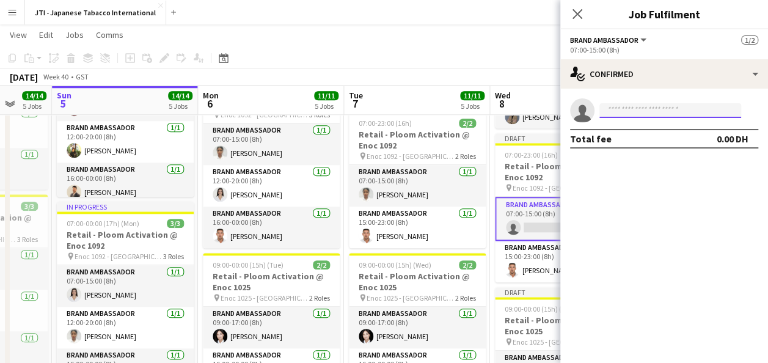
click at [674, 114] on input at bounding box center [670, 110] width 142 height 15
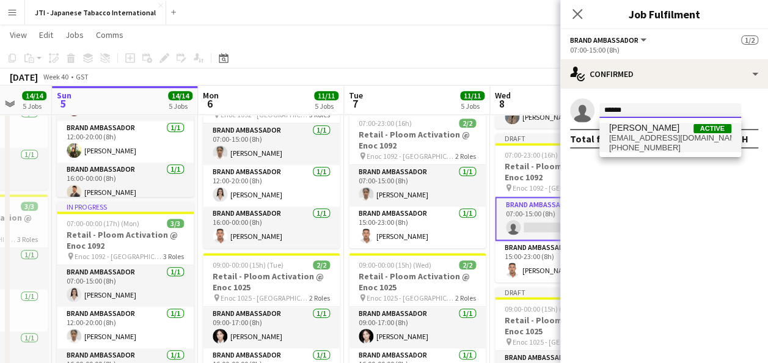
type input "******"
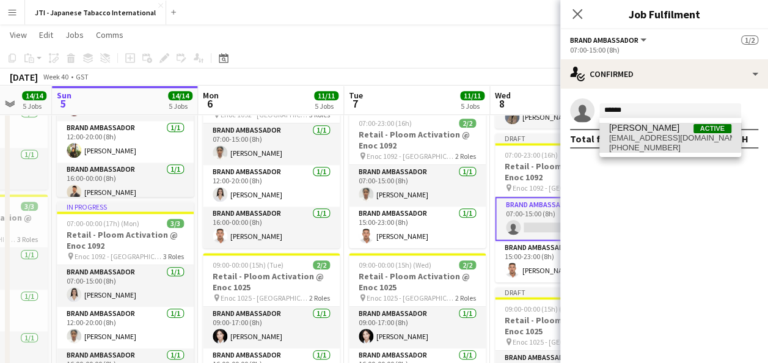
click at [648, 135] on span "[EMAIL_ADDRESS][DOMAIN_NAME]" at bounding box center [670, 138] width 122 height 10
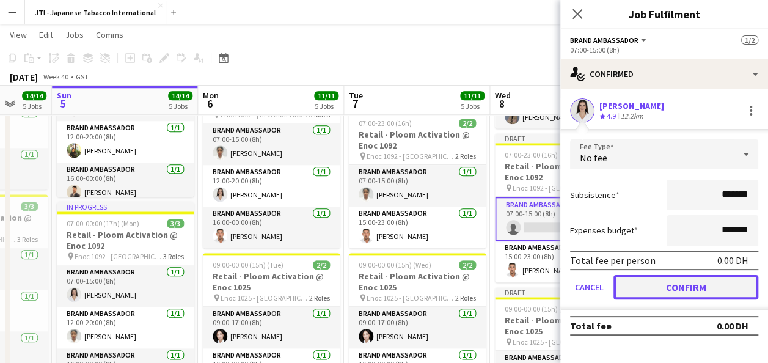
click at [682, 285] on button "Confirm" at bounding box center [685, 287] width 145 height 24
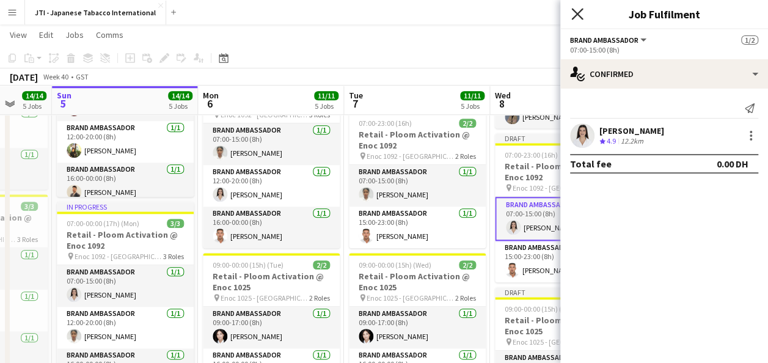
click at [578, 12] on icon at bounding box center [577, 14] width 12 height 12
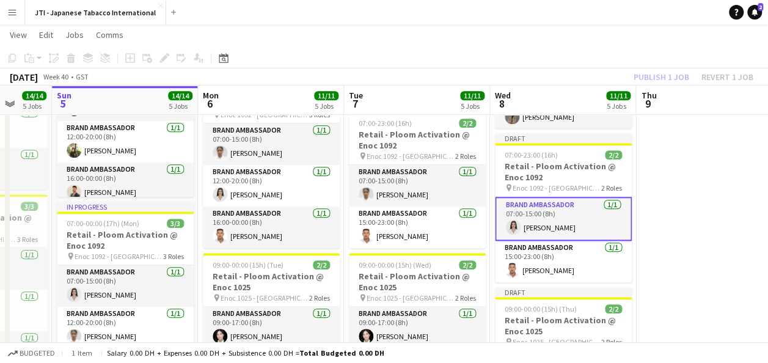
click at [699, 207] on app-date-cell at bounding box center [709, 100] width 146 height 920
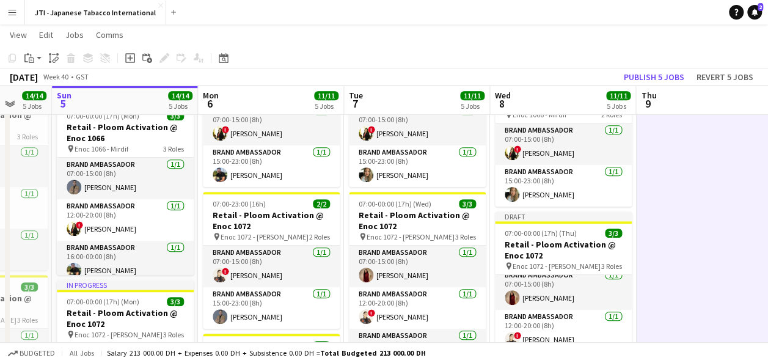
scroll to position [0, 0]
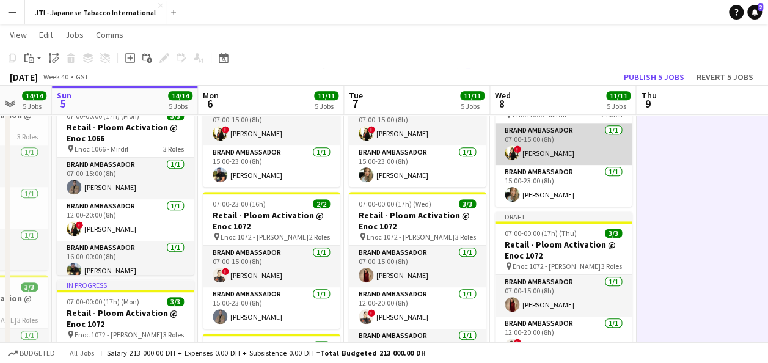
click at [555, 153] on app-card-role "Brand Ambassador [DATE] 07:00-15:00 (8h) ! [PERSON_NAME]" at bounding box center [563, 144] width 137 height 42
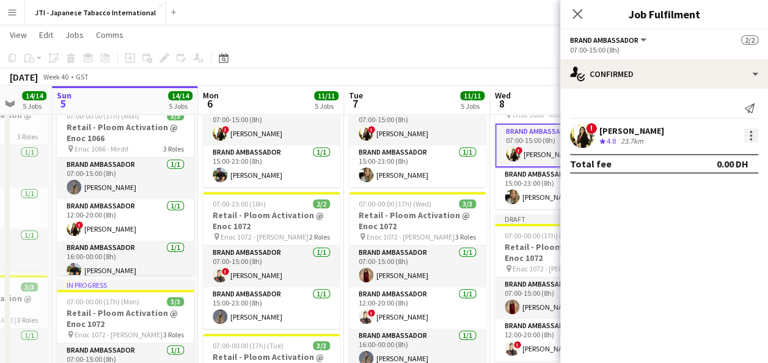
click at [751, 130] on div at bounding box center [750, 135] width 15 height 15
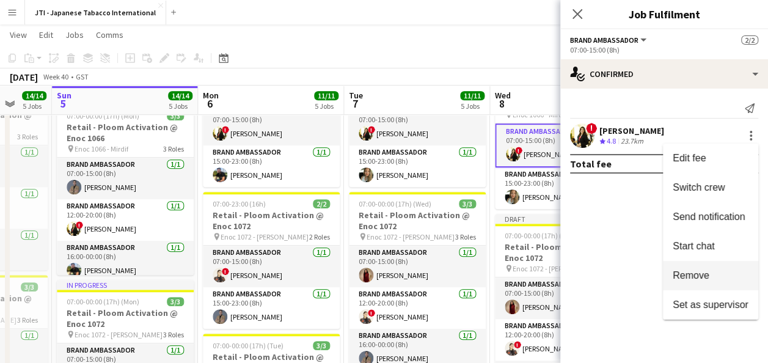
click at [701, 275] on span "Remove" at bounding box center [691, 275] width 37 height 10
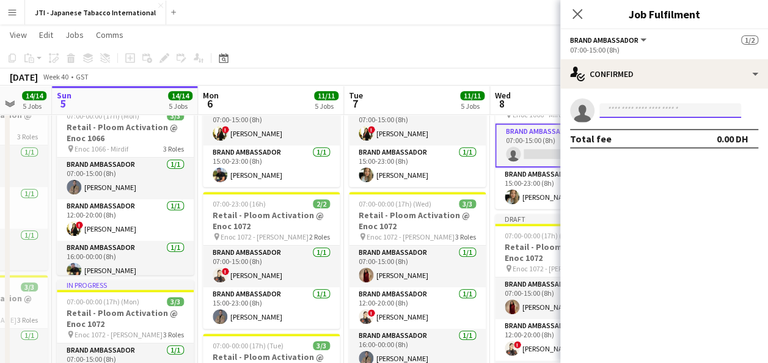
click at [666, 110] on input at bounding box center [670, 110] width 142 height 15
type input "*****"
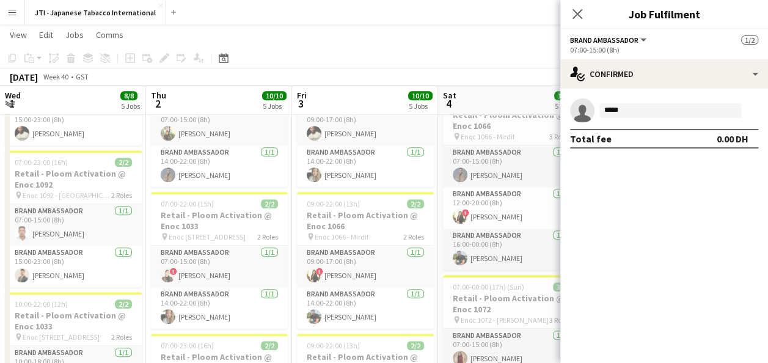
scroll to position [0, 532]
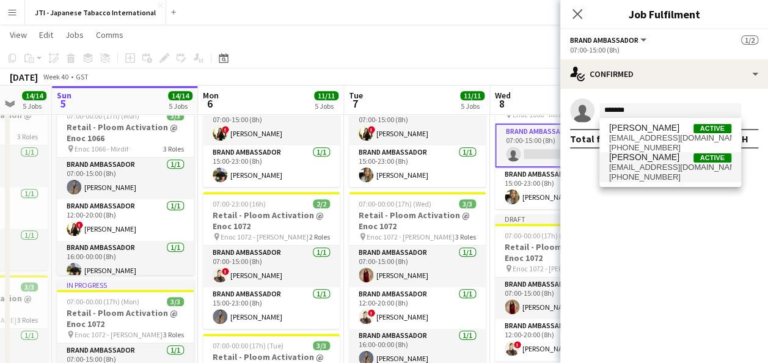
type input "*******"
click at [649, 157] on span "[PERSON_NAME]" at bounding box center [644, 157] width 70 height 10
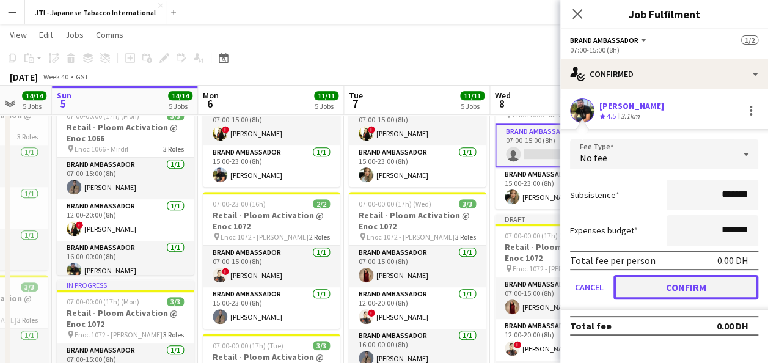
click at [680, 286] on button "Confirm" at bounding box center [685, 287] width 145 height 24
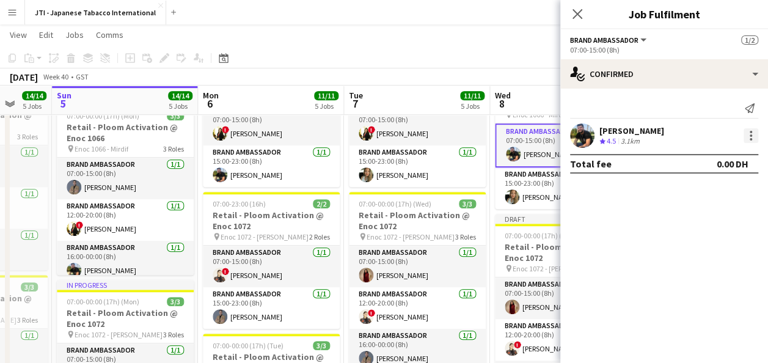
click at [753, 132] on div at bounding box center [750, 135] width 15 height 15
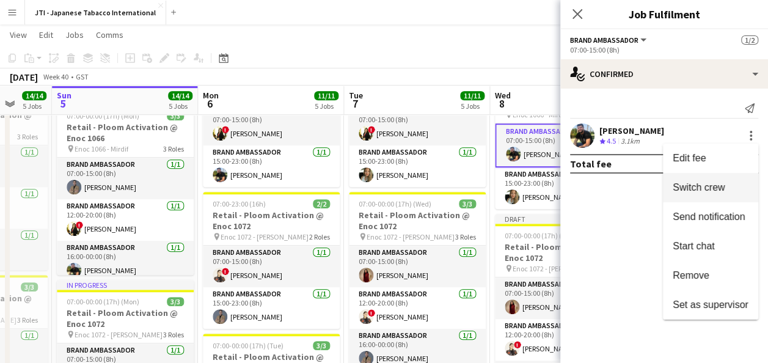
click at [726, 184] on span "Switch crew" at bounding box center [711, 187] width 76 height 11
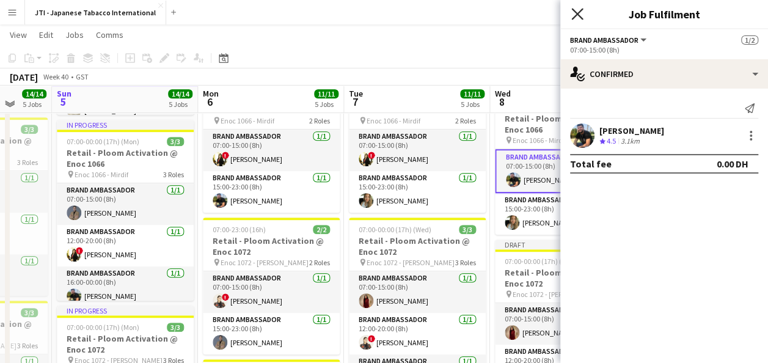
click at [577, 9] on icon "Close pop-in" at bounding box center [577, 14] width 12 height 12
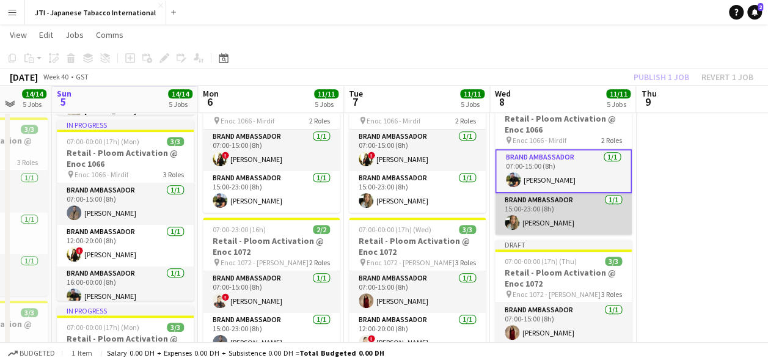
click at [604, 217] on app-card-role "Brand Ambassador 1/1 15:00-23:00 (8h) Tanja Vukas" at bounding box center [563, 214] width 137 height 42
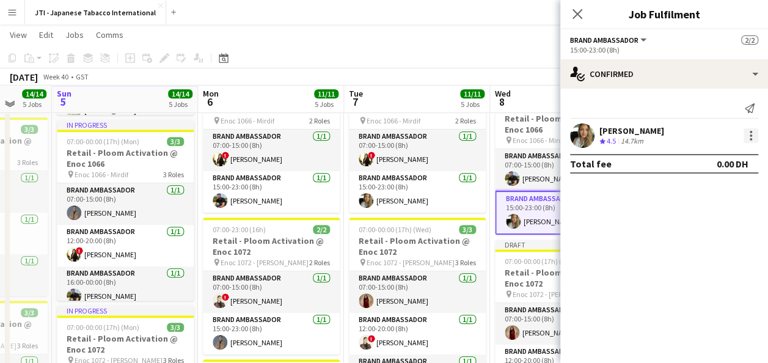
click at [750, 136] on div at bounding box center [751, 135] width 2 height 2
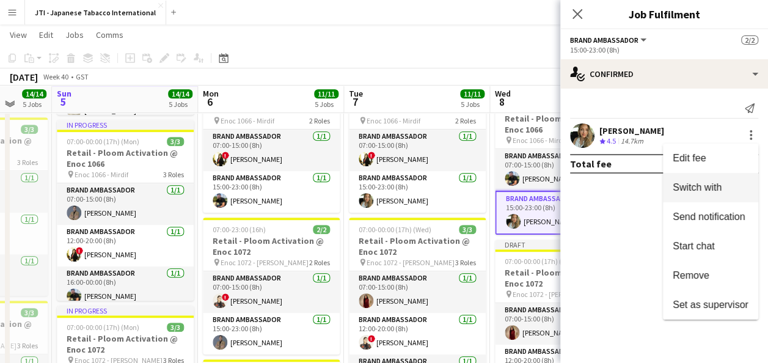
click at [721, 189] on span "Switch with" at bounding box center [697, 187] width 49 height 10
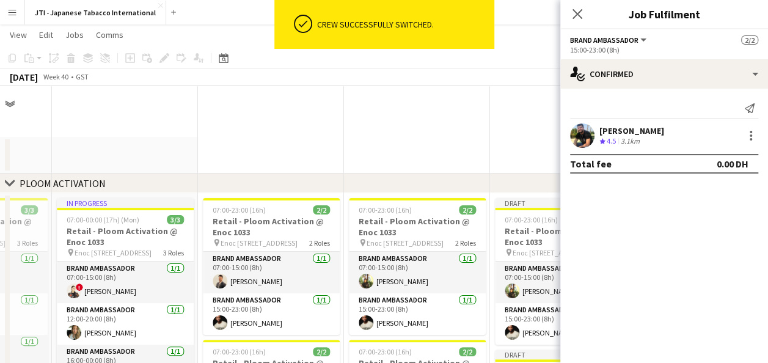
scroll to position [290, 0]
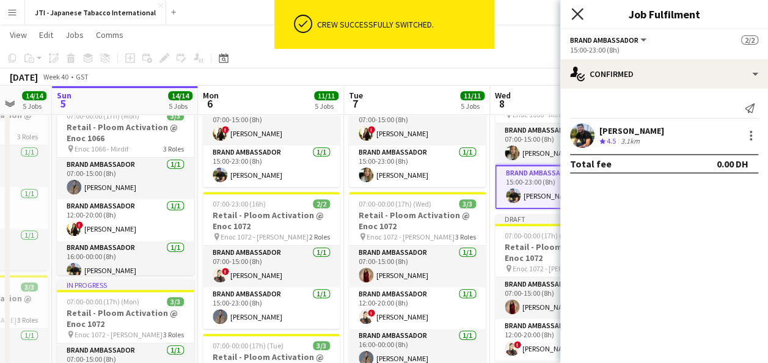
click at [578, 15] on icon at bounding box center [577, 14] width 12 height 12
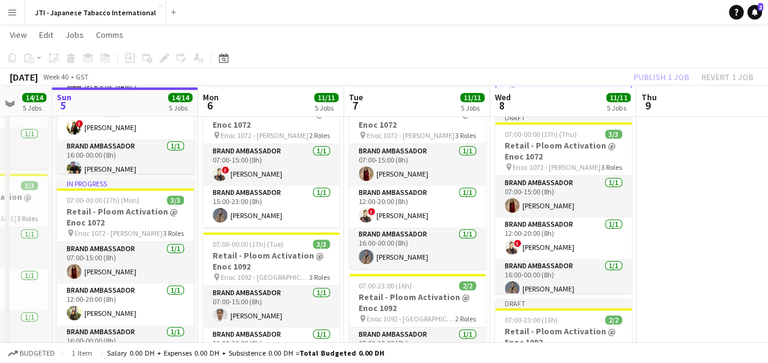
scroll to position [393, 0]
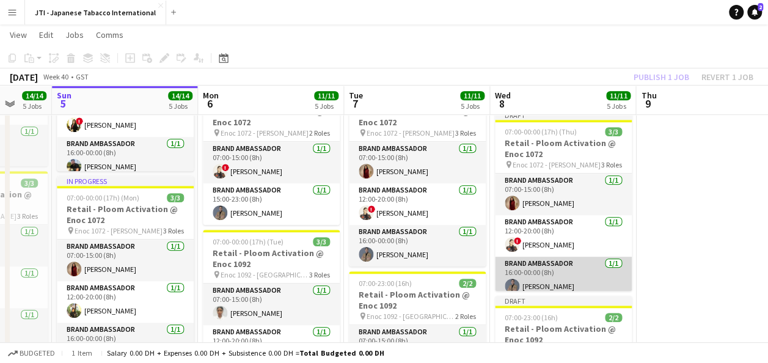
click at [577, 272] on app-card-role "Brand Ambassador 1/1 16:00-00:00 (8h) Rachid Maalfi" at bounding box center [563, 278] width 137 height 42
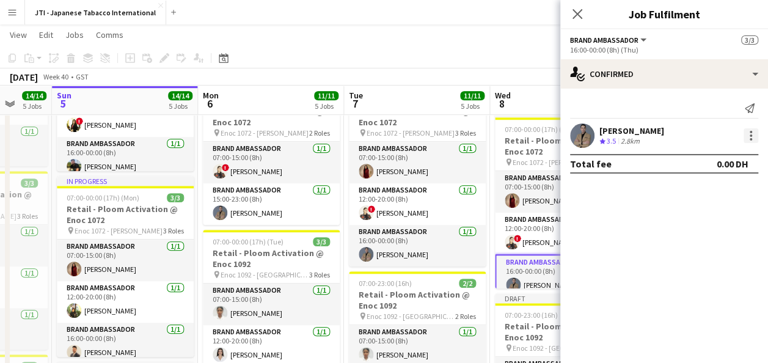
click at [749, 134] on div at bounding box center [750, 135] width 15 height 15
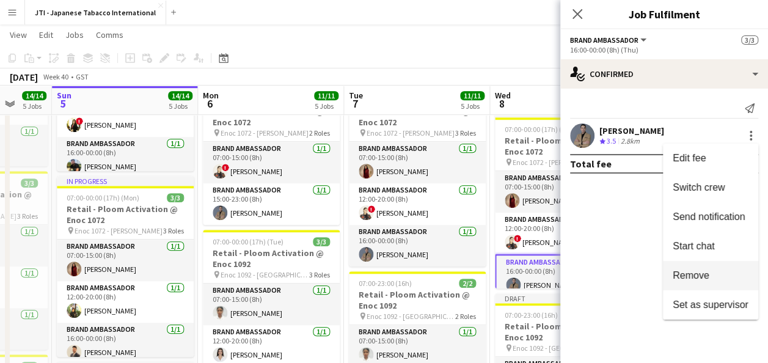
click at [711, 271] on span "Remove" at bounding box center [711, 275] width 76 height 11
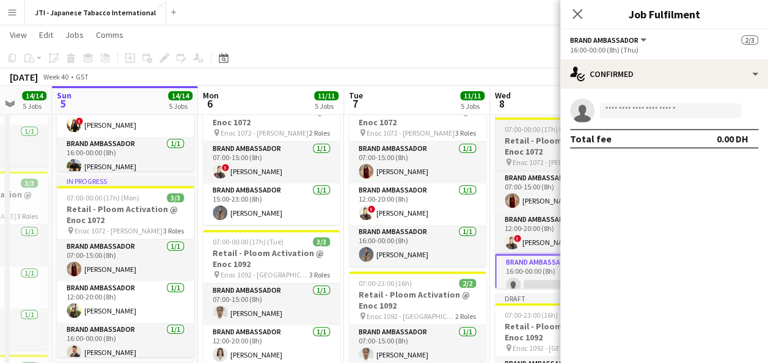
click at [524, 144] on h3 "Retail - Ploom Activation @ Enoc 1072" at bounding box center [563, 146] width 137 height 22
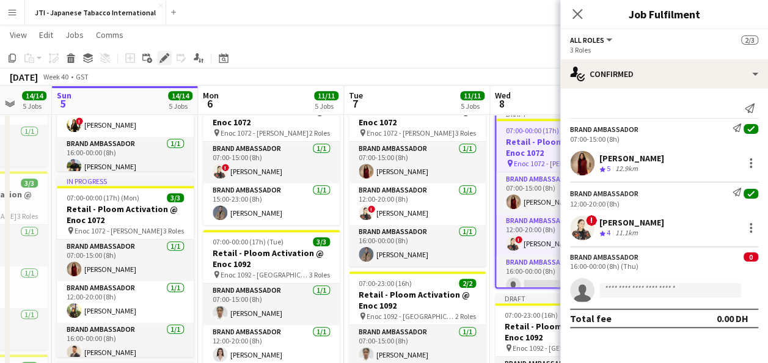
click at [162, 56] on icon "Edit" at bounding box center [164, 58] width 10 height 10
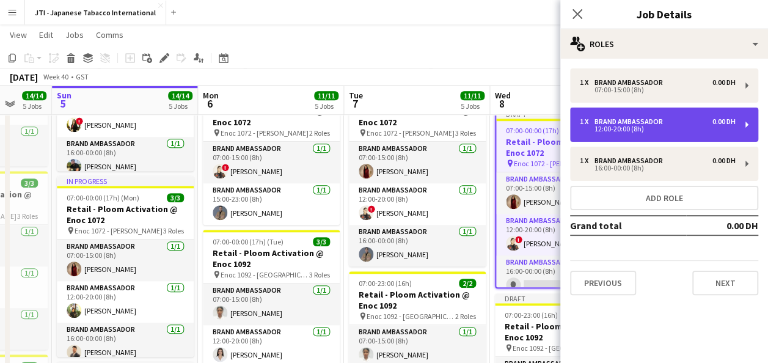
click at [738, 125] on div "1 x Brand Ambassador 0.00 DH 12:00-20:00 (8h)" at bounding box center [664, 125] width 188 height 34
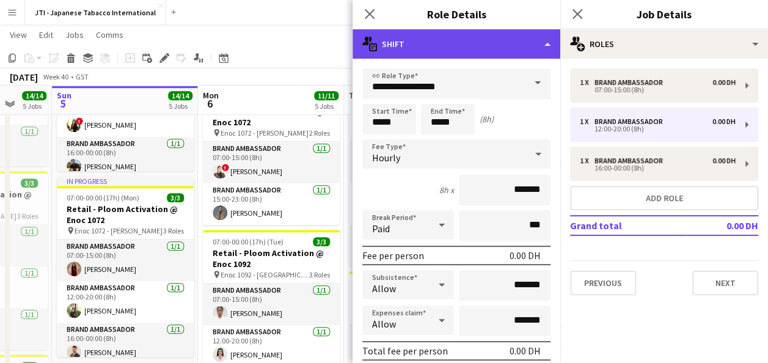
click at [551, 42] on div "multiple-actions-text Shift" at bounding box center [456, 43] width 208 height 29
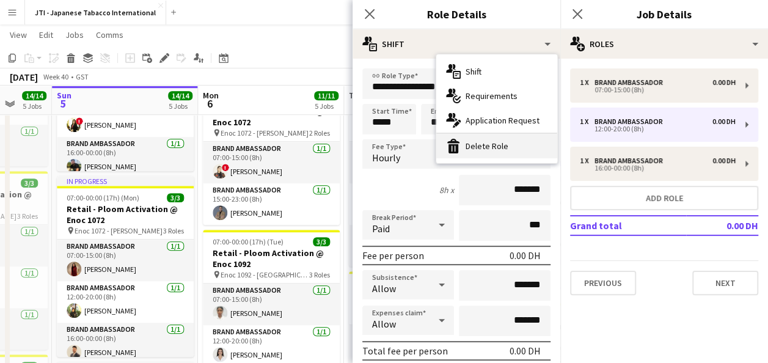
click at [490, 146] on div "bin-2 Delete Role" at bounding box center [496, 146] width 121 height 24
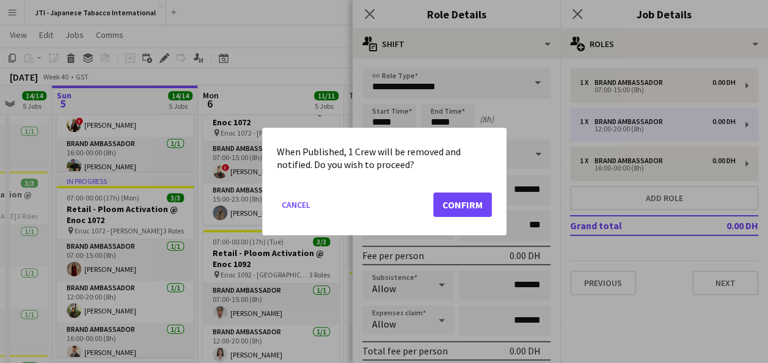
scroll to position [0, 0]
click at [464, 208] on button "Confirm" at bounding box center [462, 204] width 59 height 24
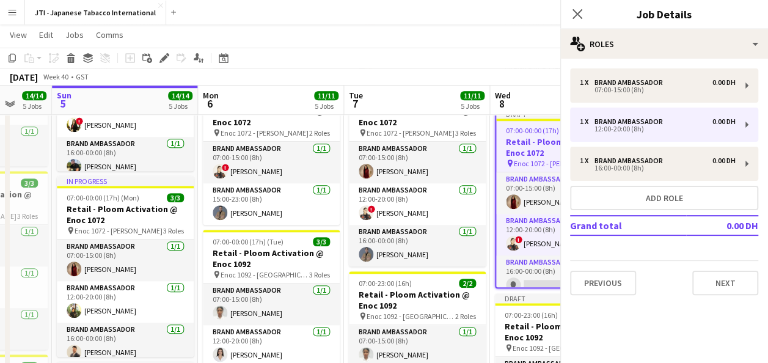
scroll to position [393, 0]
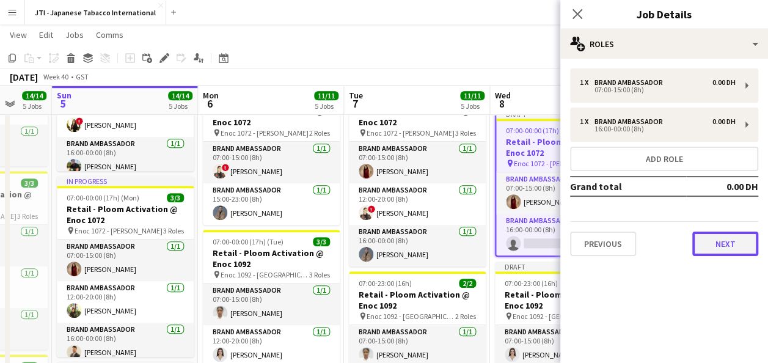
click at [731, 236] on button "Next" at bounding box center [725, 244] width 66 height 24
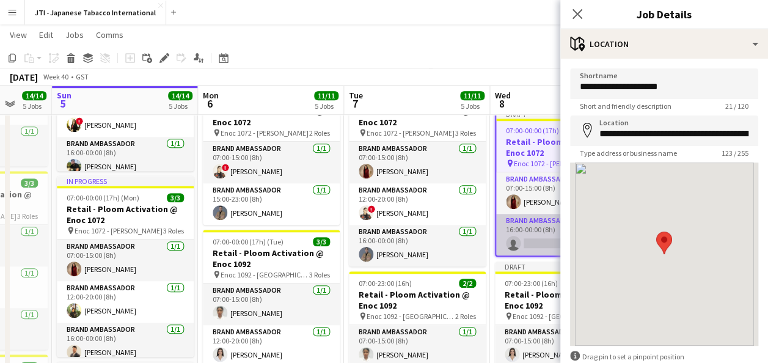
click at [539, 242] on app-card-role "Brand Ambassador 0/1 16:00-00:00 (8h) single-neutral-actions" at bounding box center [563, 235] width 134 height 42
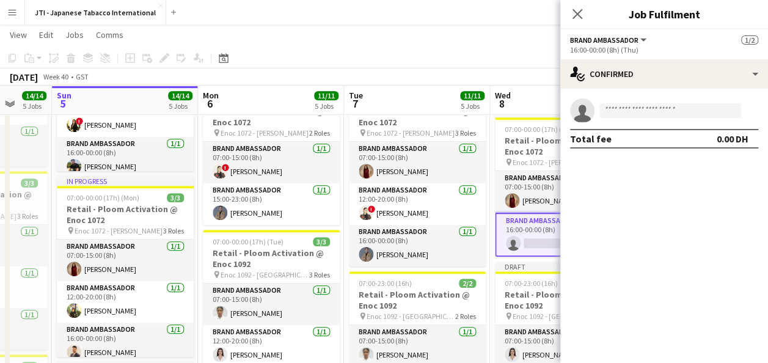
click at [539, 238] on app-card-role "Brand Ambassador 0/1 16:00-00:00 (8h) single-neutral-actions" at bounding box center [563, 235] width 137 height 44
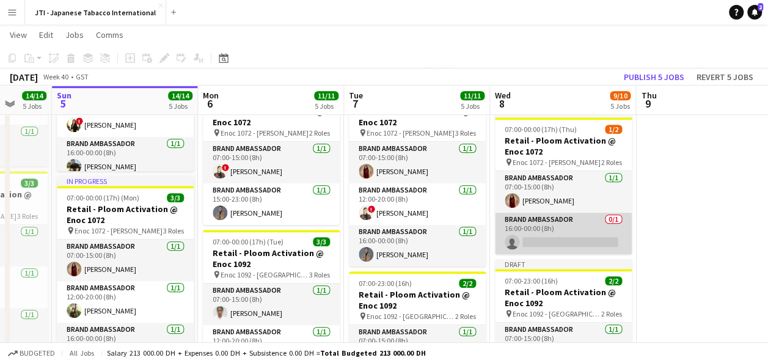
click at [541, 235] on app-card-role "Brand Ambassador 0/1 16:00-00:00 (8h) single-neutral-actions" at bounding box center [563, 234] width 137 height 42
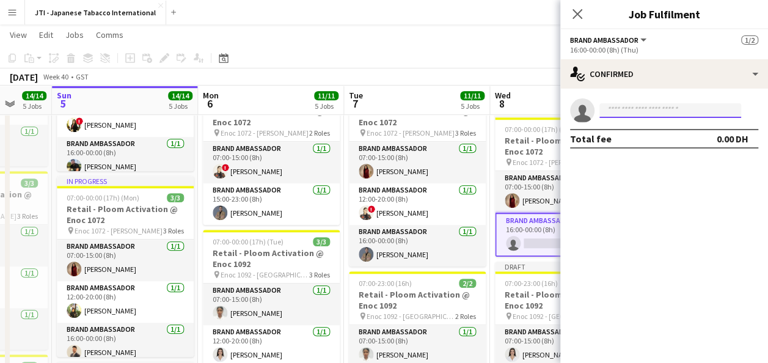
click at [649, 111] on input at bounding box center [670, 110] width 142 height 15
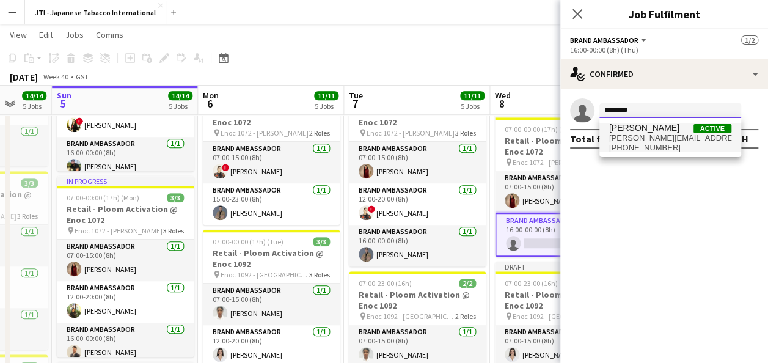
type input "********"
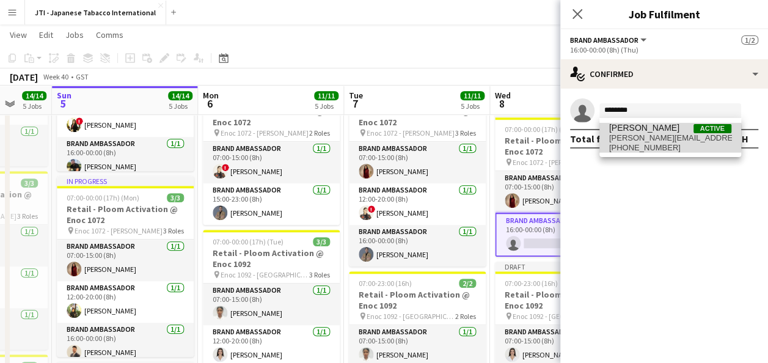
click at [648, 137] on span "[PERSON_NAME][EMAIL_ADDRESS][DOMAIN_NAME]" at bounding box center [670, 138] width 122 height 10
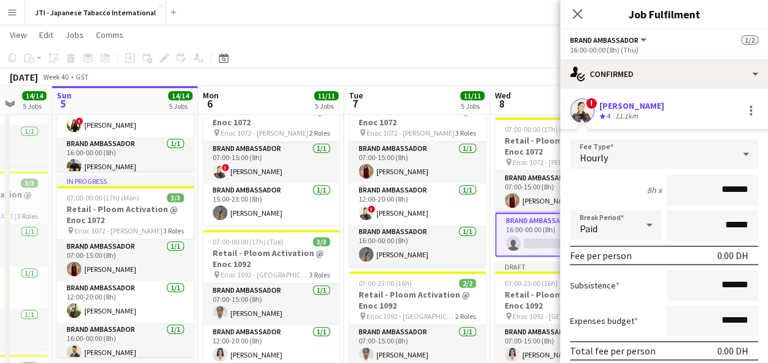
scroll to position [72, 0]
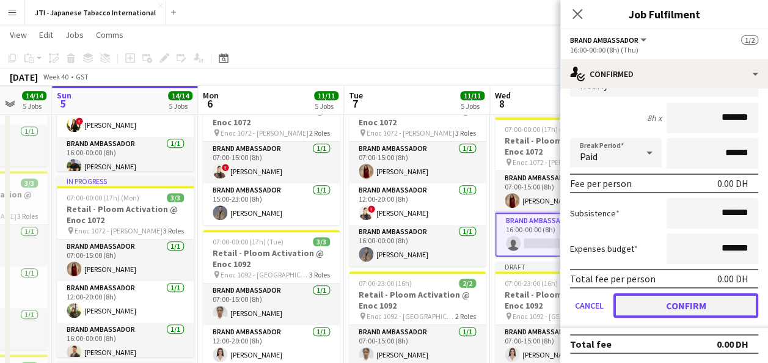
click at [680, 310] on button "Confirm" at bounding box center [685, 305] width 145 height 24
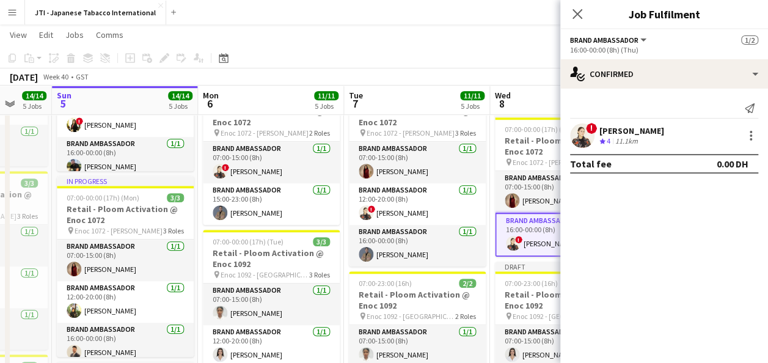
scroll to position [0, 0]
click at [571, 17] on icon "Close pop-in" at bounding box center [577, 14] width 12 height 12
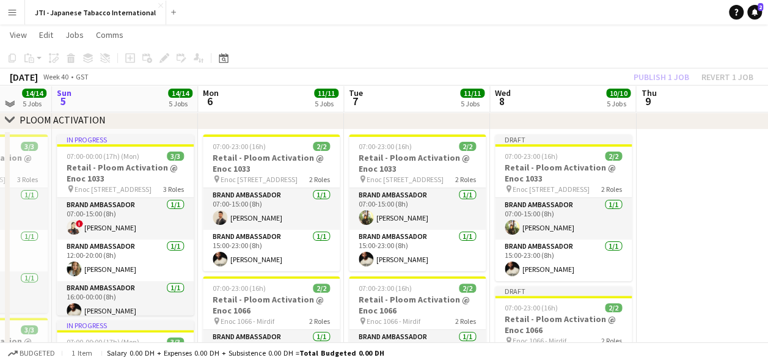
scroll to position [60, 0]
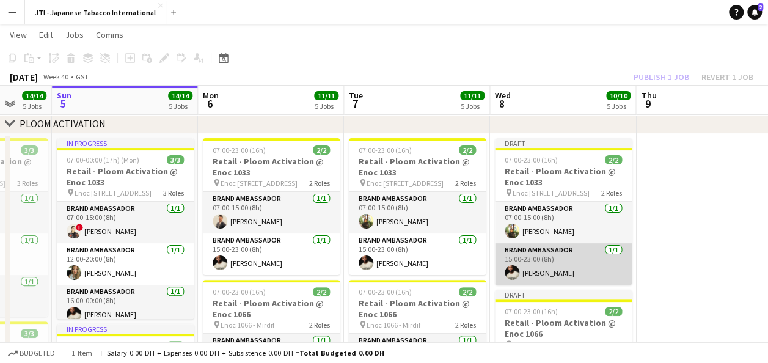
click at [557, 270] on app-card-role "Brand Ambassador 1/1 15:00-23:00 (8h) Francis Mbebele" at bounding box center [563, 264] width 137 height 42
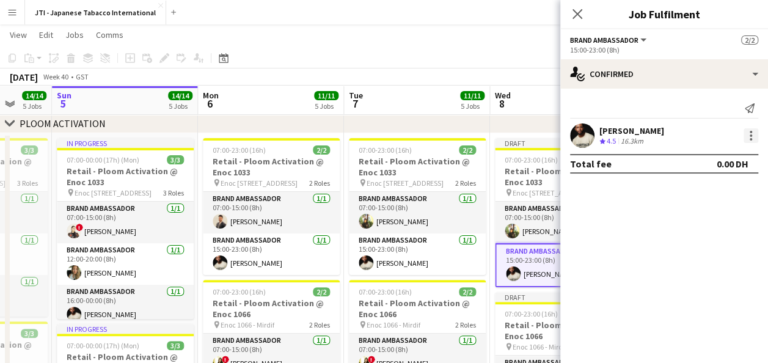
click at [748, 133] on div at bounding box center [750, 135] width 15 height 15
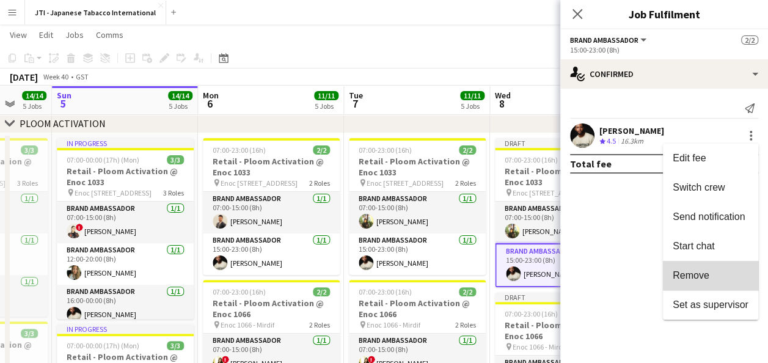
click at [717, 273] on span "Remove" at bounding box center [711, 275] width 76 height 11
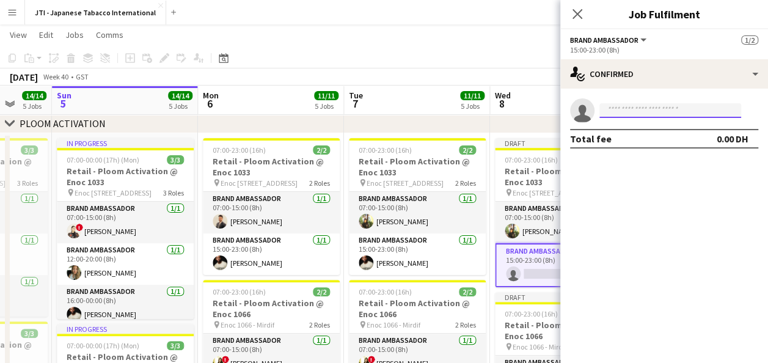
click at [666, 109] on input at bounding box center [670, 110] width 142 height 15
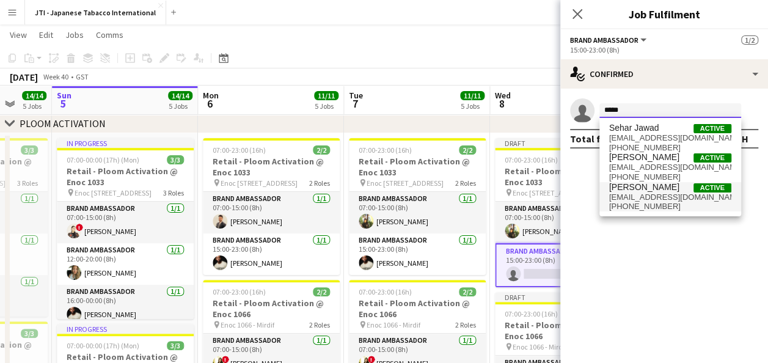
type input "*****"
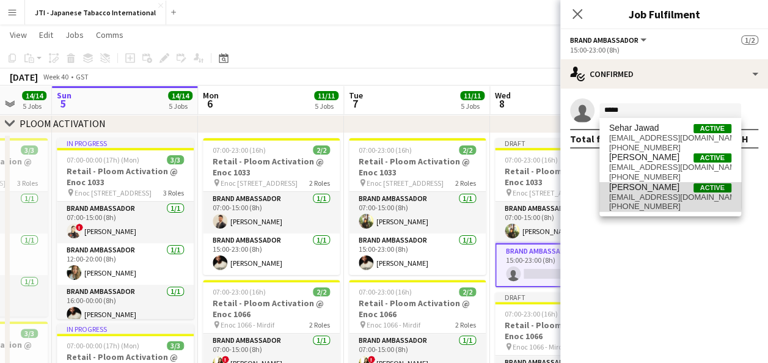
click at [641, 192] on span "[EMAIL_ADDRESS][DOMAIN_NAME]" at bounding box center [670, 197] width 122 height 10
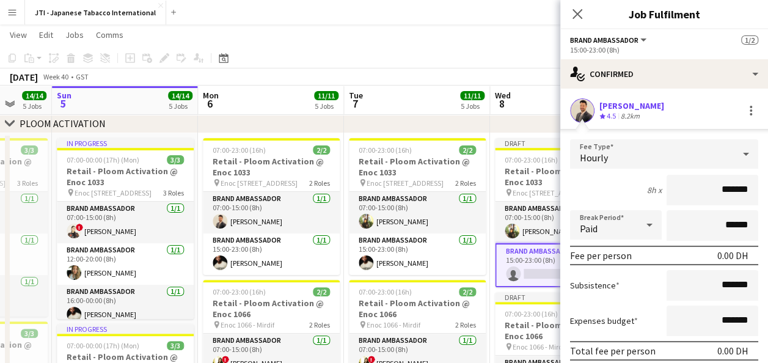
scroll to position [72, 0]
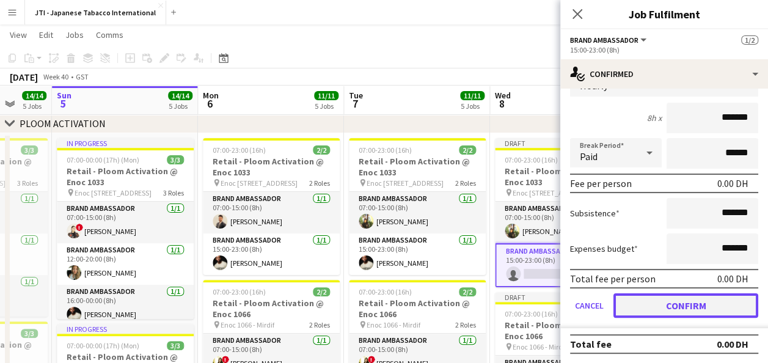
click at [695, 302] on button "Confirm" at bounding box center [685, 305] width 145 height 24
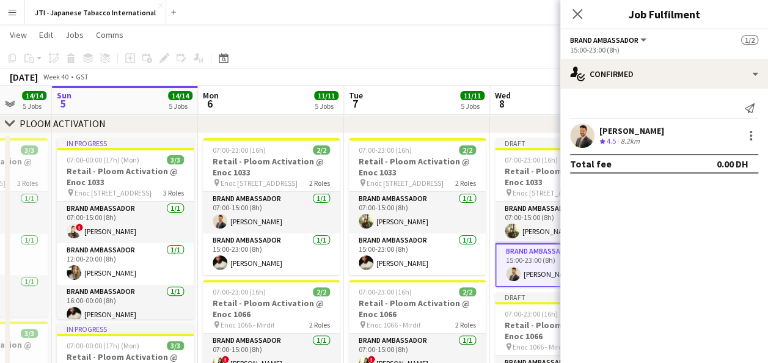
scroll to position [0, 0]
click at [575, 14] on icon "Close pop-in" at bounding box center [577, 14] width 12 height 12
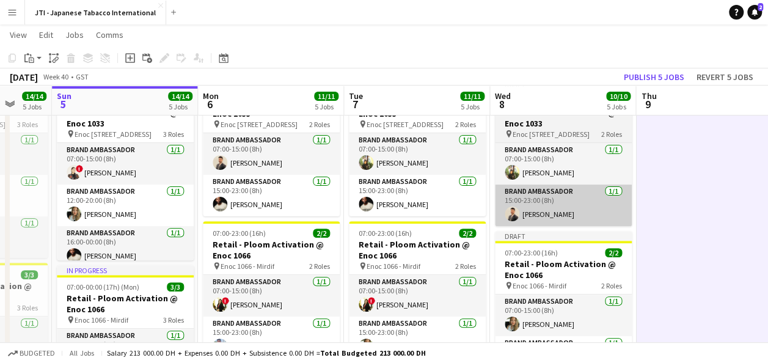
scroll to position [119, 0]
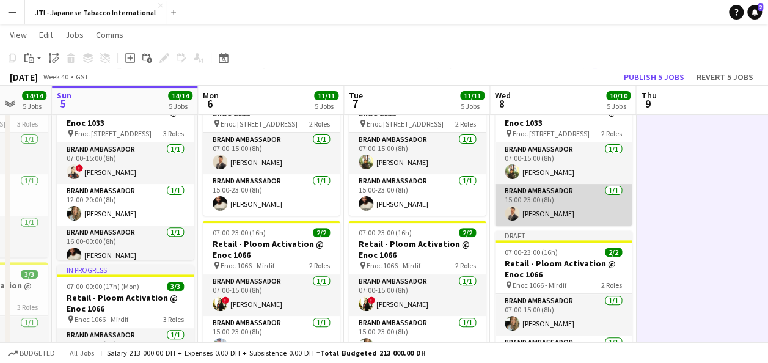
click at [565, 209] on app-card-role "Brand Ambassador 1/1 15:00-23:00 (8h) Jawad Zbair" at bounding box center [563, 205] width 137 height 42
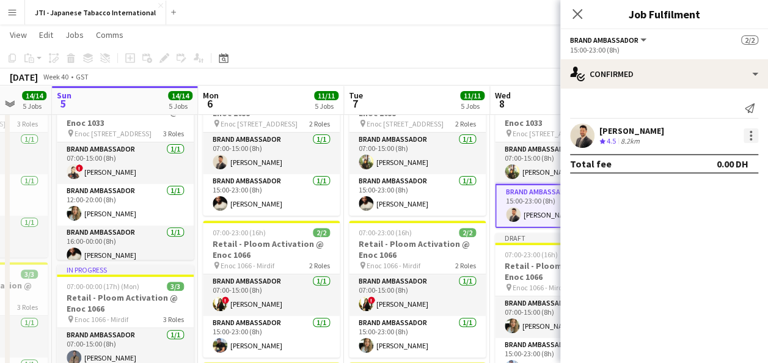
click at [748, 134] on div at bounding box center [750, 135] width 15 height 15
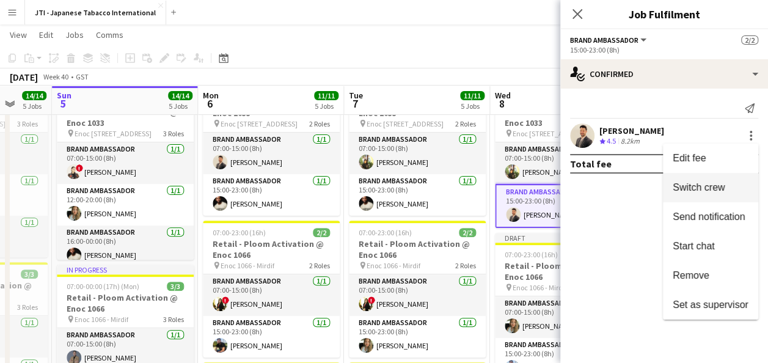
click at [720, 186] on span "Switch crew" at bounding box center [699, 187] width 52 height 10
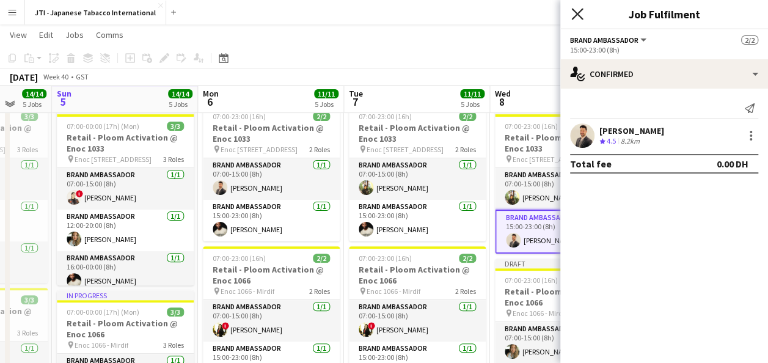
click at [580, 15] on icon "Close pop-in" at bounding box center [577, 14] width 12 height 12
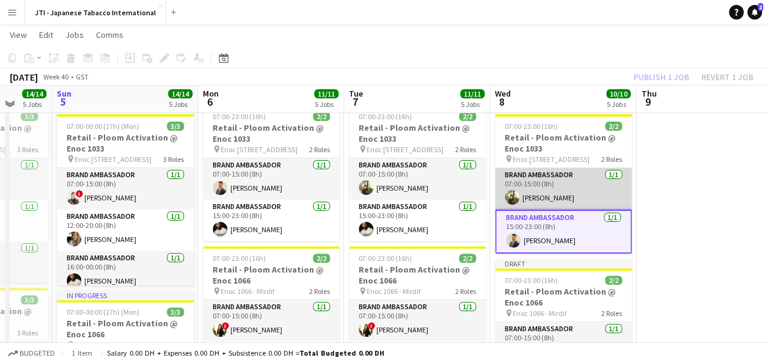
click at [613, 195] on app-card-role "Brand Ambassador 1/1 07:00-15:00 (8h) Sahreem Chaman" at bounding box center [563, 189] width 137 height 42
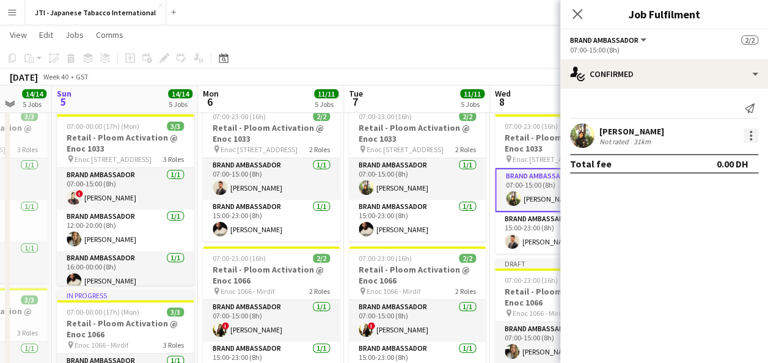
click at [753, 134] on div at bounding box center [750, 135] width 15 height 15
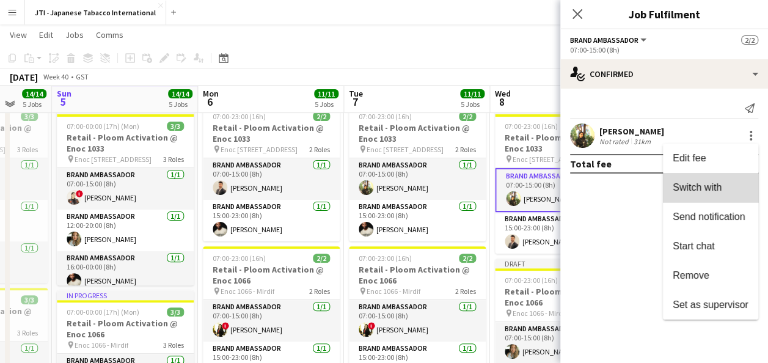
click at [723, 183] on span "Switch with" at bounding box center [711, 187] width 76 height 11
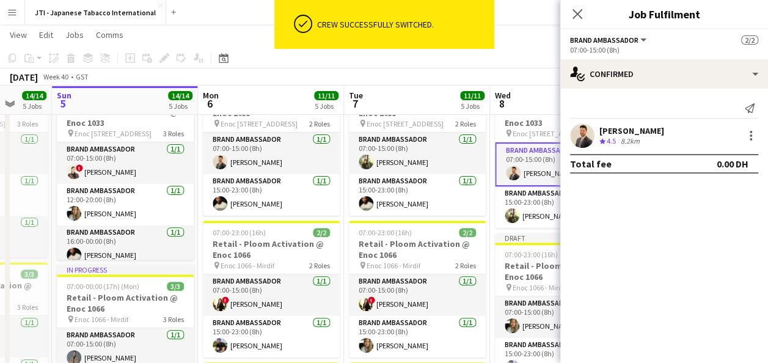
click at [519, 45] on app-page-menu "View Day view expanded Day view collapsed Month view Date picker Jump to [DATE]…" at bounding box center [384, 35] width 768 height 23
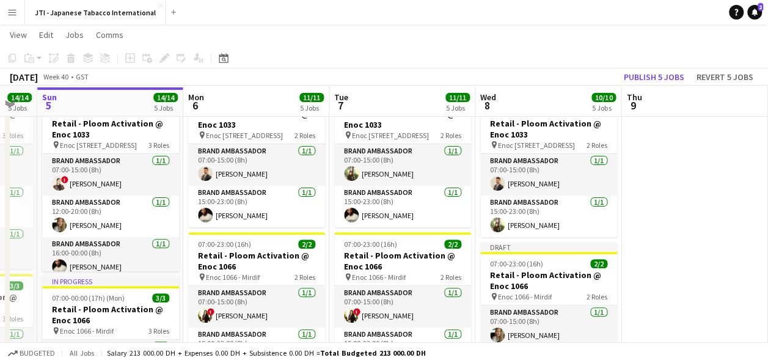
scroll to position [110, 0]
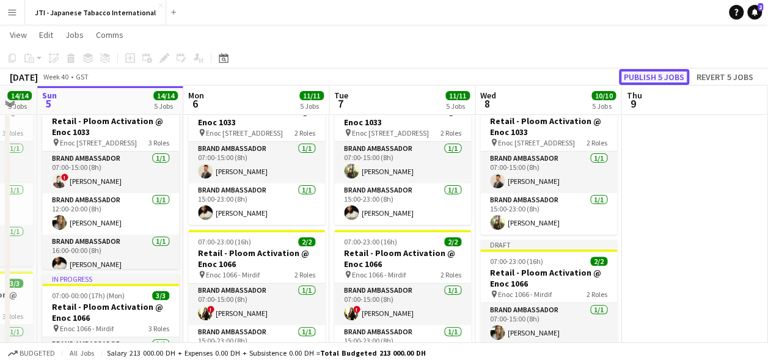
click at [665, 79] on button "Publish 5 jobs" at bounding box center [654, 77] width 70 height 16
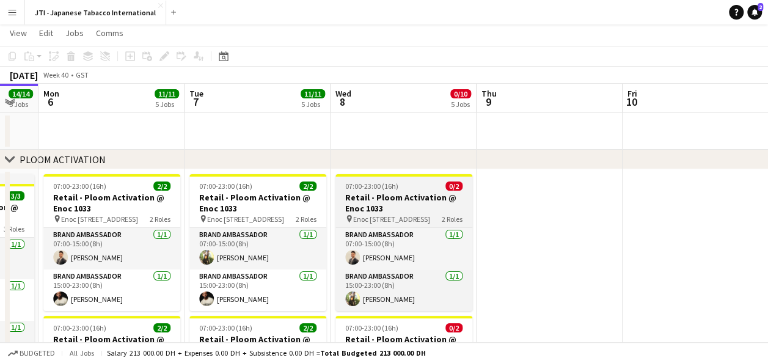
scroll to position [29, 0]
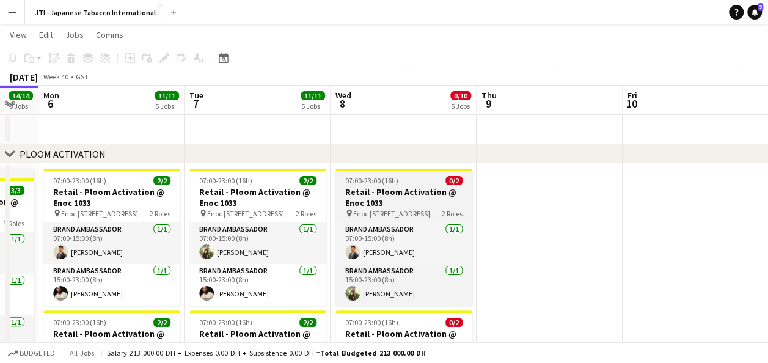
click at [393, 202] on h3 "Retail - Ploom Activation @ Enoc 1033" at bounding box center [403, 197] width 137 height 22
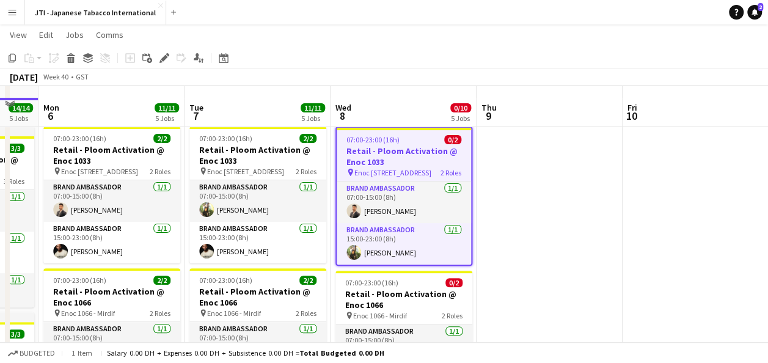
scroll to position [138, 0]
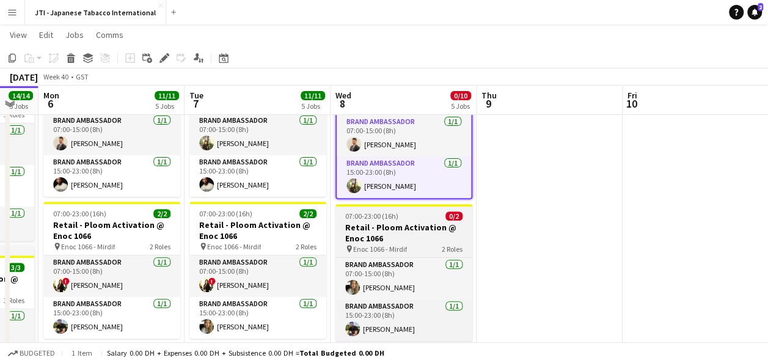
click at [389, 226] on h3 "Retail - Ploom Activation @ Enoc 1066" at bounding box center [403, 233] width 137 height 22
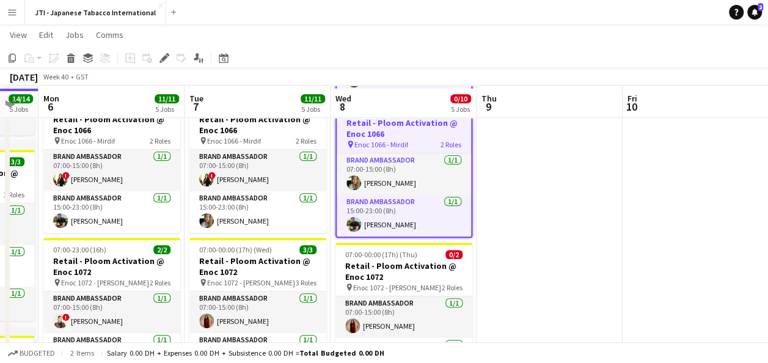
scroll to position [247, 0]
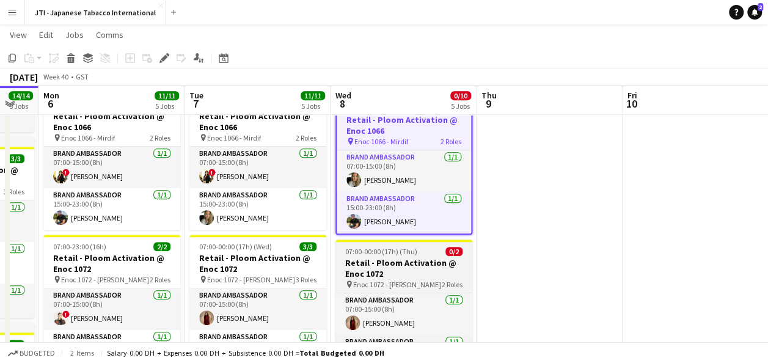
click at [386, 261] on h3 "Retail - Ploom Activation @ Enoc 1072" at bounding box center [403, 268] width 137 height 22
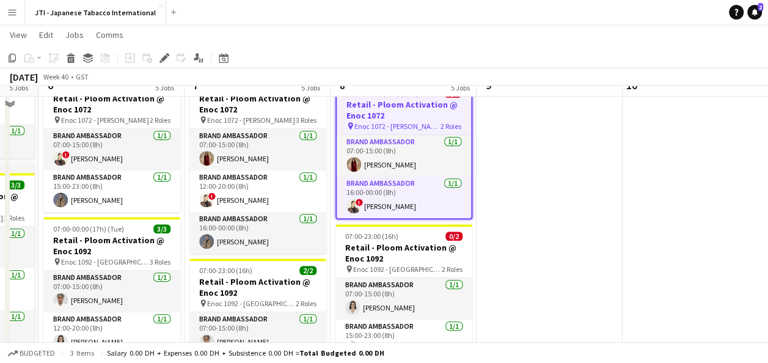
scroll to position [414, 0]
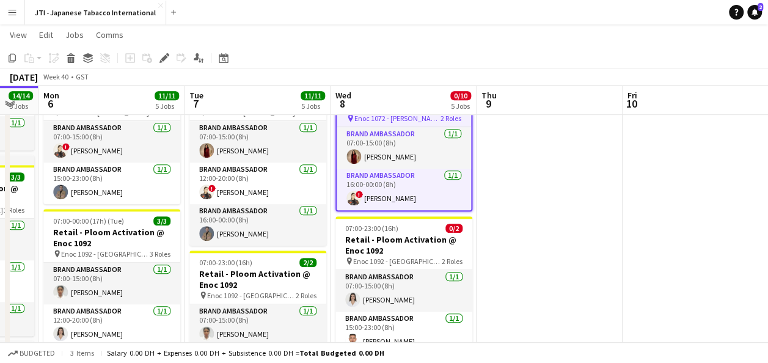
click at [386, 261] on span "Enoc 1092 - [GEOGRAPHIC_DATA]" at bounding box center [397, 261] width 89 height 9
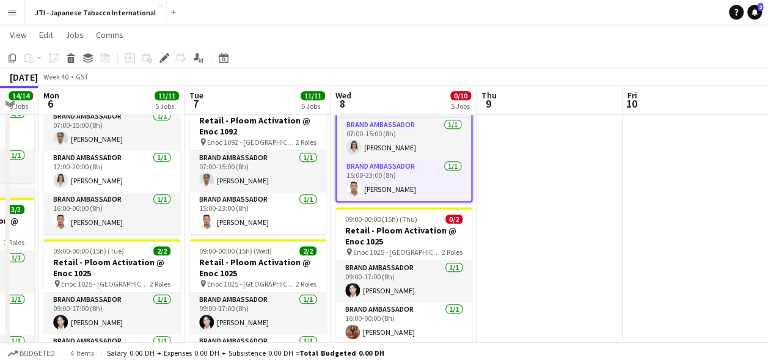
scroll to position [569, 0]
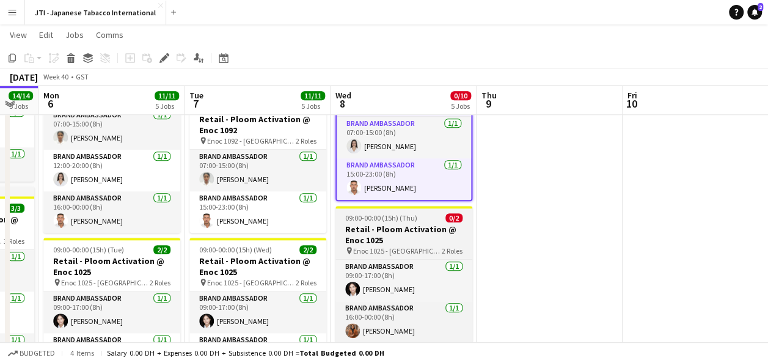
click at [390, 233] on h3 "Retail - Ploom Activation @ Enoc 1025" at bounding box center [403, 235] width 137 height 22
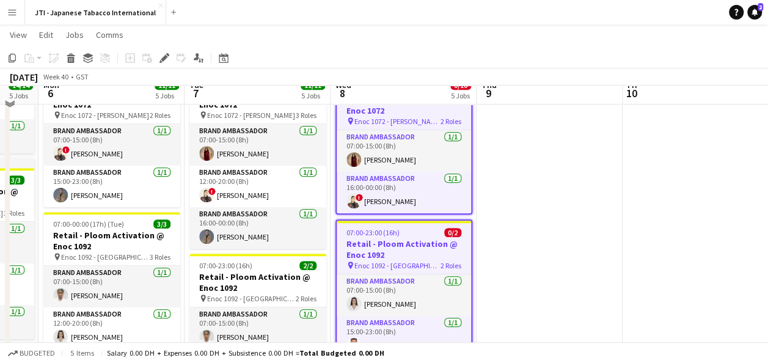
scroll to position [416, 0]
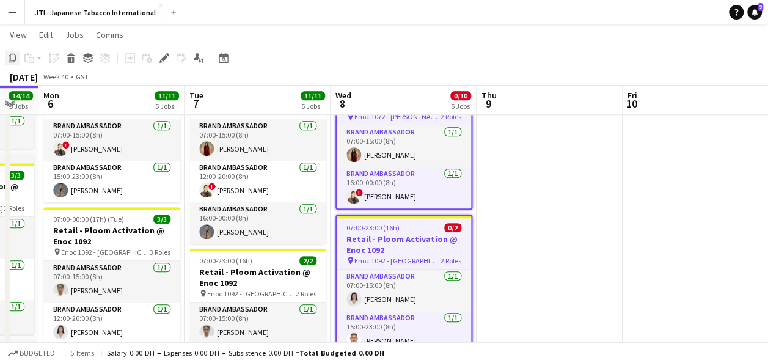
click at [11, 56] on icon "Copy" at bounding box center [12, 58] width 10 height 10
click at [517, 133] on app-date-cell at bounding box center [549, 237] width 146 height 920
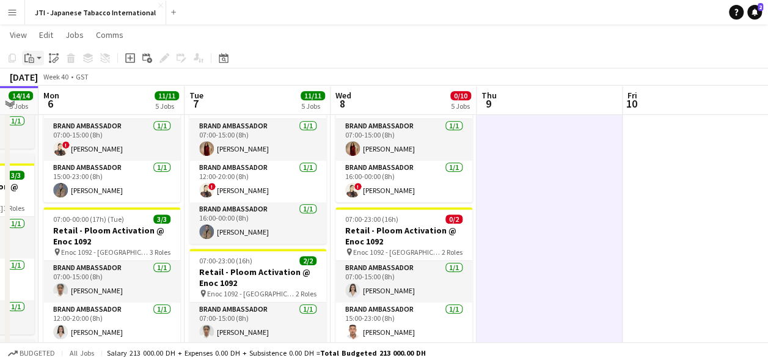
click at [34, 58] on div "Paste" at bounding box center [29, 58] width 15 height 15
click at [53, 101] on link "Paste with crew Ctrl+Shift+V" at bounding box center [89, 102] width 115 height 11
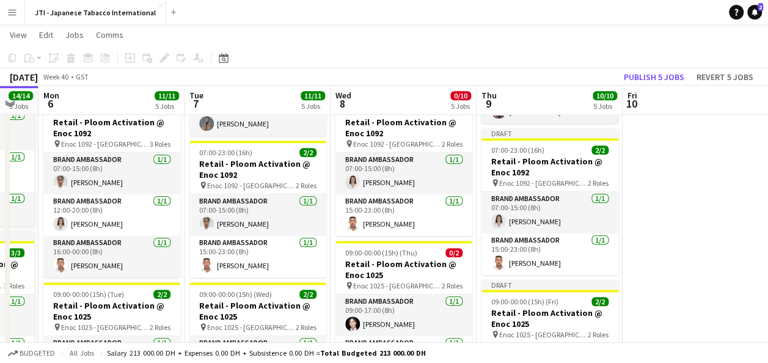
scroll to position [546, 0]
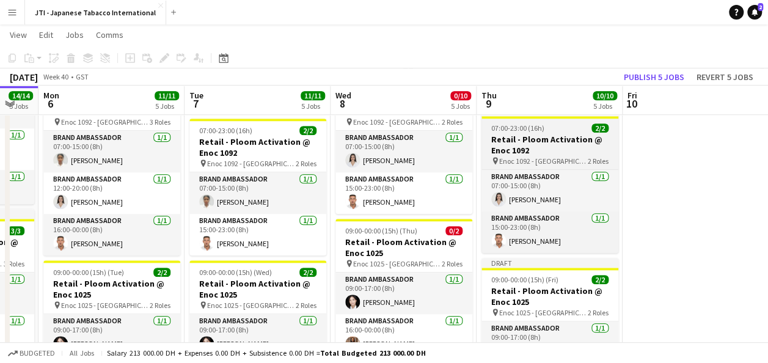
click at [543, 147] on h3 "Retail - Ploom Activation @ Enoc 1092" at bounding box center [549, 145] width 137 height 22
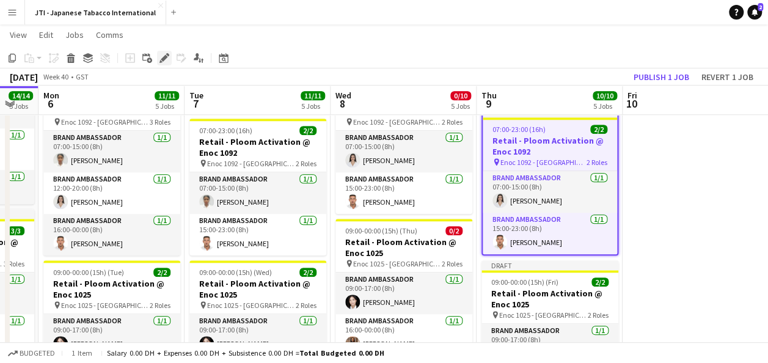
click at [162, 56] on icon "Edit" at bounding box center [164, 58] width 10 height 10
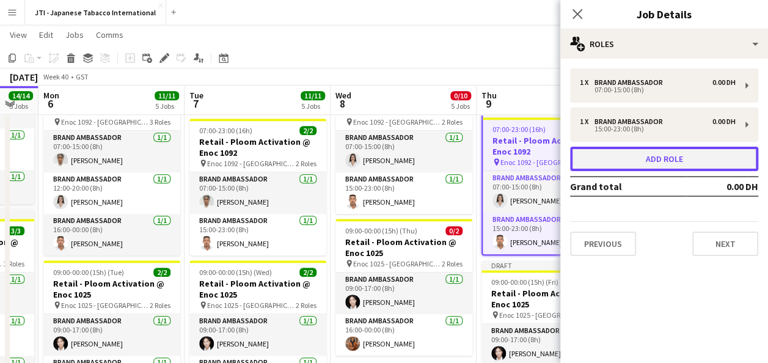
click at [626, 153] on button "Add role" at bounding box center [664, 159] width 188 height 24
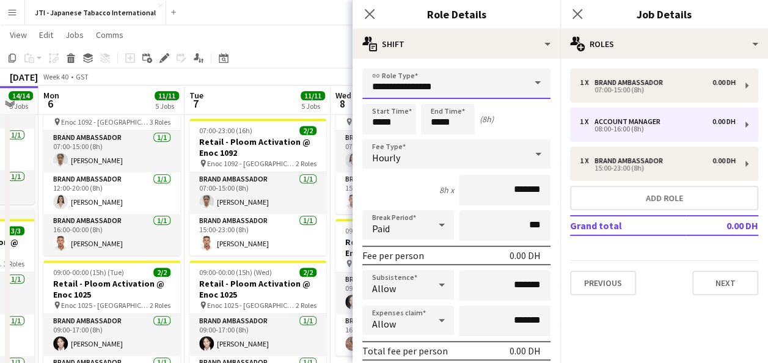
click at [467, 83] on input "**********" at bounding box center [456, 83] width 188 height 31
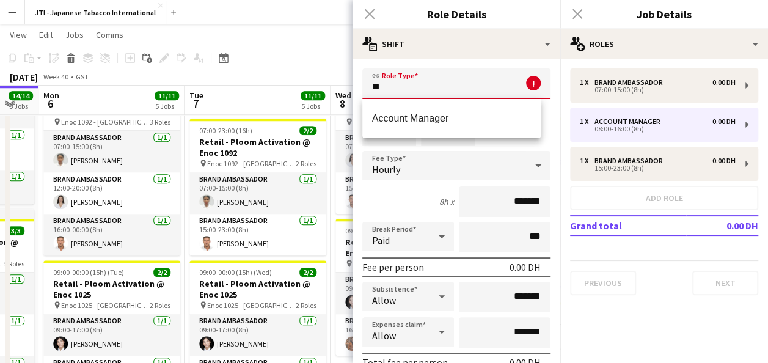
type input "*"
click at [426, 122] on span "Brand Ambassador" at bounding box center [451, 118] width 159 height 12
type input "**********"
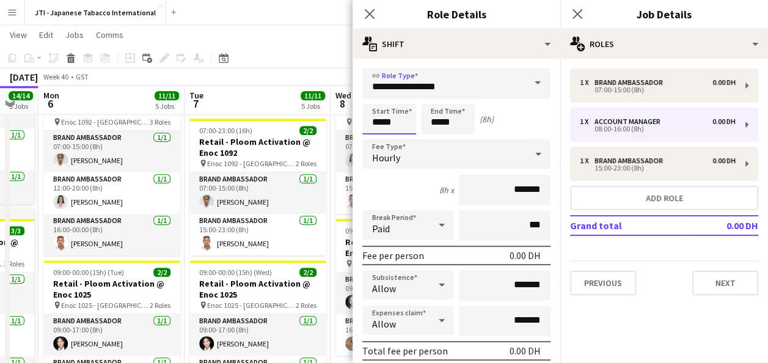
click at [389, 119] on input "*****" at bounding box center [389, 119] width 54 height 31
click at [378, 92] on div at bounding box center [377, 98] width 24 height 12
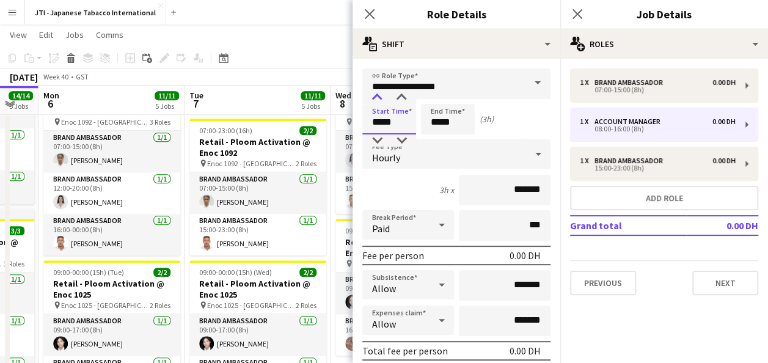
click at [378, 92] on div at bounding box center [377, 98] width 24 height 12
type input "*****"
click at [378, 143] on div at bounding box center [377, 140] width 24 height 12
click at [440, 123] on input "*****" at bounding box center [448, 119] width 54 height 31
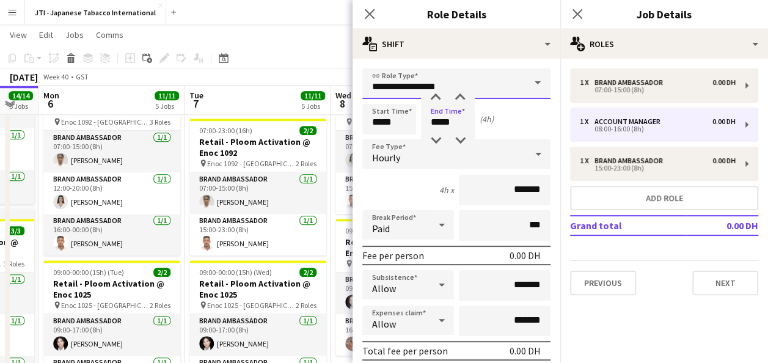
click at [434, 90] on input "**********" at bounding box center [456, 83] width 188 height 31
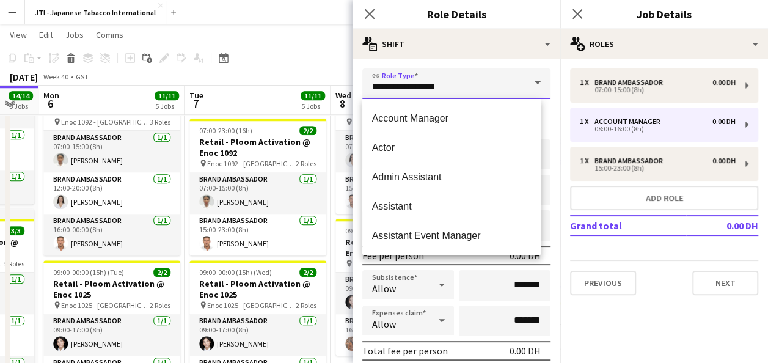
click at [434, 90] on input "**********" at bounding box center [456, 83] width 188 height 31
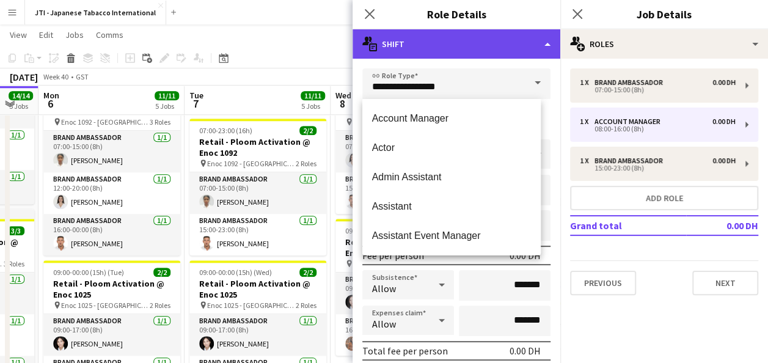
click at [484, 52] on div "multiple-actions-text Shift" at bounding box center [456, 43] width 208 height 29
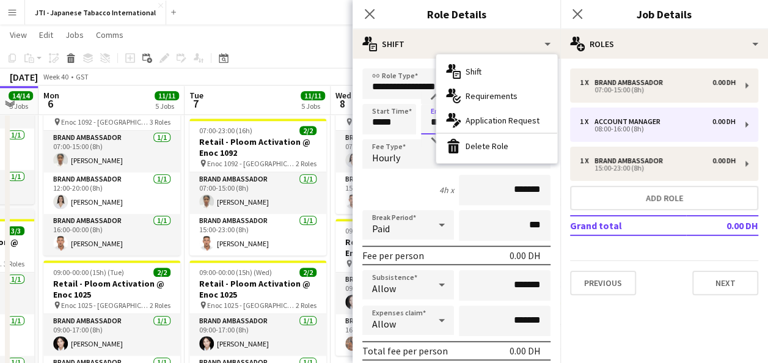
click at [425, 122] on input "*****" at bounding box center [448, 119] width 54 height 31
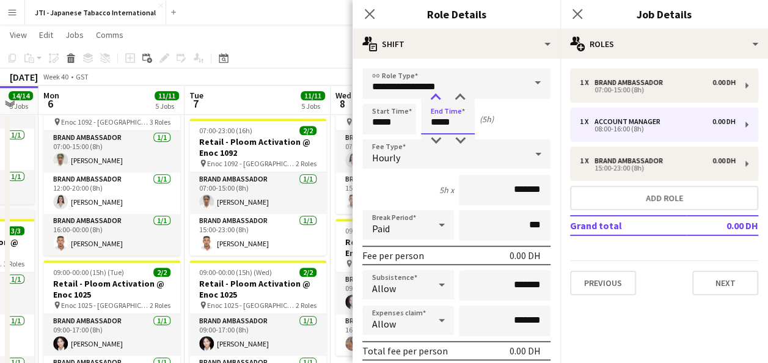
click at [436, 97] on div at bounding box center [435, 98] width 24 height 12
type input "*****"
click at [436, 97] on div at bounding box center [435, 98] width 24 height 12
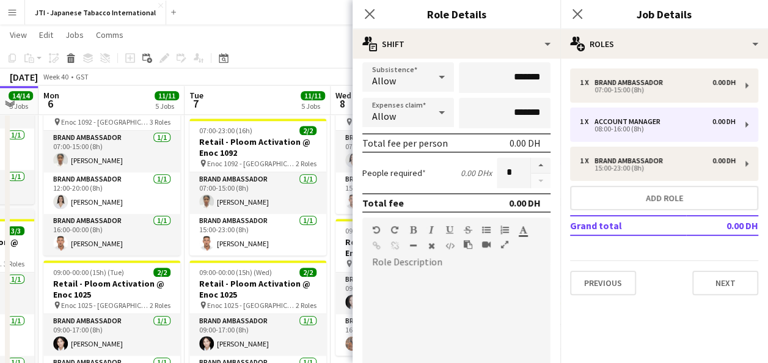
scroll to position [211, 0]
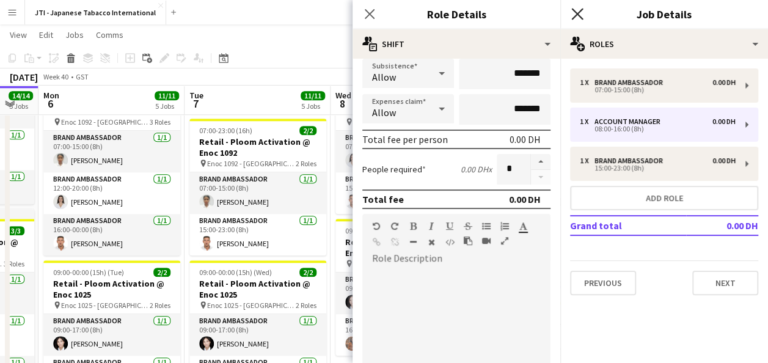
click at [579, 15] on icon "Close pop-in" at bounding box center [577, 14] width 12 height 12
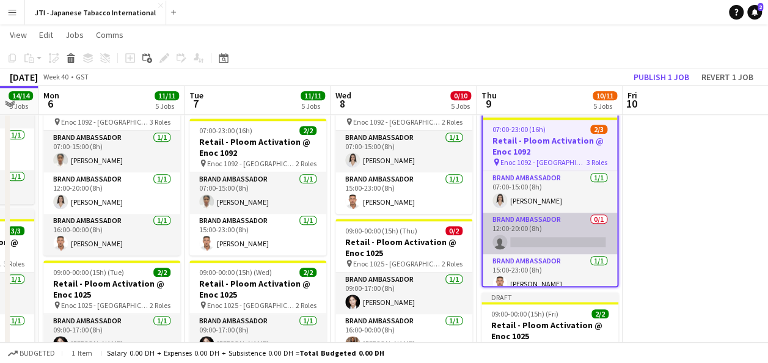
click at [553, 235] on app-card-role "Brand Ambassador 0/1 12:00-20:00 (8h) single-neutral-actions" at bounding box center [550, 234] width 134 height 42
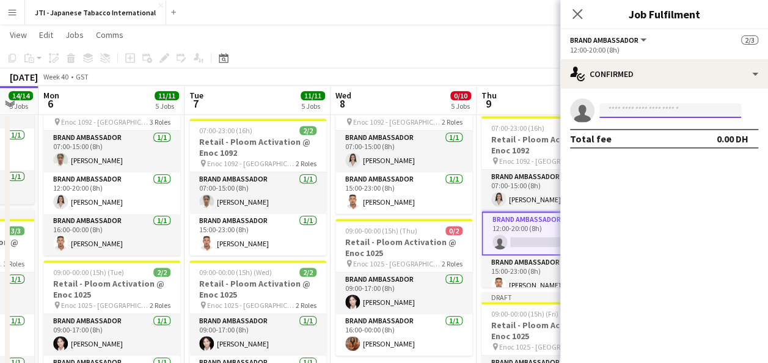
click at [633, 111] on input at bounding box center [670, 110] width 142 height 15
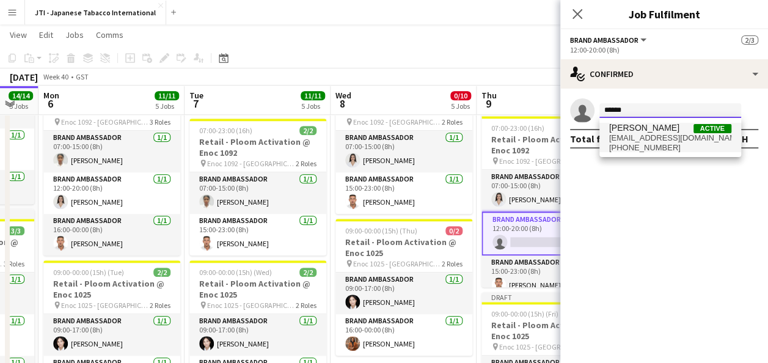
type input "******"
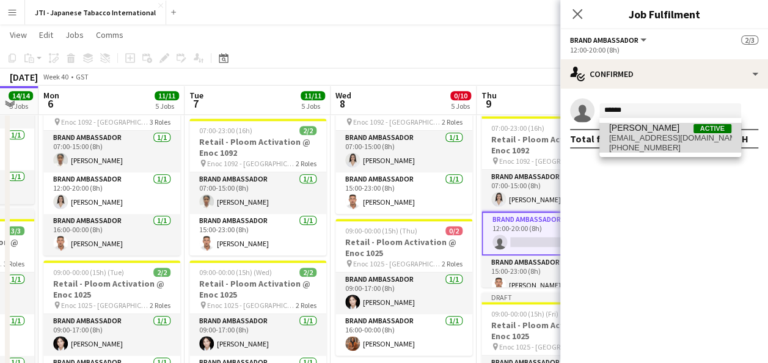
click at [638, 136] on span "[EMAIL_ADDRESS][DOMAIN_NAME]" at bounding box center [670, 138] width 122 height 10
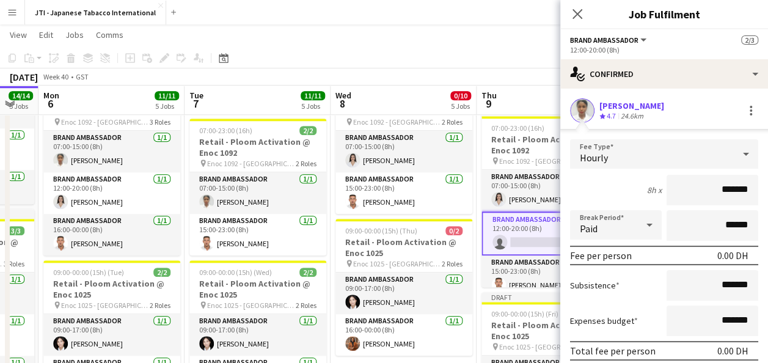
scroll to position [72, 0]
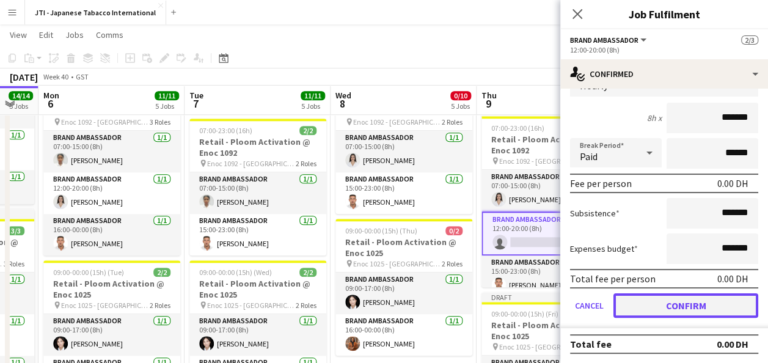
click at [685, 307] on button "Confirm" at bounding box center [685, 305] width 145 height 24
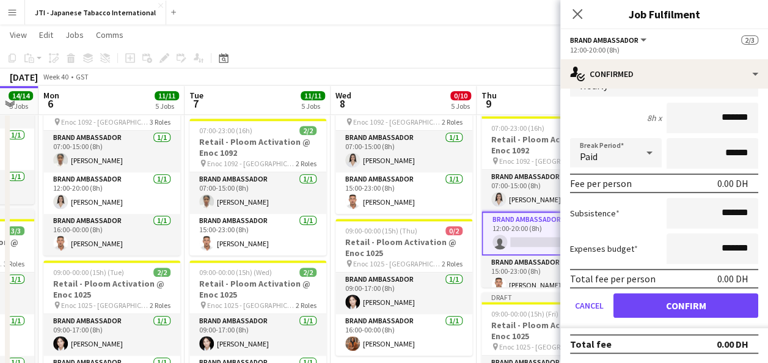
scroll to position [0, 0]
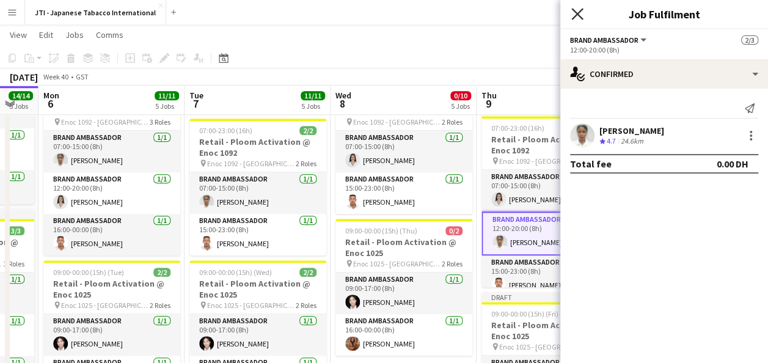
click at [577, 13] on icon "Close pop-in" at bounding box center [577, 14] width 12 height 12
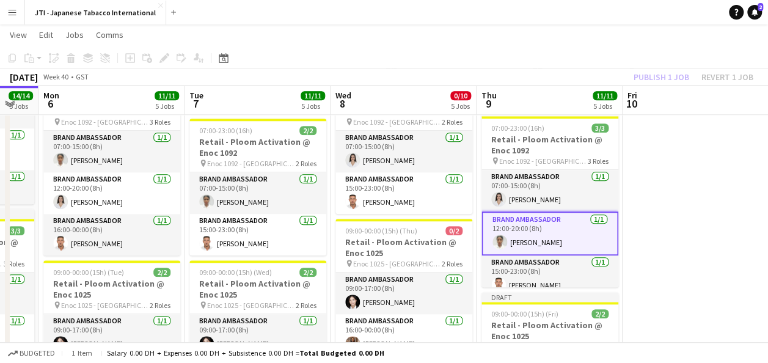
click at [582, 225] on app-card-role "Brand Ambassador 1/1 12:00-20:00 (8h) Aiesha Blair" at bounding box center [549, 233] width 137 height 44
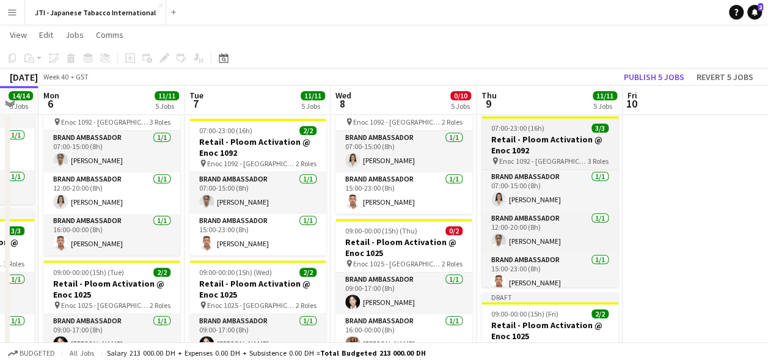
click at [549, 151] on h3 "Retail - Ploom Activation @ Enoc 1092" at bounding box center [549, 145] width 137 height 22
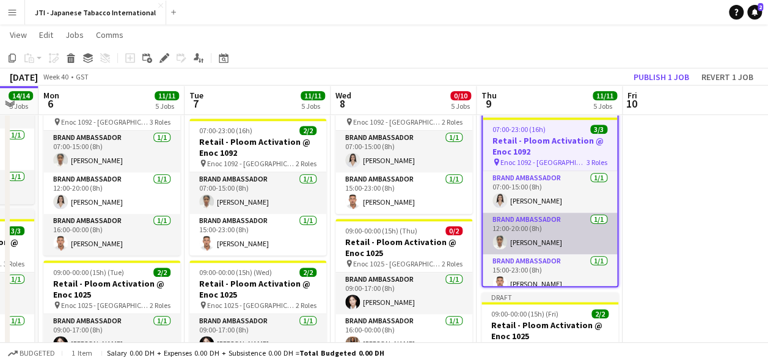
click at [559, 240] on app-card-role "Brand Ambassador 1/1 12:00-20:00 (8h) Aiesha Blair" at bounding box center [550, 234] width 134 height 42
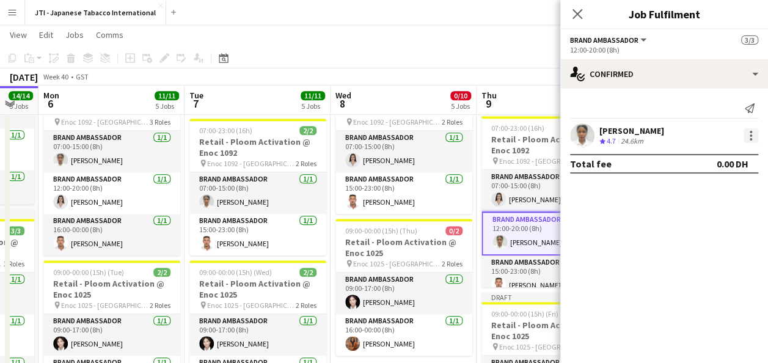
click at [752, 136] on div at bounding box center [750, 135] width 15 height 15
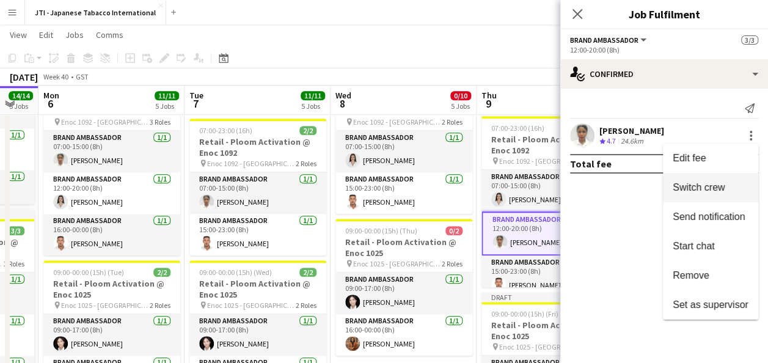
click at [709, 183] on span "Switch crew" at bounding box center [699, 187] width 52 height 10
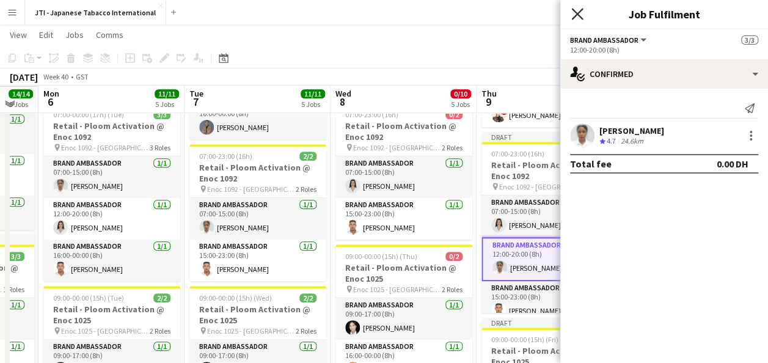
click at [579, 10] on icon "Close pop-in" at bounding box center [577, 14] width 12 height 12
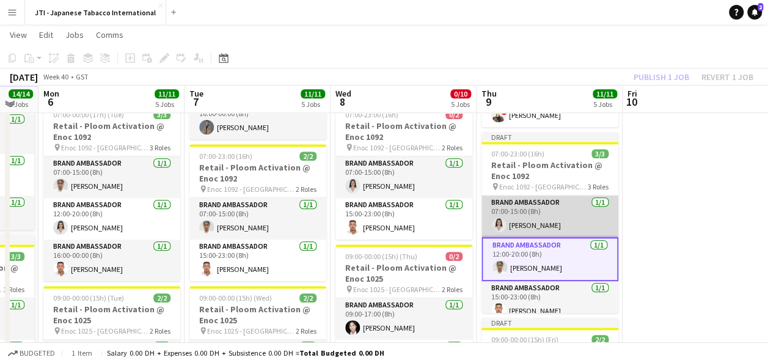
click at [550, 213] on app-card-role "Brand Ambassador 1/1 07:00-15:00 (8h) Nagham Jaber" at bounding box center [549, 216] width 137 height 42
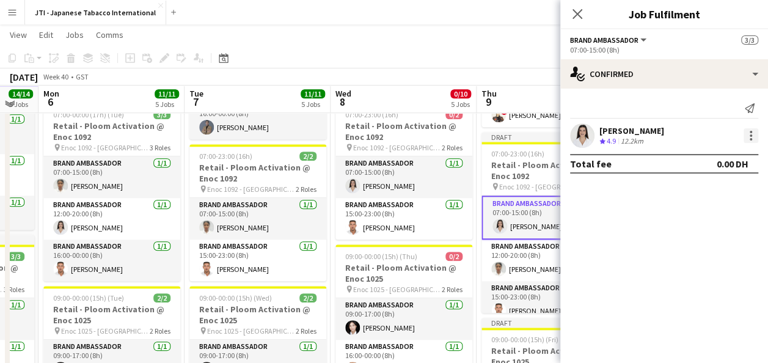
click at [753, 132] on div at bounding box center [750, 135] width 15 height 15
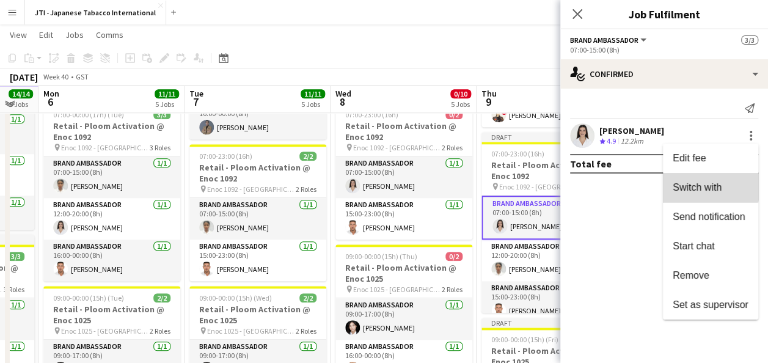
click at [710, 186] on span "Switch with" at bounding box center [697, 187] width 49 height 10
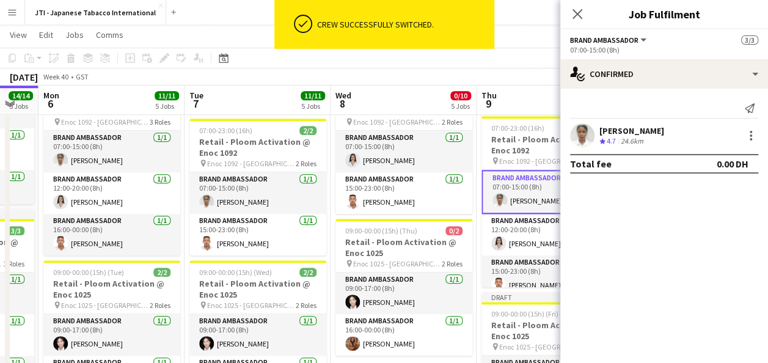
scroll to position [546, 0]
click at [577, 10] on icon "Close pop-in" at bounding box center [577, 14] width 12 height 12
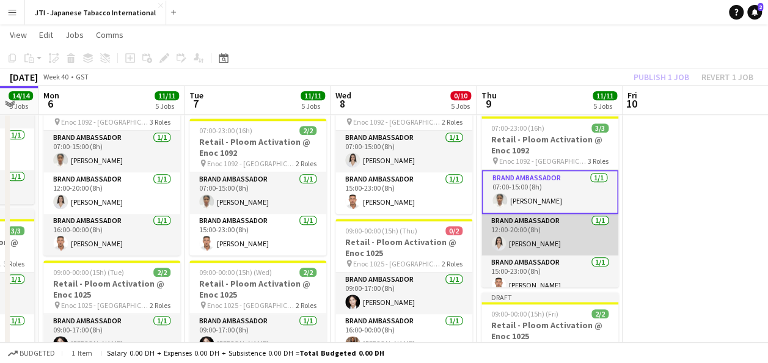
scroll to position [9, 0]
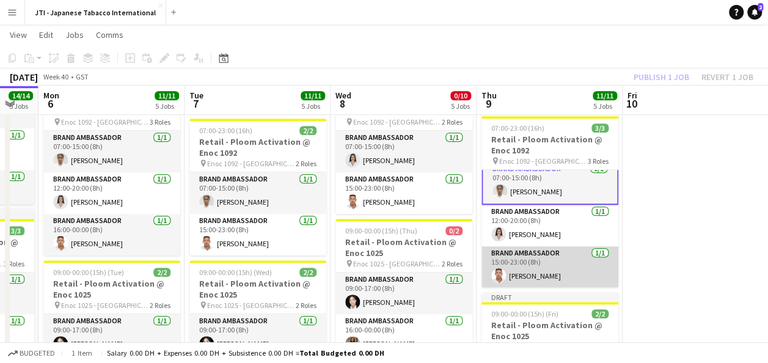
click at [540, 260] on app-card-role "Brand Ambassador 1/1 15:00-23:00 (8h) Jaafar Saad" at bounding box center [549, 267] width 137 height 42
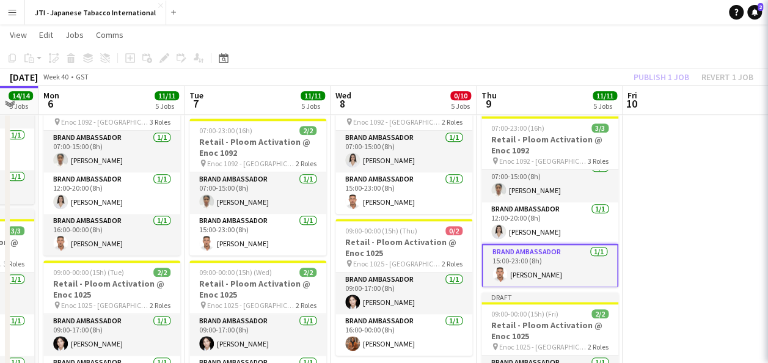
scroll to position [8, 0]
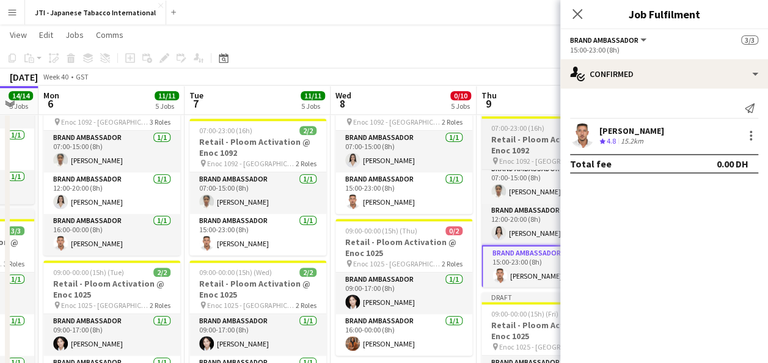
click at [520, 150] on h3 "Retail - Ploom Activation @ Enoc 1092" at bounding box center [549, 145] width 137 height 22
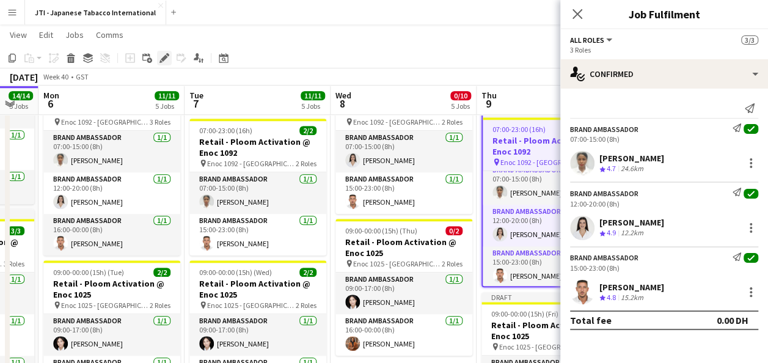
click at [169, 54] on div "Edit" at bounding box center [164, 58] width 15 height 15
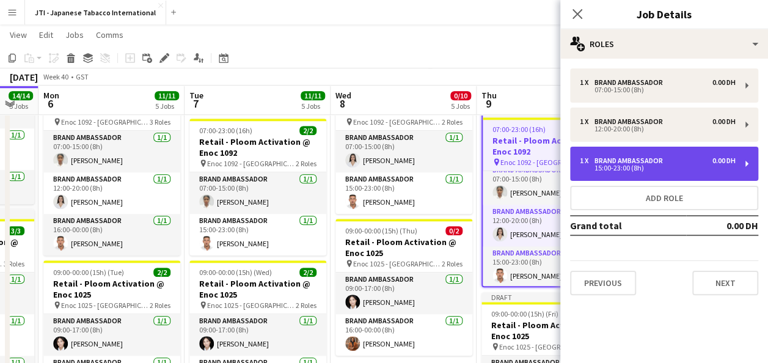
click at [639, 162] on div "Brand Ambassador" at bounding box center [630, 160] width 73 height 9
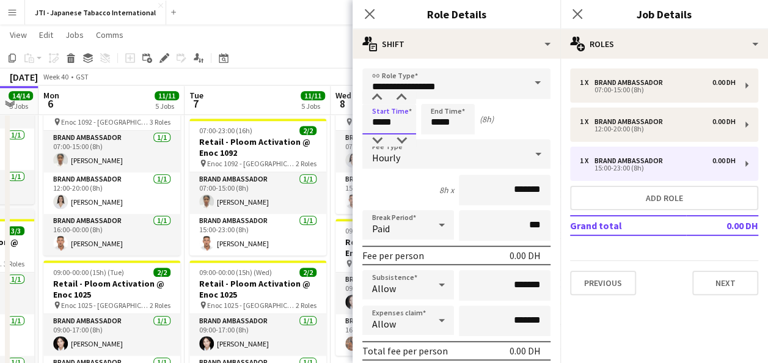
click at [389, 120] on input "*****" at bounding box center [389, 119] width 54 height 31
type input "*****"
click at [370, 93] on div at bounding box center [377, 98] width 24 height 12
click at [460, 125] on input "*****" at bounding box center [448, 119] width 54 height 31
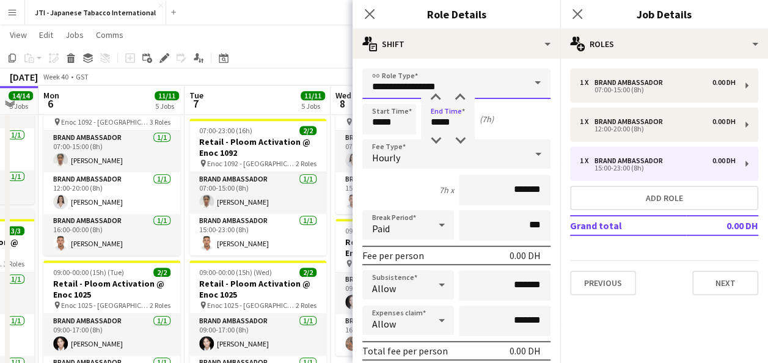
click at [439, 90] on input "**********" at bounding box center [456, 83] width 188 height 31
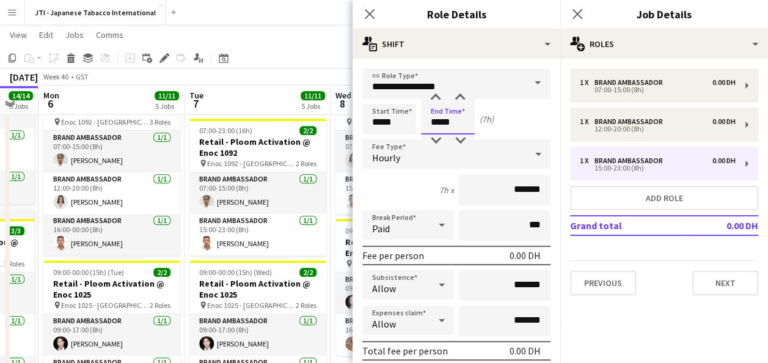
click at [437, 122] on input "*****" at bounding box center [448, 119] width 54 height 31
type input "*****"
click at [435, 95] on div at bounding box center [435, 98] width 24 height 12
click at [575, 15] on icon at bounding box center [577, 14] width 12 height 12
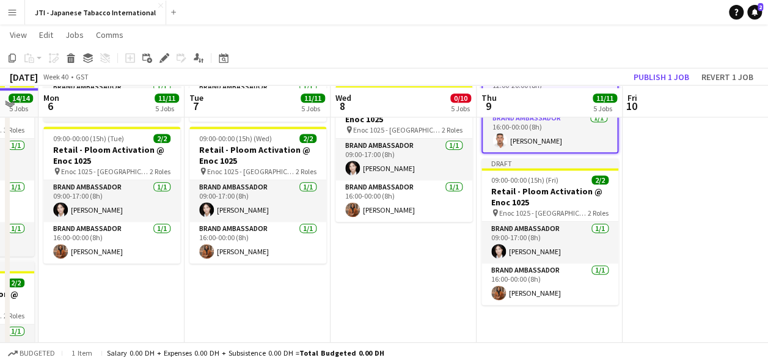
scroll to position [682, 0]
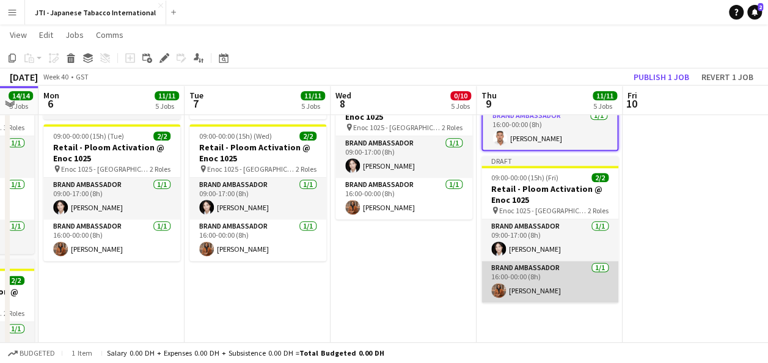
click at [528, 280] on app-card-role "Brand Ambassador 1/1 16:00-00:00 (8h) Jacinta Kabiru" at bounding box center [549, 282] width 137 height 42
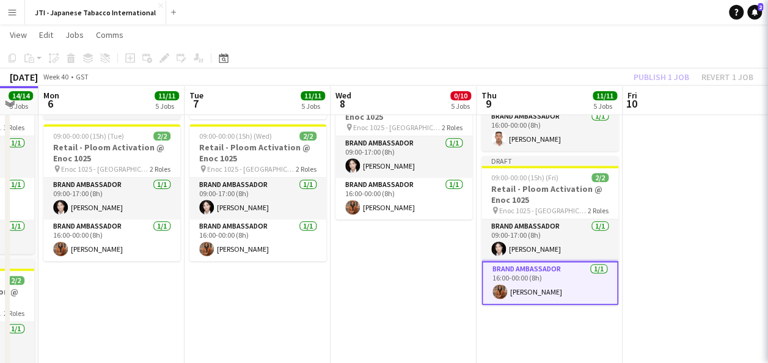
scroll to position [7, 0]
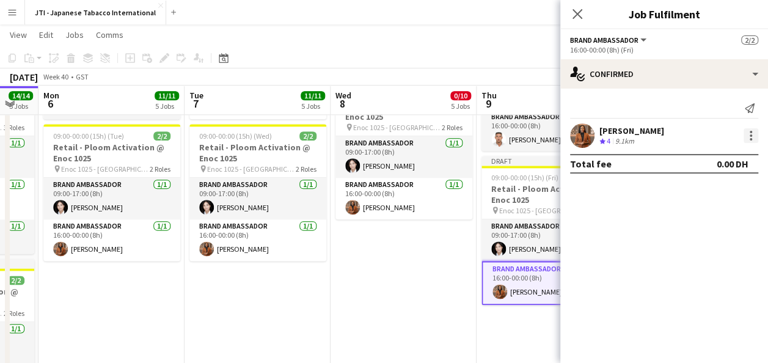
click at [748, 128] on div at bounding box center [750, 135] width 15 height 15
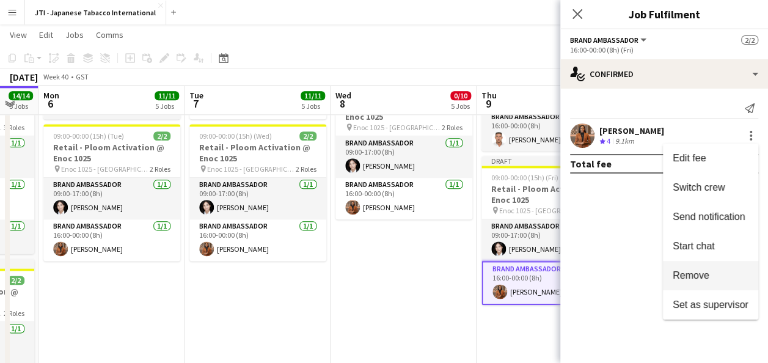
click at [705, 269] on button "Remove" at bounding box center [710, 275] width 95 height 29
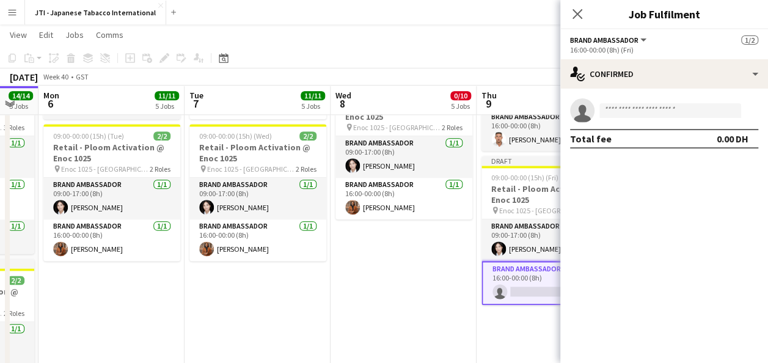
click at [534, 101] on app-board-header-date "Thu 9 10/11 5 Jobs" at bounding box center [549, 100] width 146 height 29
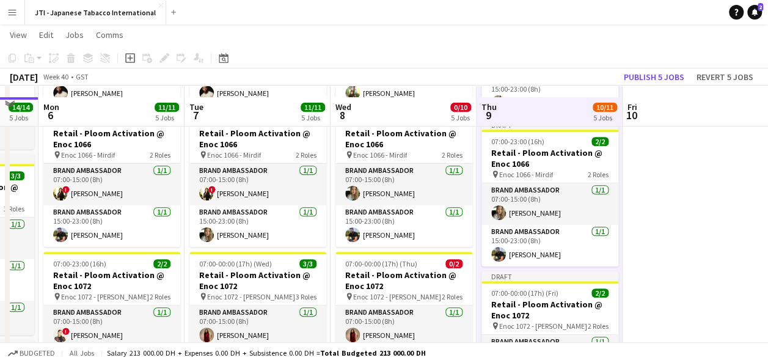
scroll to position [226, 0]
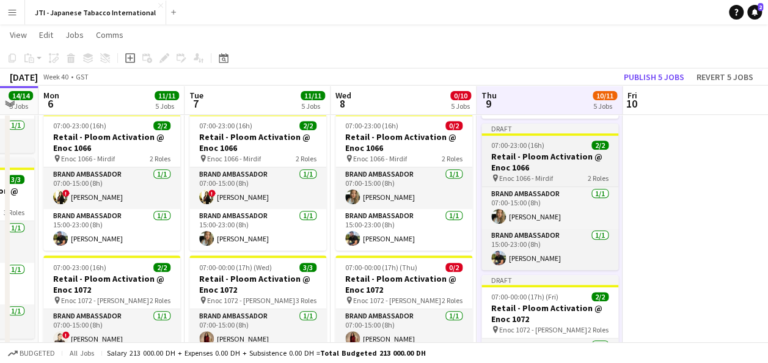
click at [527, 161] on h3 "Retail - Ploom Activation @ Enoc 1066" at bounding box center [549, 162] width 137 height 22
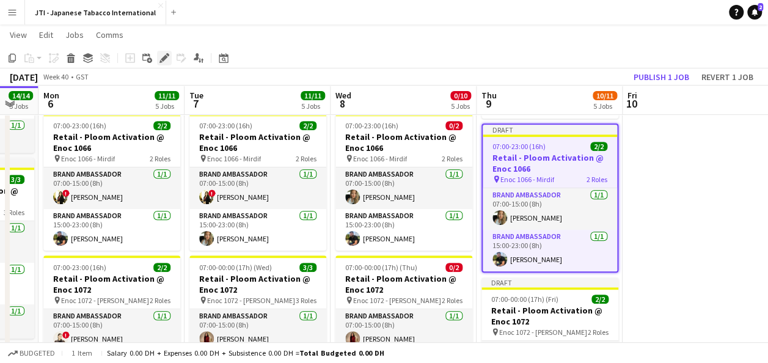
click at [162, 62] on icon at bounding box center [160, 61] width 3 height 3
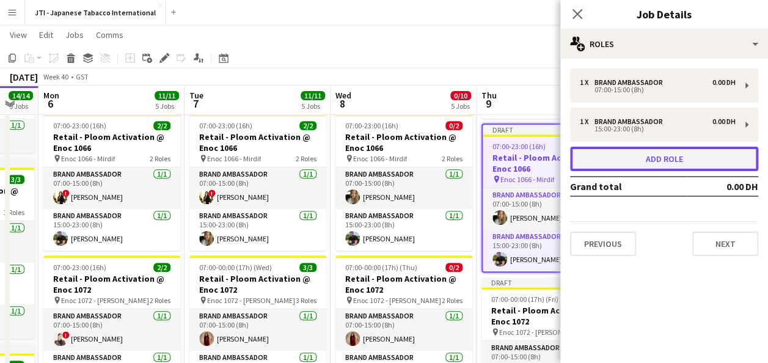
click at [665, 159] on button "Add role" at bounding box center [664, 159] width 188 height 24
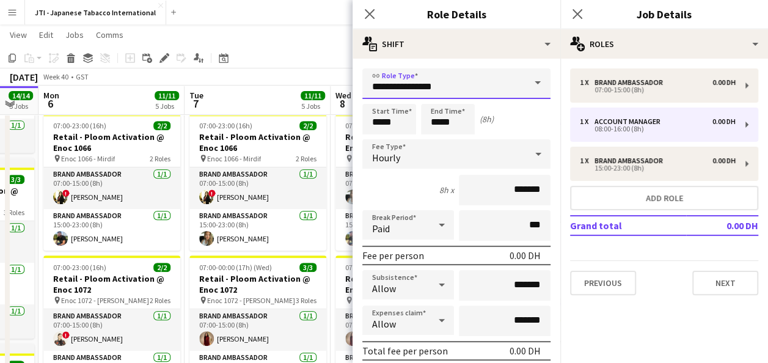
click at [487, 92] on input "**********" at bounding box center [456, 83] width 188 height 31
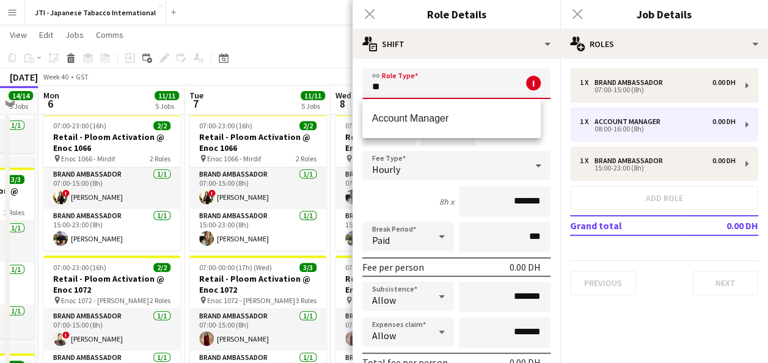
type input "*"
click at [451, 120] on span "Brand Ambassador" at bounding box center [451, 118] width 159 height 12
type input "**********"
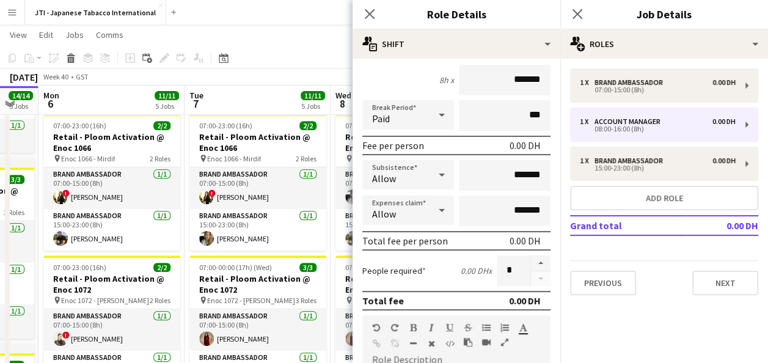
scroll to position [0, 0]
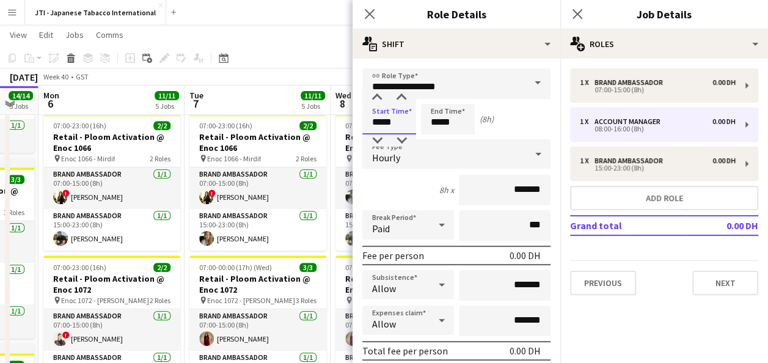
click at [396, 117] on input "*****" at bounding box center [389, 119] width 54 height 31
click at [376, 95] on div at bounding box center [377, 98] width 24 height 12
type input "*****"
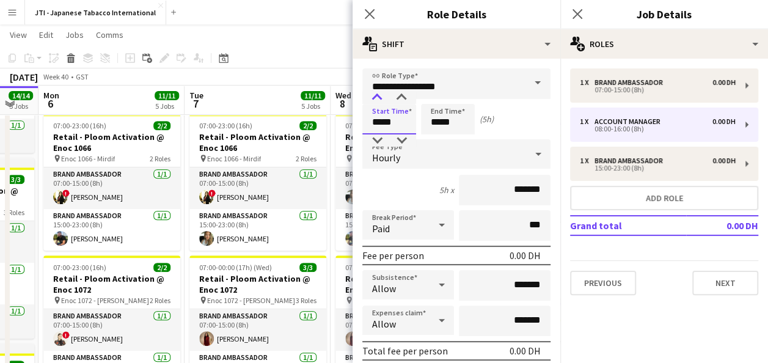
click at [376, 95] on div at bounding box center [377, 98] width 24 height 12
click at [440, 118] on input "*****" at bounding box center [448, 119] width 54 height 31
click at [435, 93] on div at bounding box center [435, 98] width 24 height 12
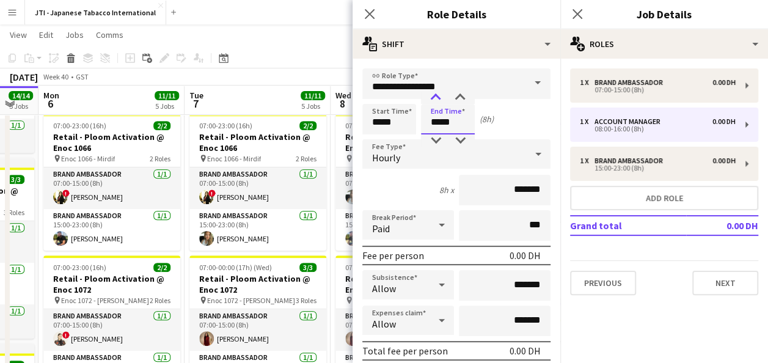
click at [435, 93] on div at bounding box center [435, 98] width 24 height 12
type input "*****"
click at [437, 143] on div at bounding box center [435, 140] width 24 height 12
click at [580, 10] on icon at bounding box center [577, 14] width 12 height 12
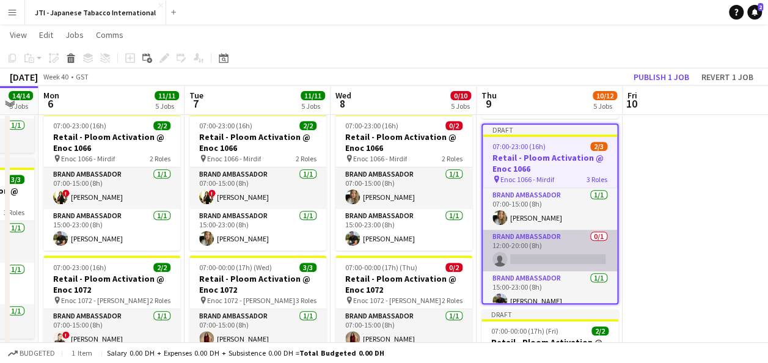
click at [563, 252] on app-card-role "Brand Ambassador 0/1 12:00-20:00 (8h) single-neutral-actions" at bounding box center [550, 251] width 134 height 42
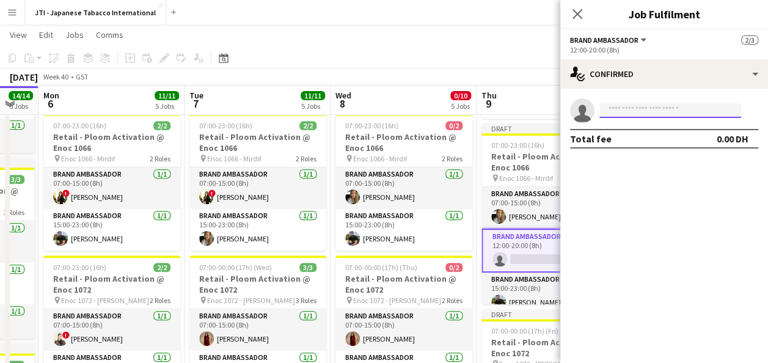
click at [630, 109] on input at bounding box center [670, 110] width 142 height 15
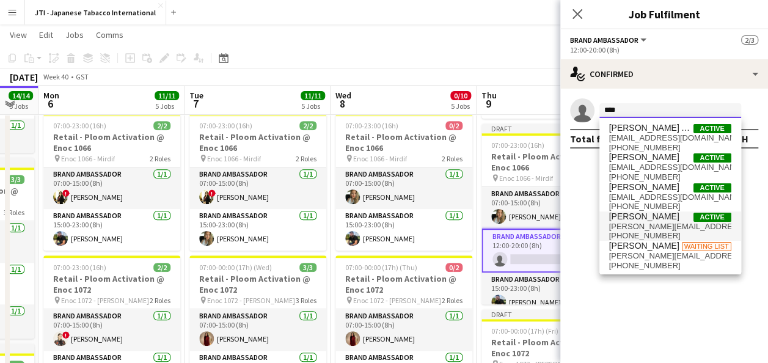
type input "****"
click at [637, 221] on span "[PERSON_NAME]" at bounding box center [644, 216] width 70 height 10
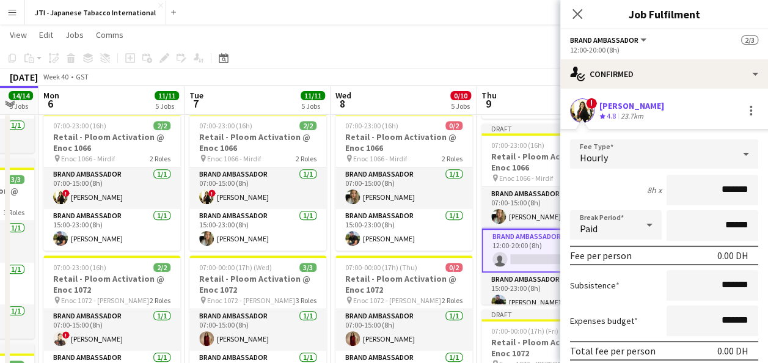
scroll to position [72, 0]
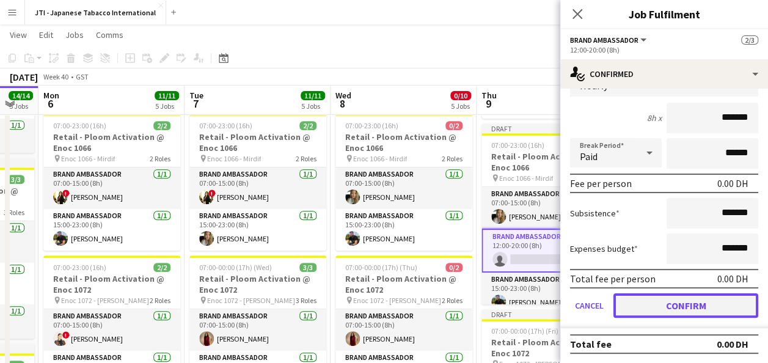
click at [687, 304] on button "Confirm" at bounding box center [685, 305] width 145 height 24
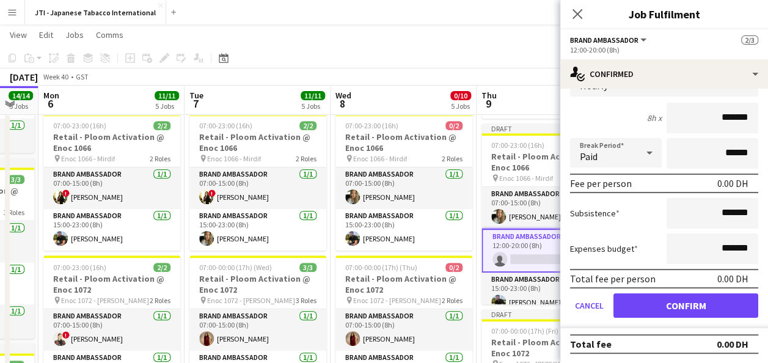
scroll to position [0, 0]
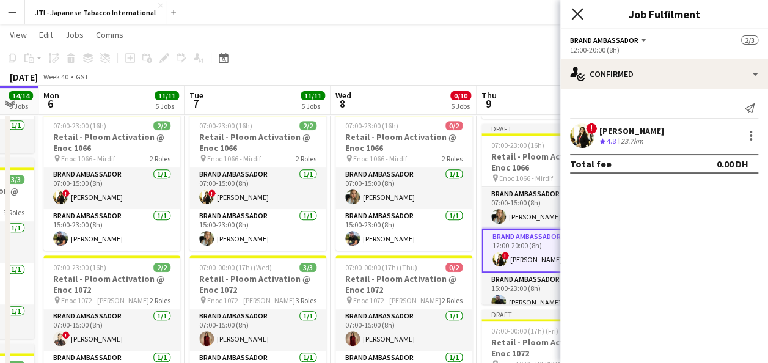
click at [578, 13] on icon "Close pop-in" at bounding box center [577, 14] width 12 height 12
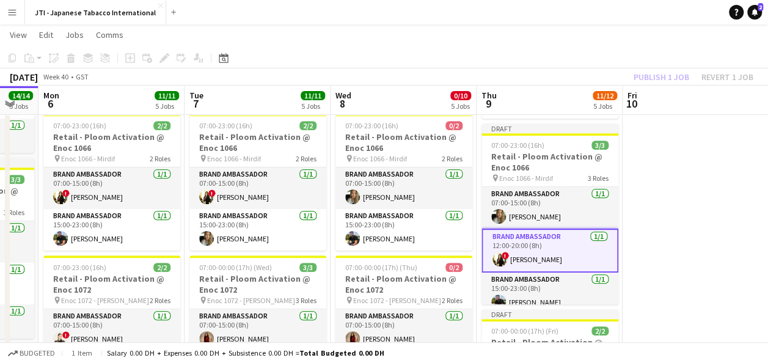
click at [577, 247] on app-card-role "Brand Ambassador 1/1 12:00-20:00 (8h) ! Jana Kassem" at bounding box center [549, 250] width 137 height 44
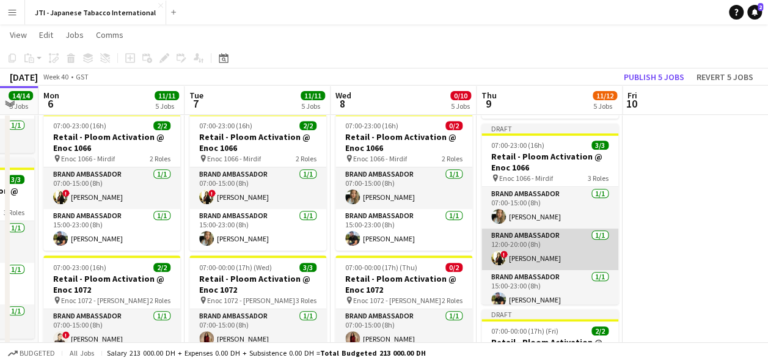
click at [571, 254] on app-card-role "Brand Ambassador 1/1 12:00-20:00 (8h) ! Jana Kassem" at bounding box center [549, 249] width 137 height 42
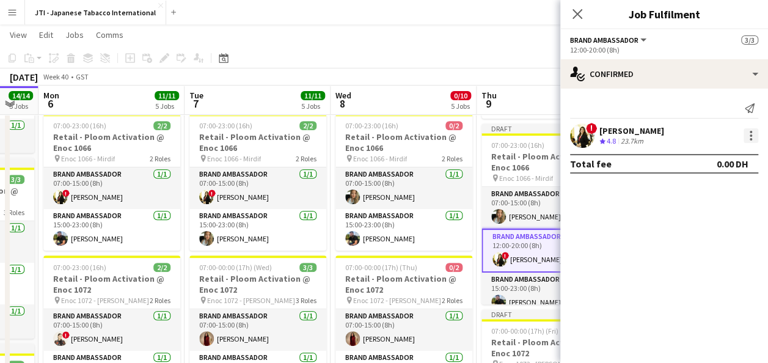
click at [749, 137] on div at bounding box center [750, 135] width 15 height 15
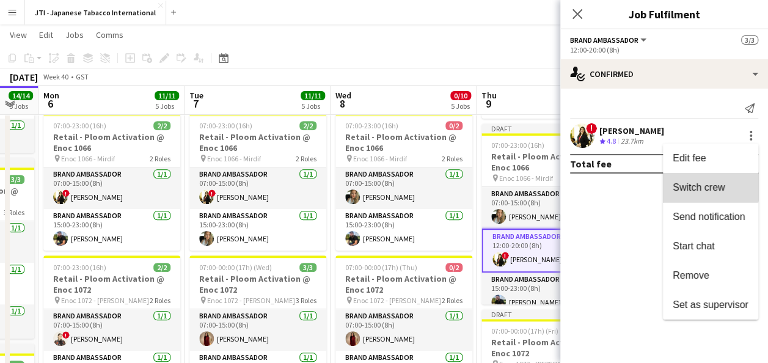
click at [707, 183] on span "Switch crew" at bounding box center [699, 187] width 52 height 10
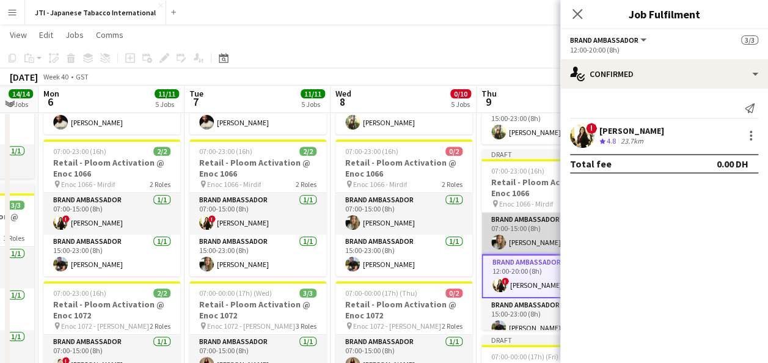
click at [534, 238] on app-card-role "Brand Ambassador 1/1 07:00-15:00 (8h) Tanja Vukas" at bounding box center [549, 234] width 137 height 42
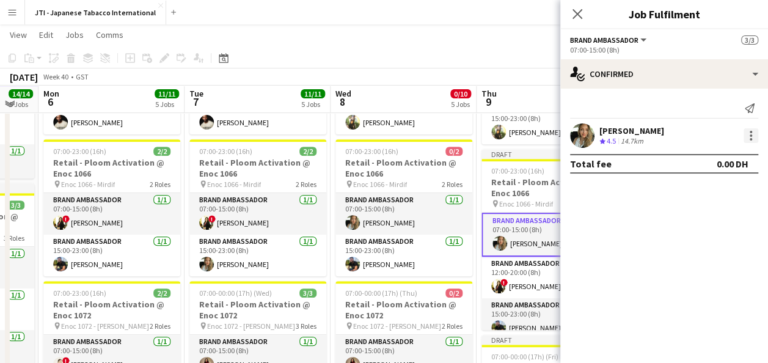
click at [745, 136] on div at bounding box center [750, 135] width 15 height 15
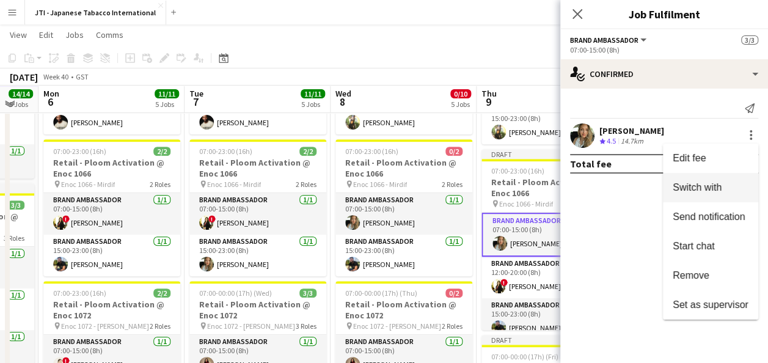
click at [719, 186] on span "Switch with" at bounding box center [697, 187] width 49 height 10
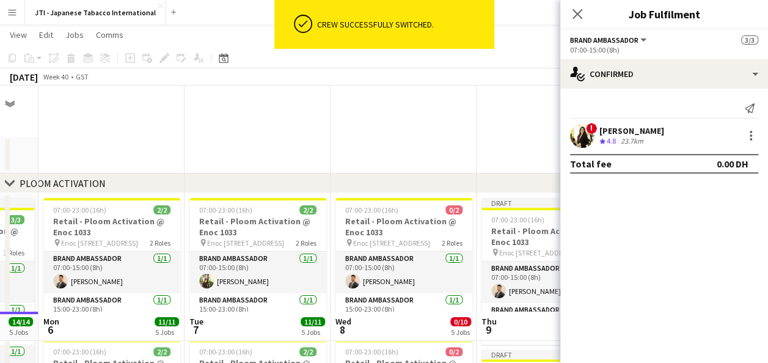
scroll to position [226, 0]
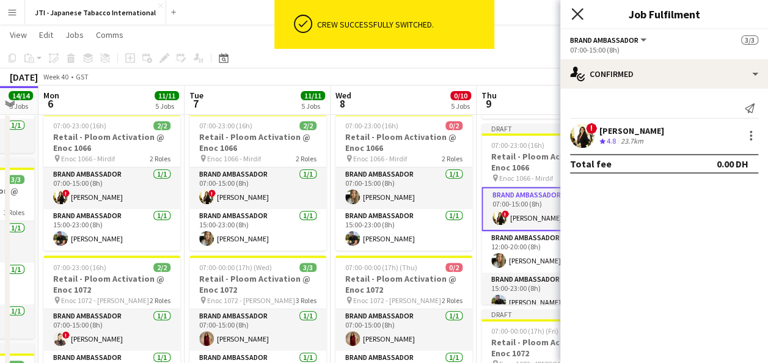
click at [578, 15] on icon "Close pop-in" at bounding box center [577, 14] width 12 height 12
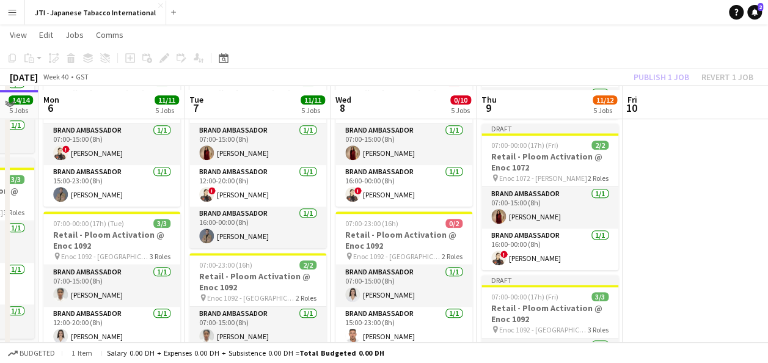
scroll to position [417, 0]
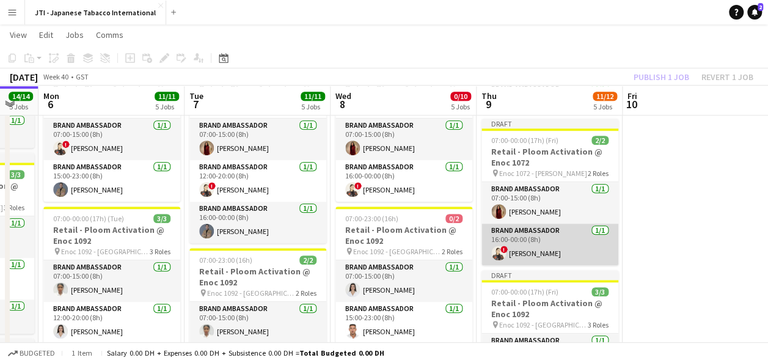
click at [541, 239] on app-card-role "Brand Ambassador 1/1 16:00-00:00 (8h) ! Nicole Vega" at bounding box center [549, 245] width 137 height 42
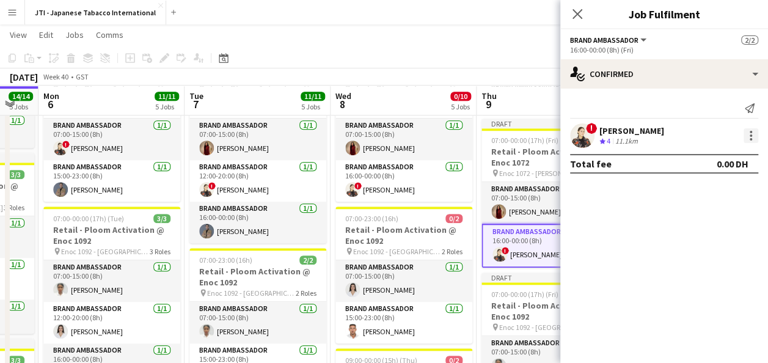
click at [744, 138] on div at bounding box center [750, 135] width 15 height 15
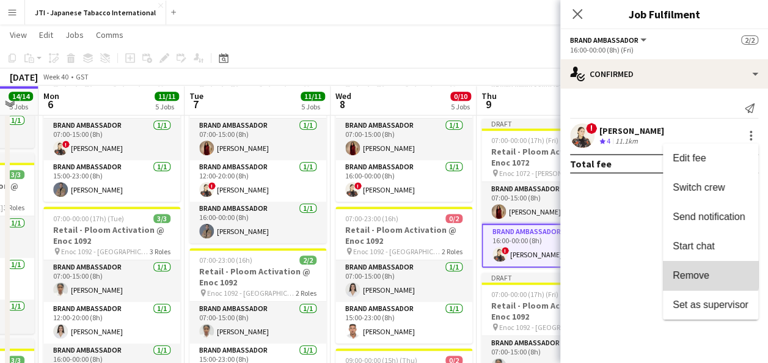
click at [703, 271] on span "Remove" at bounding box center [691, 275] width 37 height 10
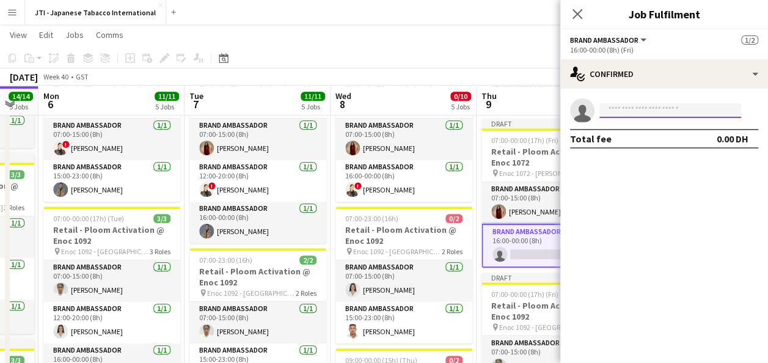
click at [666, 109] on input at bounding box center [670, 110] width 142 height 15
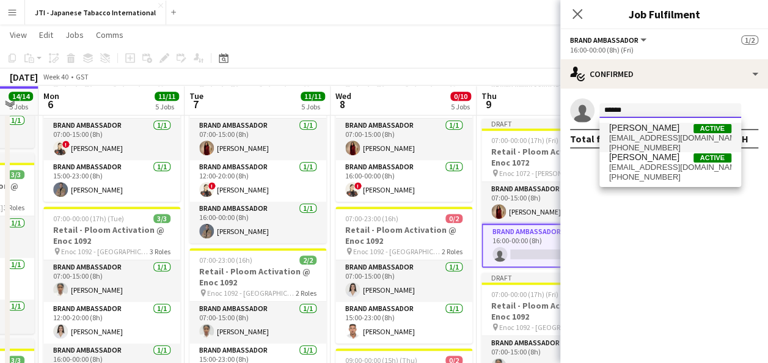
type input "******"
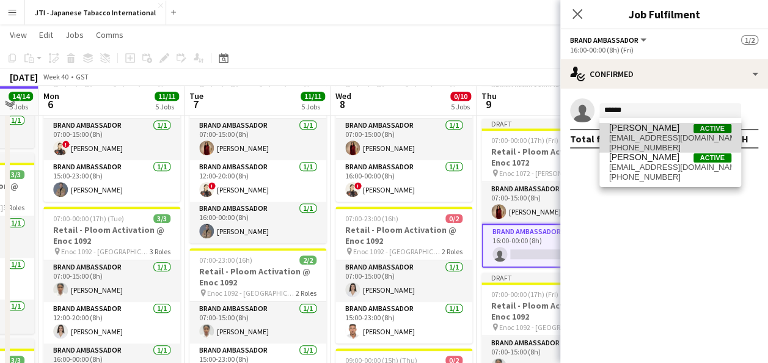
click at [651, 136] on span "[EMAIL_ADDRESS][DOMAIN_NAME]" at bounding box center [670, 138] width 122 height 10
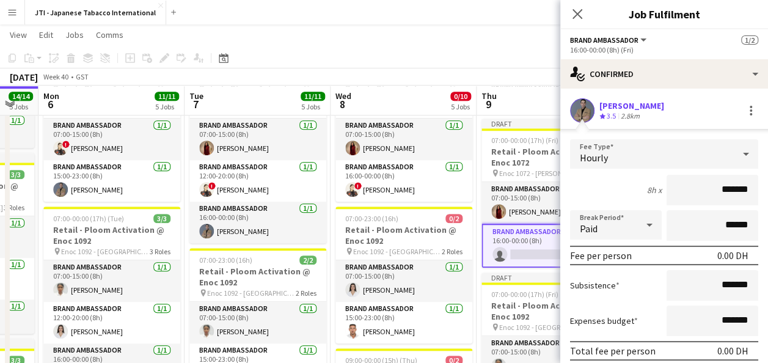
scroll to position [72, 0]
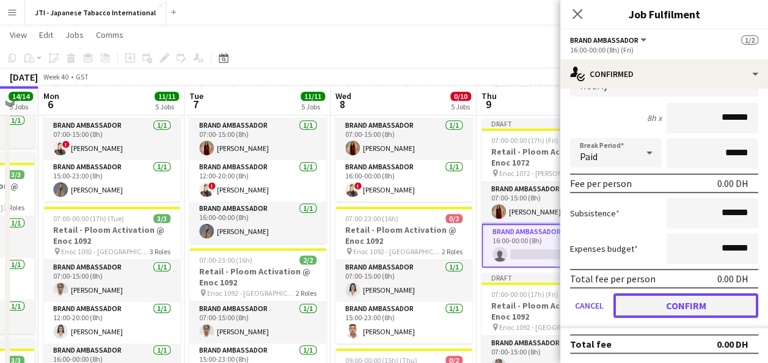
click at [666, 304] on button "Confirm" at bounding box center [685, 305] width 145 height 24
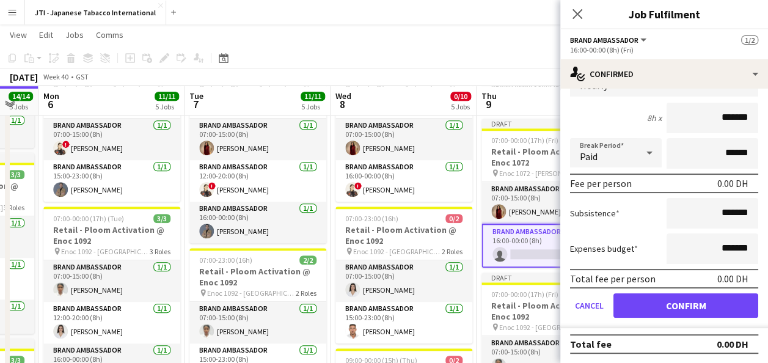
scroll to position [0, 0]
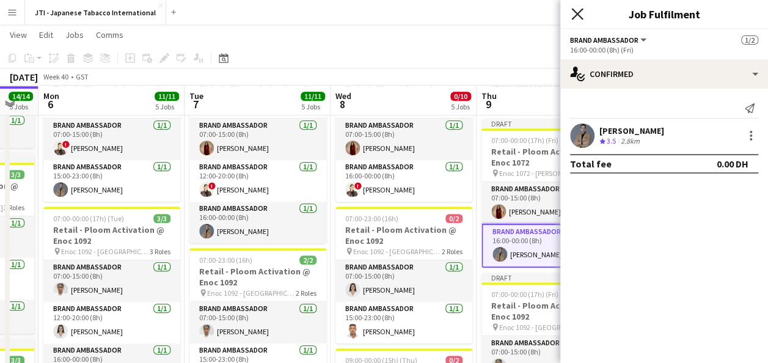
click at [580, 16] on icon "Close pop-in" at bounding box center [577, 14] width 12 height 12
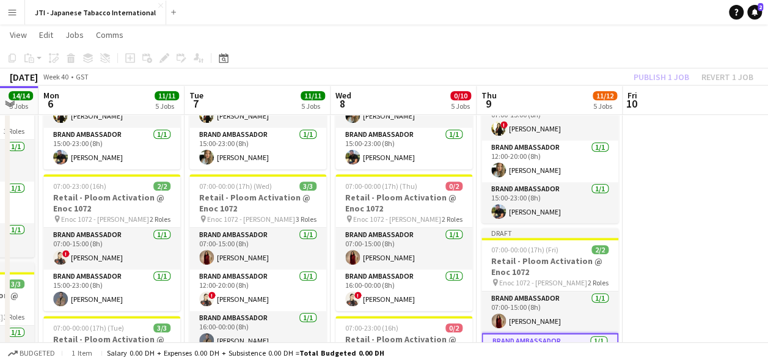
scroll to position [308, 0]
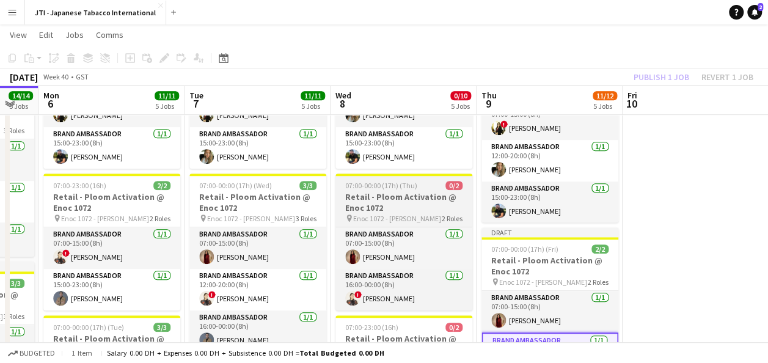
click at [404, 216] on span "Enoc 1072 - [PERSON_NAME]" at bounding box center [397, 218] width 88 height 9
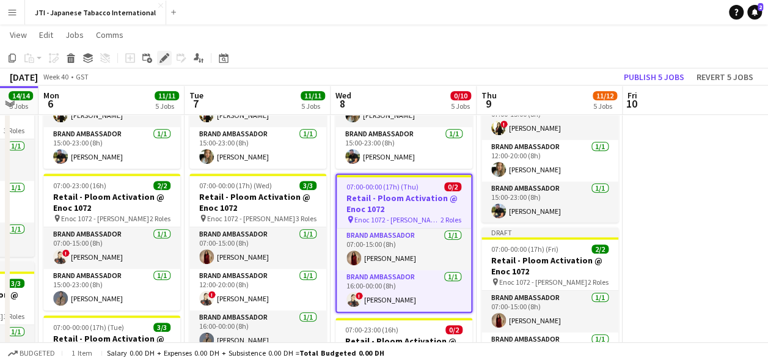
click at [164, 57] on icon at bounding box center [164, 58] width 7 height 7
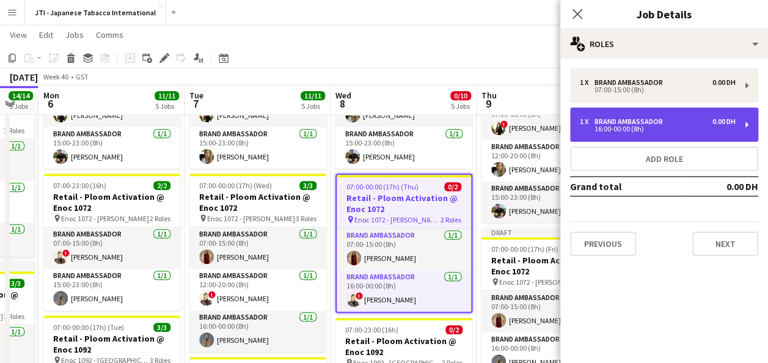
click at [662, 125] on div "Brand Ambassador" at bounding box center [630, 121] width 73 height 9
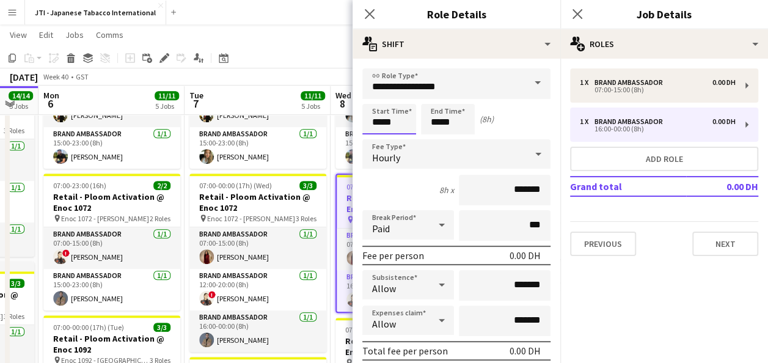
click at [395, 123] on input "*****" at bounding box center [389, 119] width 54 height 31
type input "*****"
click at [373, 141] on div at bounding box center [377, 140] width 24 height 12
click at [436, 119] on input "*****" at bounding box center [448, 119] width 54 height 31
type input "*****"
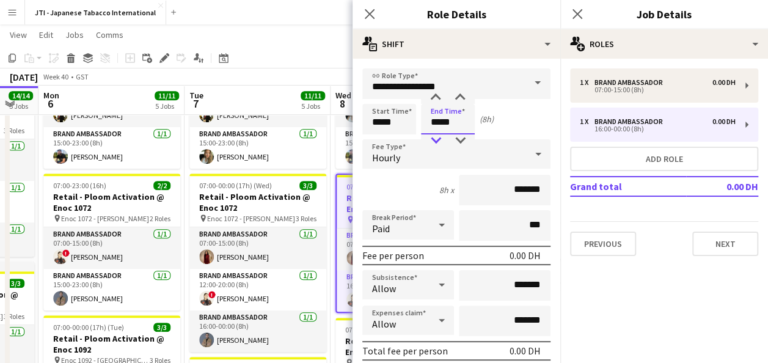
click at [439, 142] on div at bounding box center [435, 140] width 24 height 12
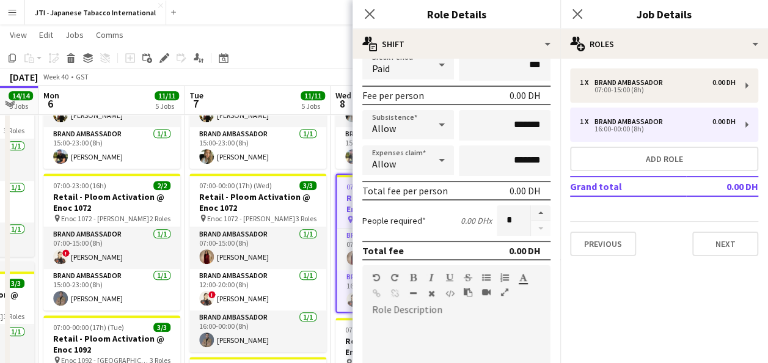
scroll to position [161, 0]
click at [578, 16] on icon "Close pop-in" at bounding box center [577, 14] width 12 height 12
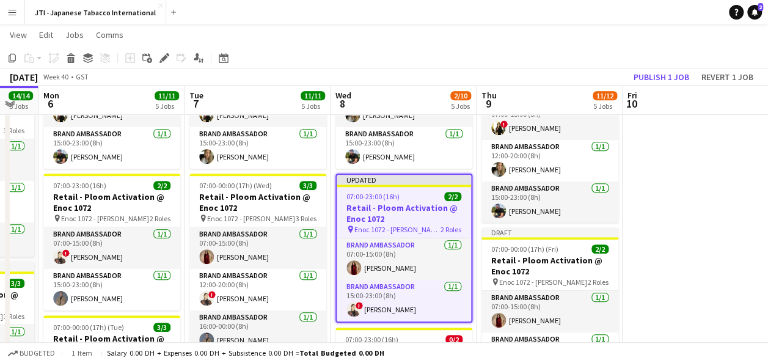
click at [742, 227] on app-date-cell at bounding box center [695, 345] width 146 height 920
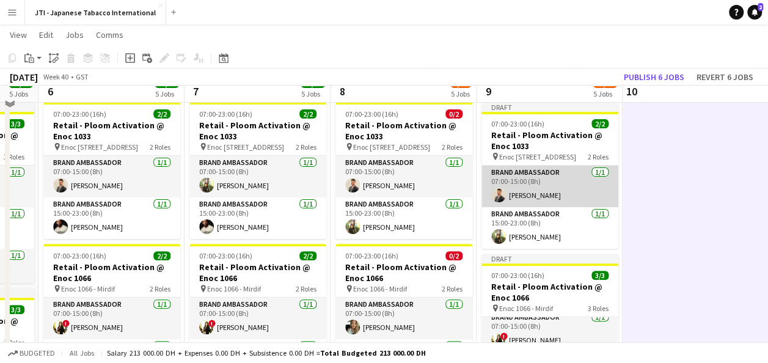
scroll to position [79, 0]
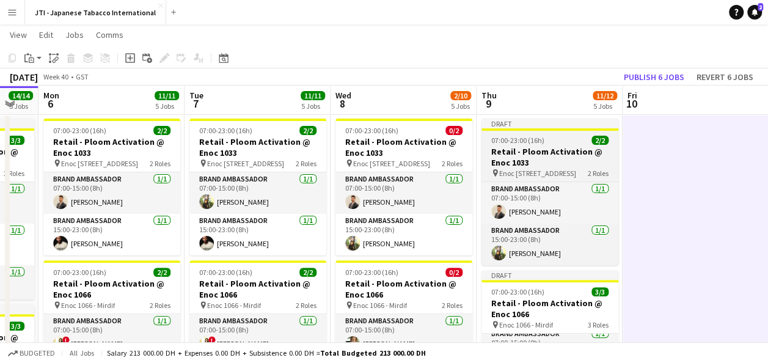
click at [542, 157] on h3 "Retail - Ploom Activation @ Enoc 1033" at bounding box center [549, 157] width 137 height 22
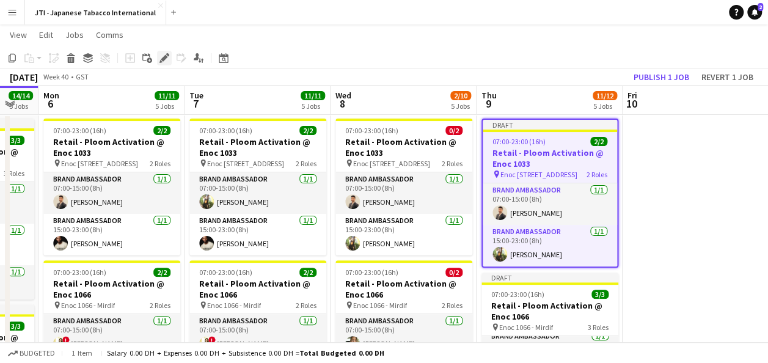
click at [162, 63] on div "Edit" at bounding box center [164, 58] width 15 height 15
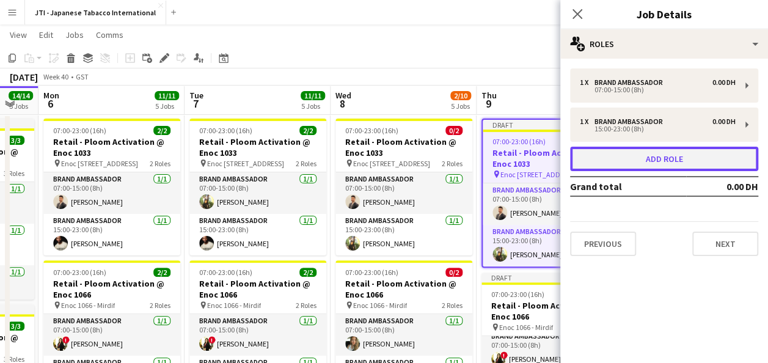
click at [657, 158] on button "Add role" at bounding box center [664, 159] width 188 height 24
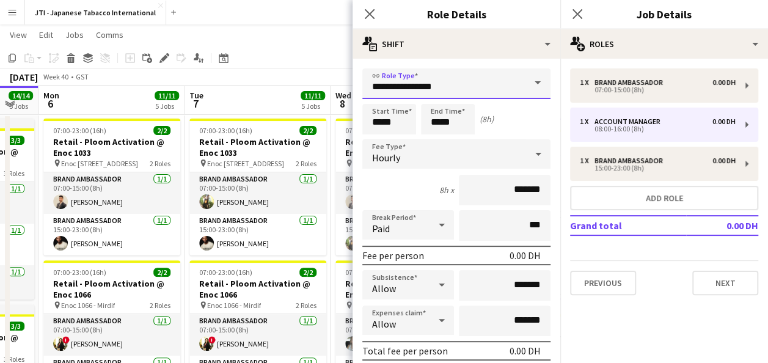
click at [465, 86] on input "**********" at bounding box center [456, 83] width 188 height 31
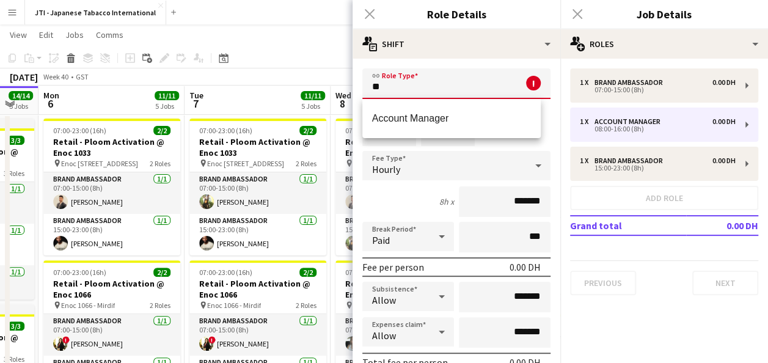
type input "*"
click at [435, 111] on mat-option "Brand Ambassador" at bounding box center [451, 118] width 179 height 29
type input "**********"
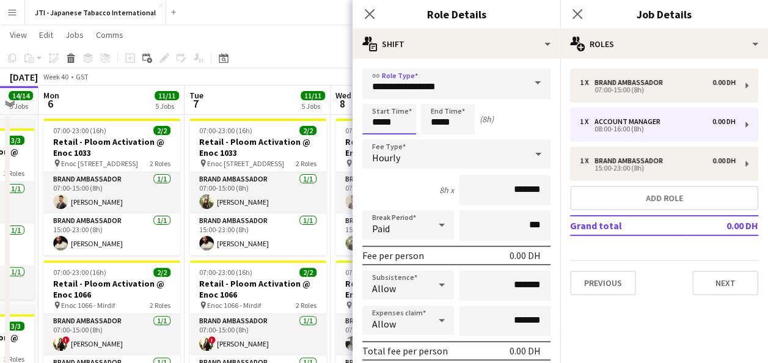
click at [390, 121] on input "*****" at bounding box center [389, 119] width 54 height 31
click at [375, 96] on div at bounding box center [377, 98] width 24 height 12
type input "*****"
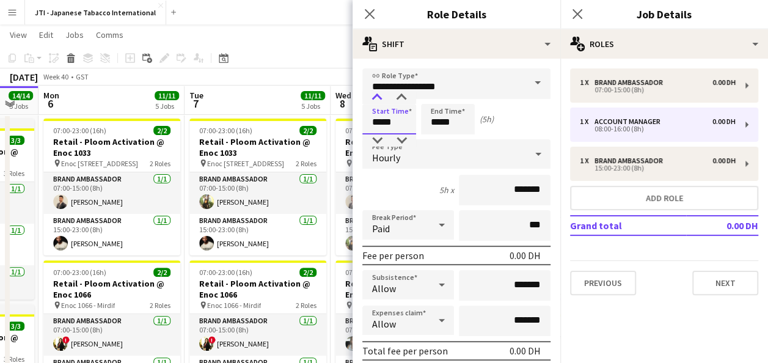
click at [375, 96] on div at bounding box center [377, 98] width 24 height 12
click at [440, 125] on input "*****" at bounding box center [448, 119] width 54 height 31
click at [434, 94] on div at bounding box center [435, 98] width 24 height 12
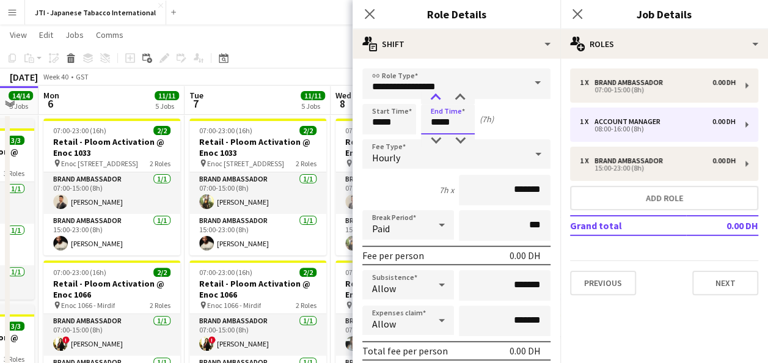
type input "*****"
click at [434, 94] on div at bounding box center [435, 98] width 24 height 12
click at [573, 7] on app-icon "Close pop-in" at bounding box center [578, 14] width 18 height 18
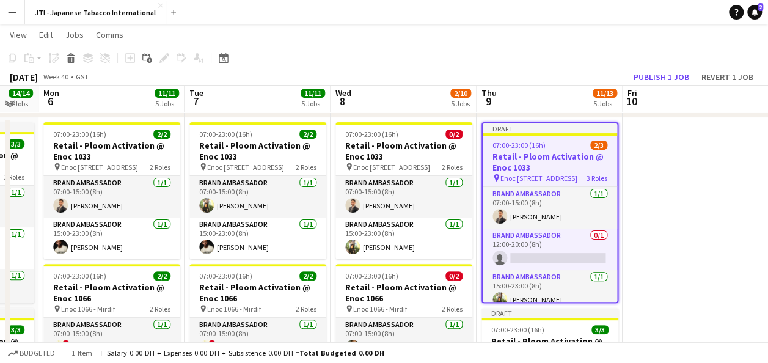
scroll to position [78, 0]
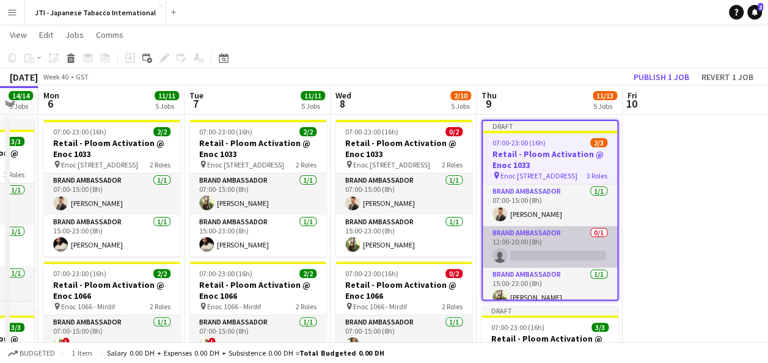
click at [558, 254] on app-card-role "Brand Ambassador 0/1 12:00-20:00 (8h) single-neutral-actions" at bounding box center [550, 247] width 134 height 42
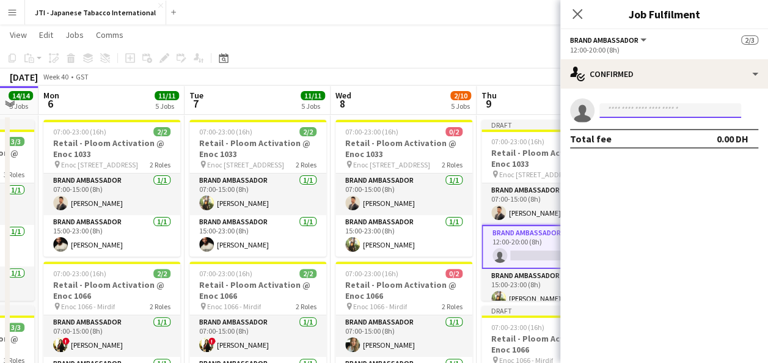
click at [637, 109] on input at bounding box center [670, 110] width 142 height 15
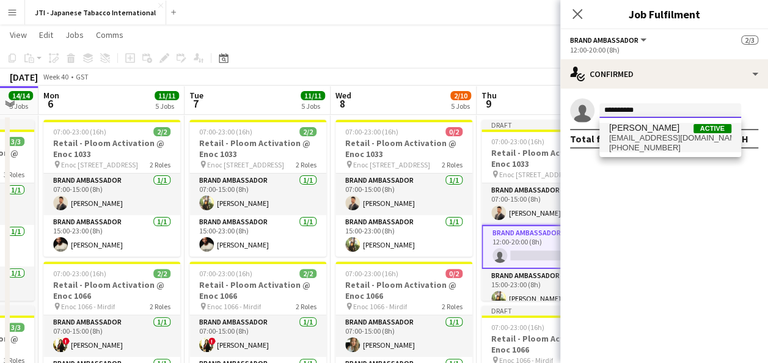
type input "**********"
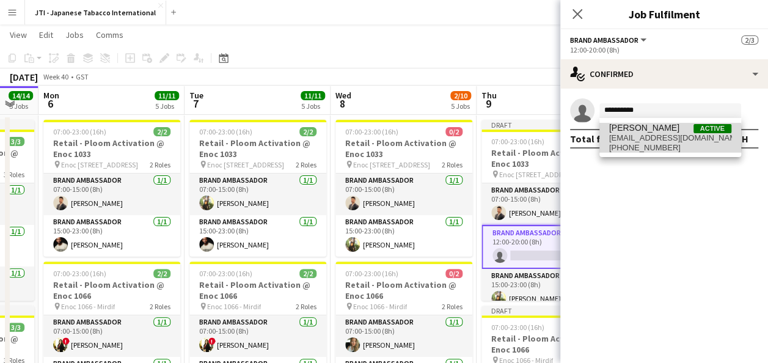
click at [653, 139] on span "[EMAIL_ADDRESS][DOMAIN_NAME]" at bounding box center [670, 138] width 122 height 10
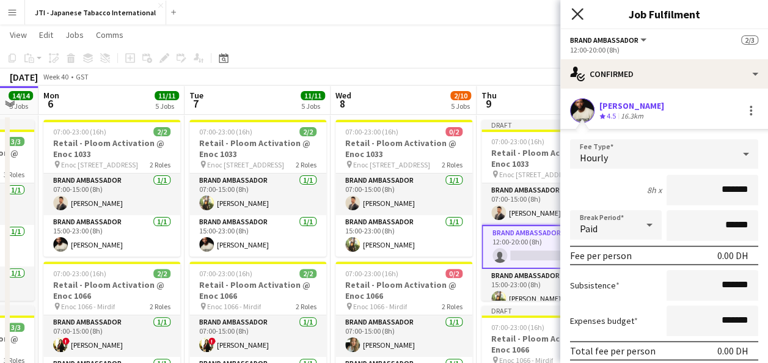
click at [579, 11] on icon at bounding box center [577, 14] width 12 height 12
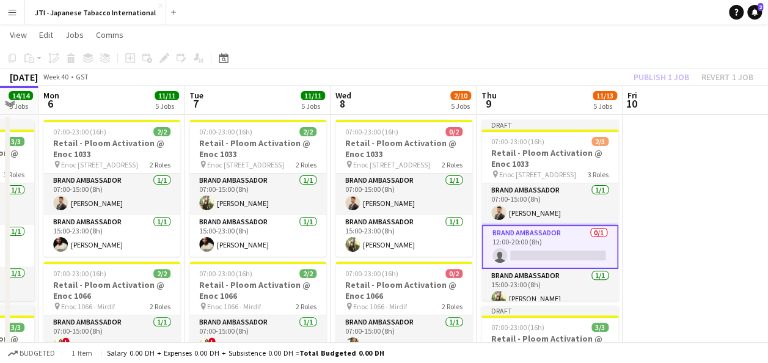
click at [542, 252] on app-card-role "Brand Ambassador 0/1 12:00-20:00 (8h) single-neutral-actions" at bounding box center [549, 247] width 137 height 44
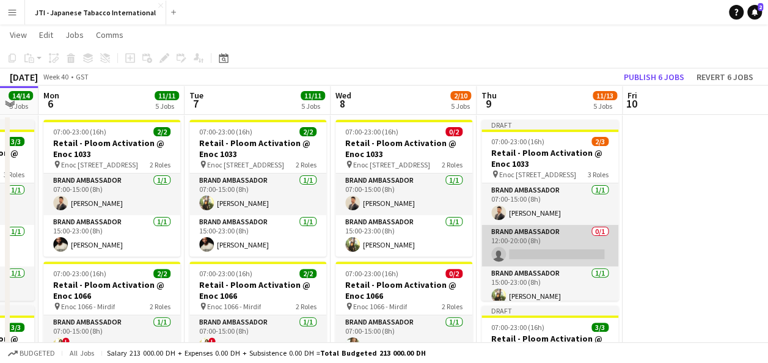
click at [557, 257] on app-card-role "Brand Ambassador 0/1 12:00-20:00 (8h) single-neutral-actions" at bounding box center [549, 246] width 137 height 42
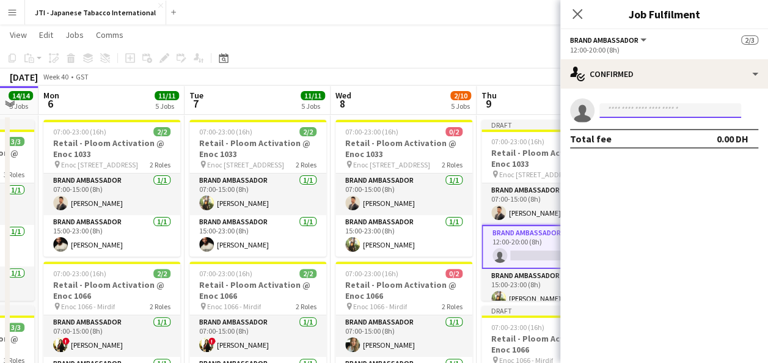
click at [654, 111] on input at bounding box center [670, 110] width 142 height 15
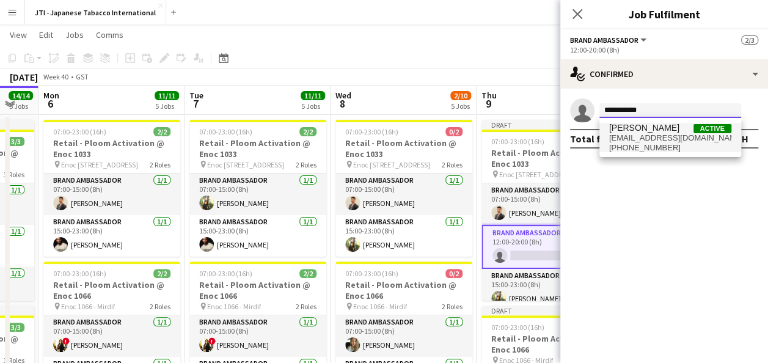
type input "**********"
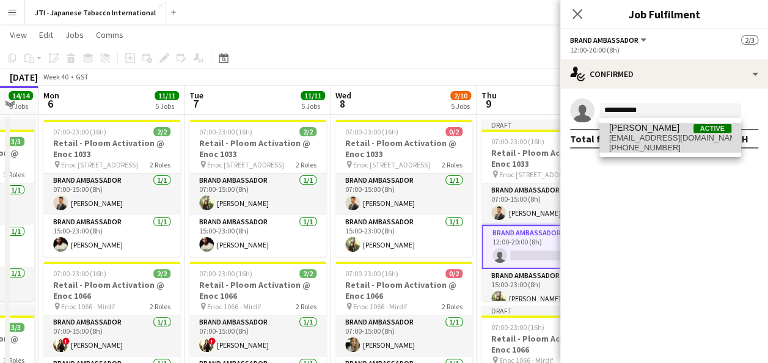
click at [646, 140] on span "[EMAIL_ADDRESS][DOMAIN_NAME]" at bounding box center [670, 138] width 122 height 10
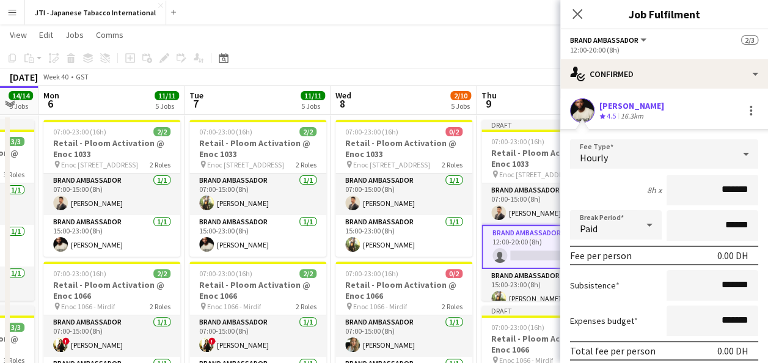
scroll to position [72, 0]
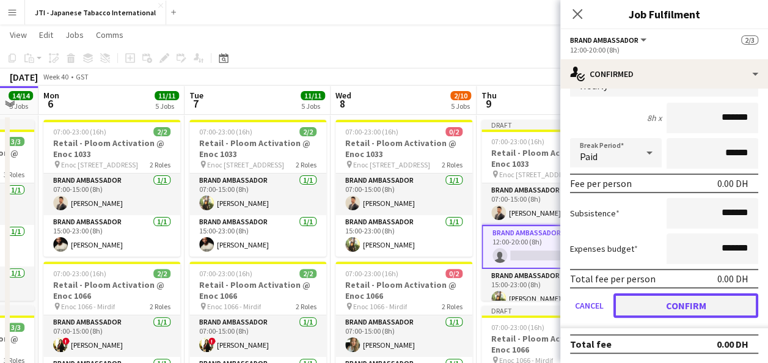
click at [684, 309] on button "Confirm" at bounding box center [685, 305] width 145 height 24
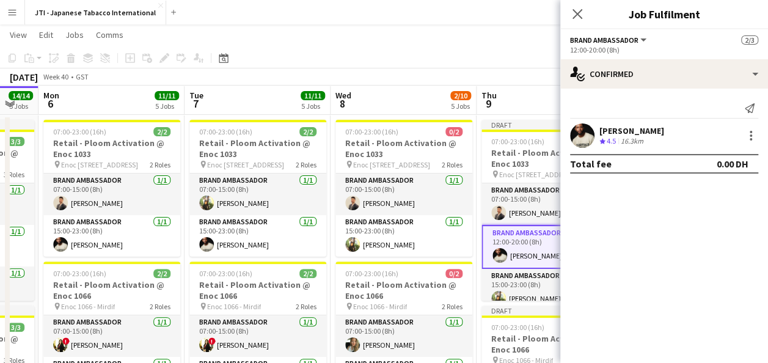
scroll to position [0, 0]
click at [577, 13] on icon at bounding box center [577, 14] width 12 height 12
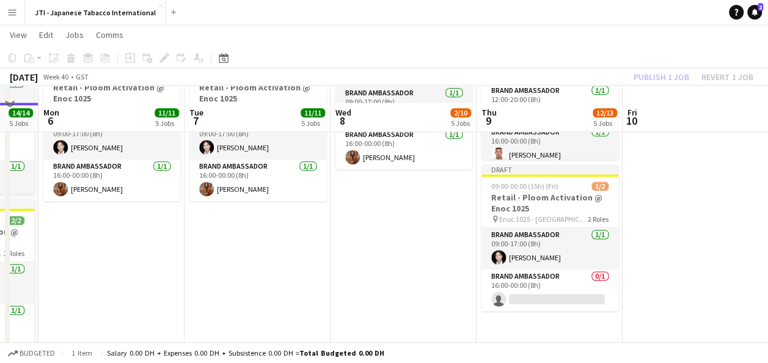
scroll to position [759, 0]
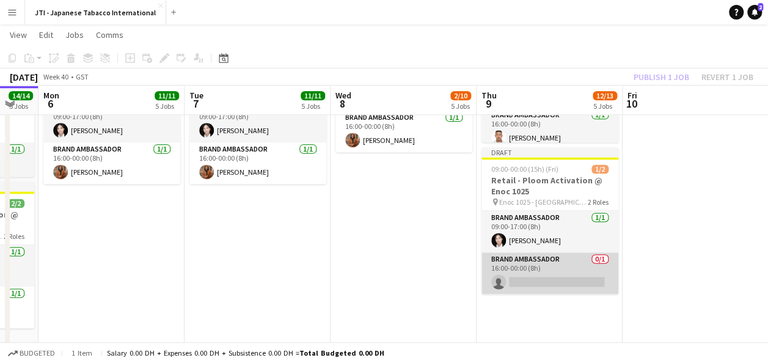
click at [554, 265] on app-card-role "Brand Ambassador 0/1 16:00-00:00 (8h) single-neutral-actions" at bounding box center [549, 273] width 137 height 42
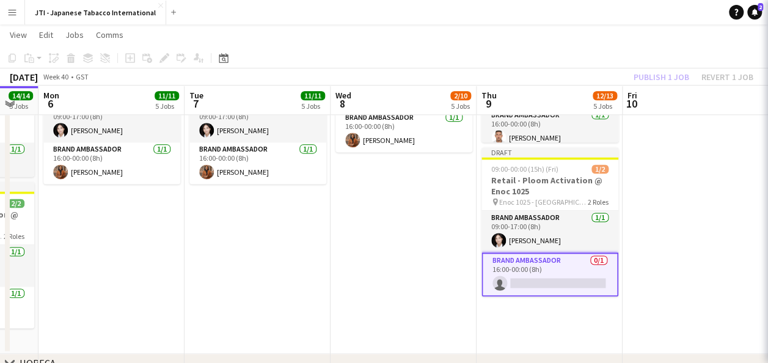
scroll to position [7, 0]
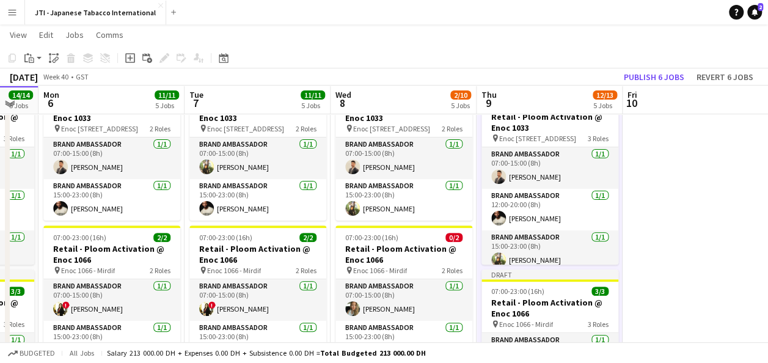
scroll to position [114, 0]
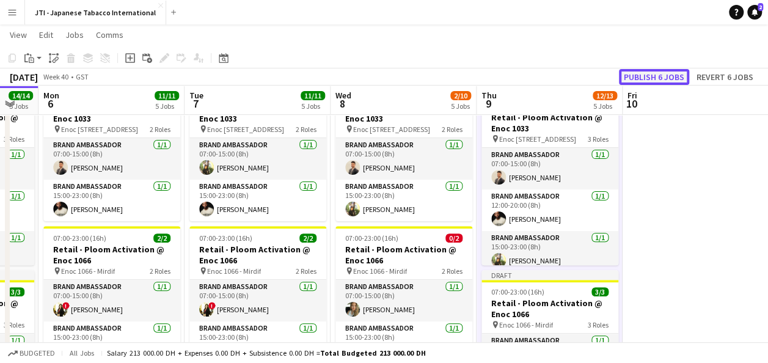
click at [660, 81] on button "Publish 6 jobs" at bounding box center [654, 77] width 70 height 16
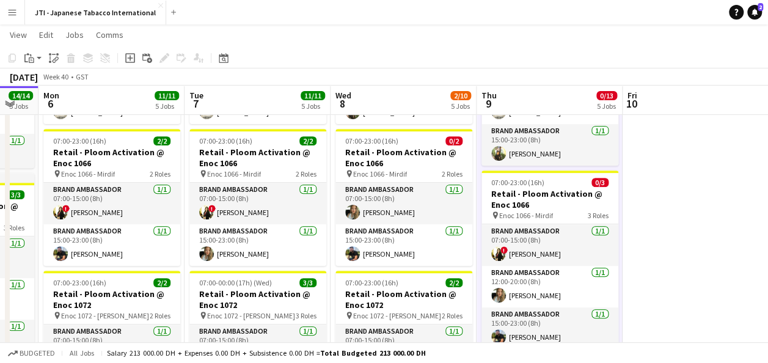
scroll to position [211, 0]
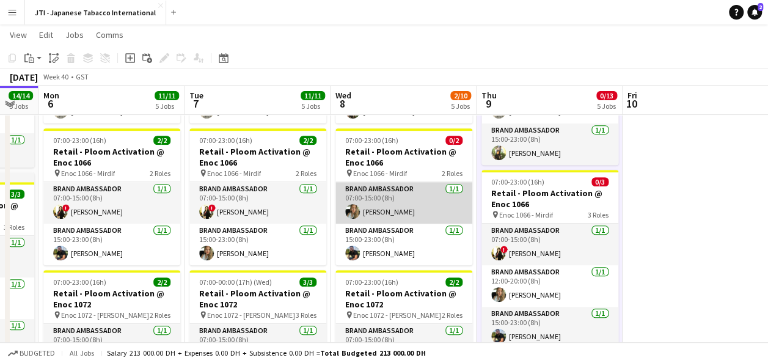
click at [397, 205] on app-card-role "Brand Ambassador 1/1 07:00-15:00 (8h) Tanja Vukas" at bounding box center [403, 203] width 137 height 42
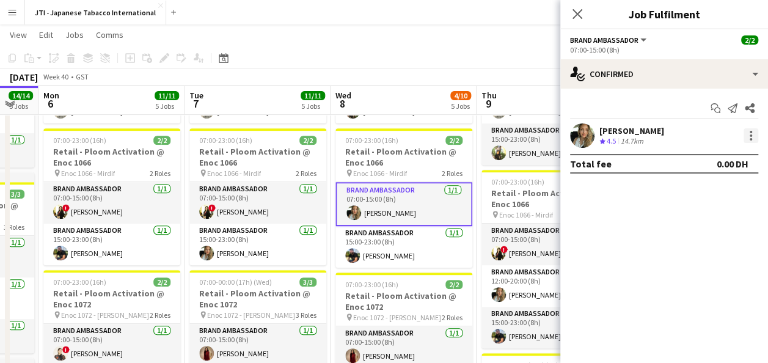
click at [753, 135] on div at bounding box center [750, 135] width 15 height 15
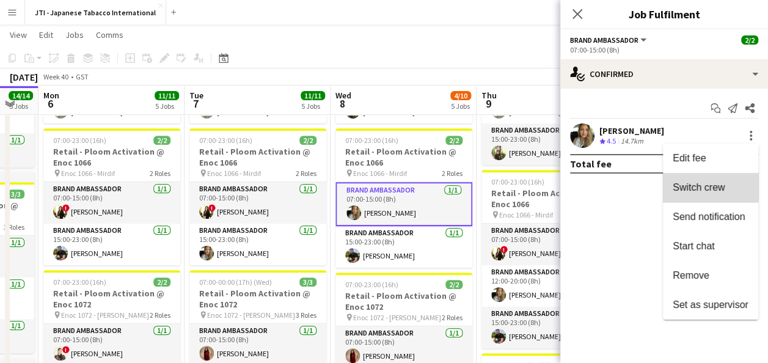
click at [707, 188] on span "Switch crew" at bounding box center [699, 187] width 52 height 10
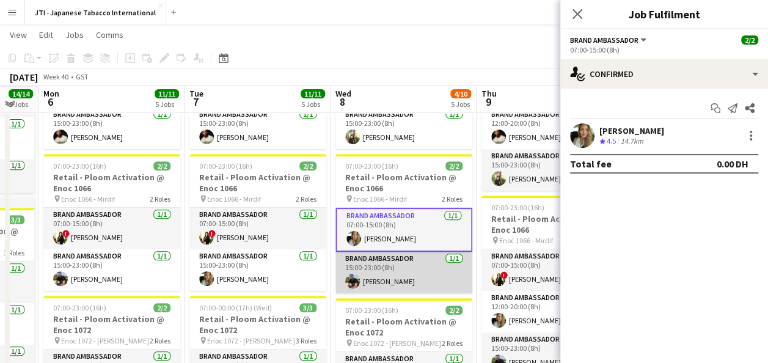
click at [421, 274] on app-card-role "Brand Ambassador [DATE] 15:00-23:00 (8h) [PERSON_NAME]" at bounding box center [403, 273] width 137 height 42
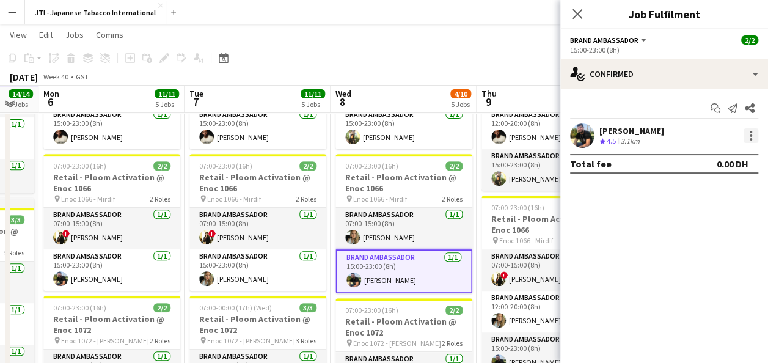
click at [752, 133] on div at bounding box center [750, 135] width 15 height 15
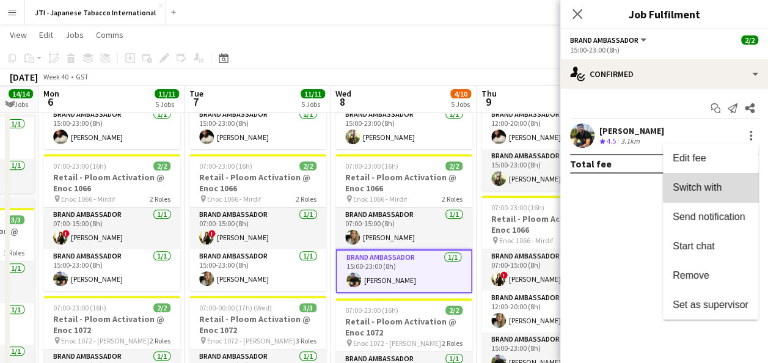
click at [712, 184] on span "Switch with" at bounding box center [697, 187] width 49 height 10
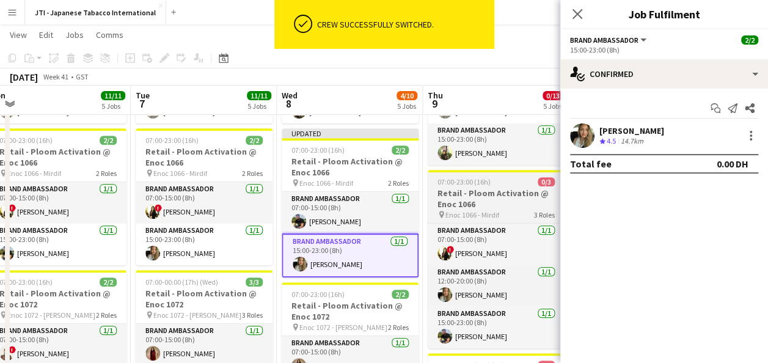
scroll to position [0, 451]
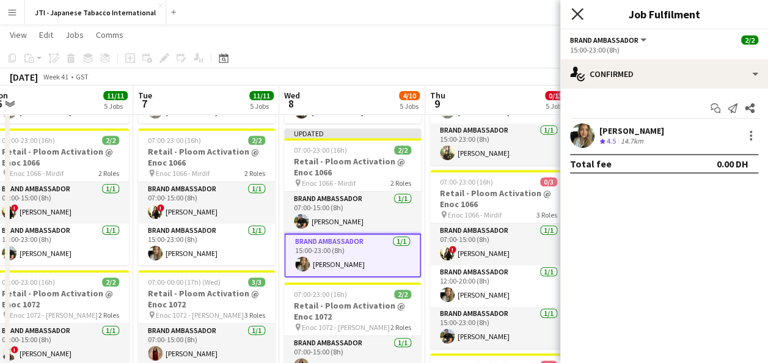
click at [574, 15] on icon "Close pop-in" at bounding box center [577, 14] width 12 height 12
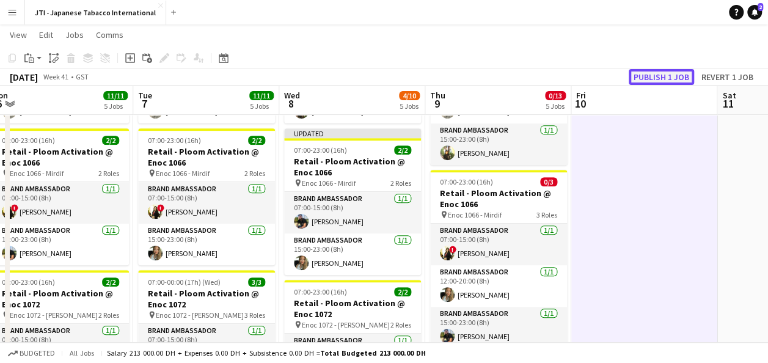
click at [655, 73] on button "Publish 1 job" at bounding box center [661, 77] width 65 height 16
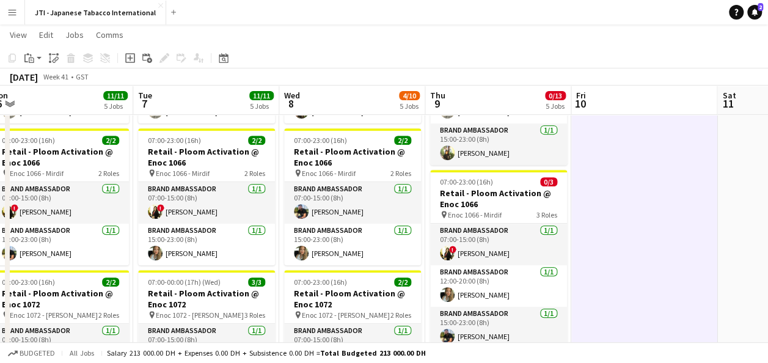
click at [228, 81] on div "October 2025 Week 41 • GST" at bounding box center [384, 76] width 768 height 17
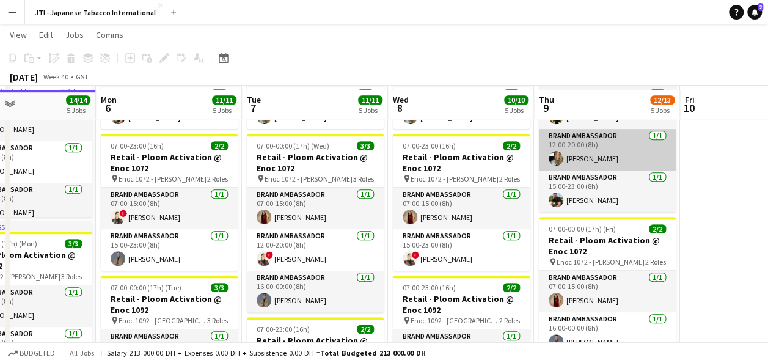
scroll to position [380, 0]
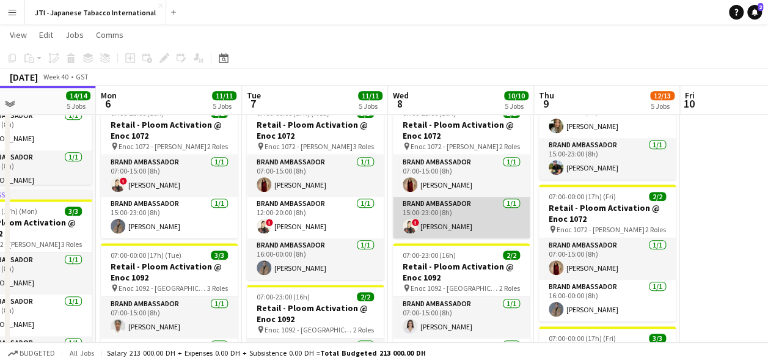
click at [483, 215] on app-card-role "Brand Ambassador 1/1 15:00-23:00 (8h) ! Nicole Vega" at bounding box center [461, 218] width 137 height 42
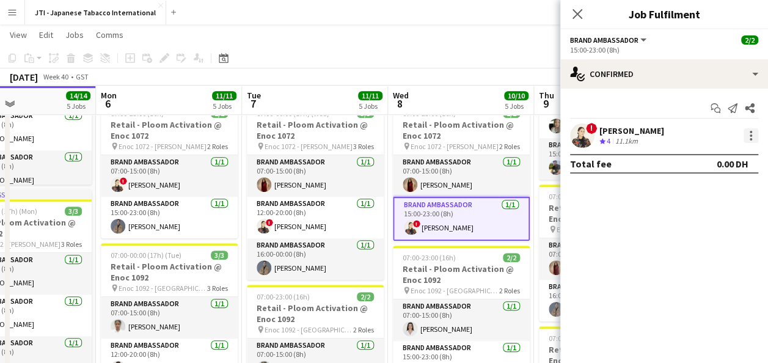
click at [748, 134] on div at bounding box center [750, 135] width 15 height 15
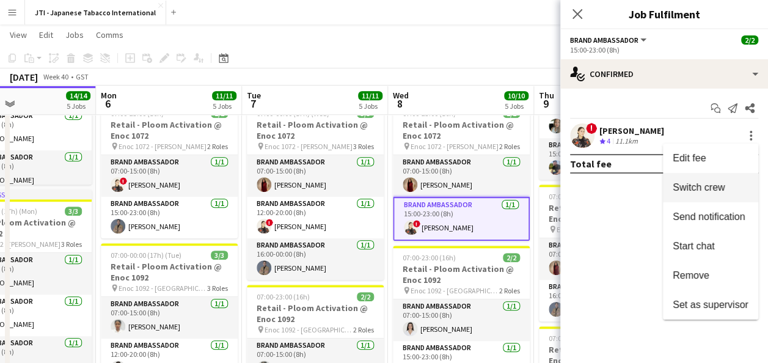
click at [703, 189] on span "Switch crew" at bounding box center [699, 187] width 52 height 10
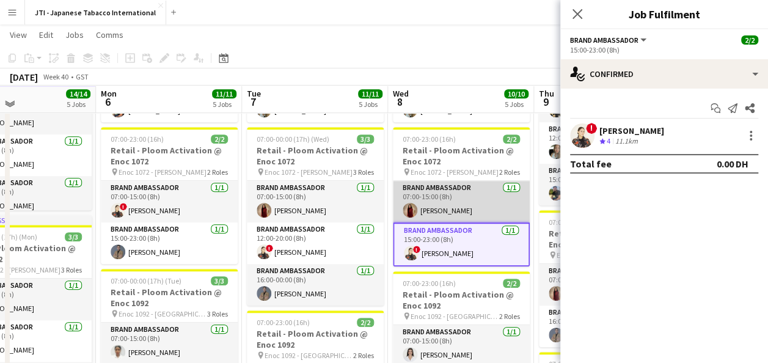
click at [486, 200] on app-card-role "Brand Ambassador [DATE] 07:00-15:00 (8h) [PERSON_NAME]" at bounding box center [461, 202] width 137 height 42
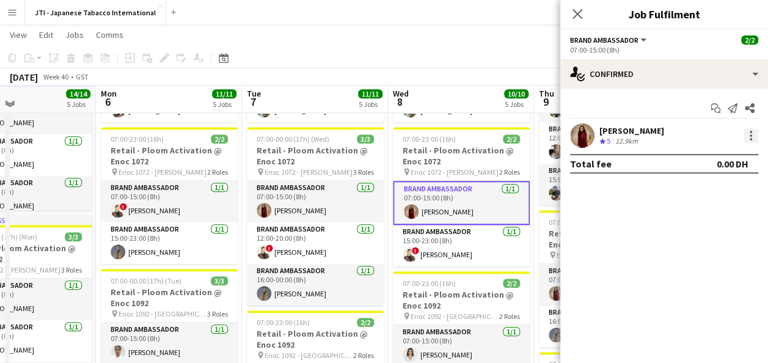
click at [748, 136] on div at bounding box center [750, 135] width 15 height 15
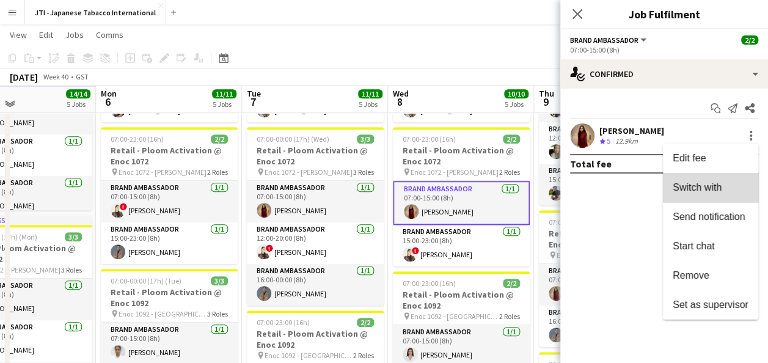
click at [713, 191] on span "Switch with" at bounding box center [697, 187] width 49 height 10
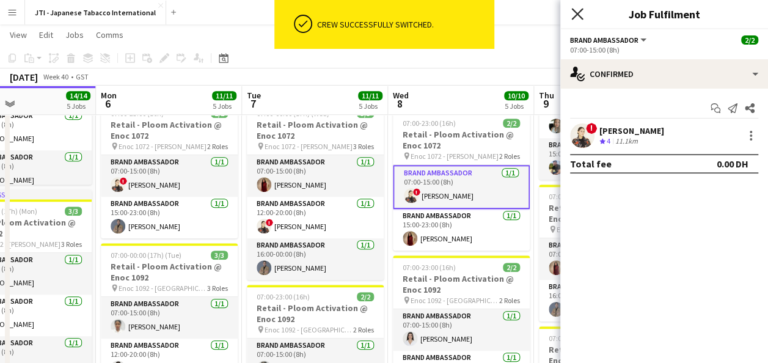
click at [578, 13] on icon at bounding box center [577, 14] width 12 height 12
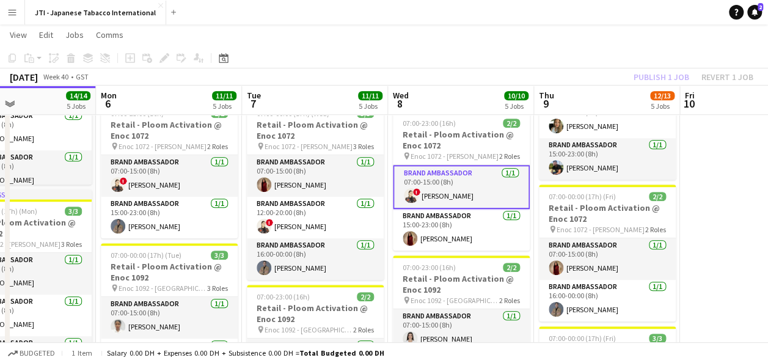
click at [727, 213] on app-date-cell at bounding box center [753, 273] width 146 height 920
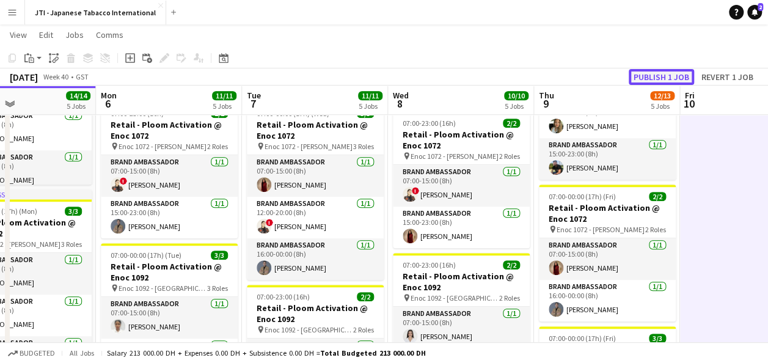
click at [662, 74] on button "Publish 1 job" at bounding box center [661, 77] width 65 height 16
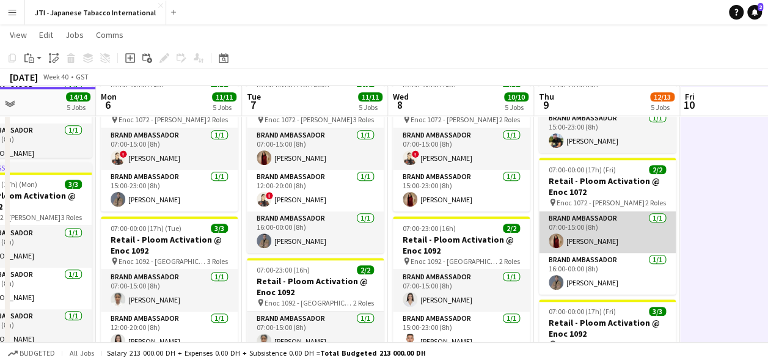
scroll to position [406, 0]
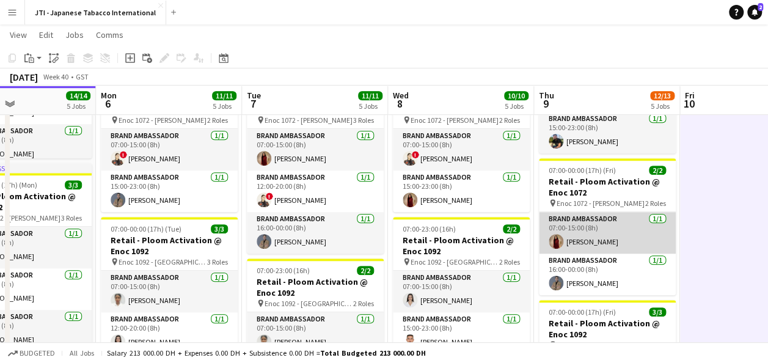
click at [619, 228] on app-card-role "Brand Ambassador [DATE] 07:00-15:00 (8h) [PERSON_NAME]" at bounding box center [607, 233] width 137 height 42
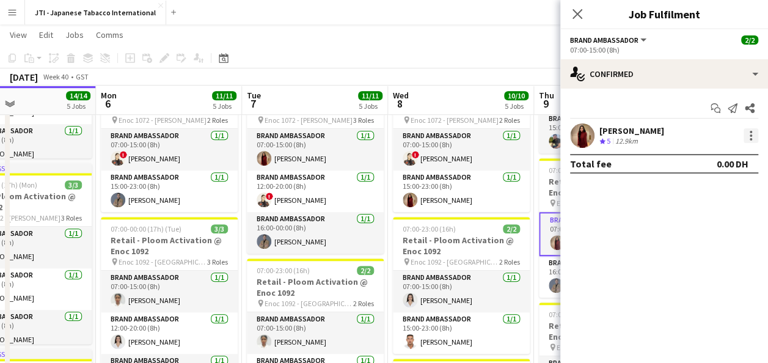
click at [746, 136] on div at bounding box center [750, 135] width 15 height 15
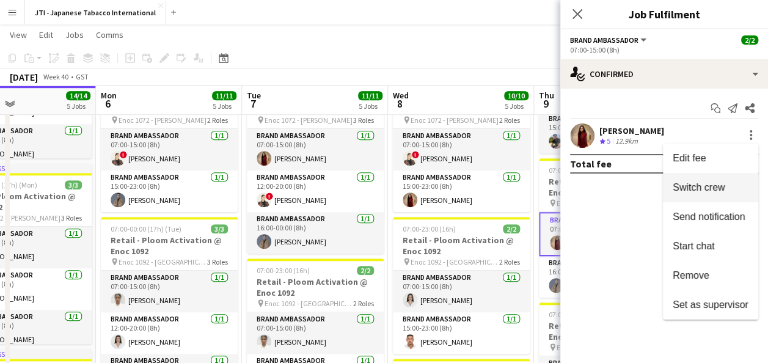
click at [717, 188] on span "Switch crew" at bounding box center [699, 187] width 52 height 10
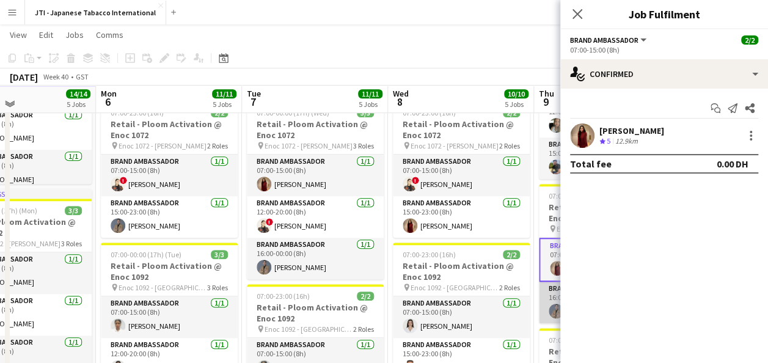
click at [552, 298] on app-card-role "Brand Ambassador 1/1 16:00-00:00 (8h) Rachid Maalfi" at bounding box center [607, 303] width 137 height 42
click at [748, 131] on div at bounding box center [750, 135] width 15 height 15
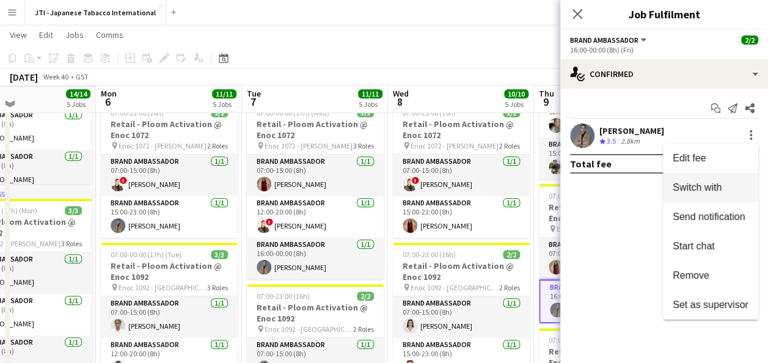
click at [713, 186] on span "Switch with" at bounding box center [697, 187] width 49 height 10
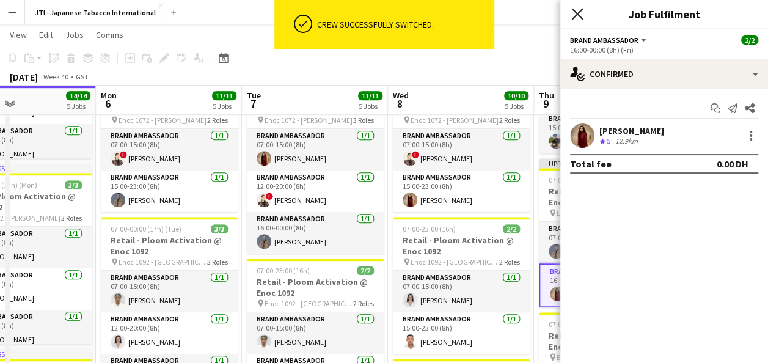
click at [575, 12] on icon at bounding box center [577, 14] width 12 height 12
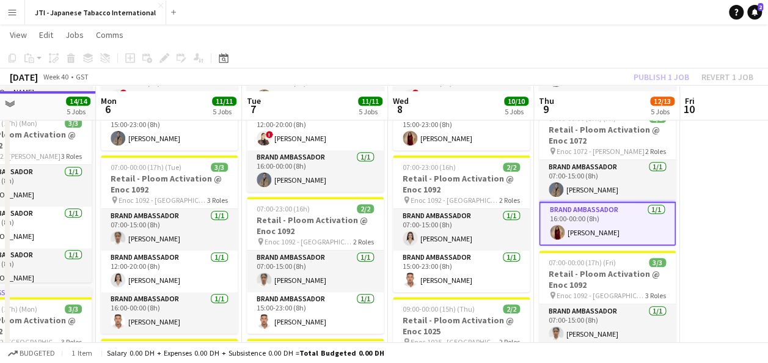
scroll to position [473, 0]
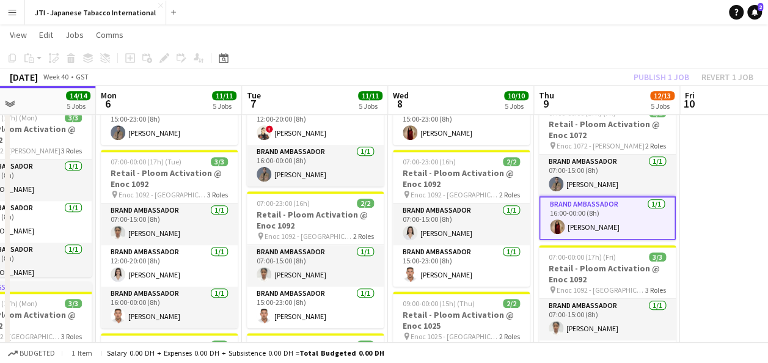
click at [726, 221] on app-date-cell at bounding box center [753, 180] width 146 height 920
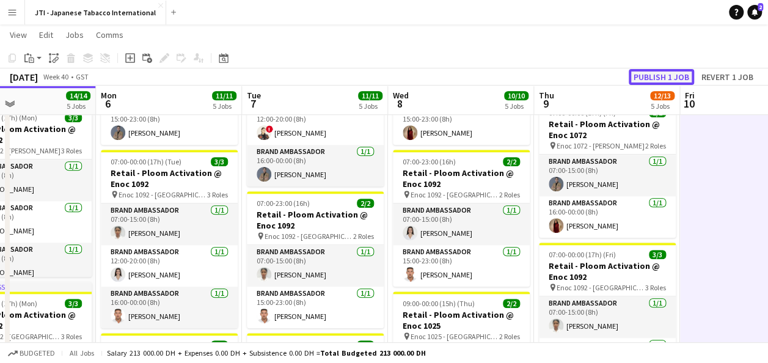
click at [676, 73] on button "Publish 1 job" at bounding box center [661, 77] width 65 height 16
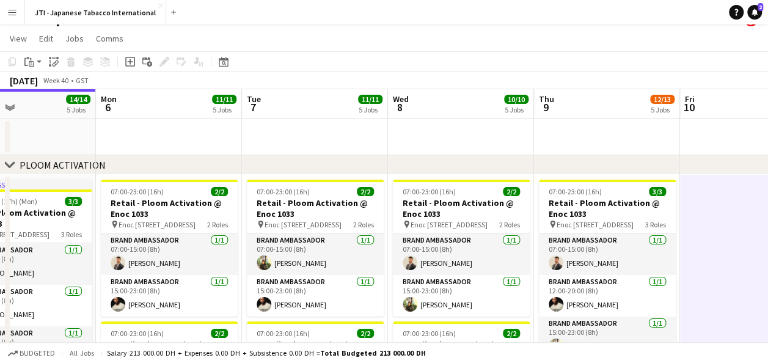
scroll to position [0, 0]
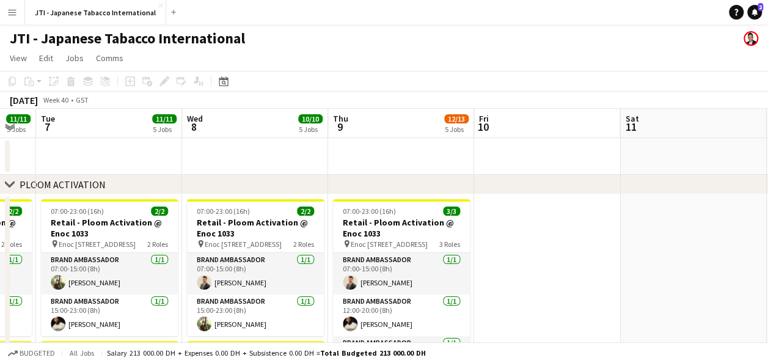
scroll to position [0, 572]
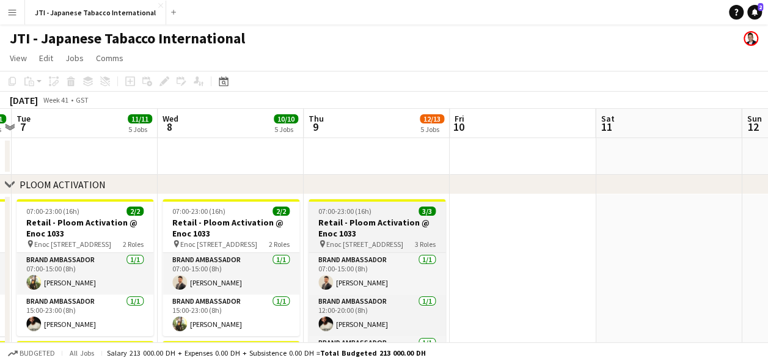
click at [334, 213] on span "07:00-23:00 (16h)" at bounding box center [344, 210] width 53 height 9
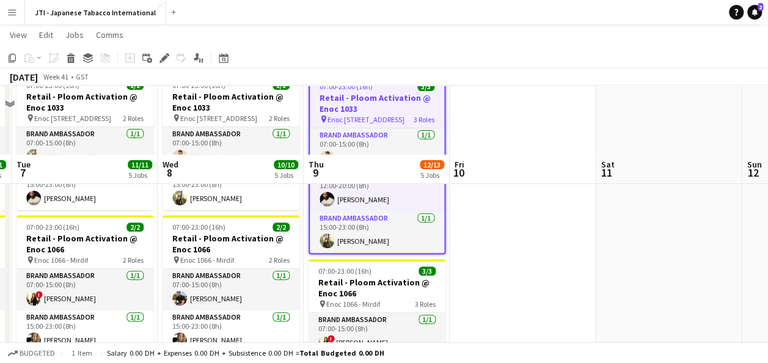
scroll to position [198, 0]
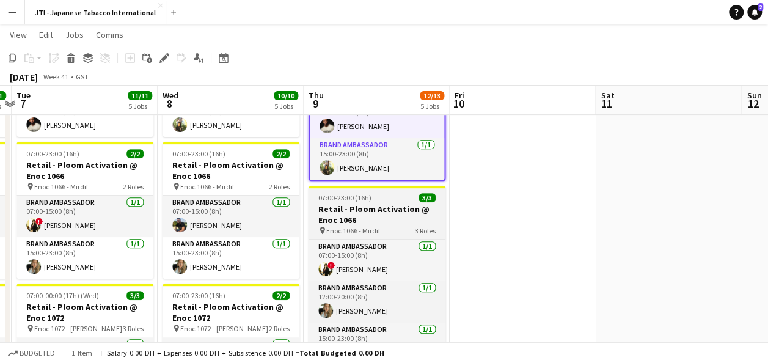
click at [369, 211] on h3 "Retail - Ploom Activation @ Enoc 1066" at bounding box center [376, 214] width 137 height 22
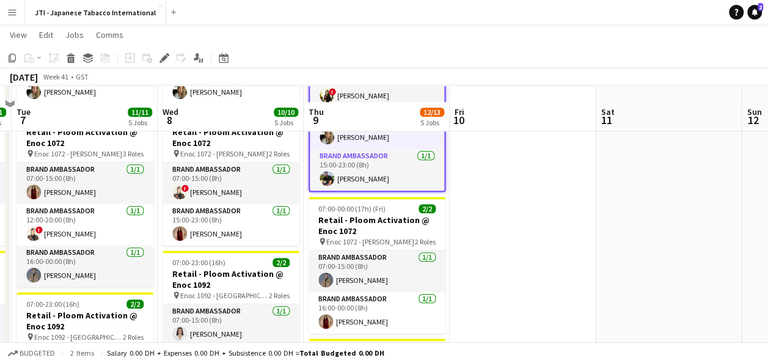
scroll to position [392, 0]
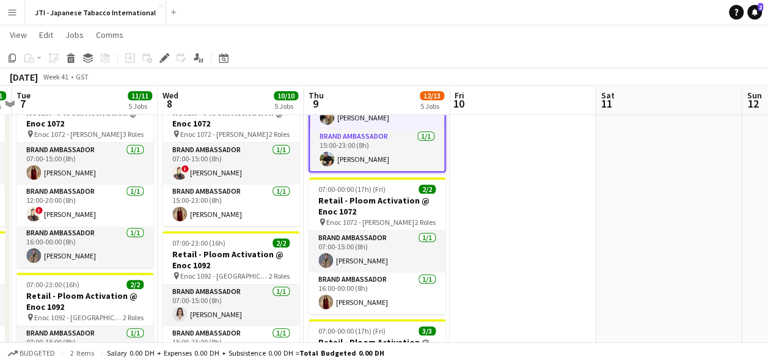
click at [369, 211] on h3 "Retail - Ploom Activation @ Enoc 1072" at bounding box center [376, 206] width 137 height 22
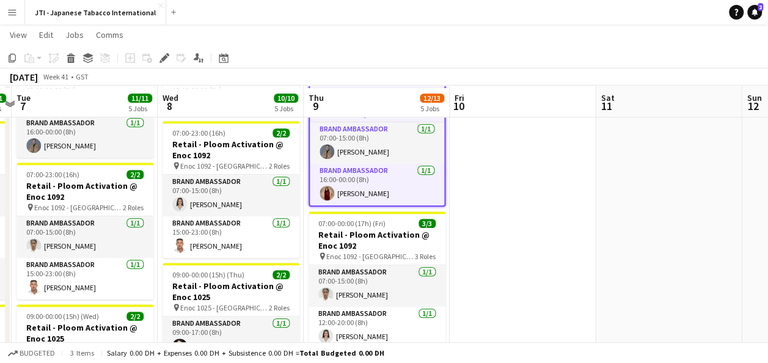
scroll to position [509, 0]
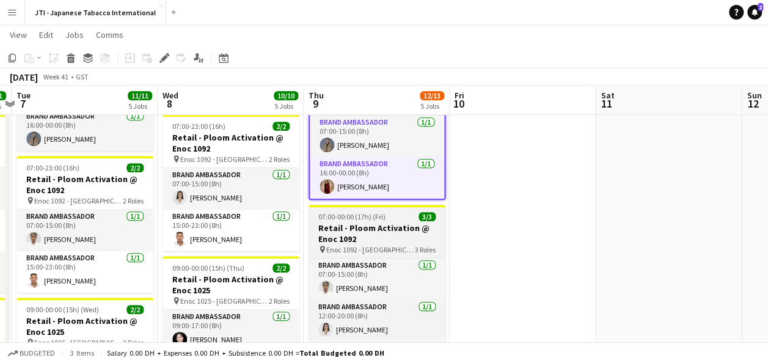
click at [370, 224] on h3 "Retail - Ploom Activation @ Enoc 1092" at bounding box center [376, 233] width 137 height 22
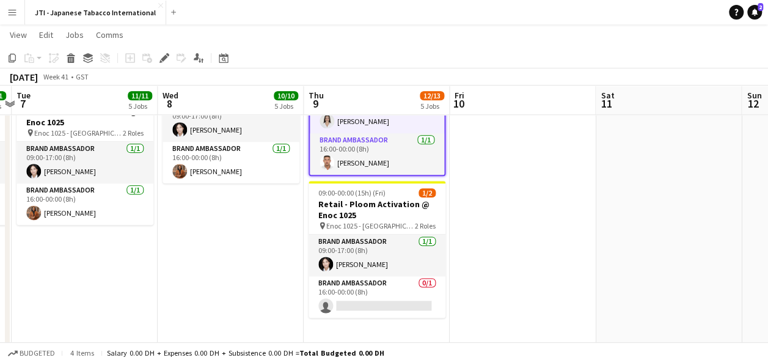
scroll to position [719, 0]
click at [370, 224] on span "Enoc 1025 - [GEOGRAPHIC_DATA]" at bounding box center [370, 225] width 89 height 9
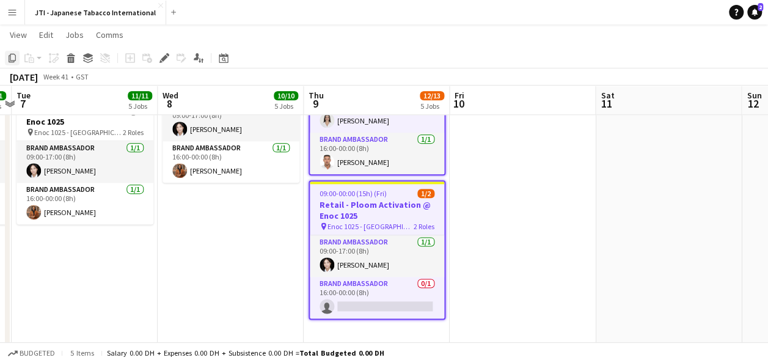
click at [9, 59] on icon at bounding box center [12, 58] width 7 height 9
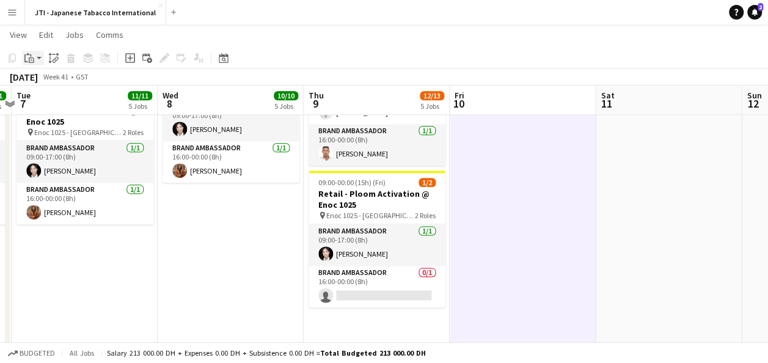
click at [42, 56] on app-action-btn "Paste" at bounding box center [33, 58] width 22 height 15
click at [62, 101] on link "Paste with crew Ctrl+Shift+V" at bounding box center [89, 102] width 115 height 11
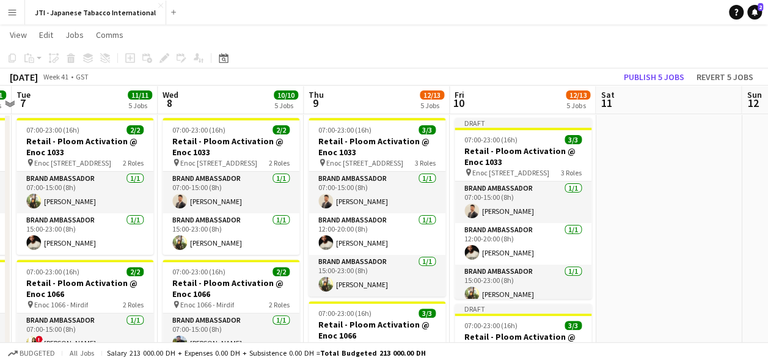
scroll to position [81, 0]
